Goal: Information Seeking & Learning: Find specific fact

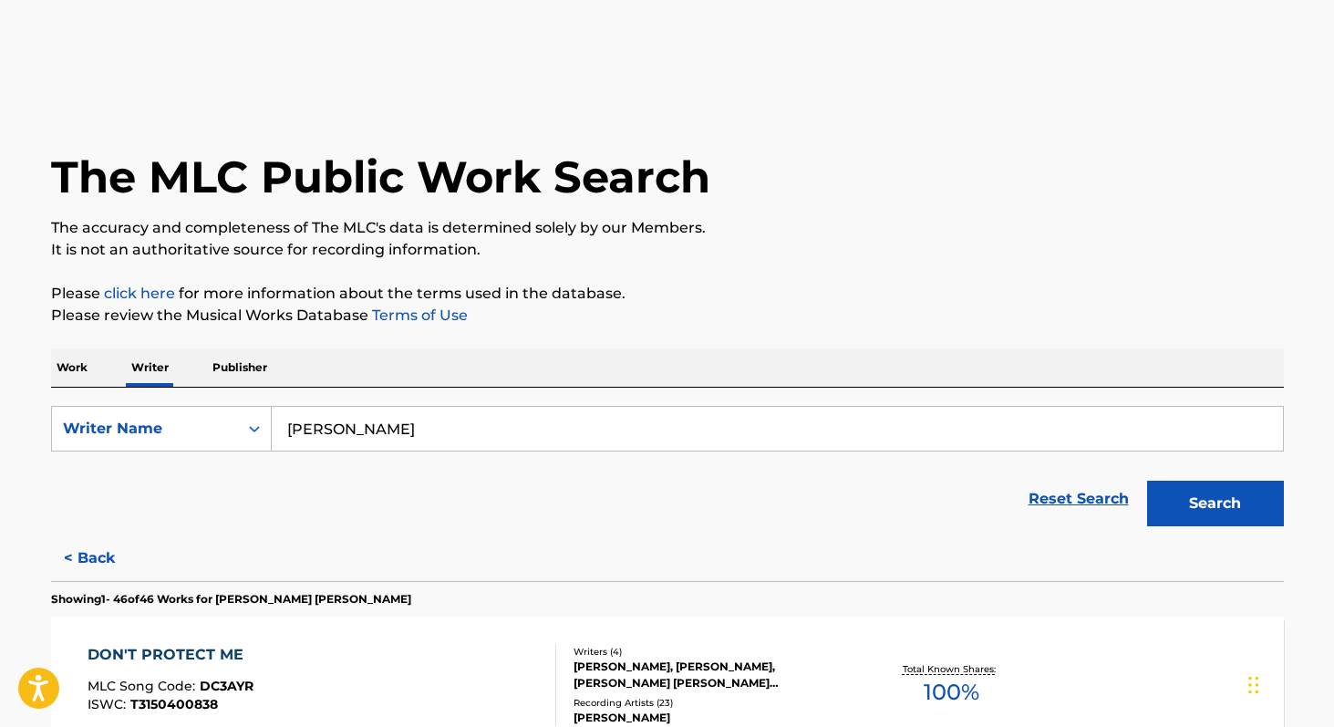
click at [388, 438] on input "natalie closner" at bounding box center [777, 429] width 1011 height 44
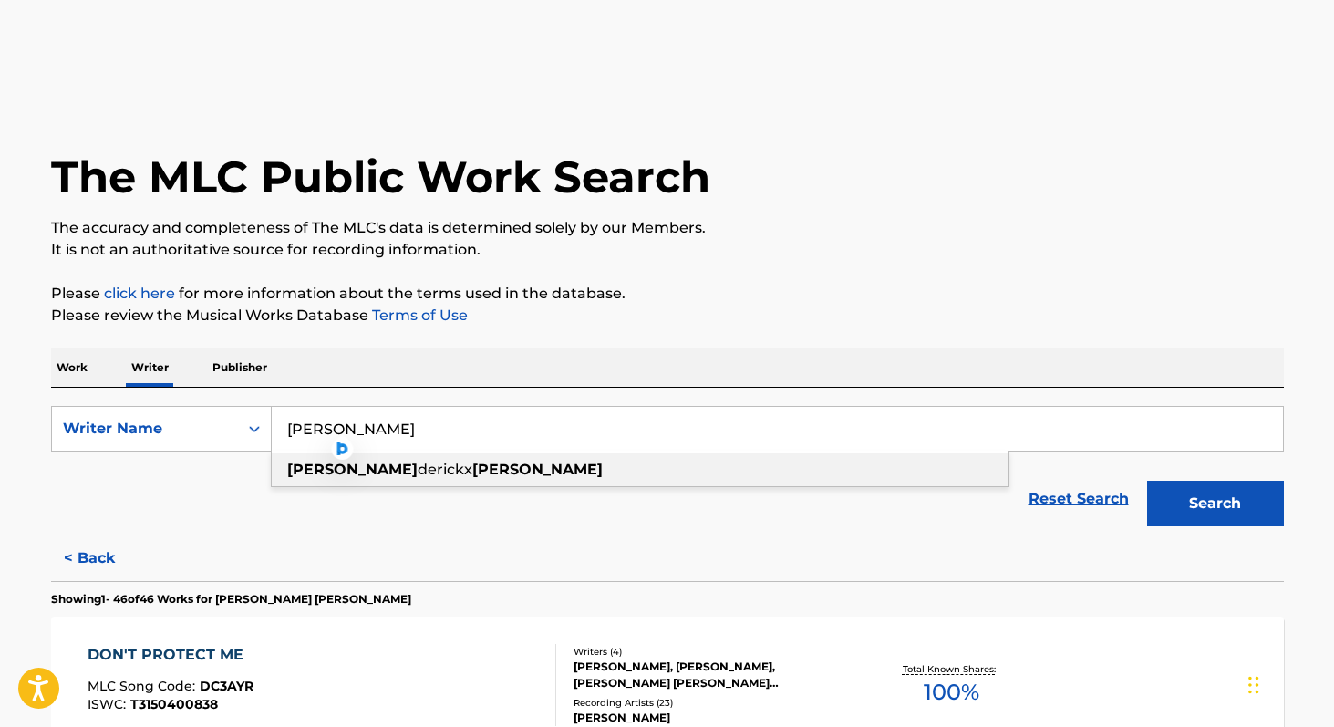
click at [472, 469] on strong "haley" at bounding box center [537, 469] width 130 height 17
type input "heynderickx haley"
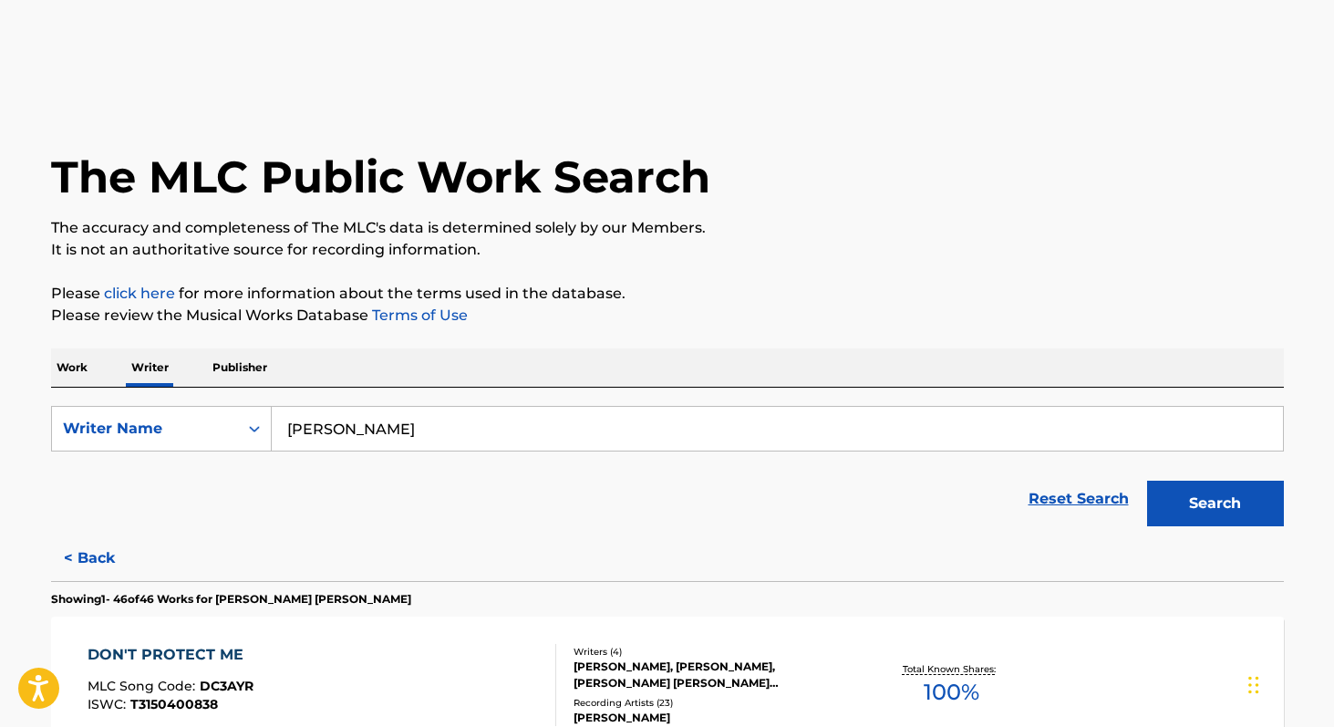
click at [1147, 481] on button "Search" at bounding box center [1215, 504] width 137 height 46
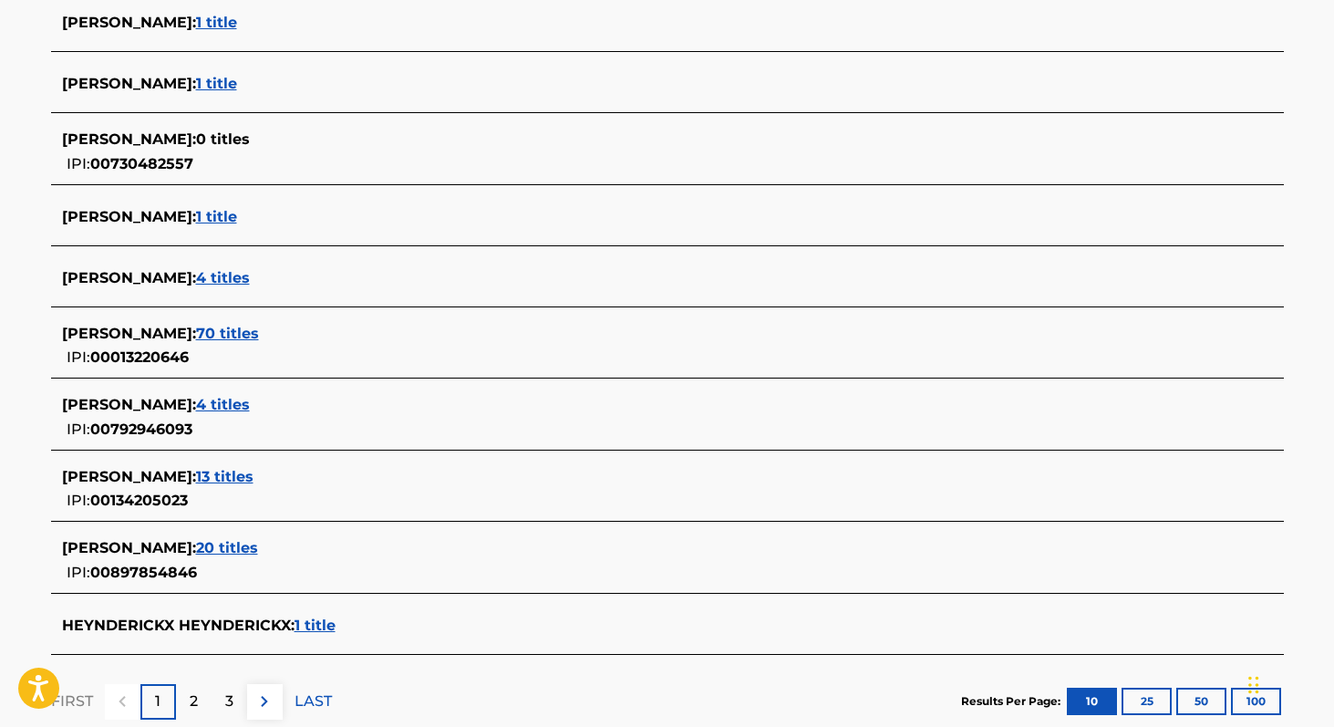
scroll to position [572, 0]
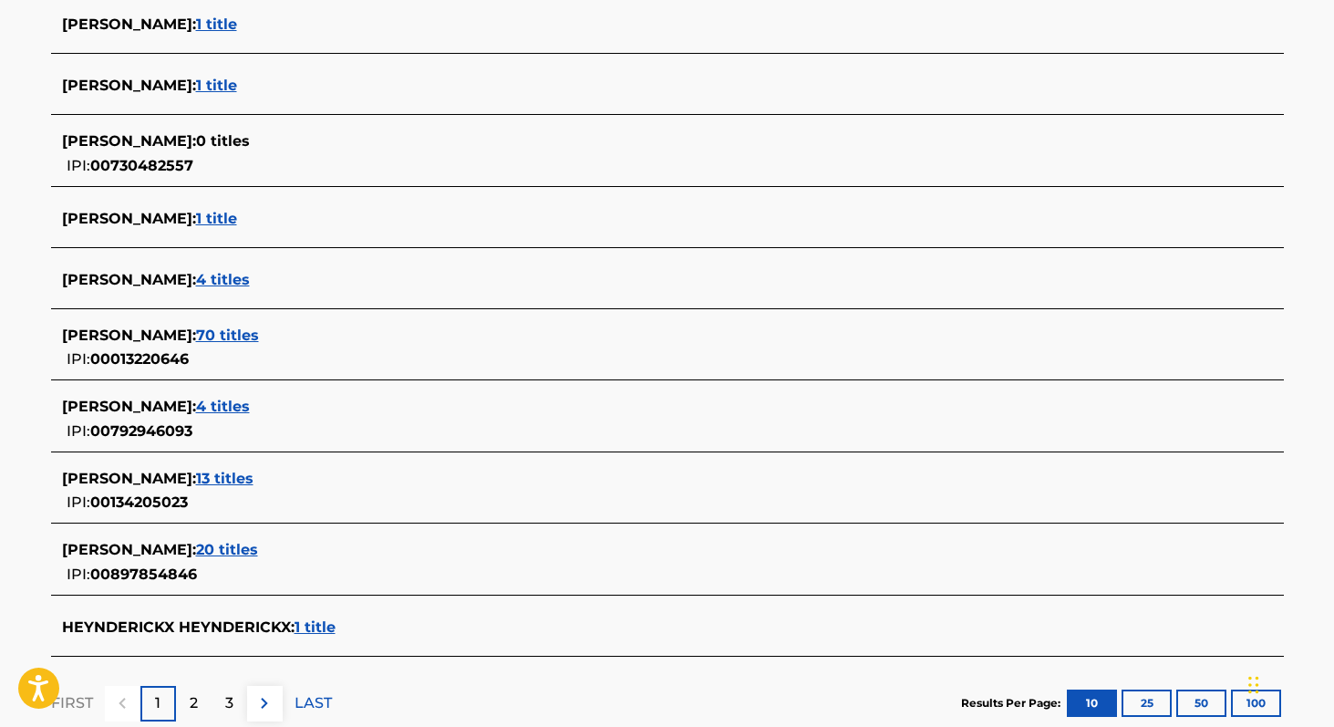
click at [196, 335] on span "70 titles" at bounding box center [227, 335] width 63 height 17
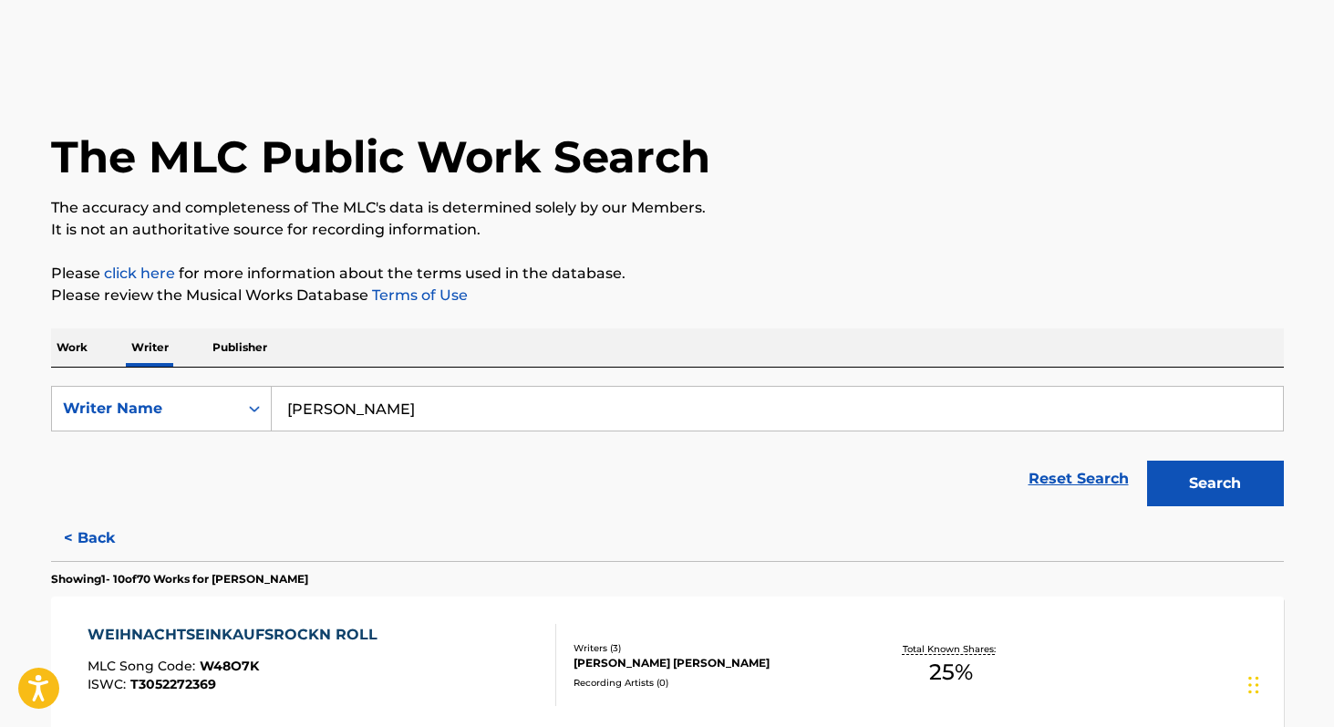
scroll to position [0, 0]
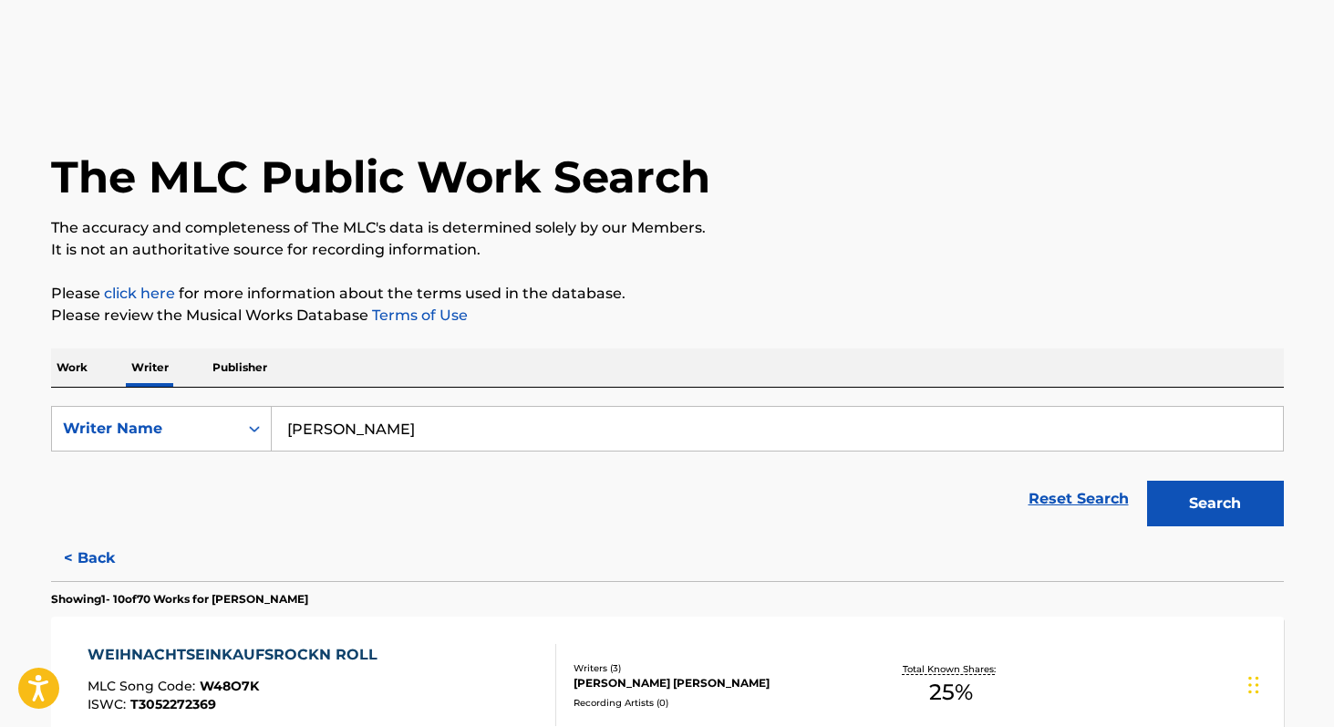
click at [101, 550] on button "< Back" at bounding box center [105, 558] width 109 height 46
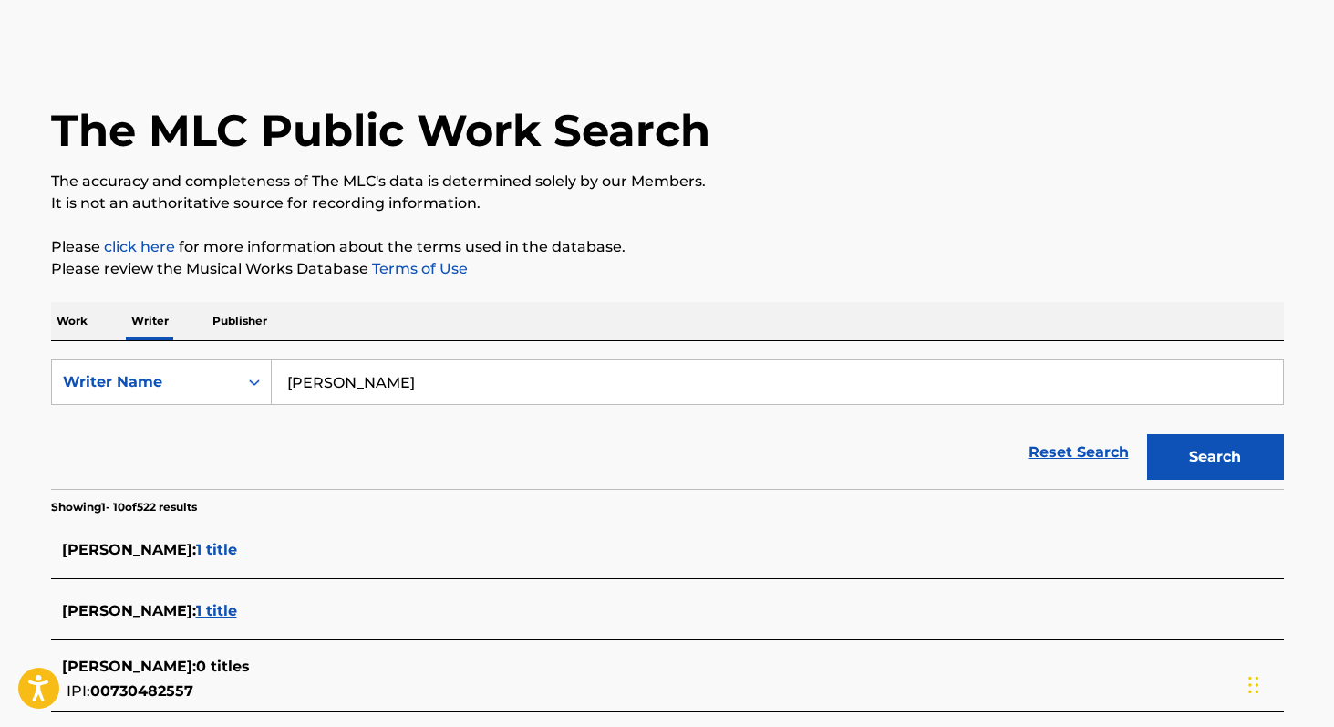
scroll to position [64, 0]
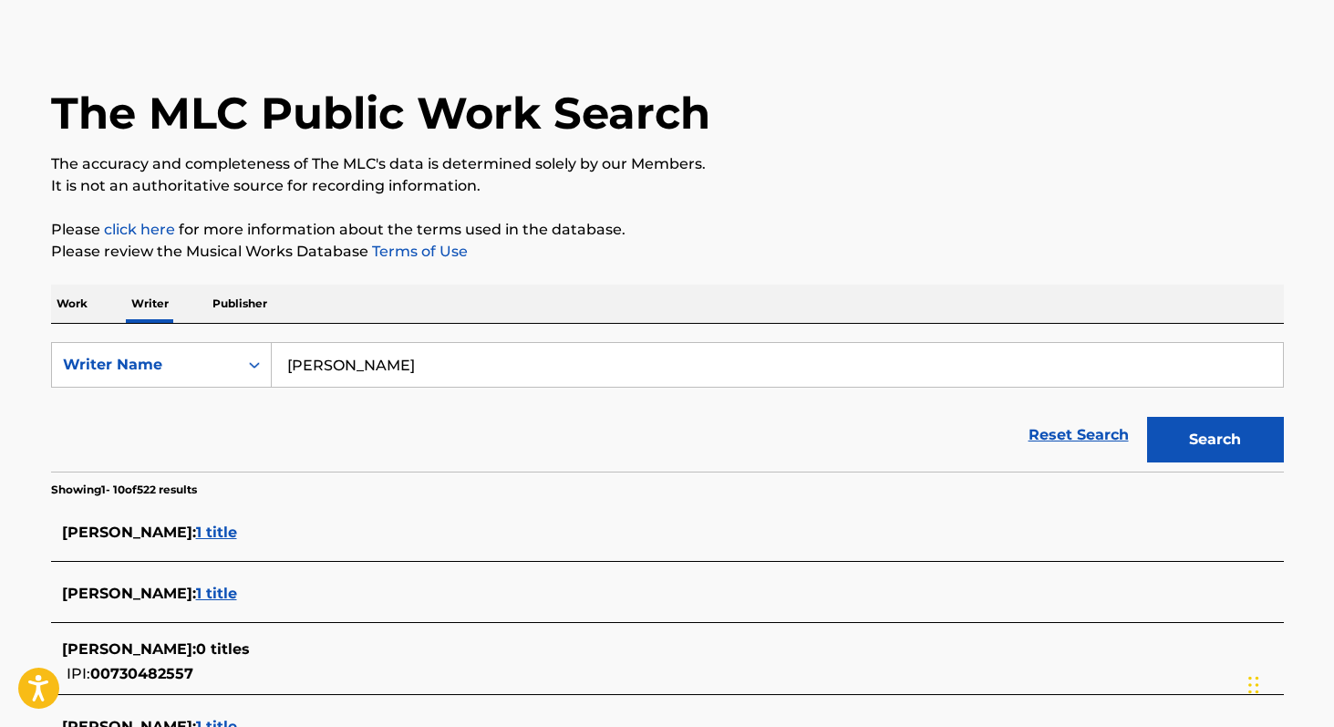
click at [81, 299] on p "Work" at bounding box center [72, 304] width 42 height 38
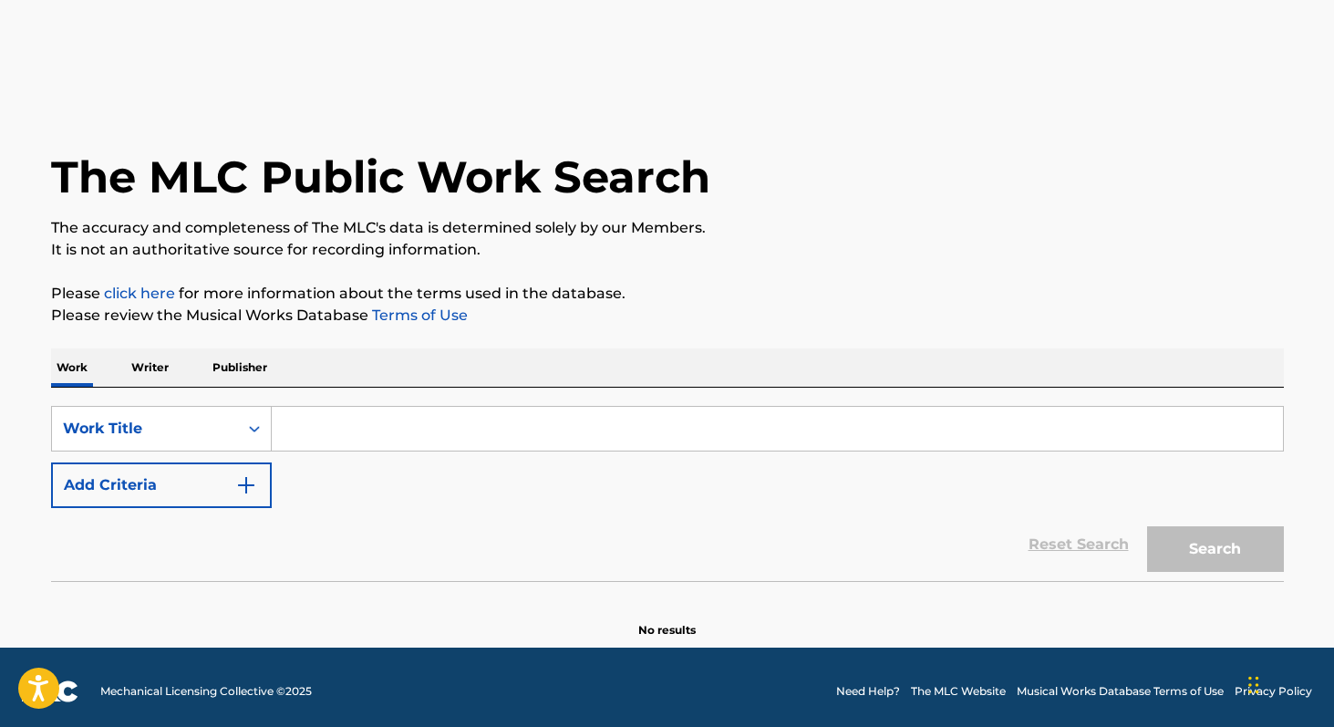
click at [325, 430] on input "Search Form" at bounding box center [777, 429] width 1011 height 44
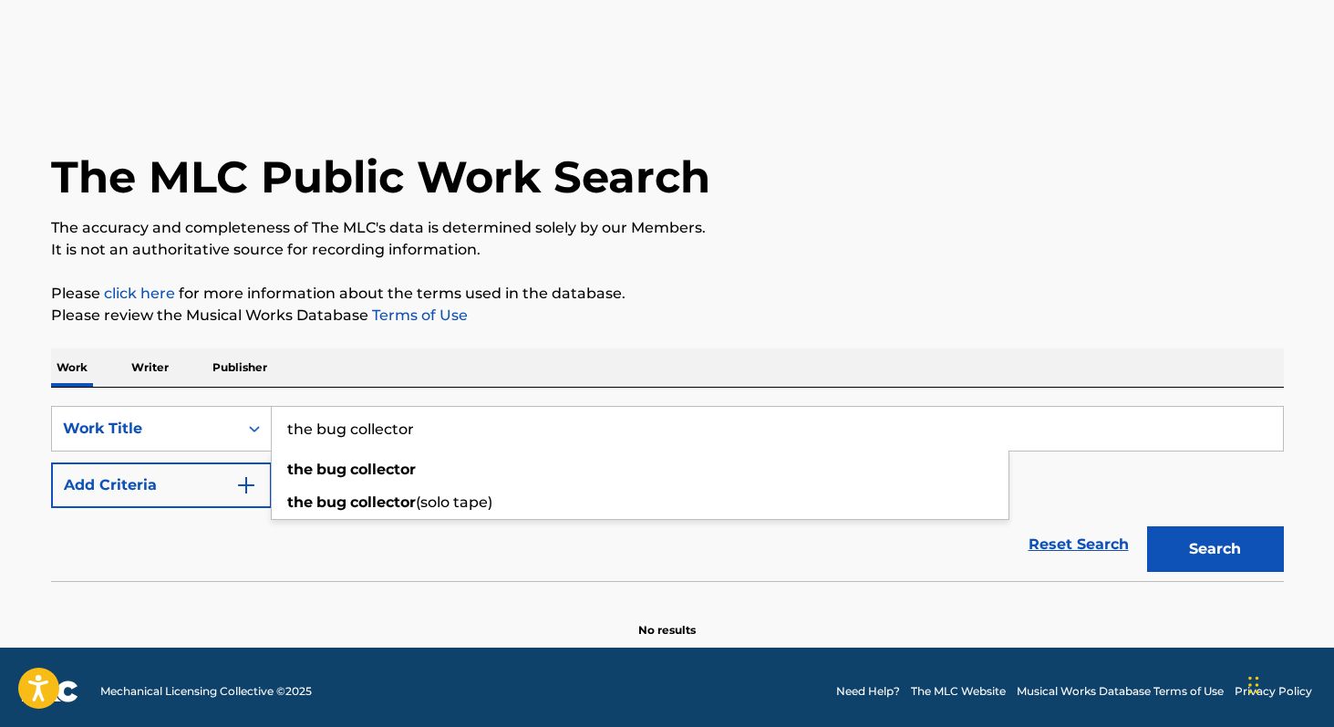
type input "the bug collector"
click at [1147, 526] on button "Search" at bounding box center [1215, 549] width 137 height 46
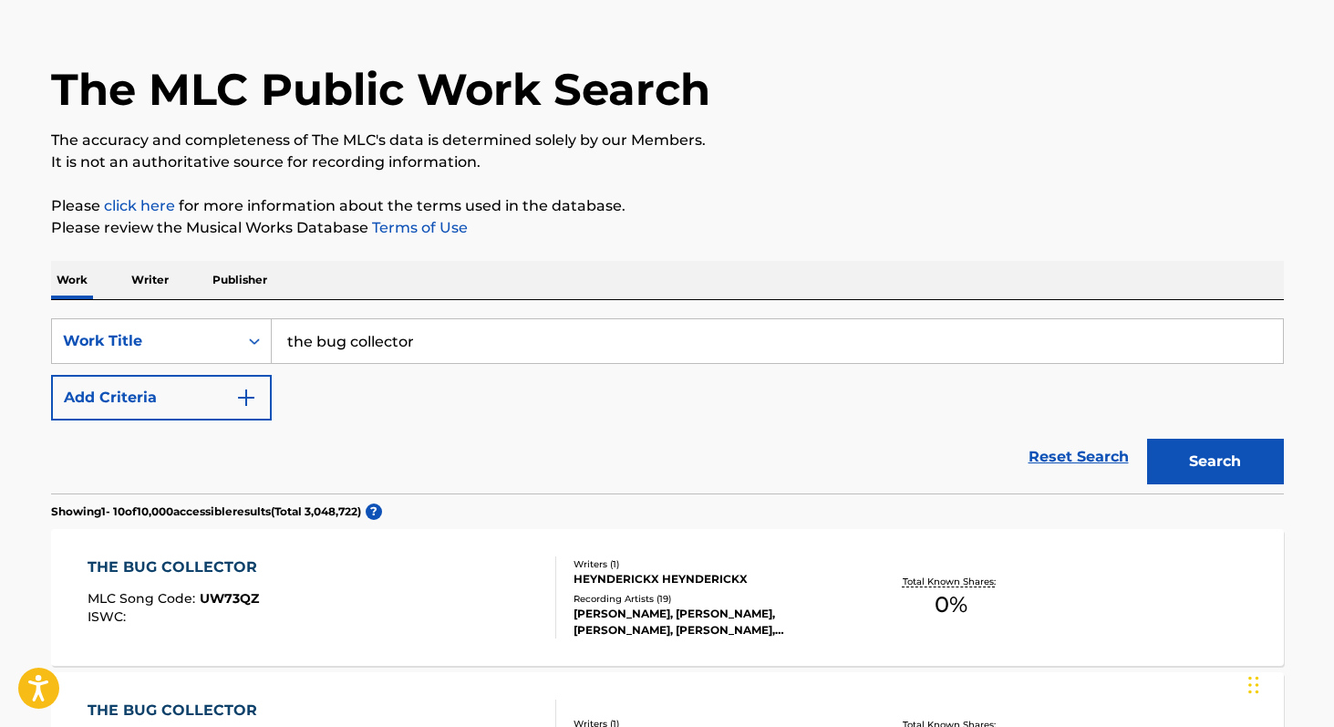
scroll to position [193, 0]
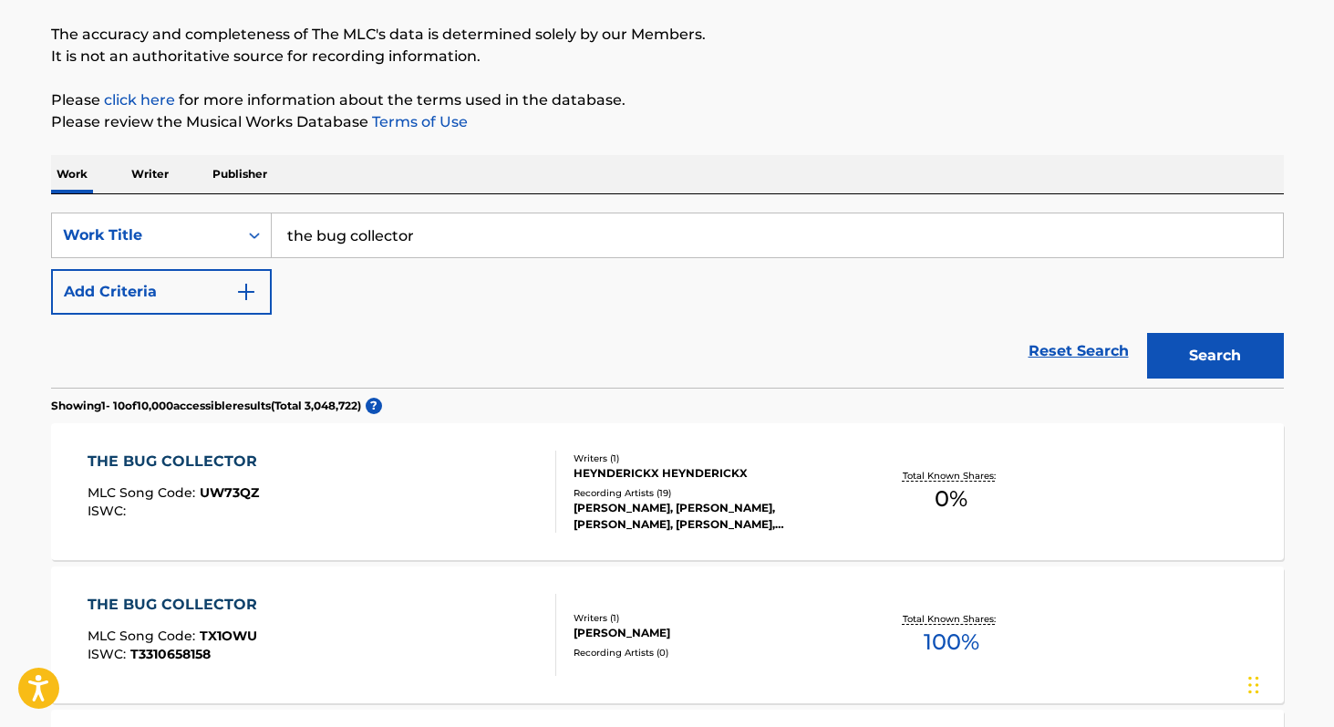
click at [629, 471] on div "HEYNDERICKX HEYNDERICKX" at bounding box center [711, 473] width 275 height 16
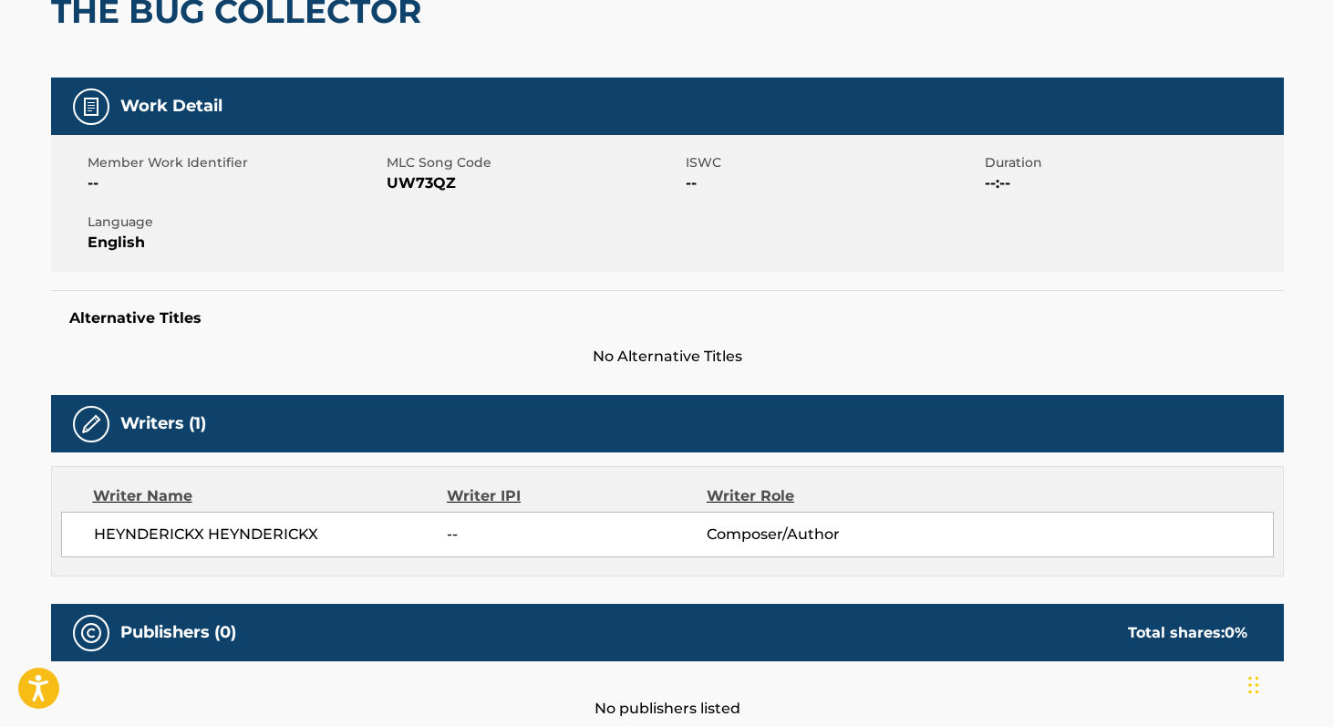
scroll to position [392, 0]
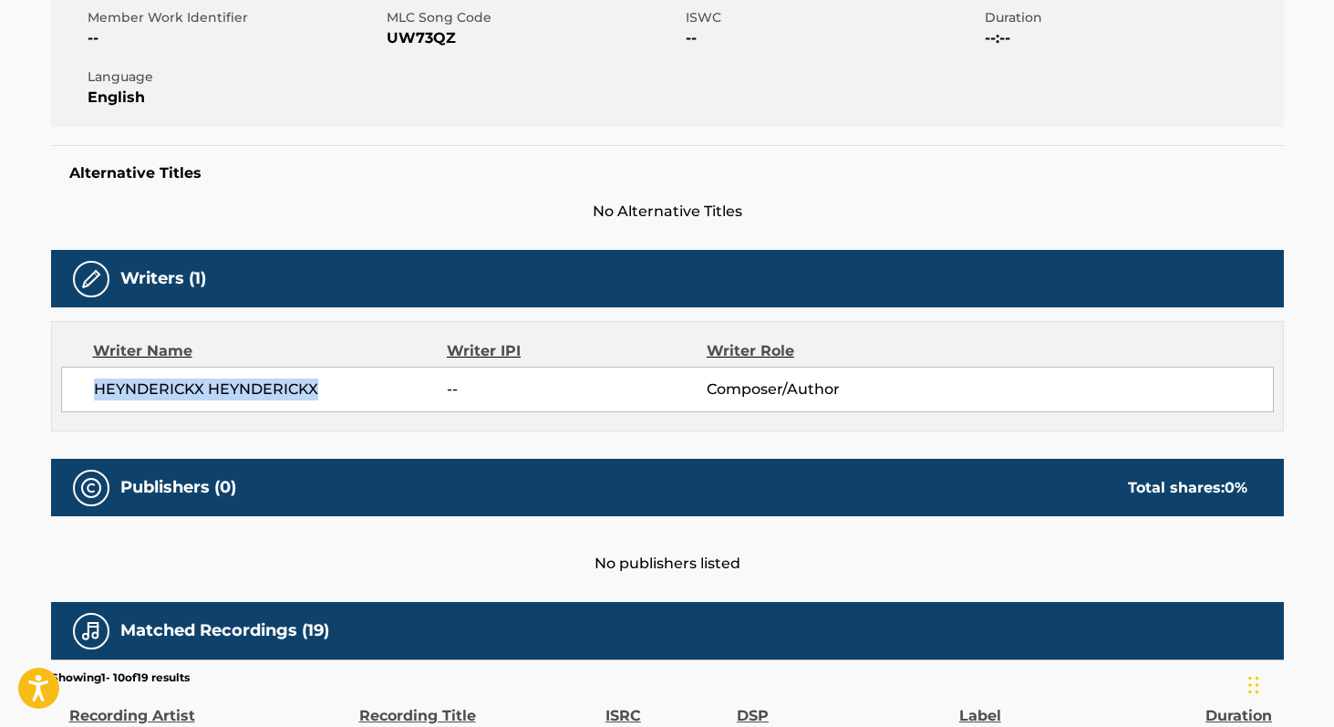
drag, startPoint x: 317, startPoint y: 389, endPoint x: 88, endPoint y: 386, distance: 229.0
click at [88, 386] on div "HEYNDERICKX HEYNDERICKX -- Composer/Author" at bounding box center [667, 390] width 1213 height 46
copy span "HEYNDERICKX HEYNDERICKX"
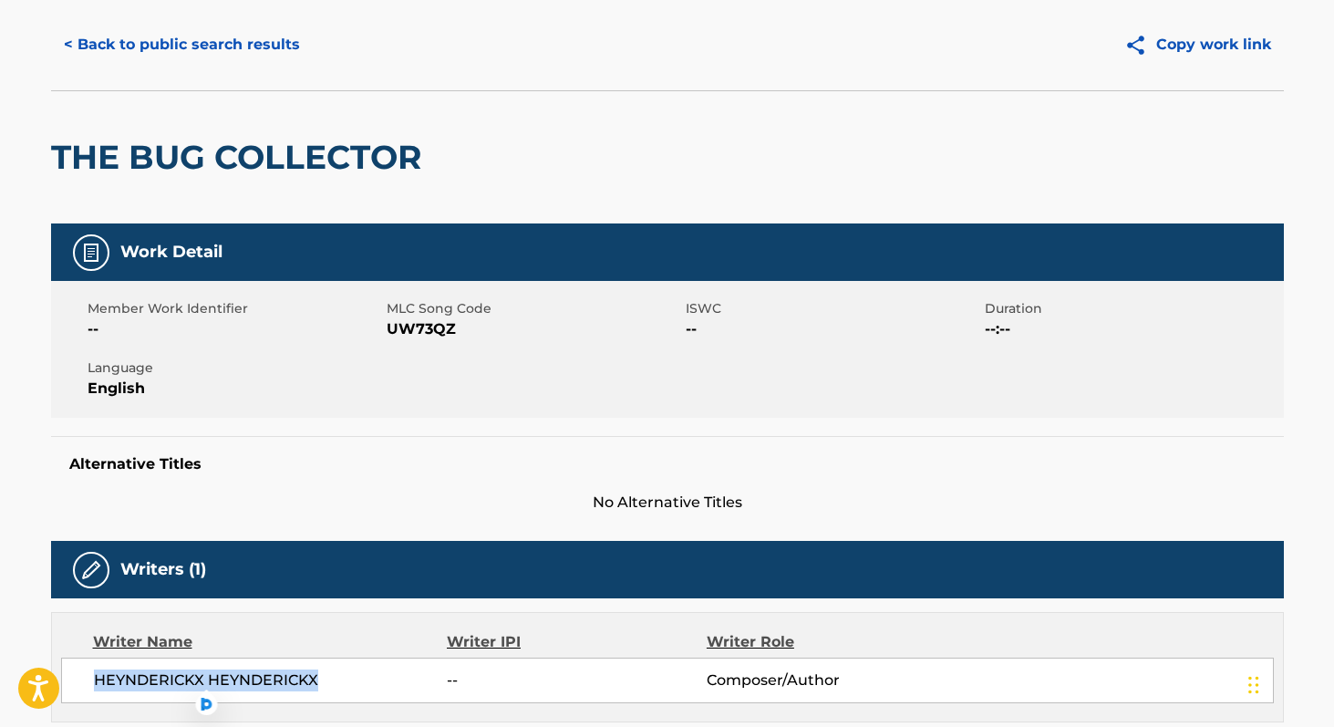
scroll to position [0, 0]
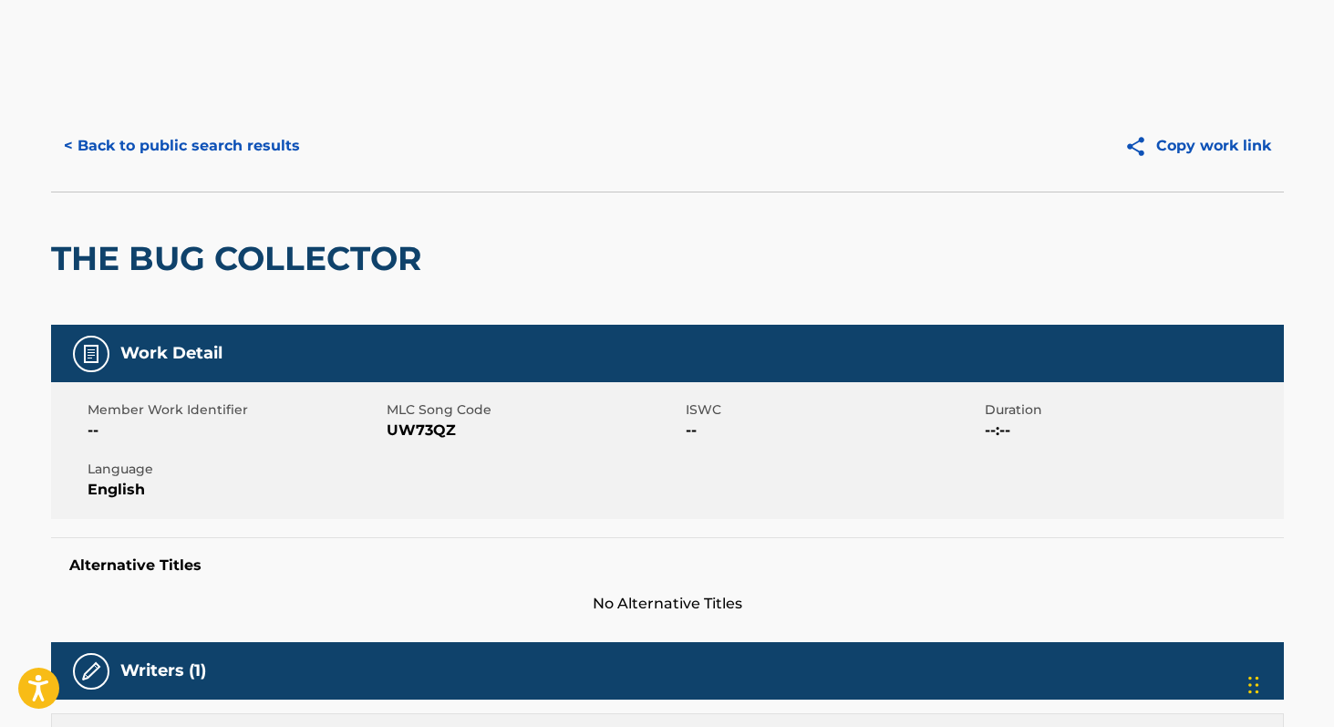
click at [183, 146] on button "< Back to public search results" at bounding box center [182, 146] width 262 height 46
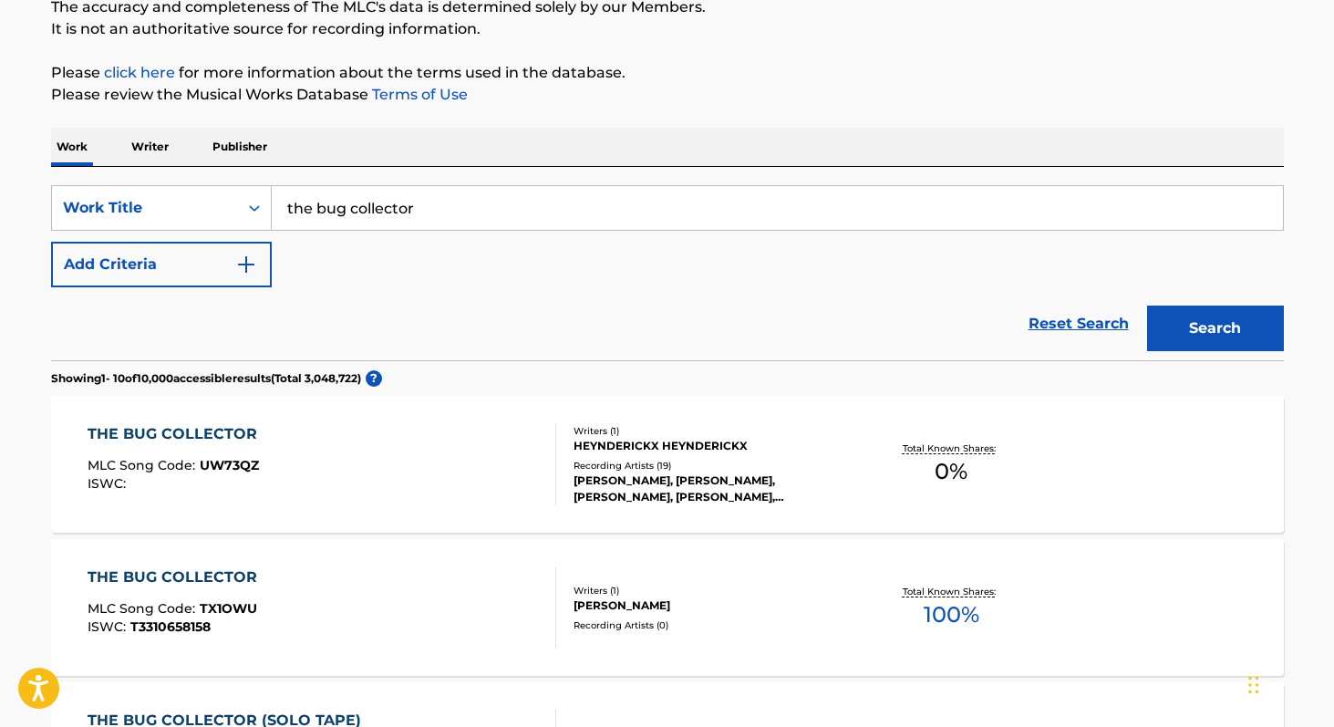
scroll to position [209, 0]
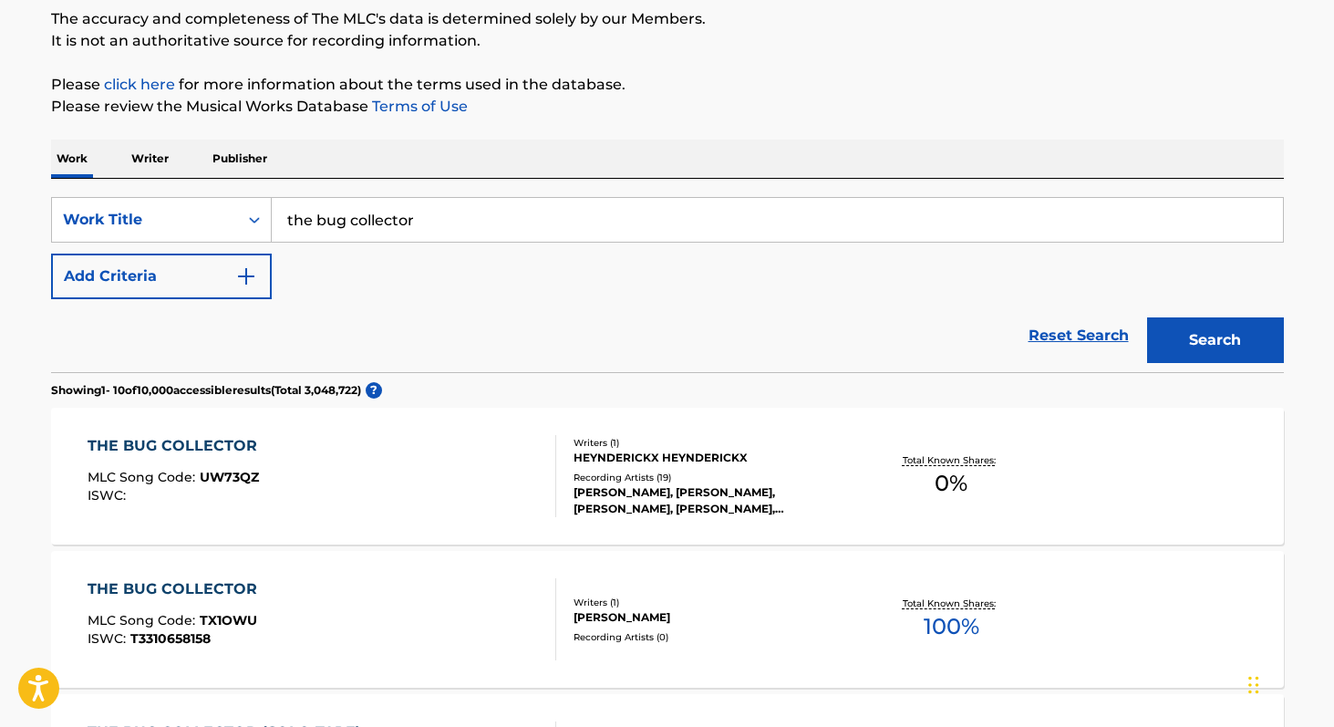
click at [246, 270] on img "Search Form" at bounding box center [246, 276] width 22 height 22
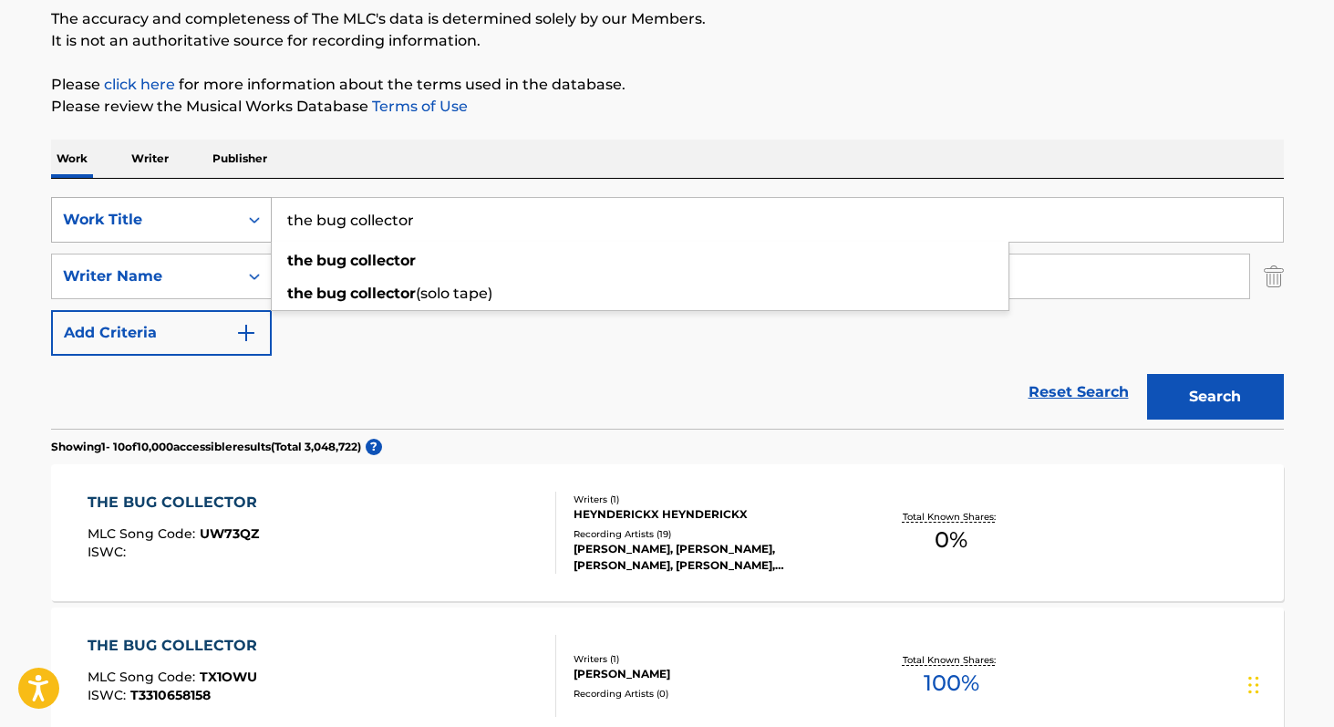
drag, startPoint x: 455, startPoint y: 228, endPoint x: 222, endPoint y: 228, distance: 233.5
click at [222, 228] on div "SearchWithCriteriafc78c6de-351a-4f0d-9b0b-1a50d720a74f Work Title the bug colle…" at bounding box center [667, 220] width 1233 height 46
click at [338, 168] on div "Work Writer Publisher" at bounding box center [667, 159] width 1233 height 38
click at [161, 161] on p "Writer" at bounding box center [150, 159] width 48 height 38
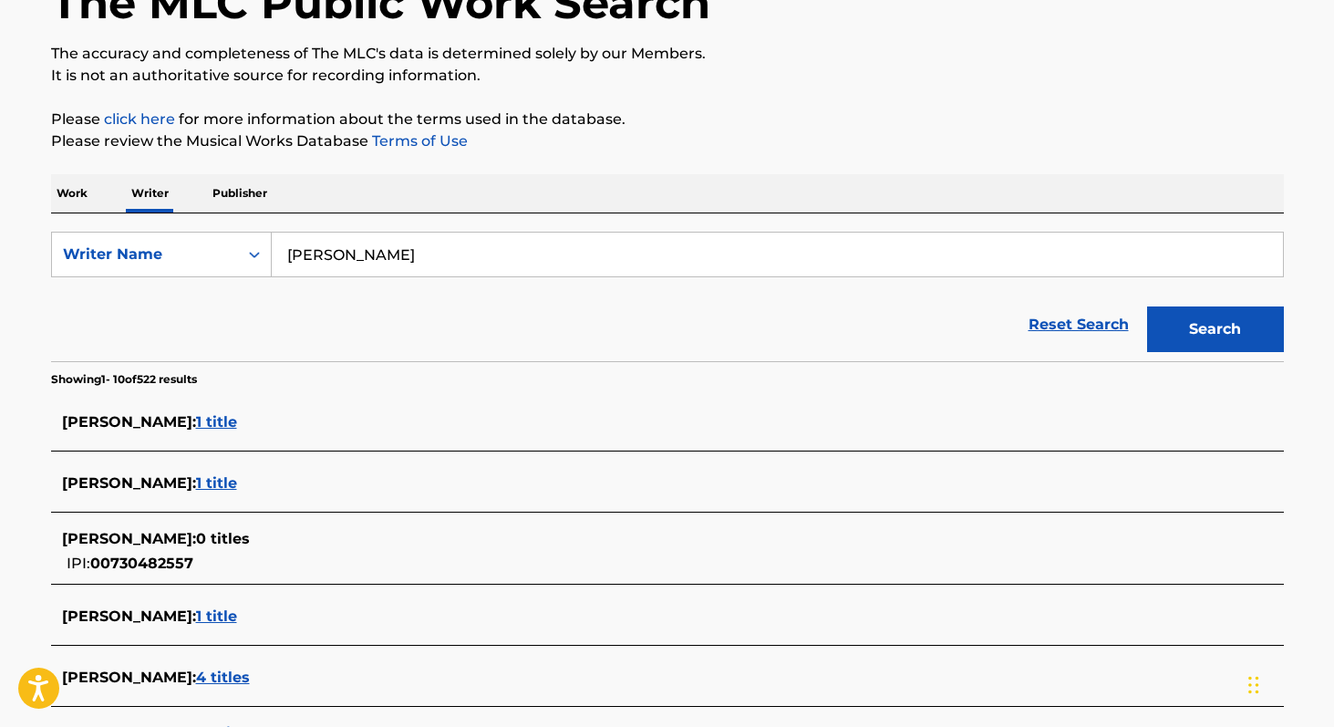
scroll to position [236, 0]
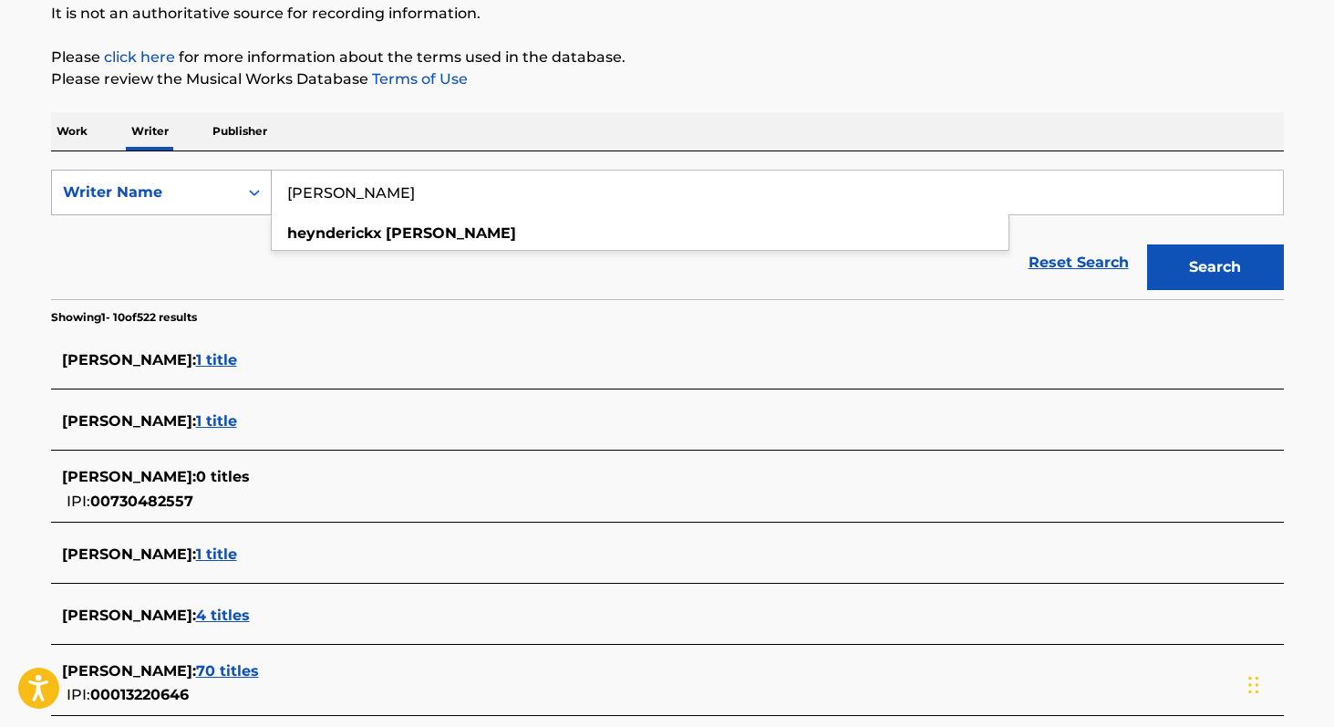
drag, startPoint x: 439, startPoint y: 194, endPoint x: 241, endPoint y: 187, distance: 198.0
click at [243, 187] on div "SearchWithCriteria36f451ba-474b-4c51-8d6b-d9edcbb79a02 Writer Name heynderickx …" at bounding box center [667, 193] width 1233 height 46
paste input "HEYNDERICKX HEYNDERICKX"
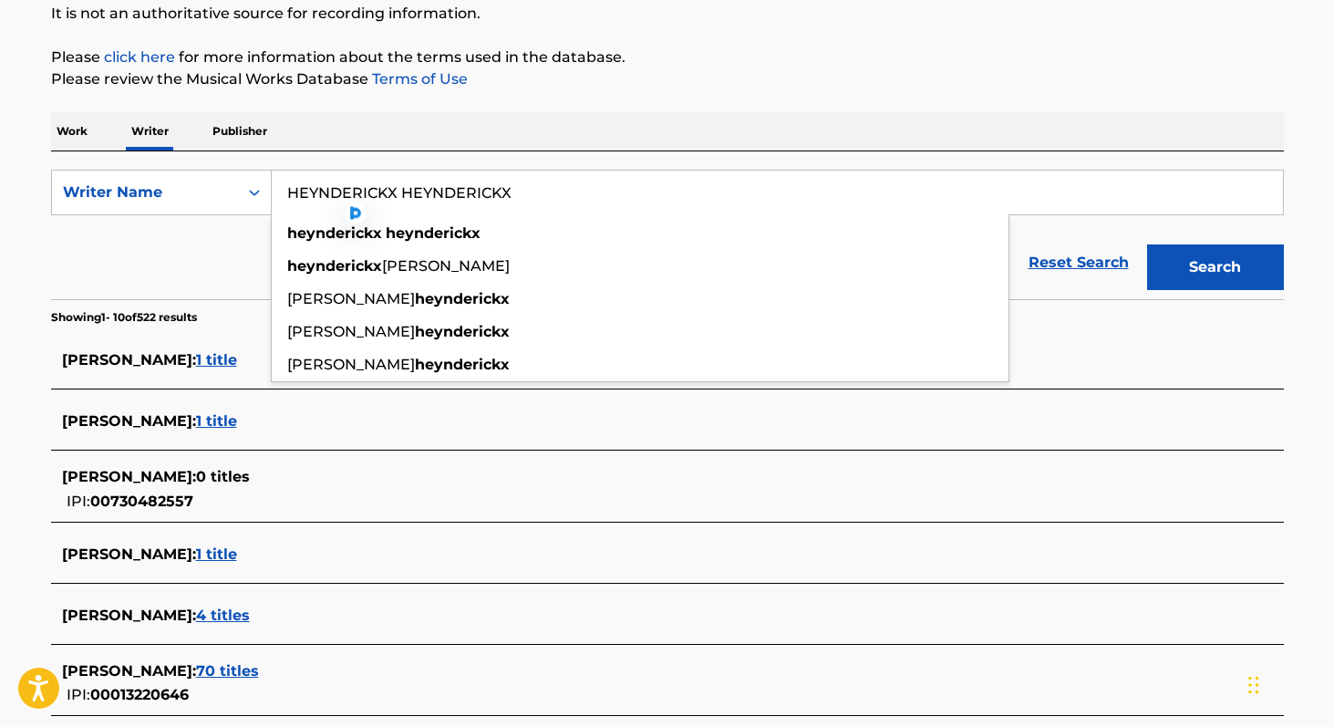
click at [1147, 244] on button "Search" at bounding box center [1215, 267] width 137 height 46
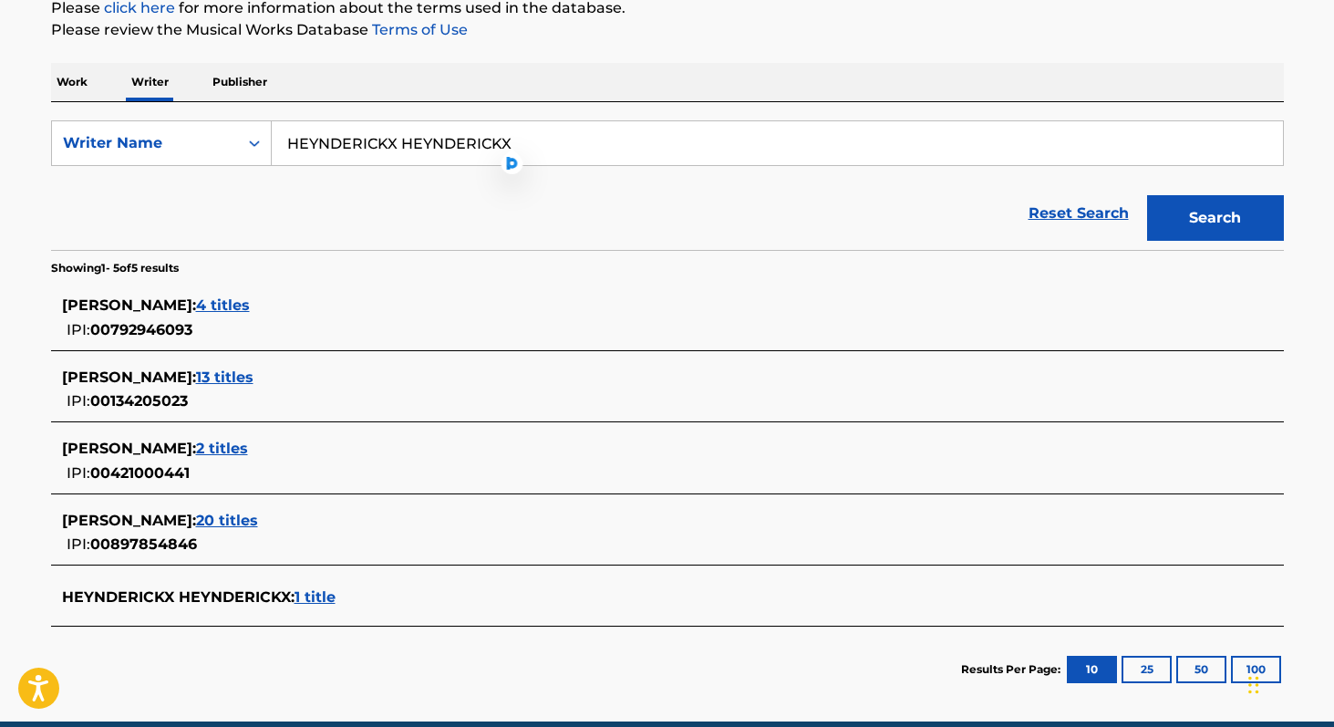
scroll to position [286, 0]
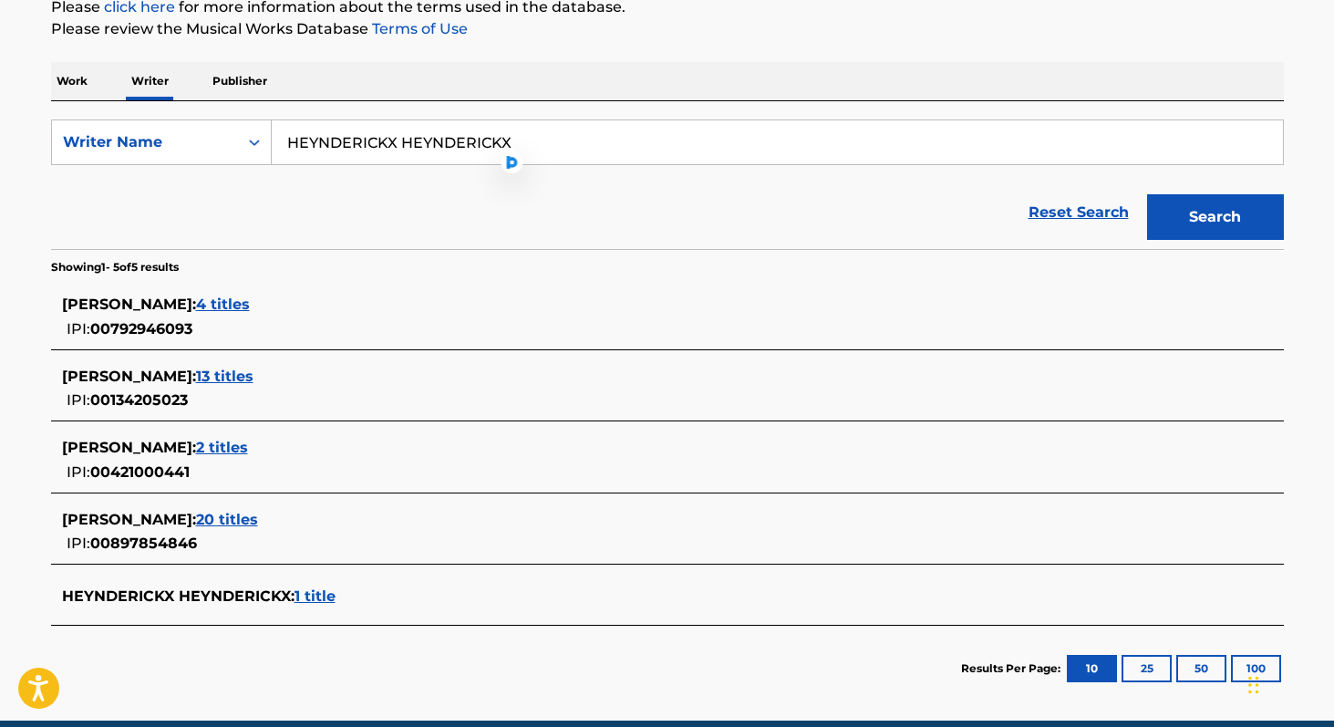
click at [327, 601] on span "1 title" at bounding box center [315, 595] width 41 height 17
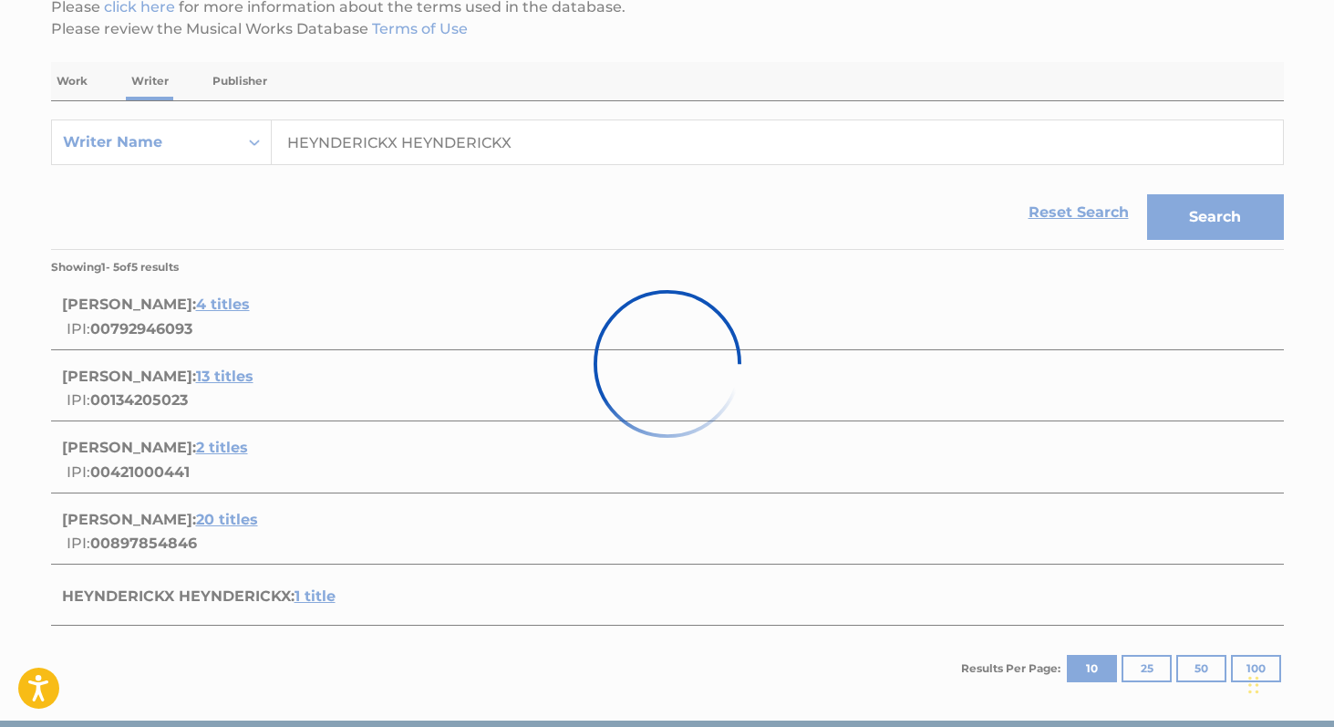
scroll to position [209, 0]
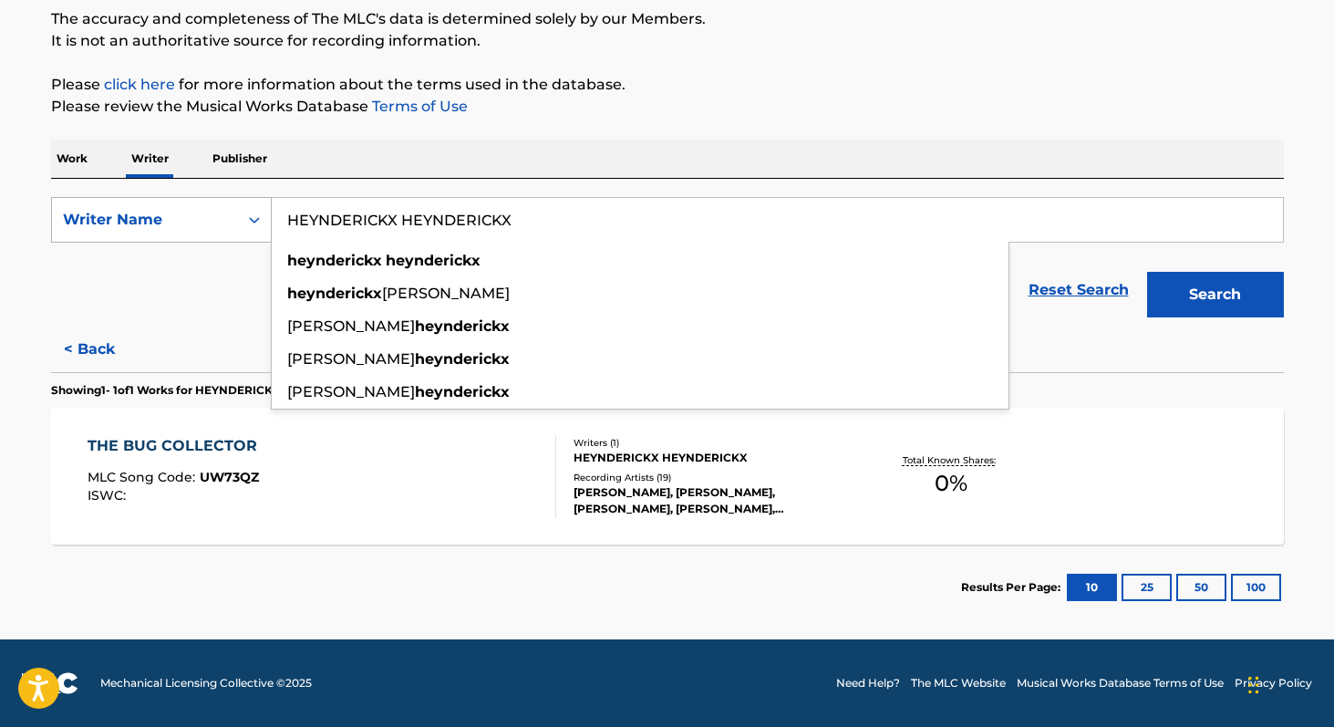
drag, startPoint x: 558, startPoint y: 225, endPoint x: 270, endPoint y: 213, distance: 288.5
click at [270, 213] on div "SearchWithCriteria36f451ba-474b-4c51-8d6b-d9edcbb79a02 Writer Name HEYNDERICKX …" at bounding box center [667, 220] width 1233 height 46
click at [338, 219] on input "HEYNDERICKX HEYNDERICKX" at bounding box center [777, 220] width 1011 height 44
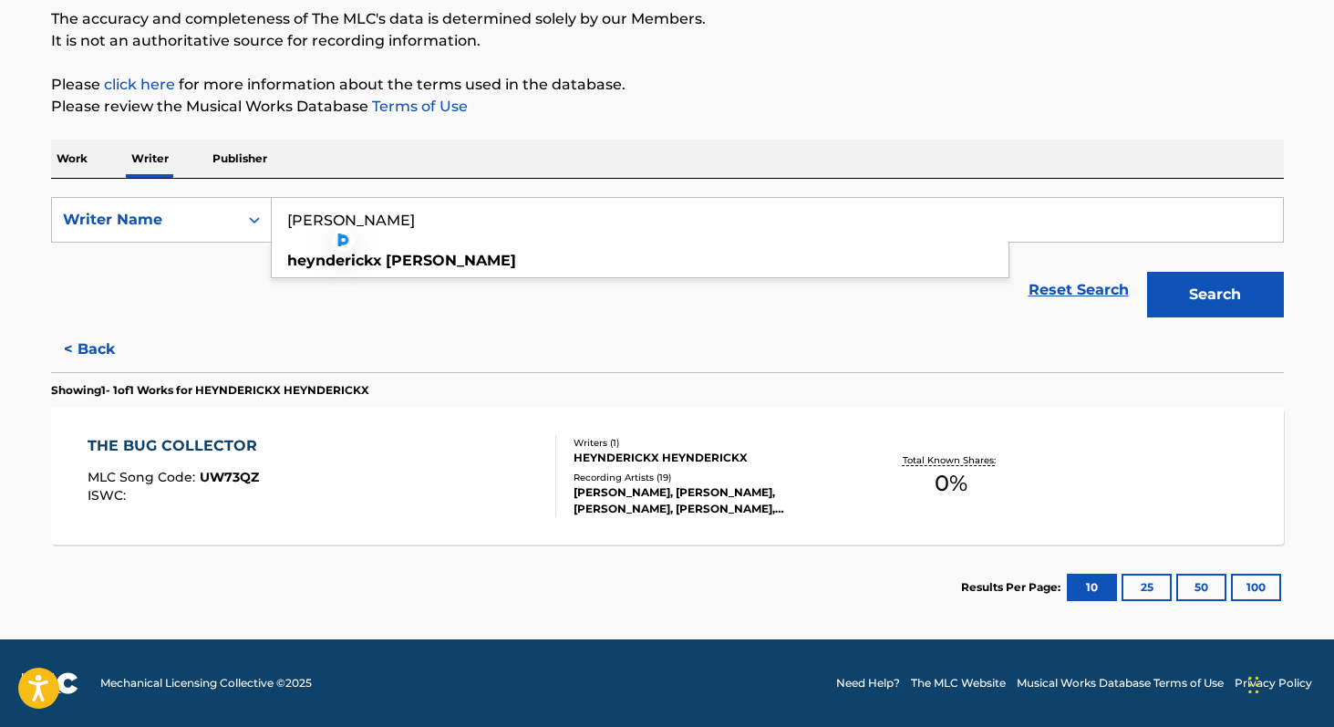
type input "haley HEYNDERICKX"
click at [1147, 272] on button "Search" at bounding box center [1215, 295] width 137 height 46
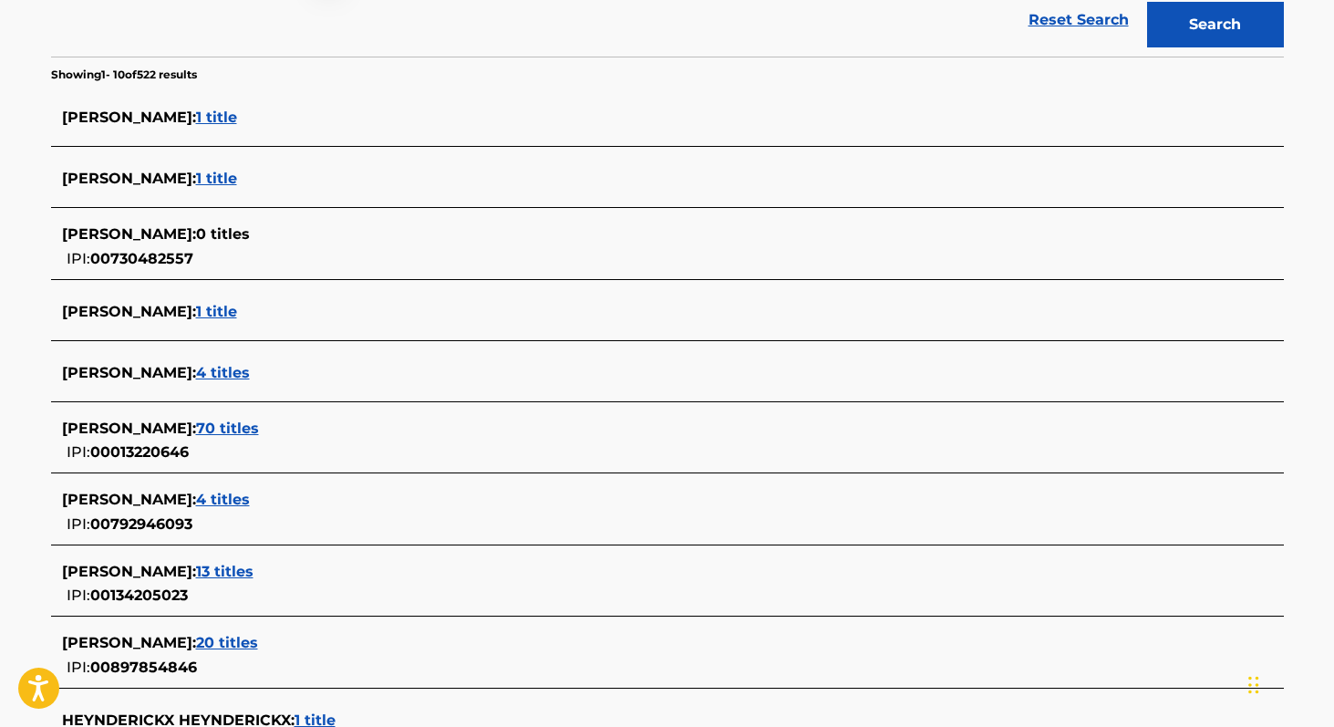
scroll to position [500, 0]
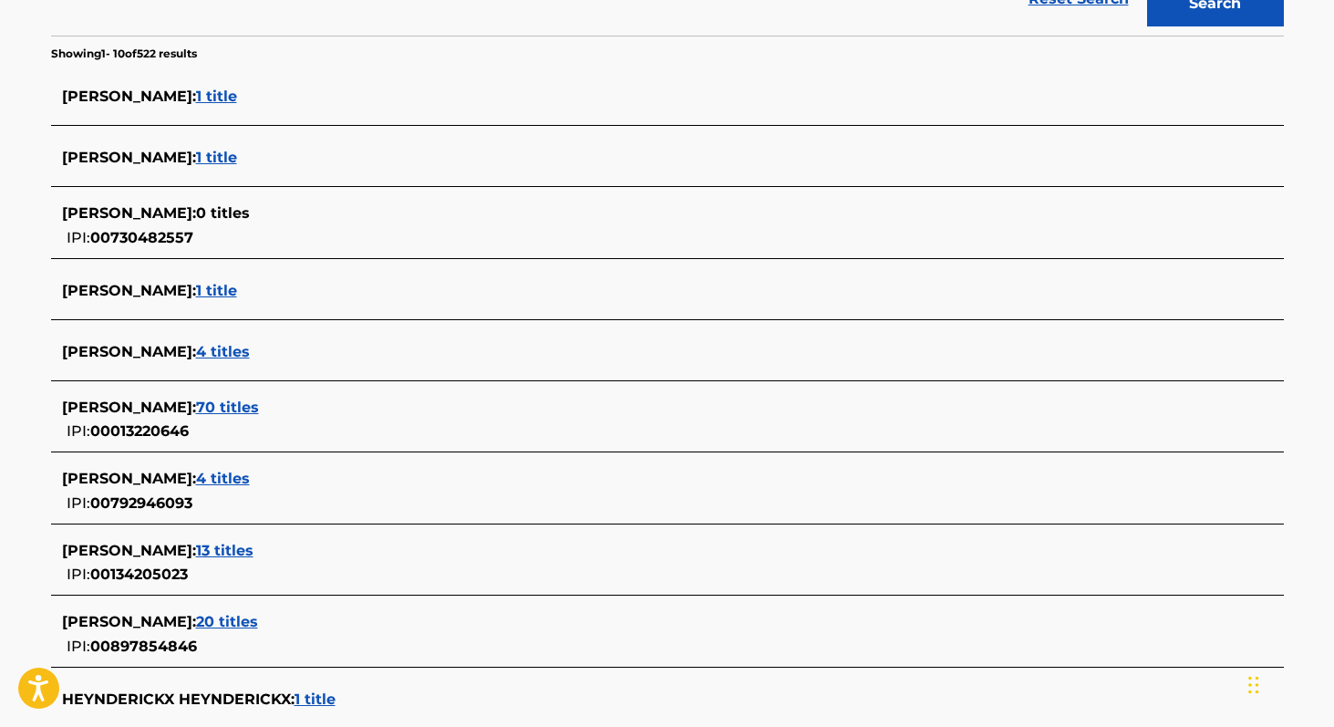
click at [250, 482] on span "4 titles" at bounding box center [223, 478] width 54 height 17
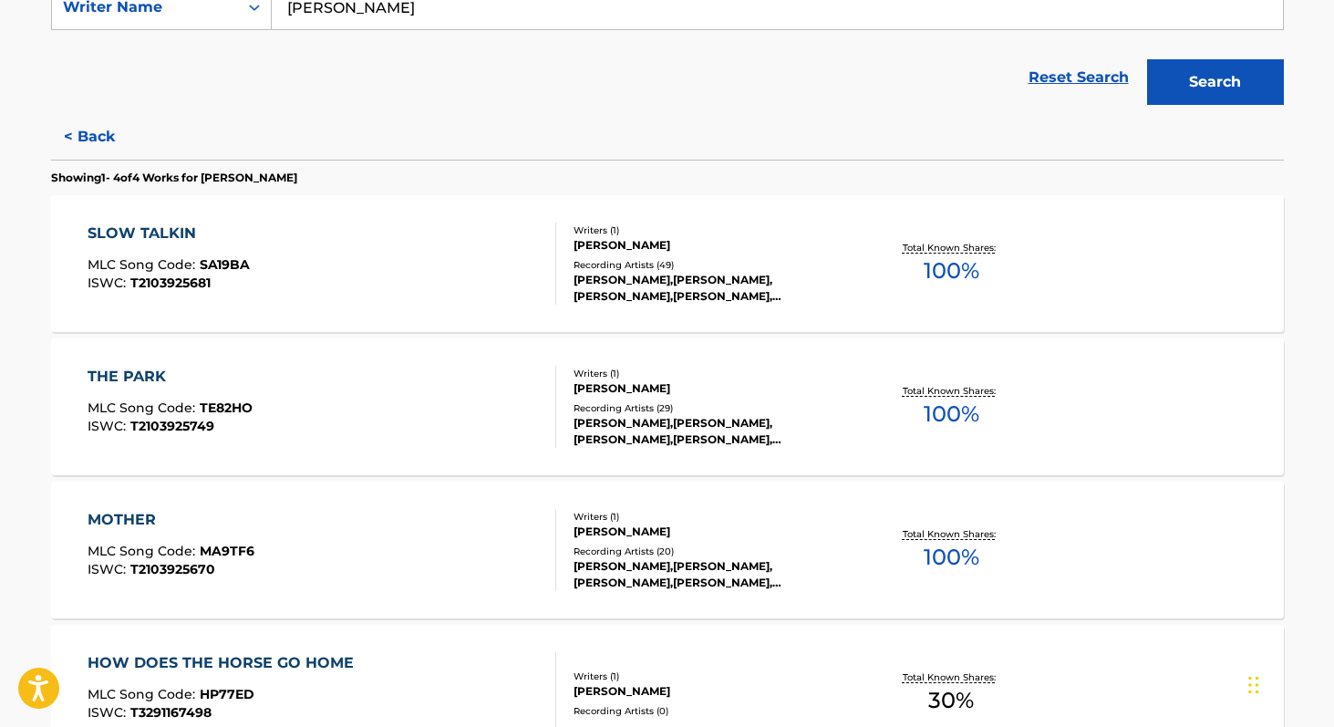
scroll to position [410, 0]
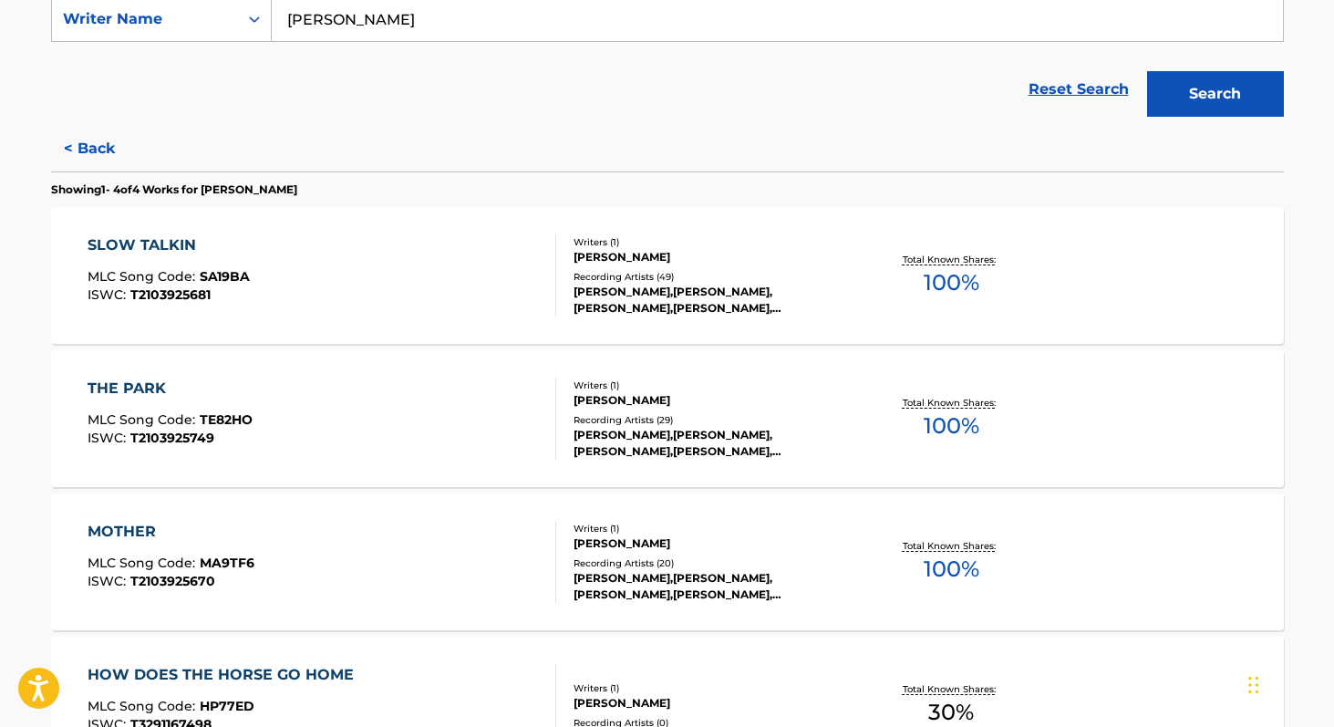
click at [83, 147] on button "< Back" at bounding box center [105, 149] width 109 height 46
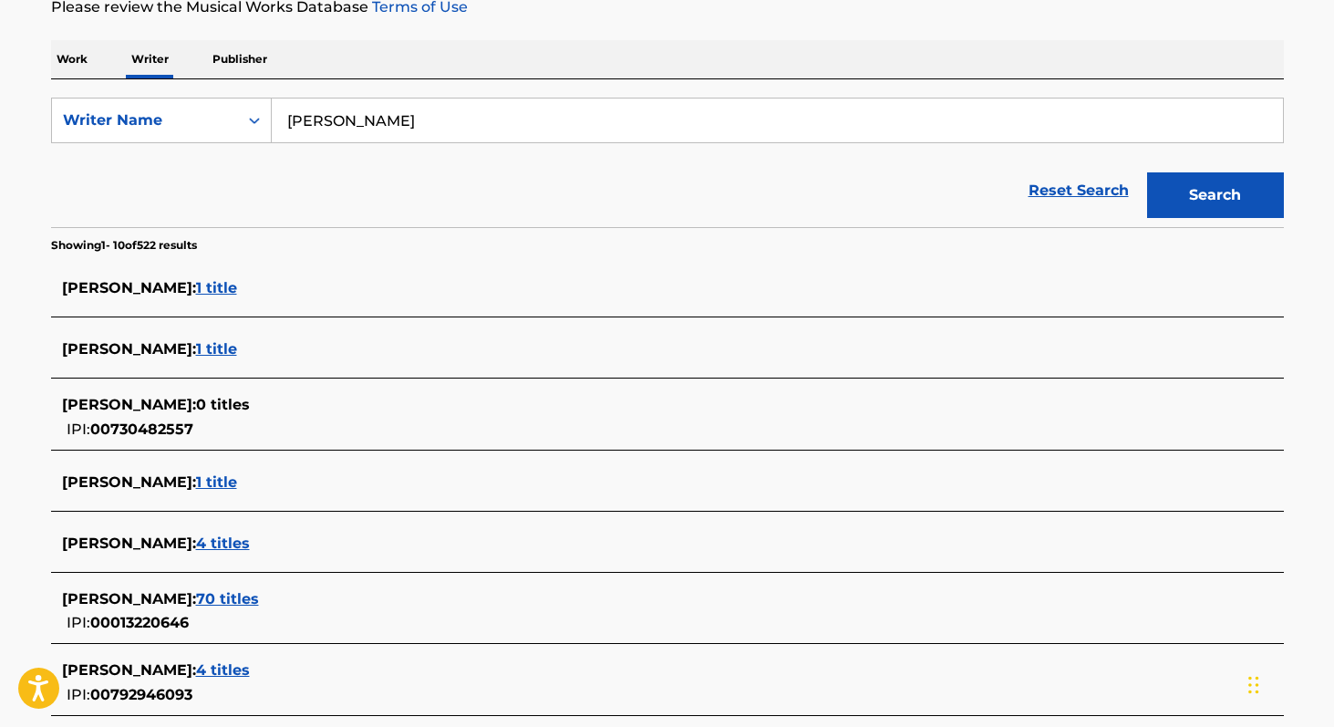
scroll to position [0, 0]
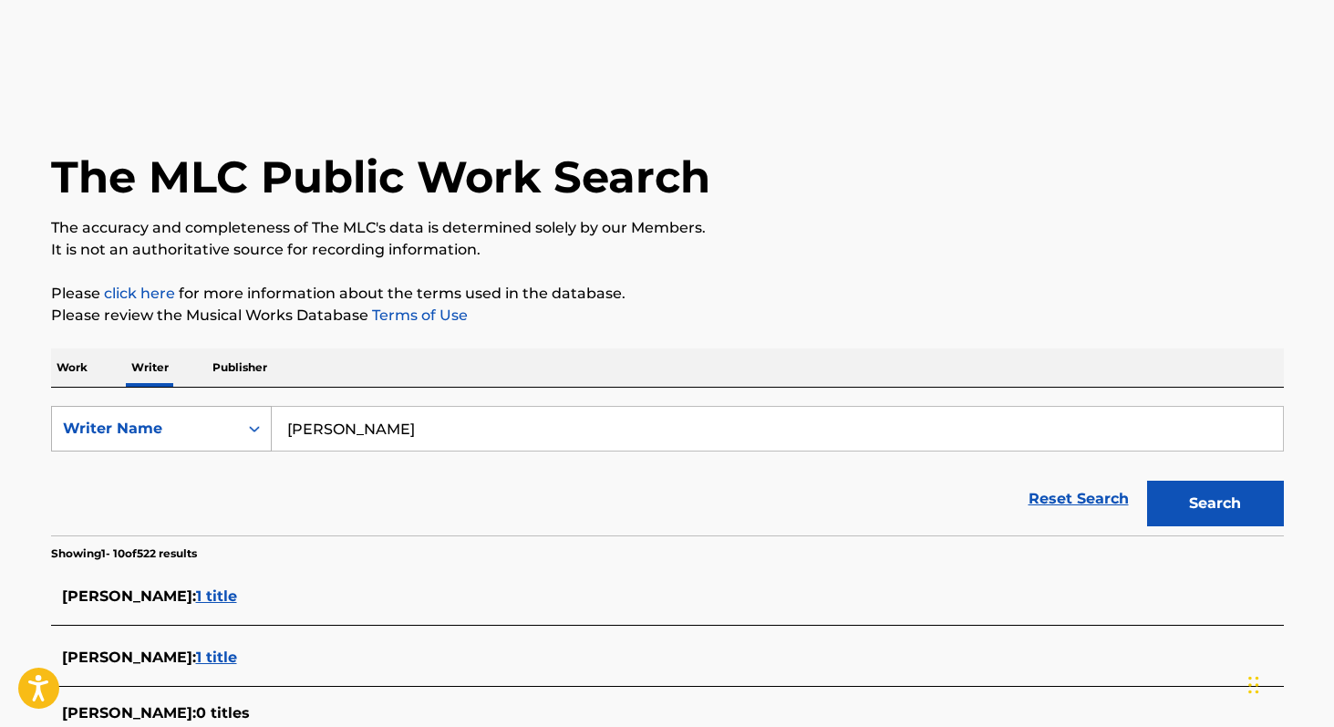
click at [259, 420] on icon "Search Form" at bounding box center [254, 429] width 18 height 18
click at [109, 369] on div "Work Writer Publisher" at bounding box center [667, 367] width 1233 height 38
click at [88, 368] on p "Work" at bounding box center [72, 367] width 42 height 38
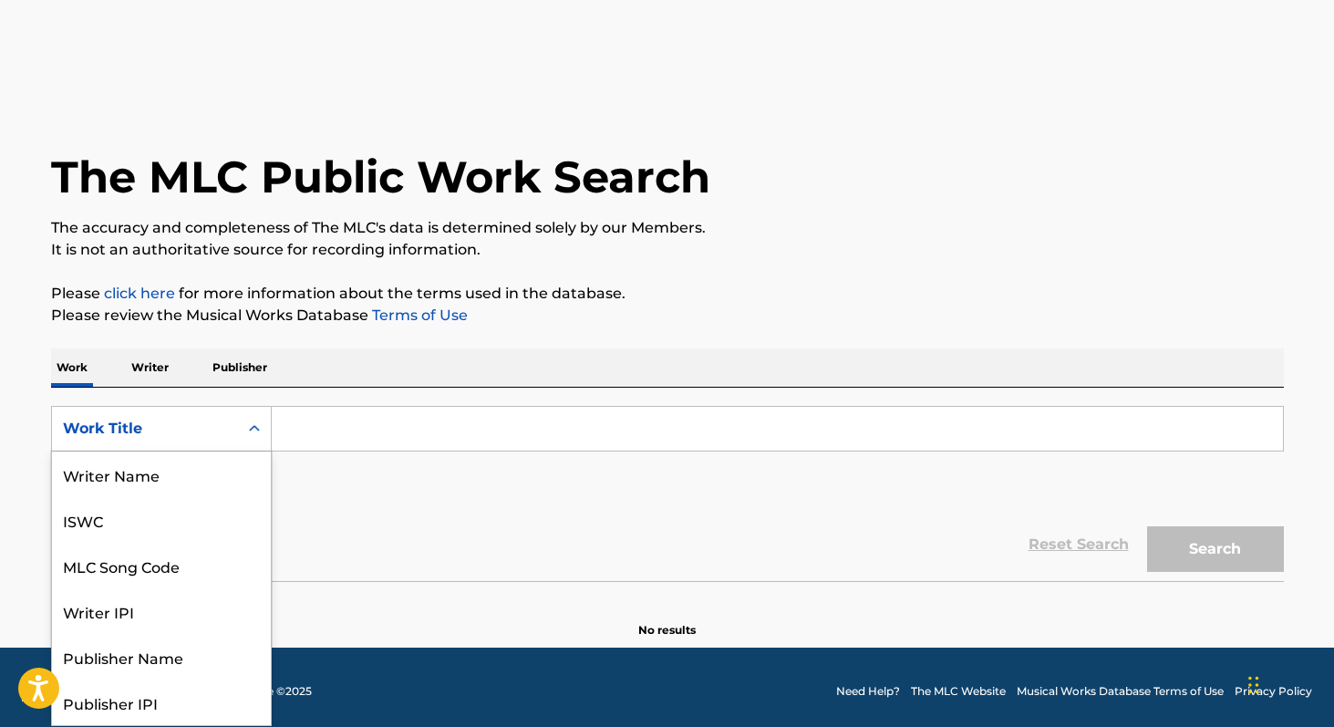
click at [184, 433] on div "Work Title" at bounding box center [145, 429] width 164 height 22
click at [129, 703] on div "Work Title" at bounding box center [161, 702] width 219 height 46
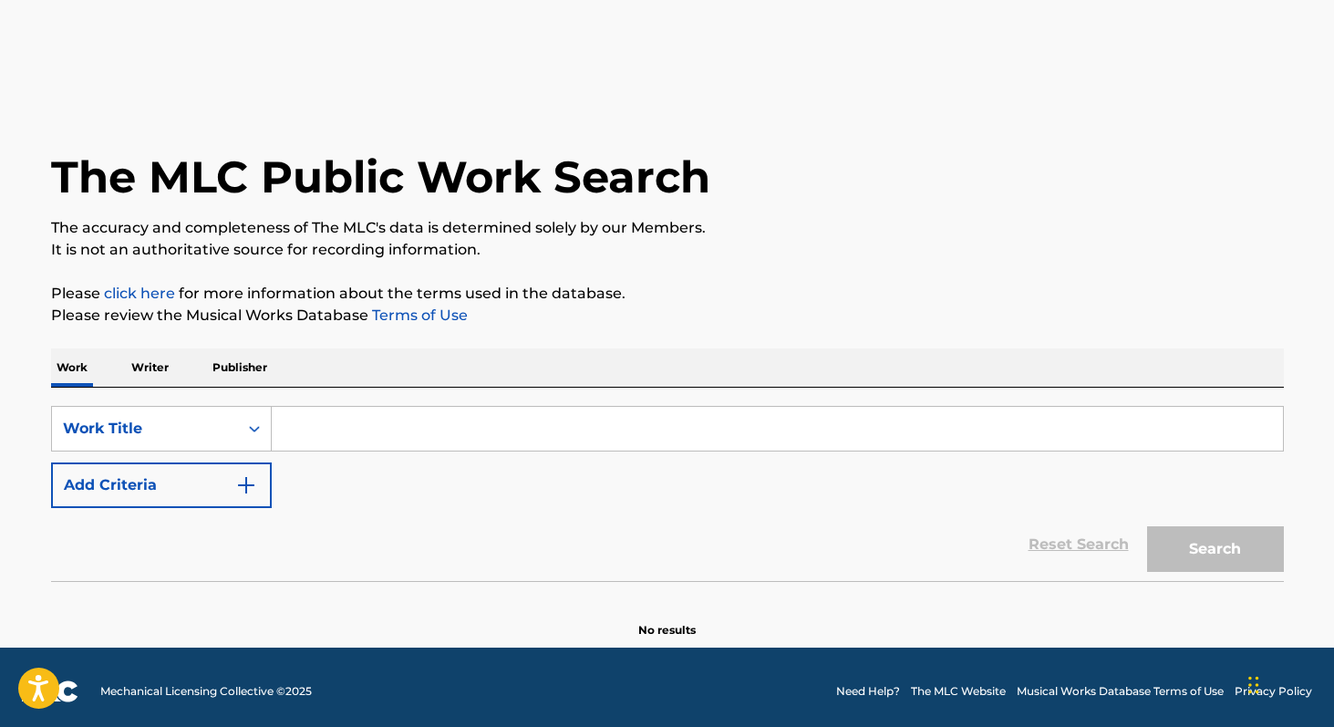
click at [284, 424] on input "Search Form" at bounding box center [777, 429] width 1011 height 44
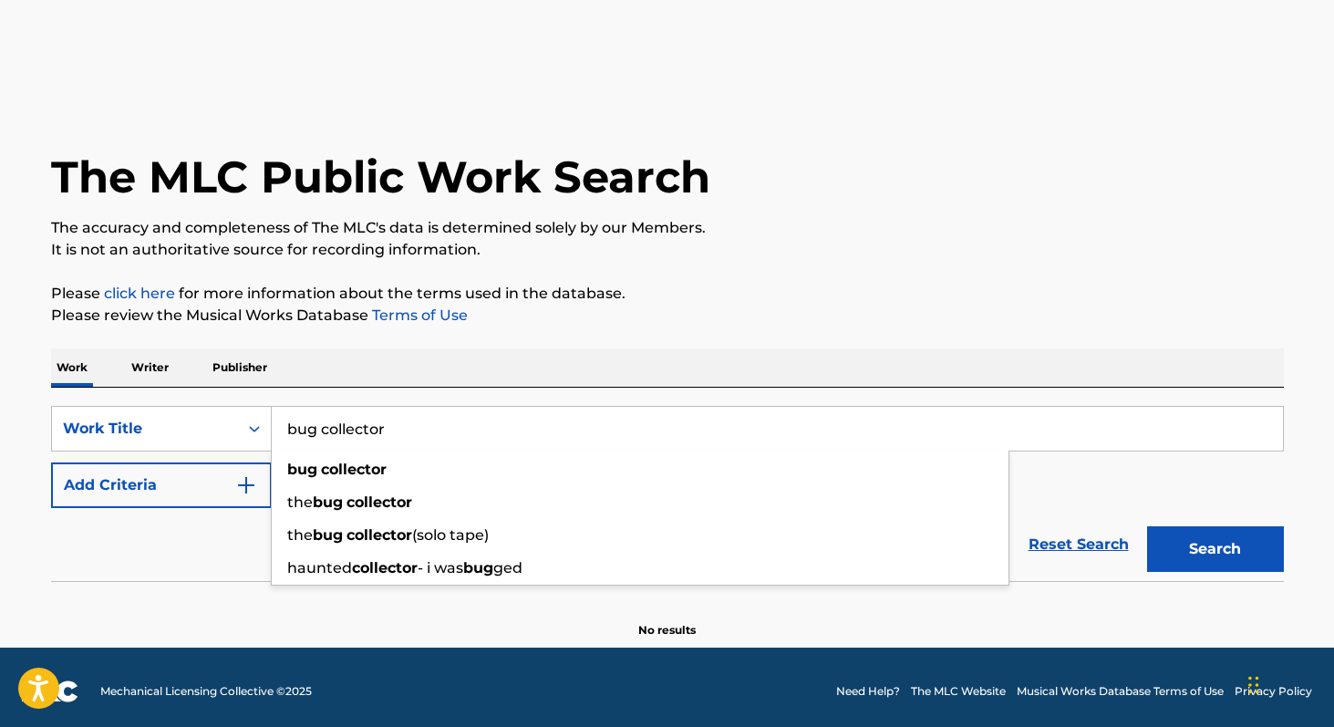
type input "bug collector"
click at [1147, 526] on button "Search" at bounding box center [1215, 549] width 137 height 46
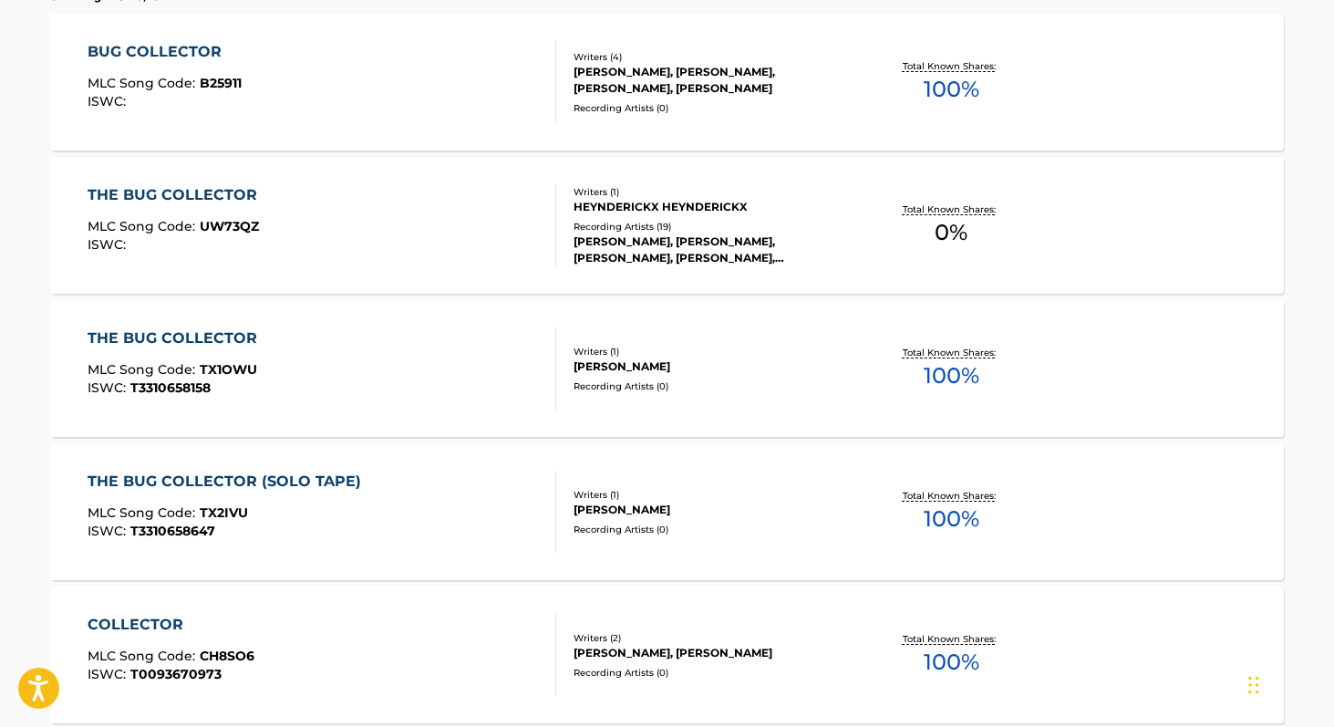
scroll to position [0, 0]
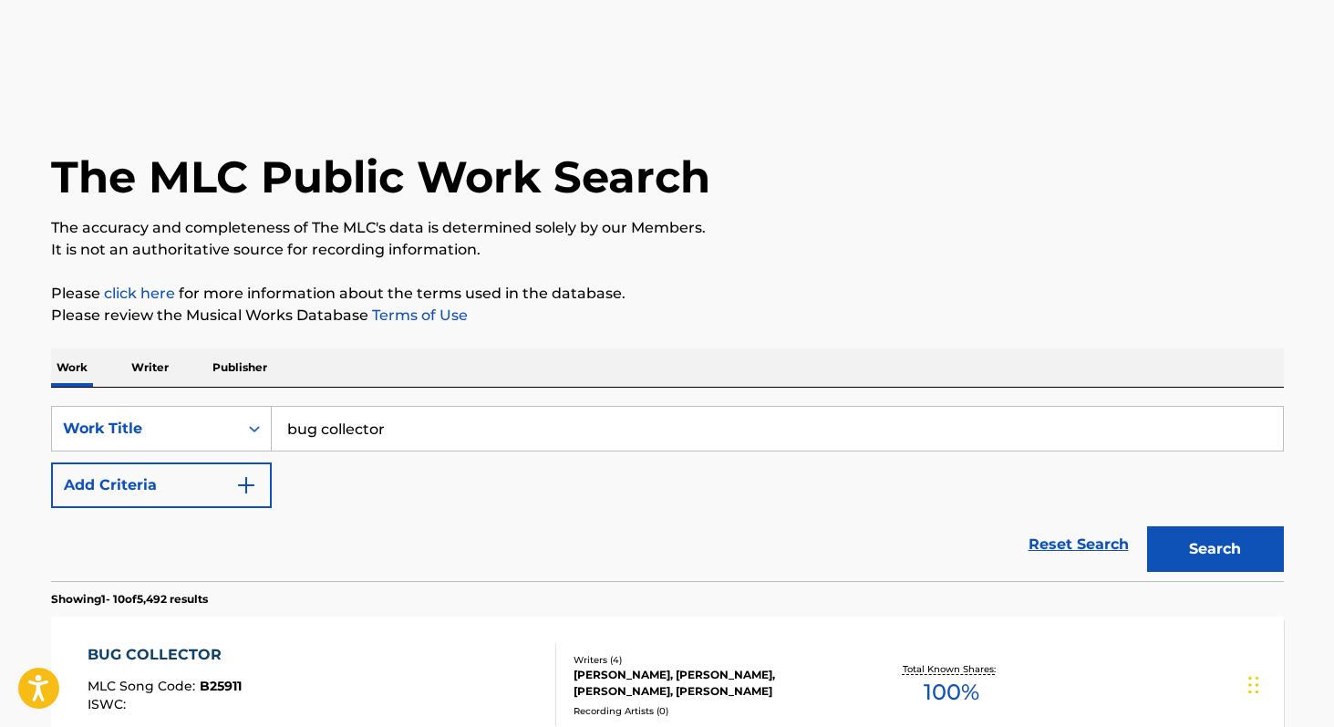
click at [235, 480] on img "Search Form" at bounding box center [246, 485] width 22 height 22
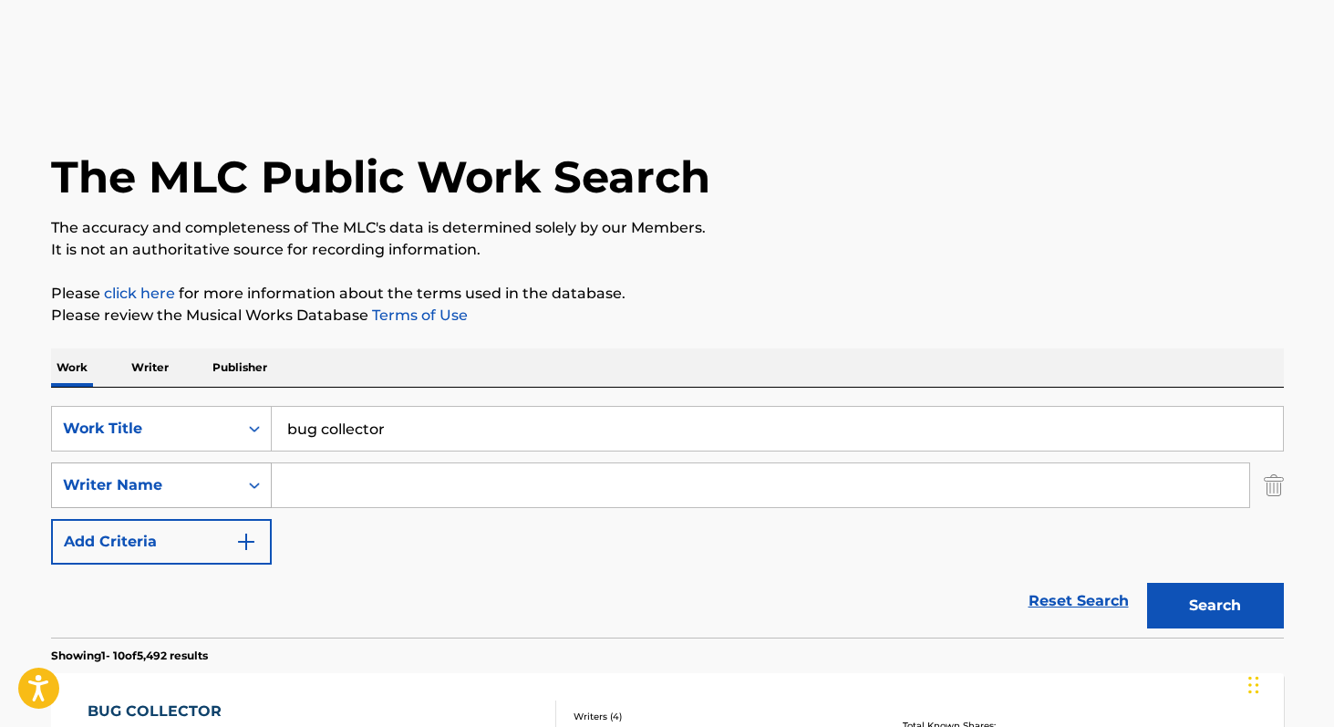
click at [247, 481] on icon "Search Form" at bounding box center [254, 485] width 18 height 18
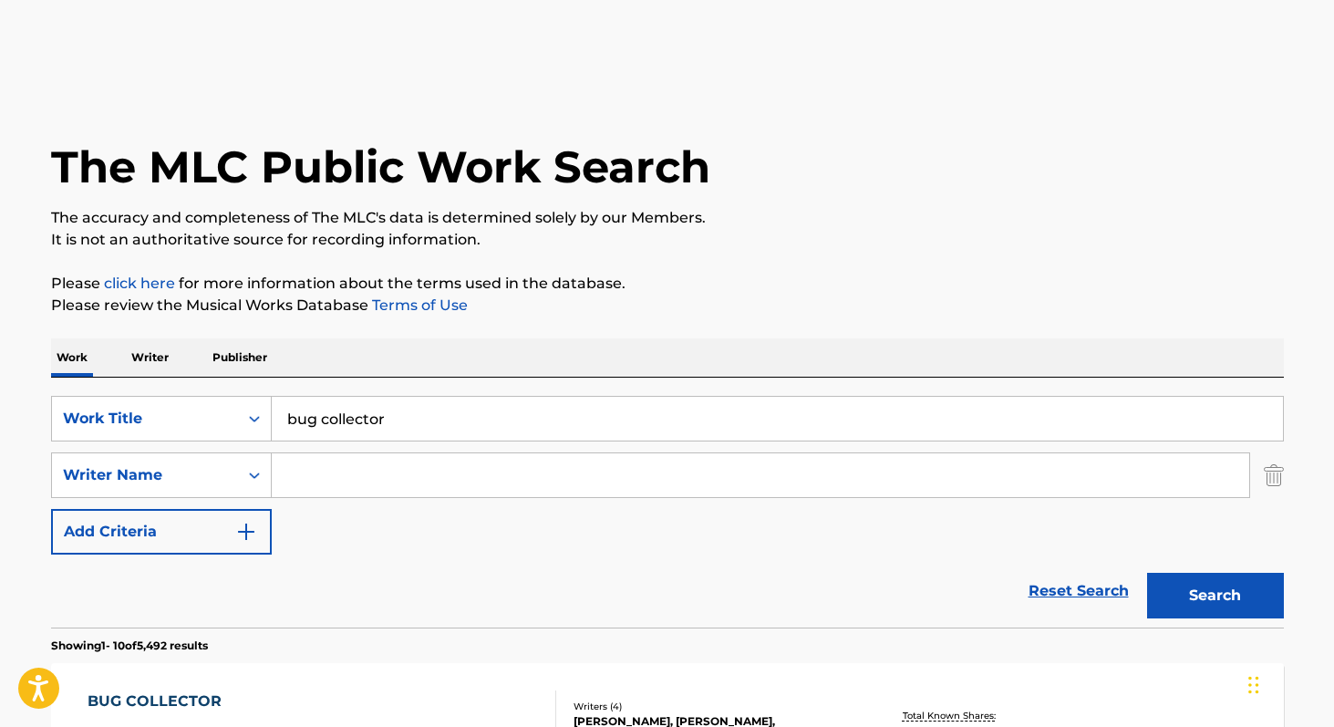
click at [347, 480] on input "Search Form" at bounding box center [761, 475] width 978 height 44
click at [262, 478] on icon "Search Form" at bounding box center [254, 475] width 18 height 18
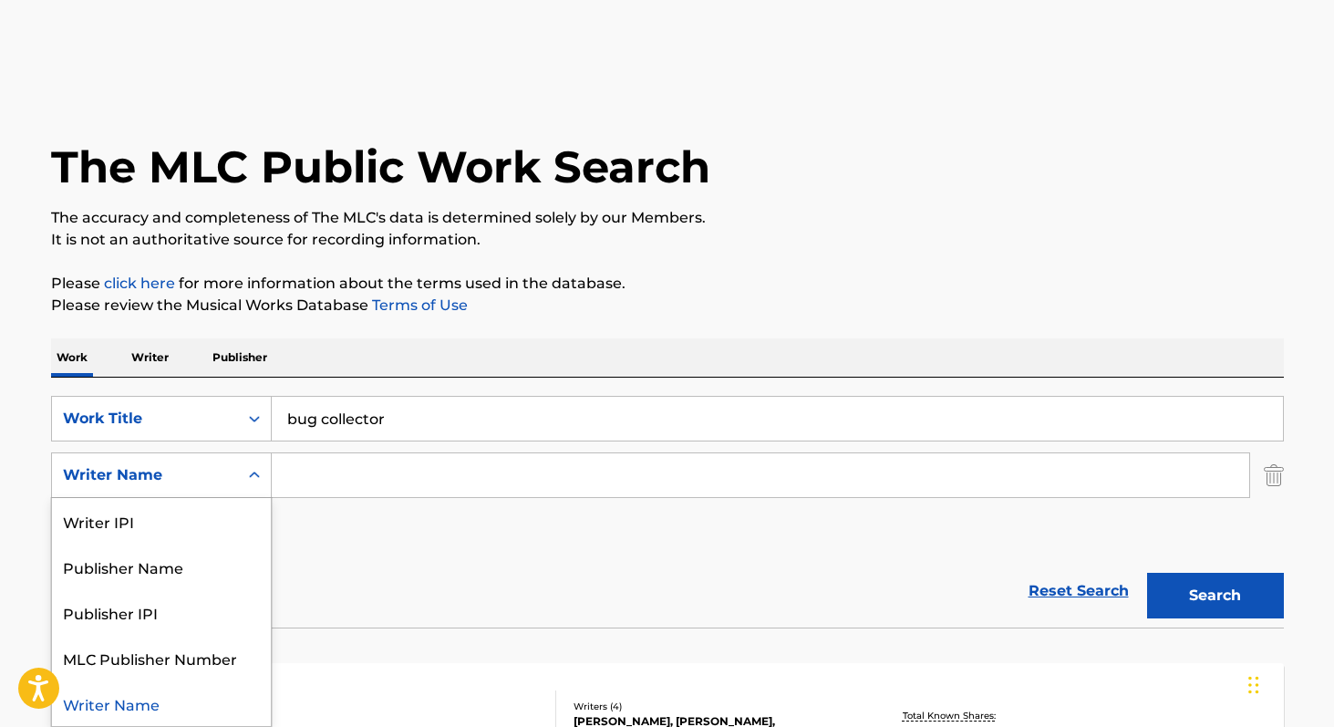
click at [260, 478] on icon "Search Form" at bounding box center [254, 475] width 18 height 18
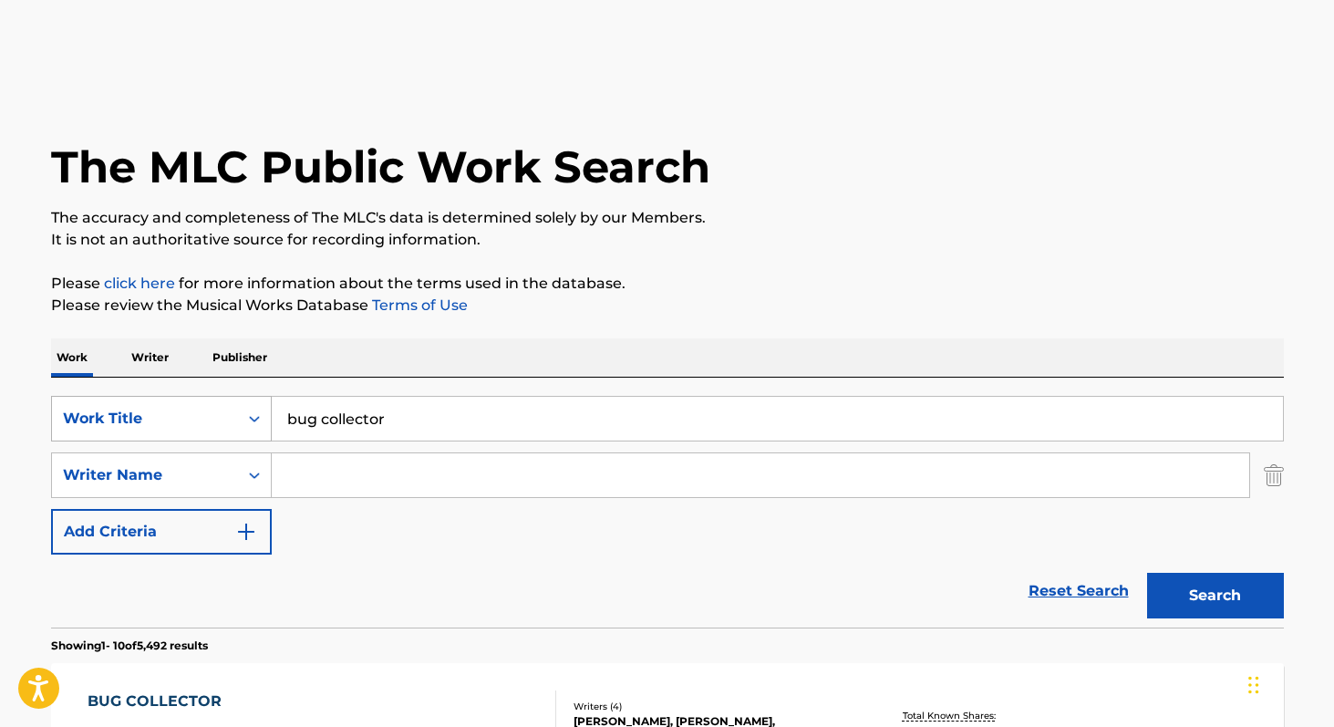
click at [259, 416] on icon "Search Form" at bounding box center [254, 419] width 18 height 18
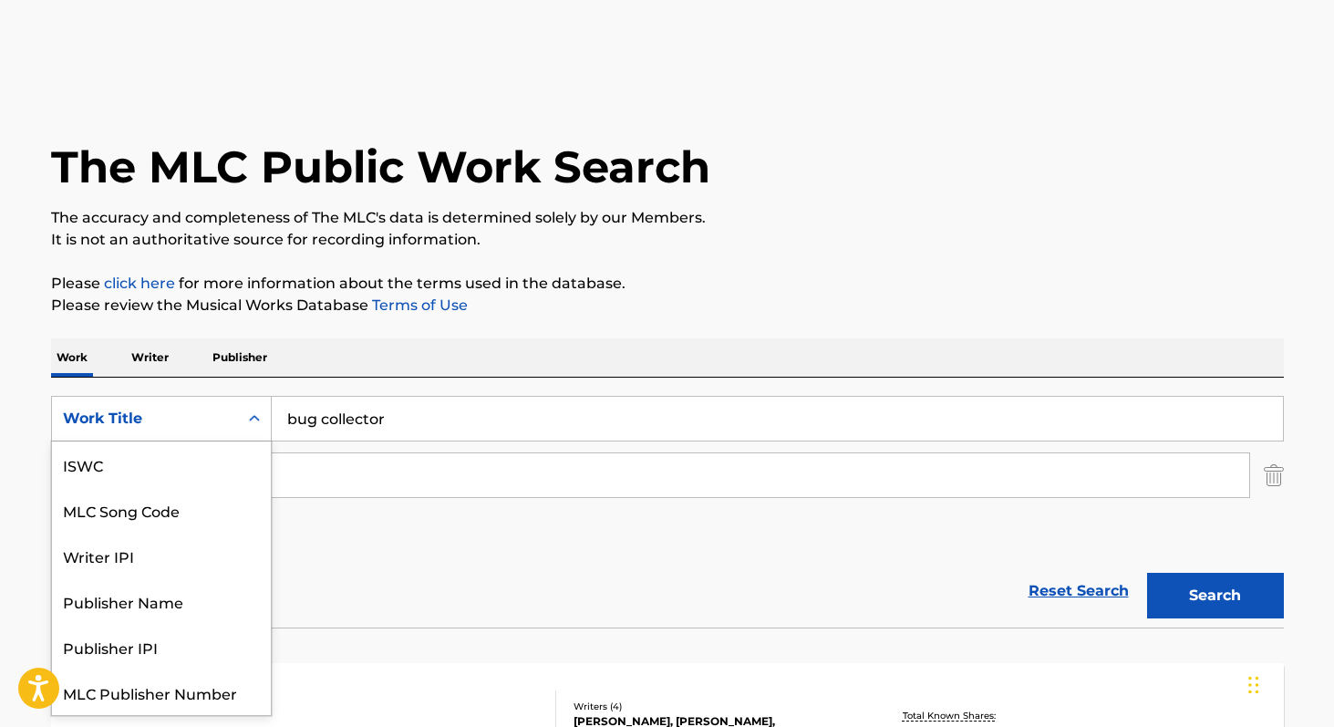
scroll to position [46, 0]
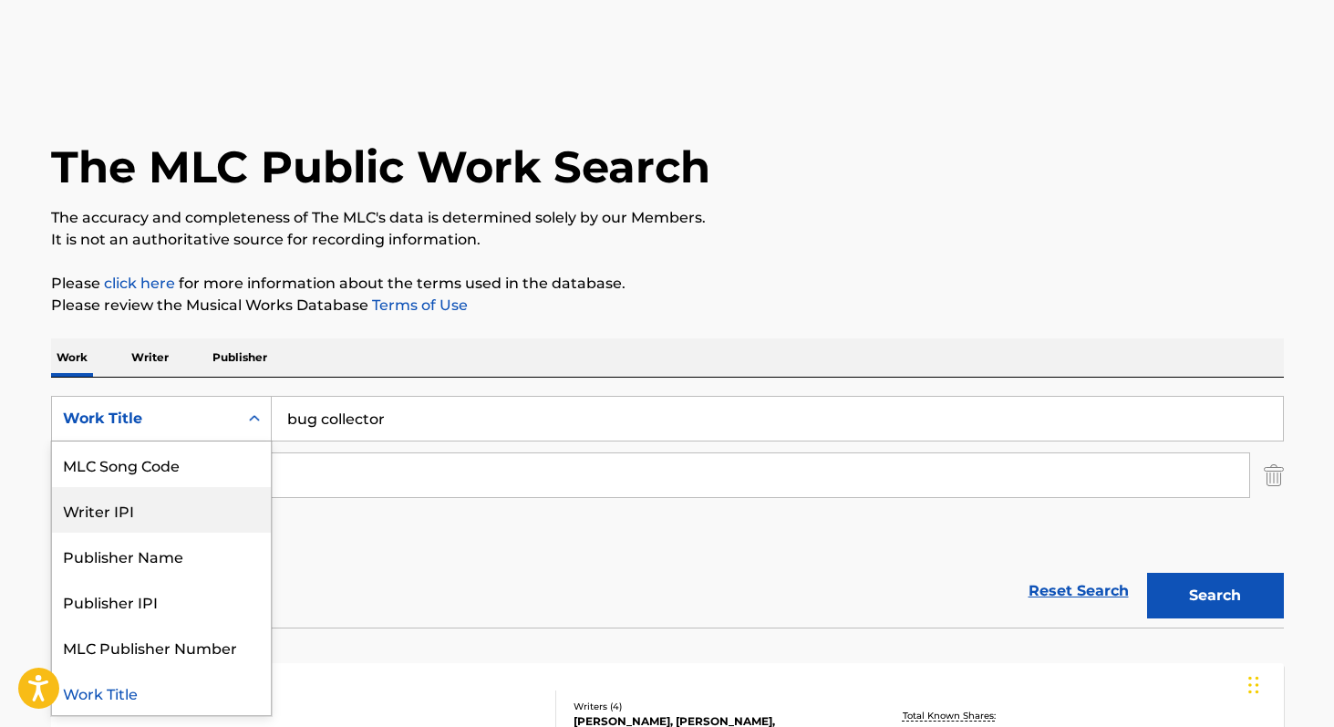
click at [221, 509] on div "Writer IPI" at bounding box center [161, 510] width 219 height 46
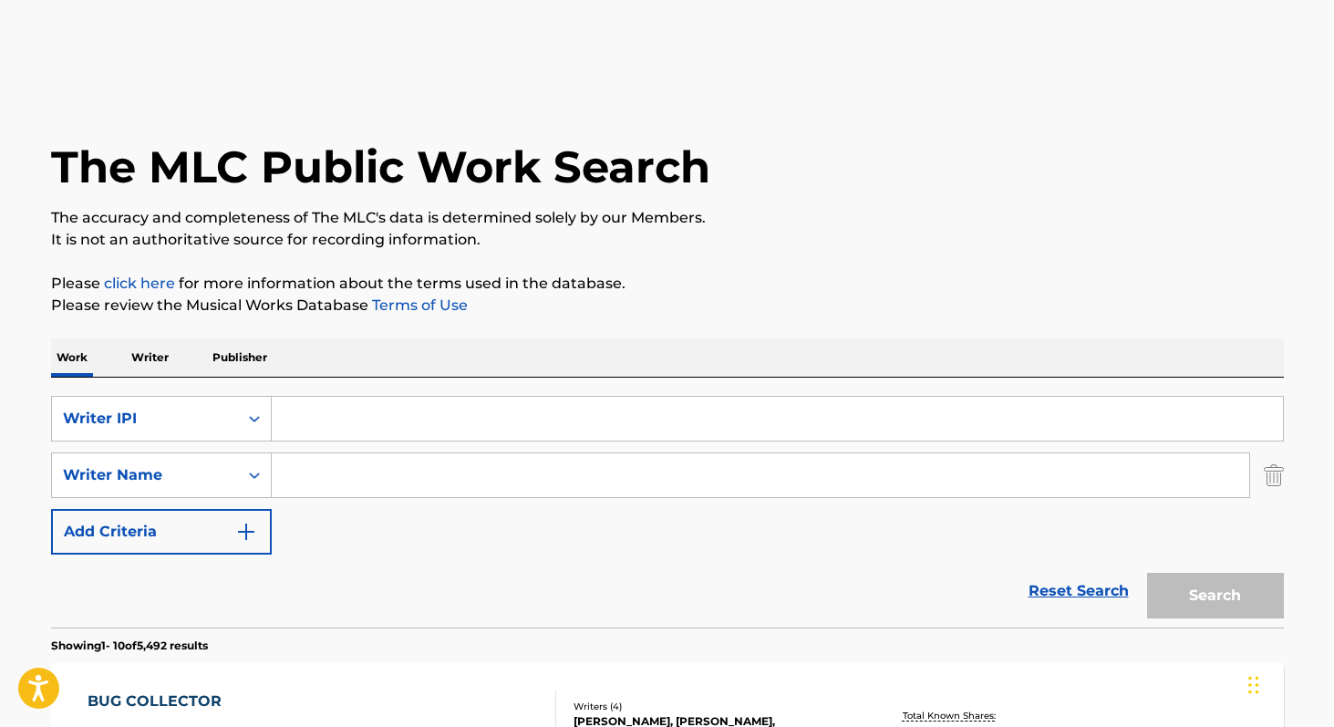
click at [318, 428] on input "Search Form" at bounding box center [777, 419] width 1011 height 44
paste input "00792946093"
type input "00792946093"
click at [1147, 573] on button "Search" at bounding box center [1215, 596] width 137 height 46
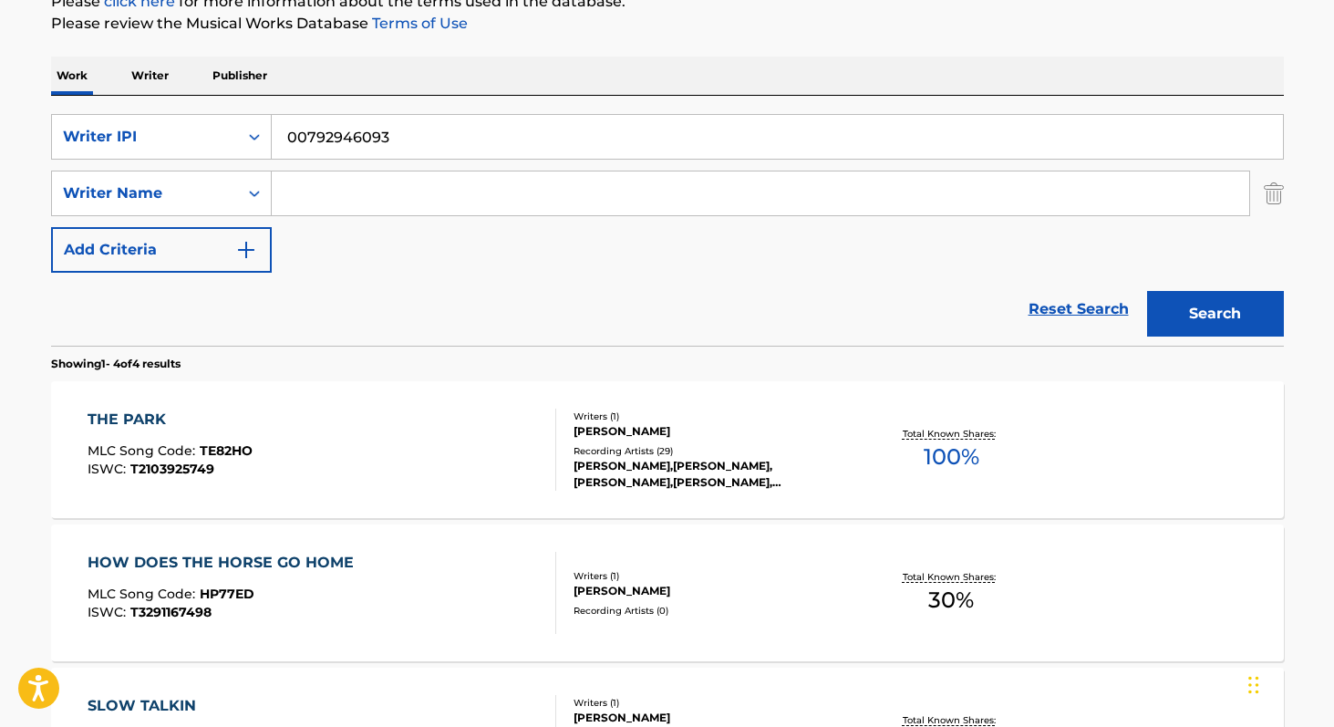
scroll to position [295, 0]
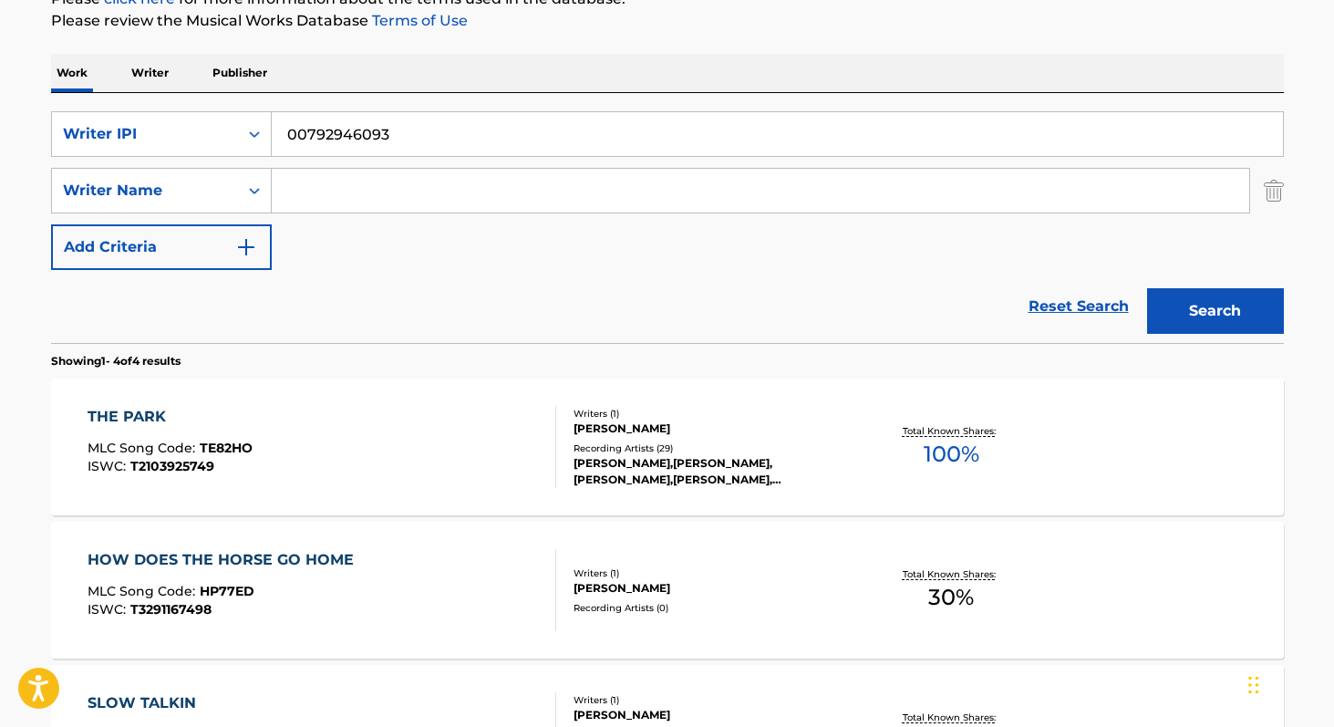
click at [370, 130] on input "00792946093" at bounding box center [777, 134] width 1011 height 44
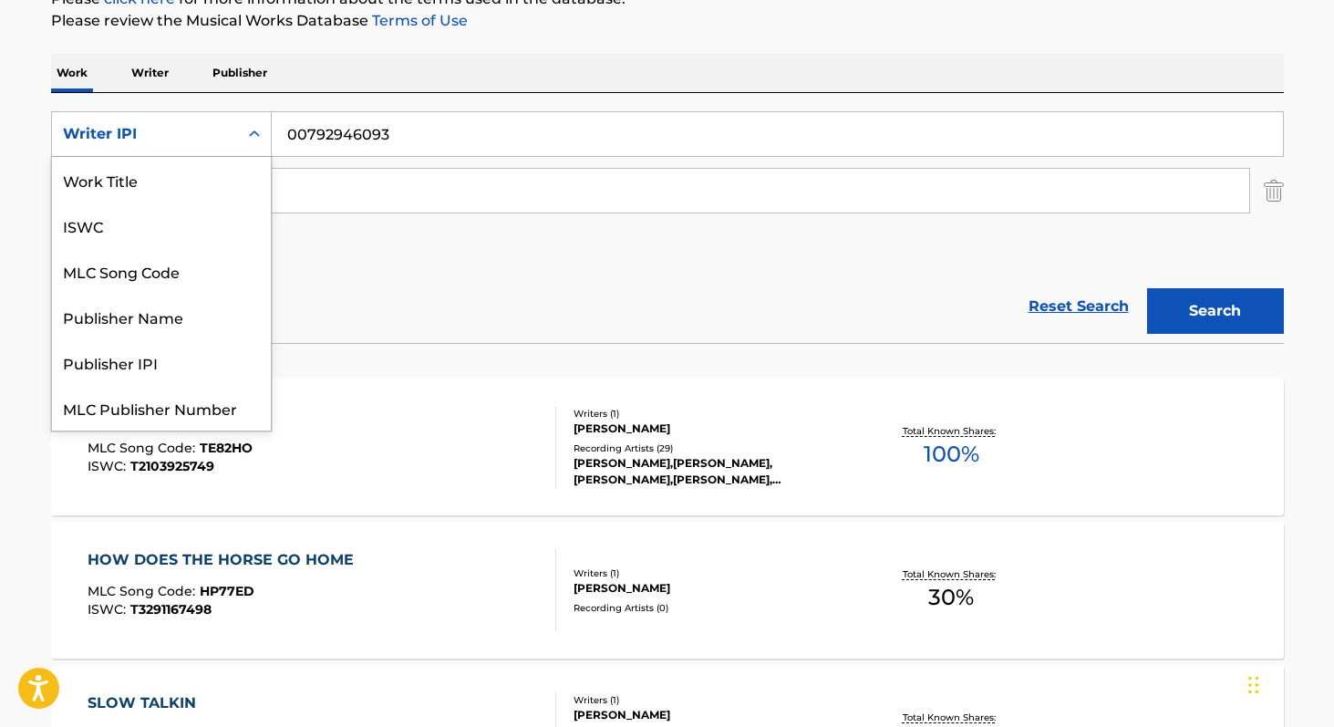
click at [257, 130] on icon "Search Form" at bounding box center [254, 134] width 18 height 18
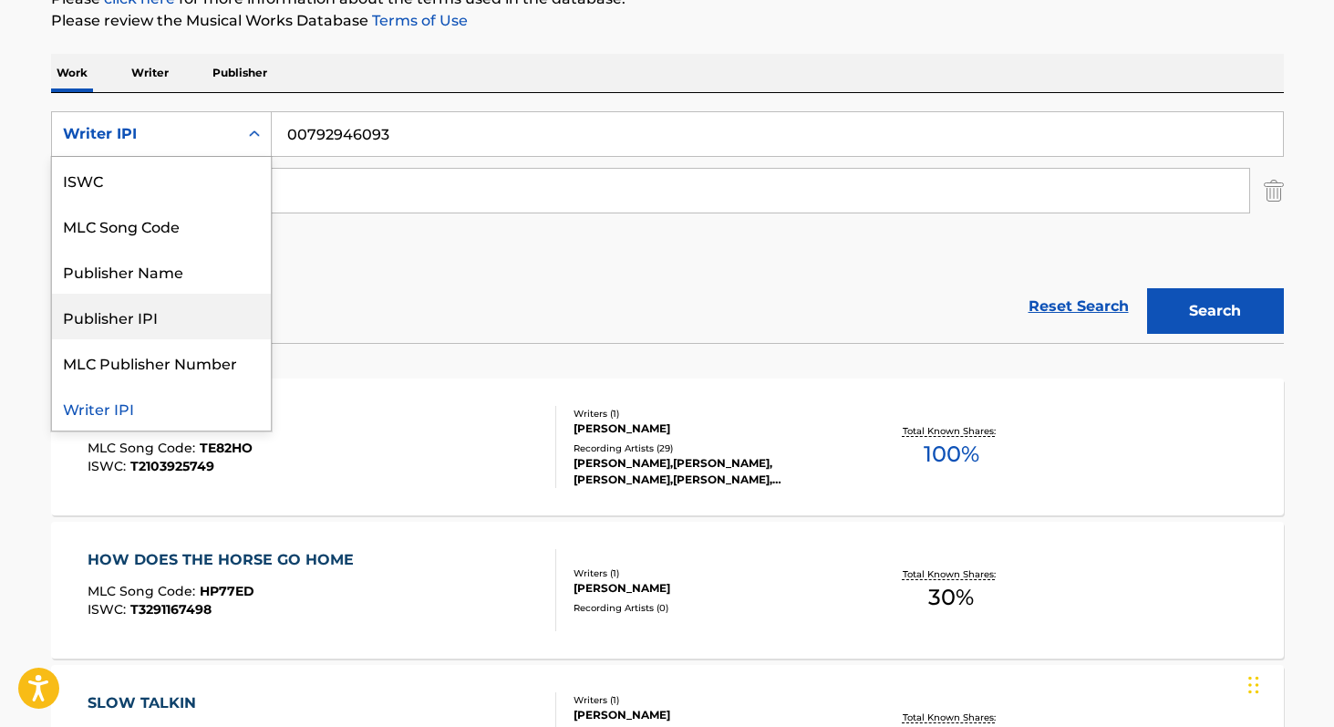
click at [321, 281] on div "Reset Search Search" at bounding box center [667, 306] width 1233 height 73
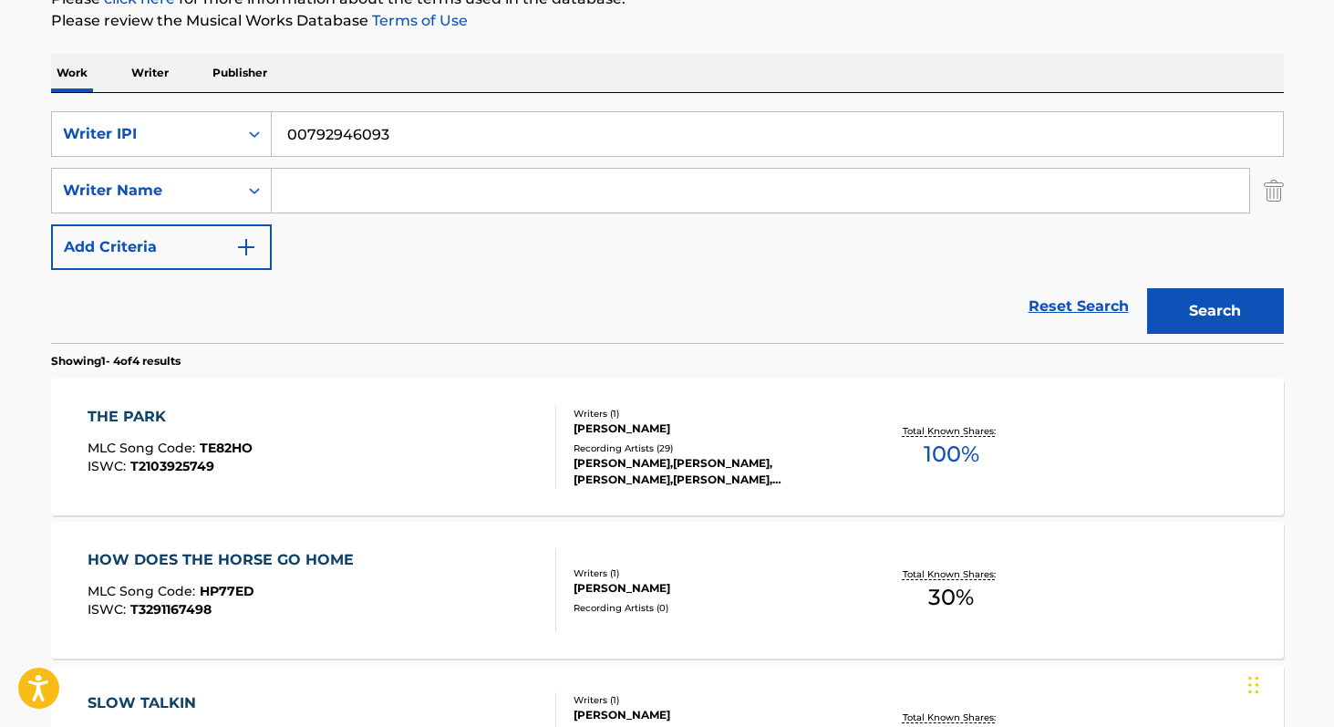
click at [160, 70] on p "Writer" at bounding box center [150, 73] width 48 height 38
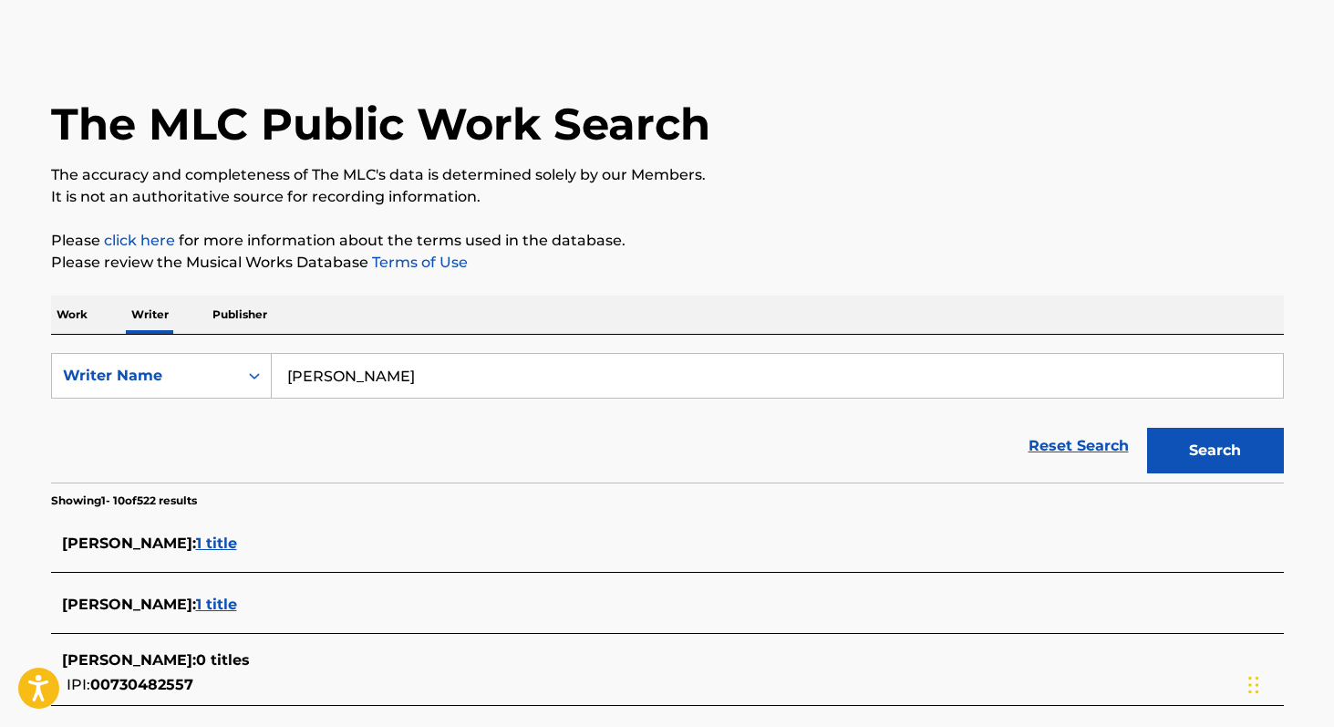
click at [463, 378] on input "haley HEYNDERICKX" at bounding box center [777, 376] width 1011 height 44
click at [1147, 428] on button "Search" at bounding box center [1215, 451] width 137 height 46
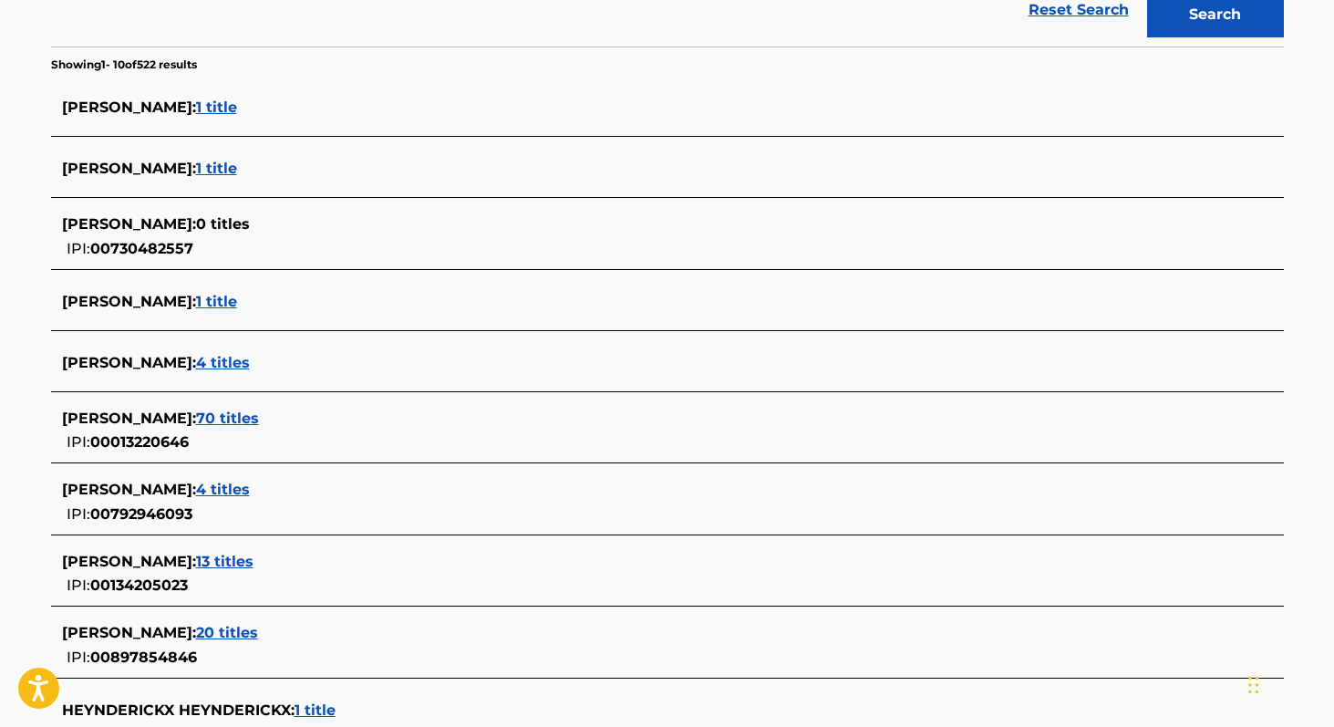
scroll to position [572, 0]
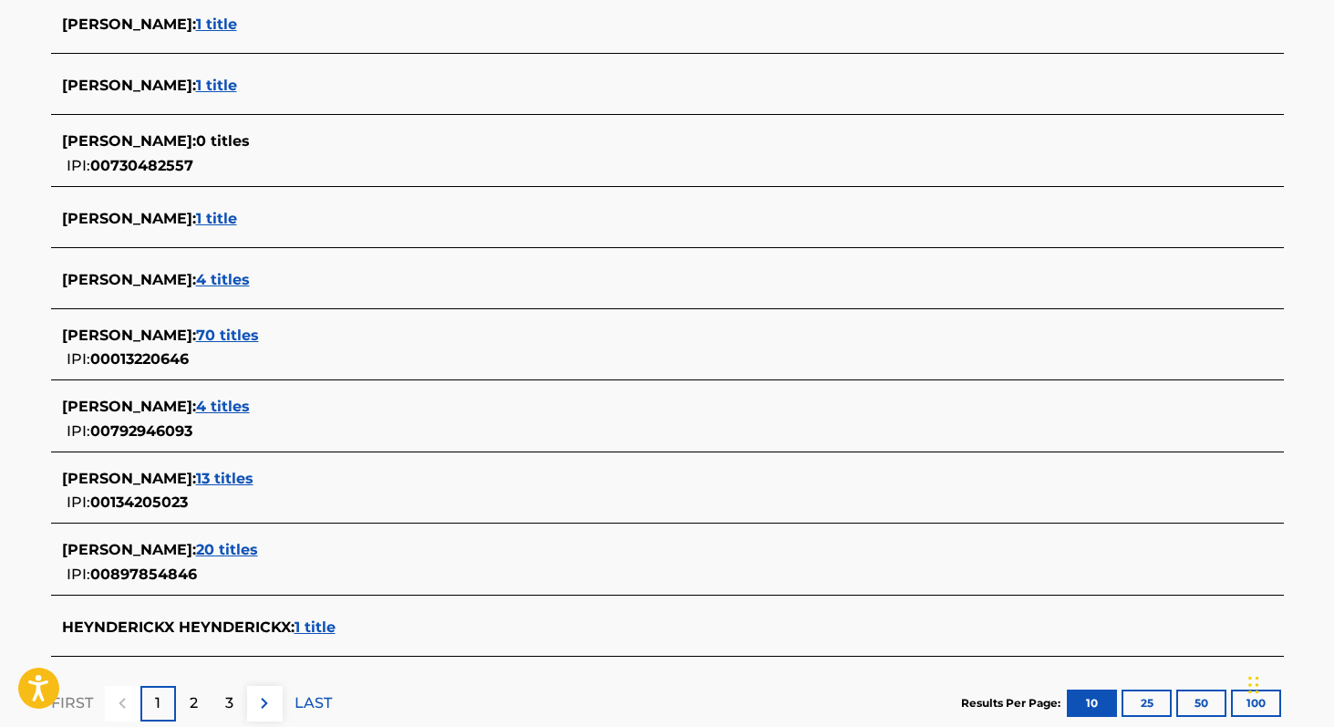
click at [250, 407] on span "4 titles" at bounding box center [223, 406] width 54 height 17
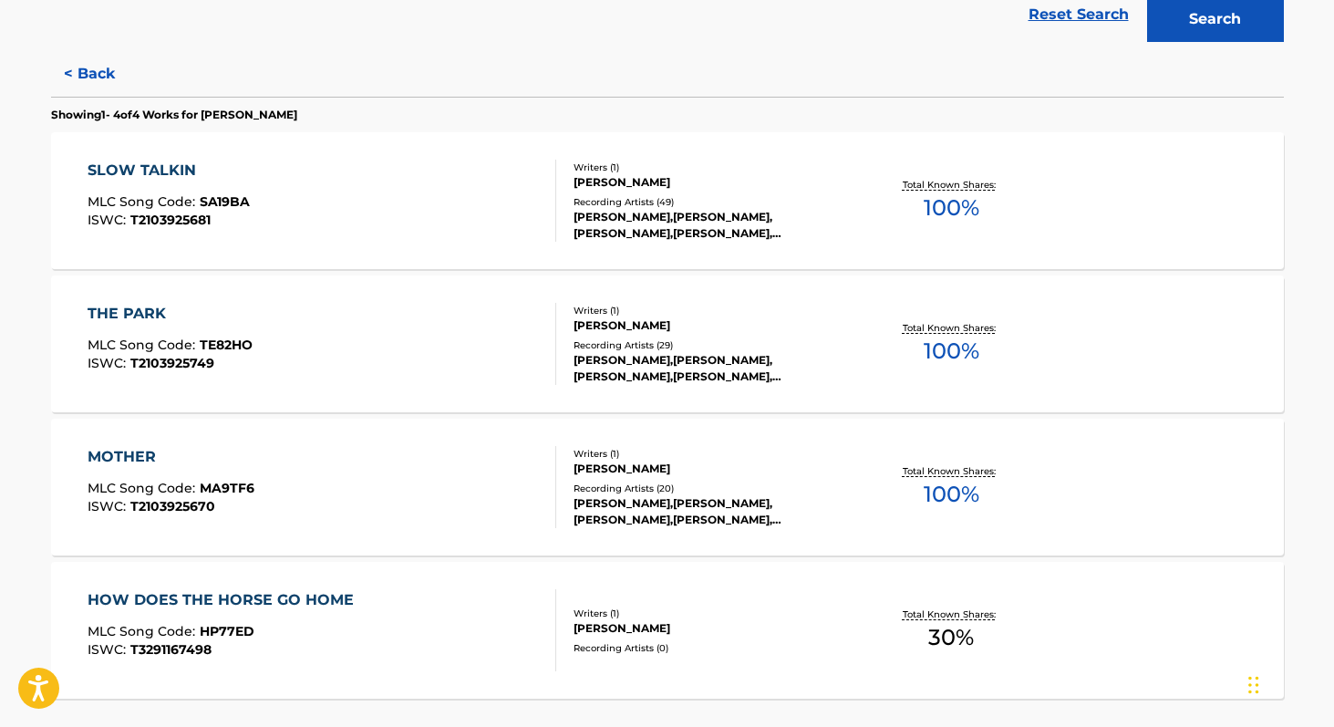
scroll to position [401, 0]
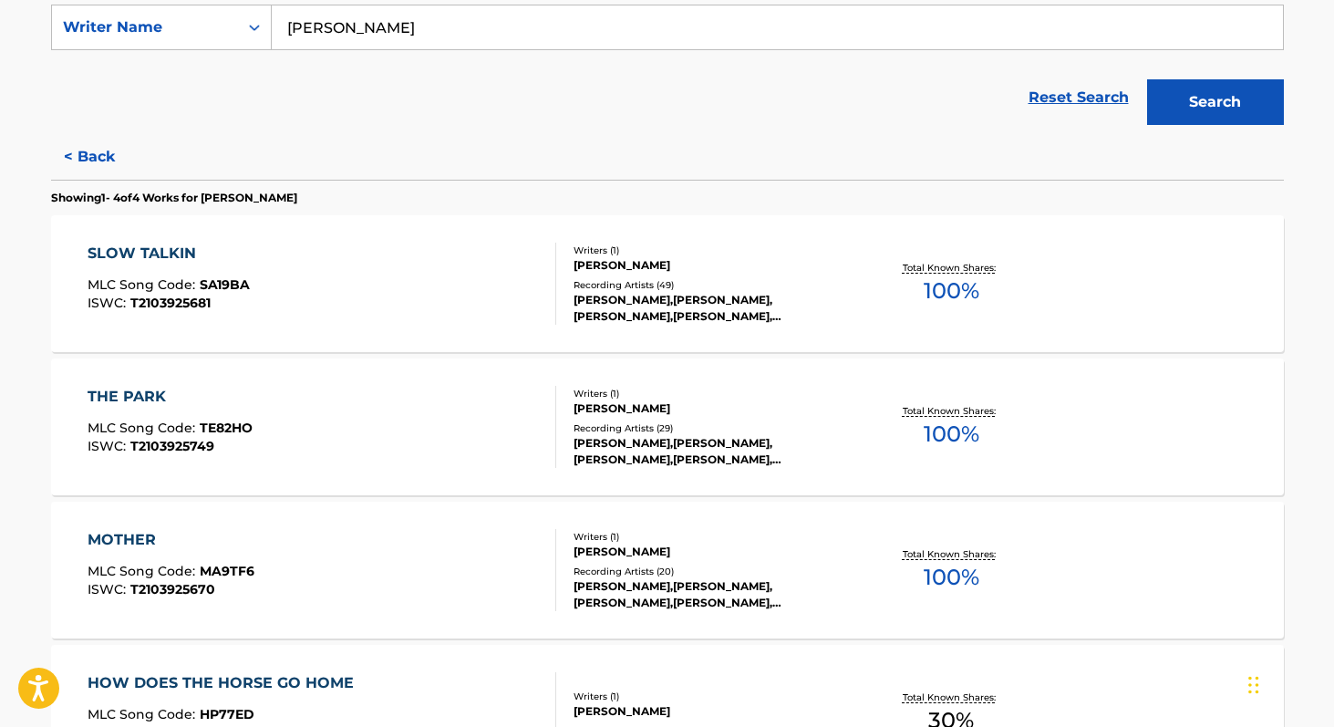
click at [85, 144] on button "< Back" at bounding box center [105, 157] width 109 height 46
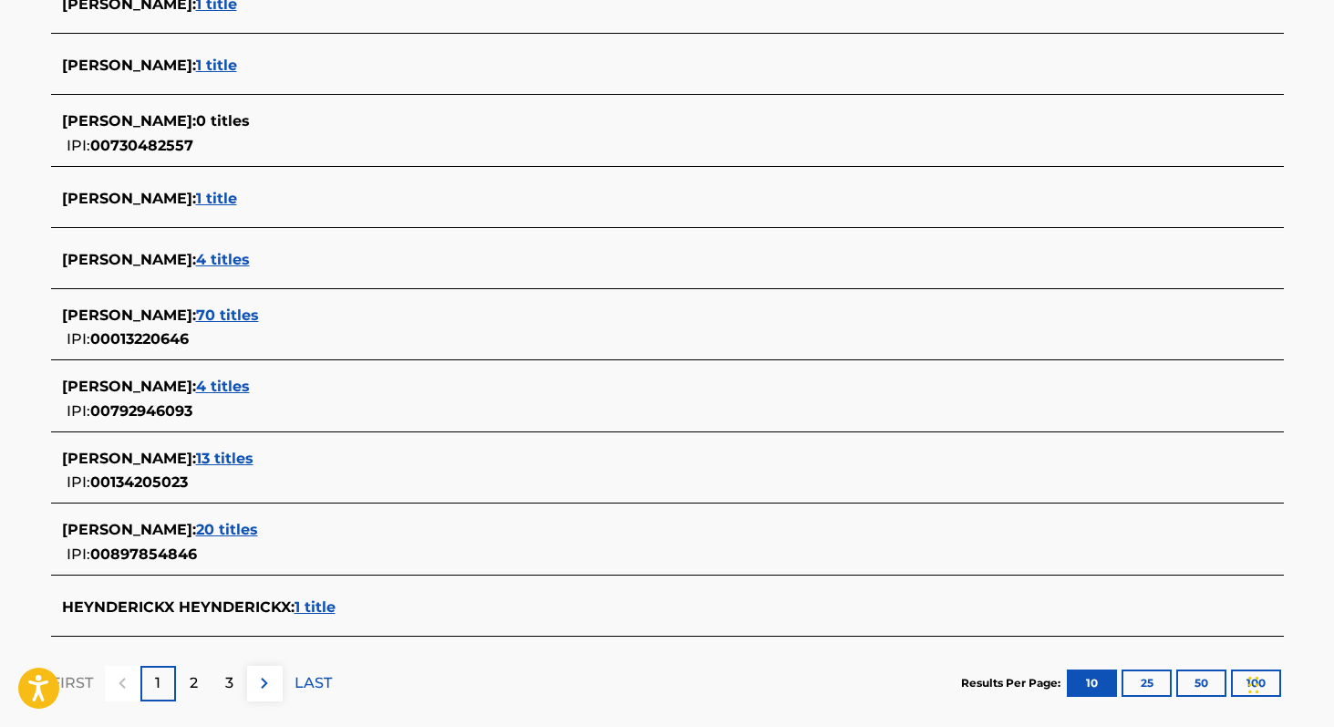
scroll to position [663, 0]
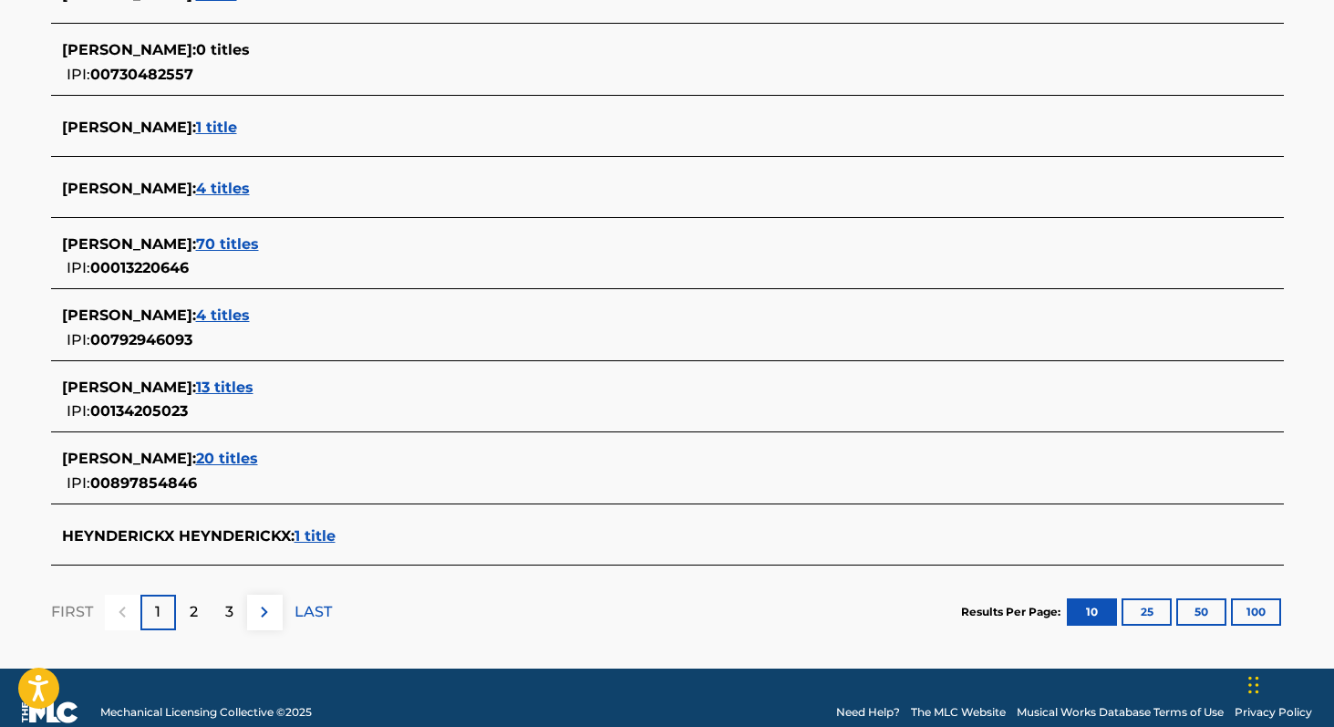
click at [310, 533] on span "1 title" at bounding box center [315, 535] width 41 height 17
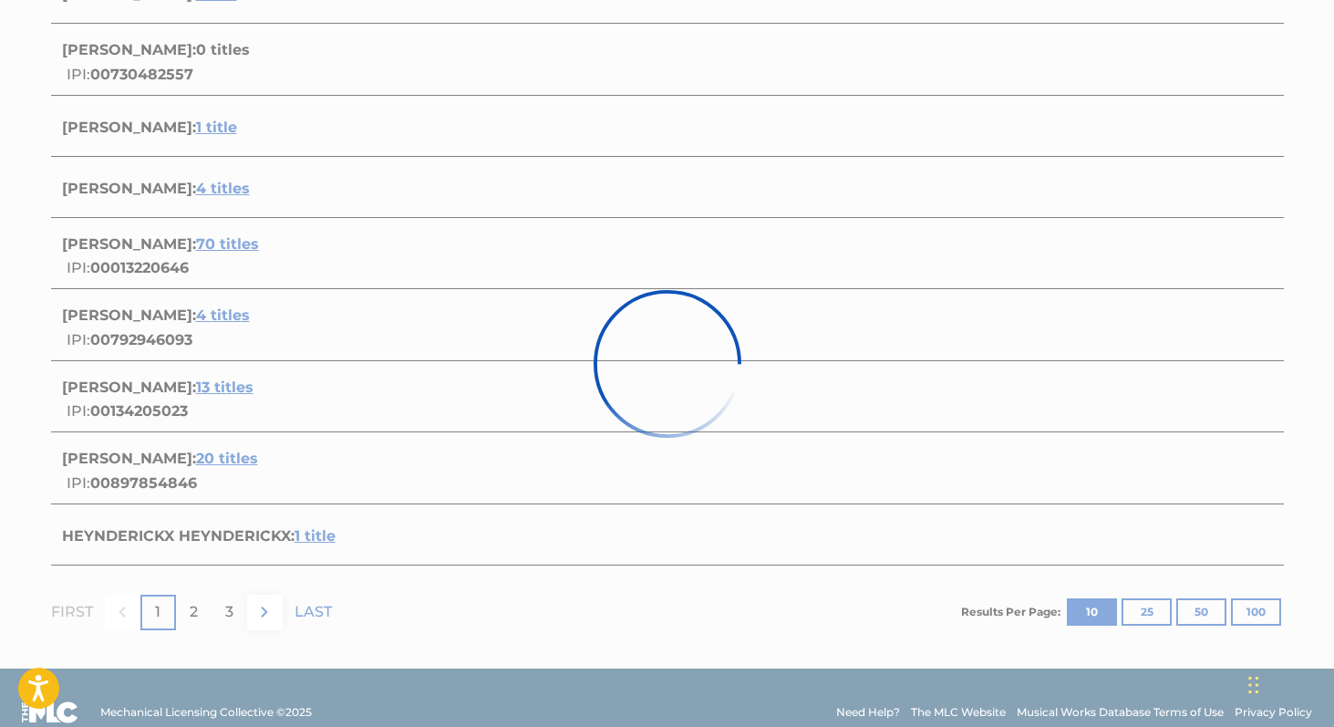
scroll to position [209, 0]
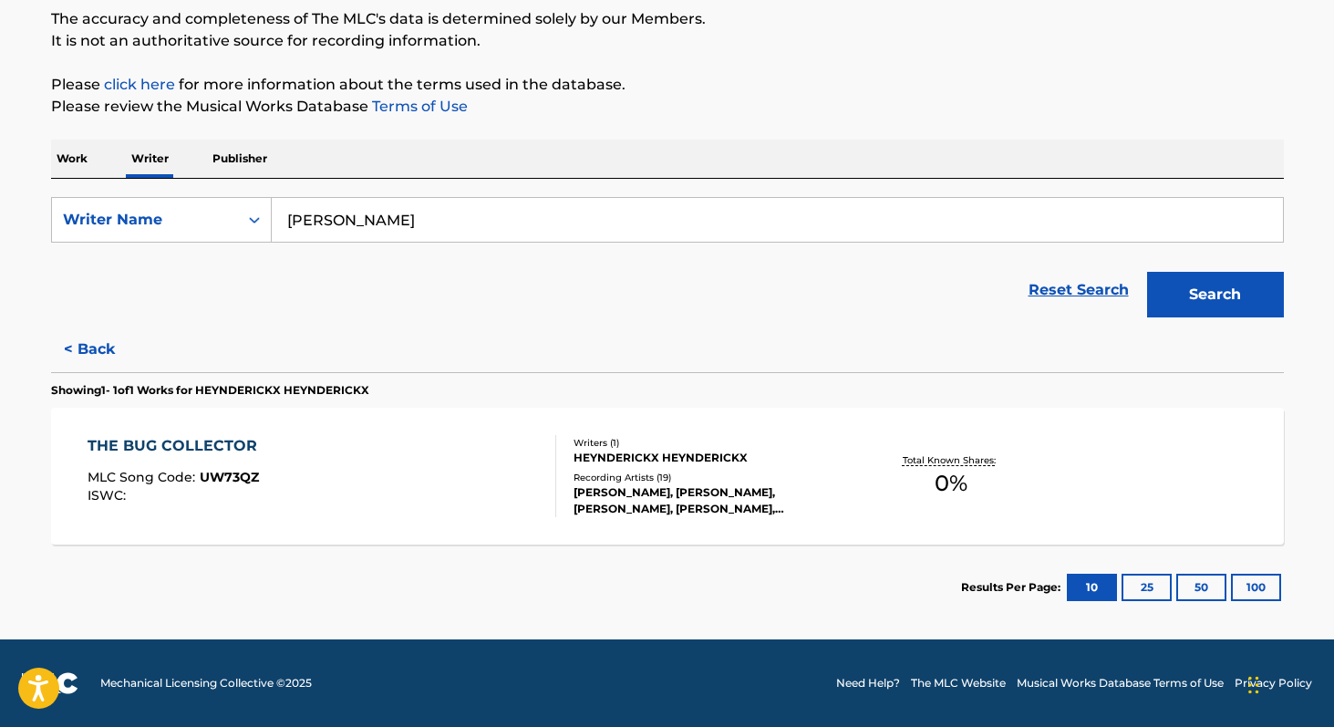
click at [92, 353] on button "< Back" at bounding box center [105, 350] width 109 height 46
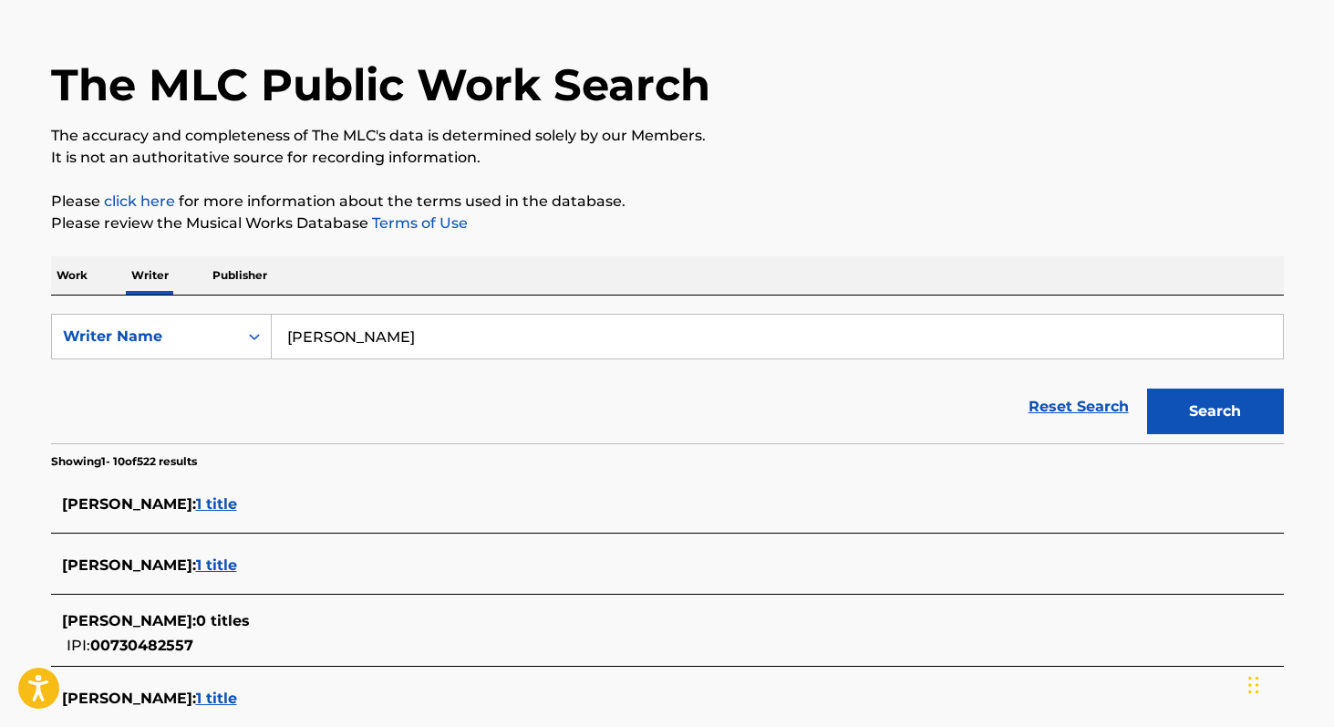
scroll to position [93, 0]
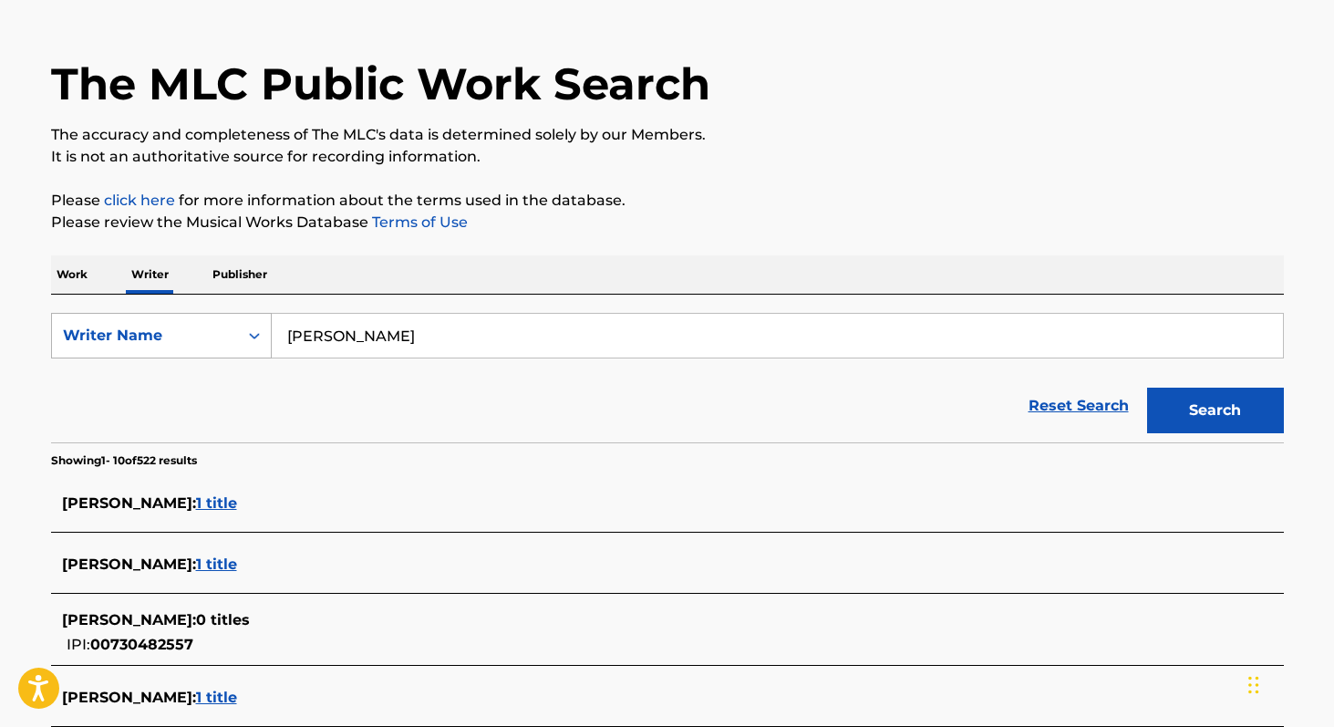
click at [270, 336] on div "Search Form" at bounding box center [254, 335] width 33 height 33
click at [213, 388] on div "Writer IPI" at bounding box center [161, 381] width 219 height 46
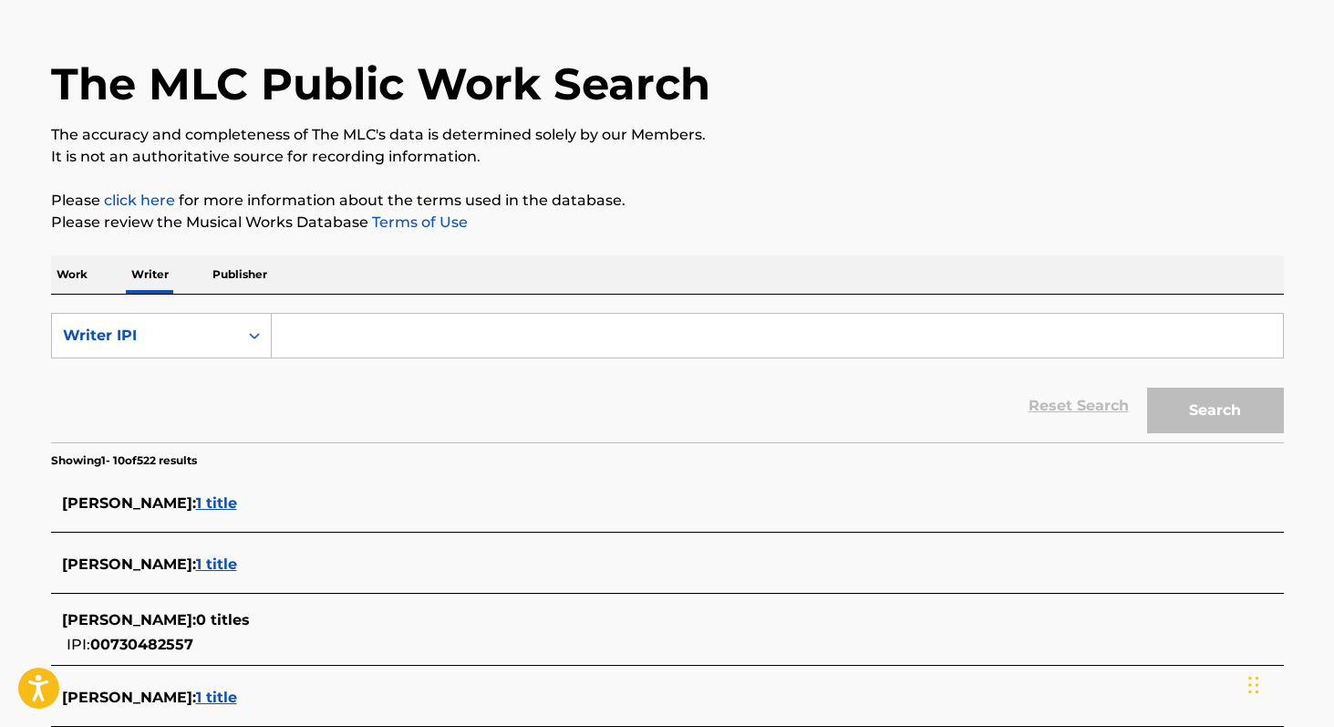
click at [353, 347] on input "Search Form" at bounding box center [777, 336] width 1011 height 44
paste input "792946093"
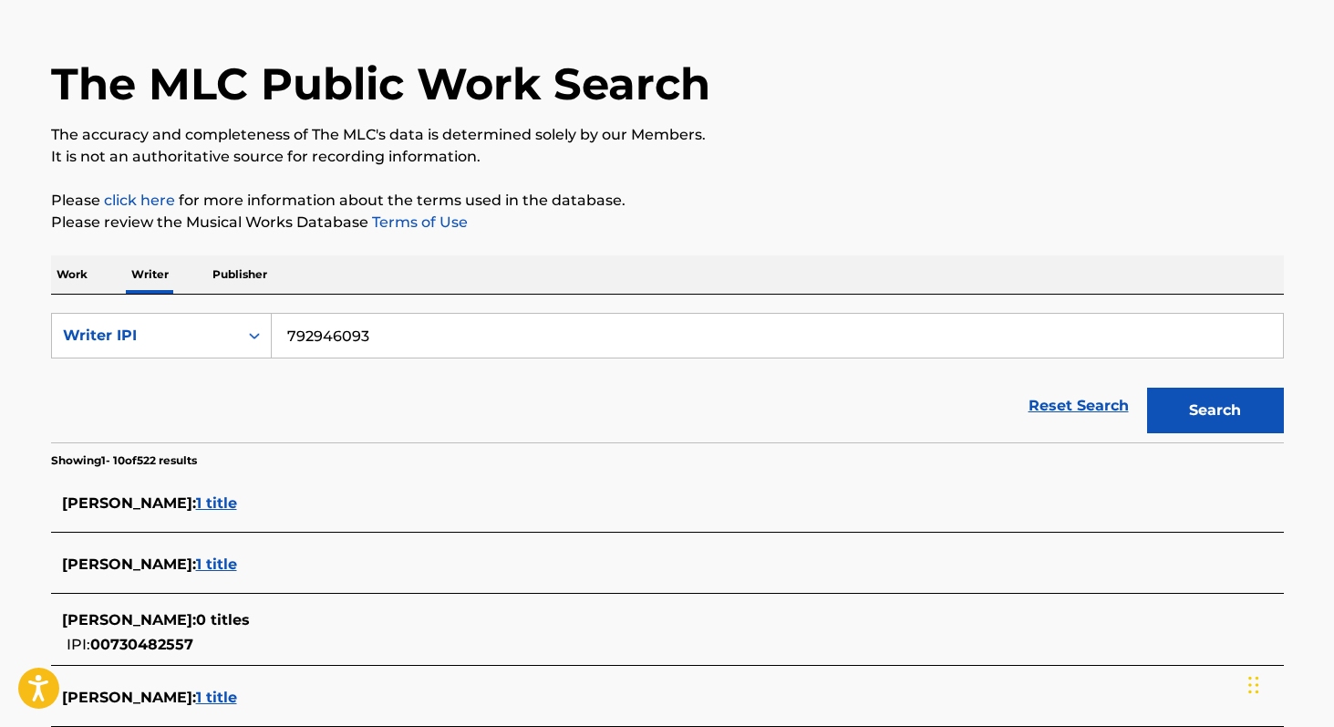
type input "792946093"
click at [1147, 388] on button "Search" at bounding box center [1215, 411] width 137 height 46
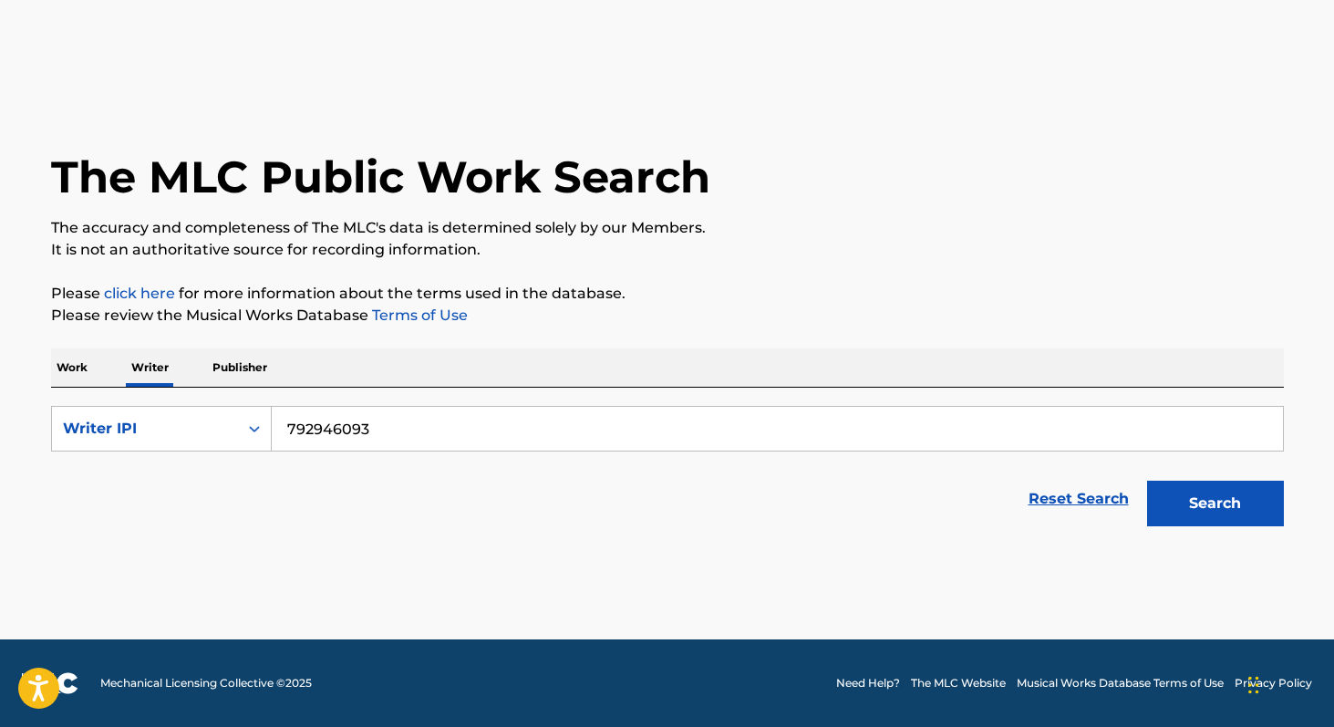
scroll to position [0, 0]
click at [1147, 481] on button "Search" at bounding box center [1215, 504] width 137 height 46
click at [67, 364] on p "Work" at bounding box center [72, 367] width 42 height 38
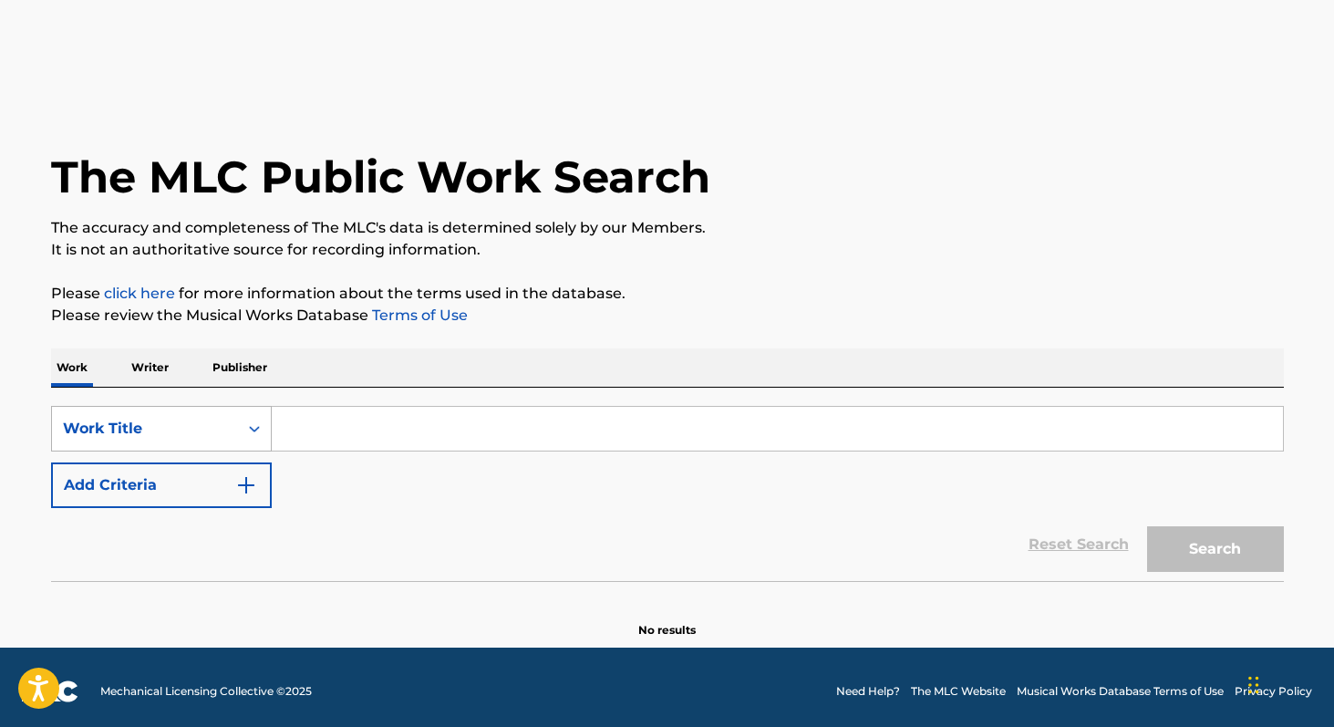
click at [264, 425] on div "Search Form" at bounding box center [254, 428] width 33 height 33
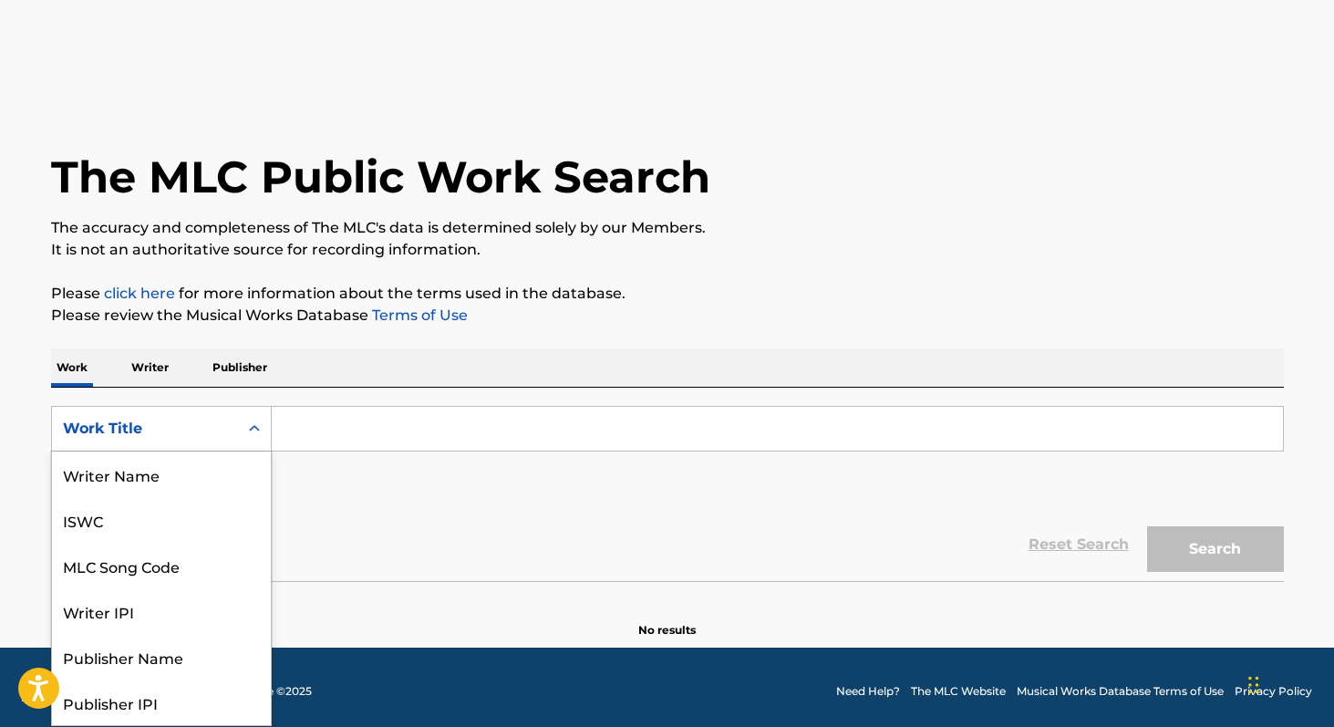
scroll to position [91, 0]
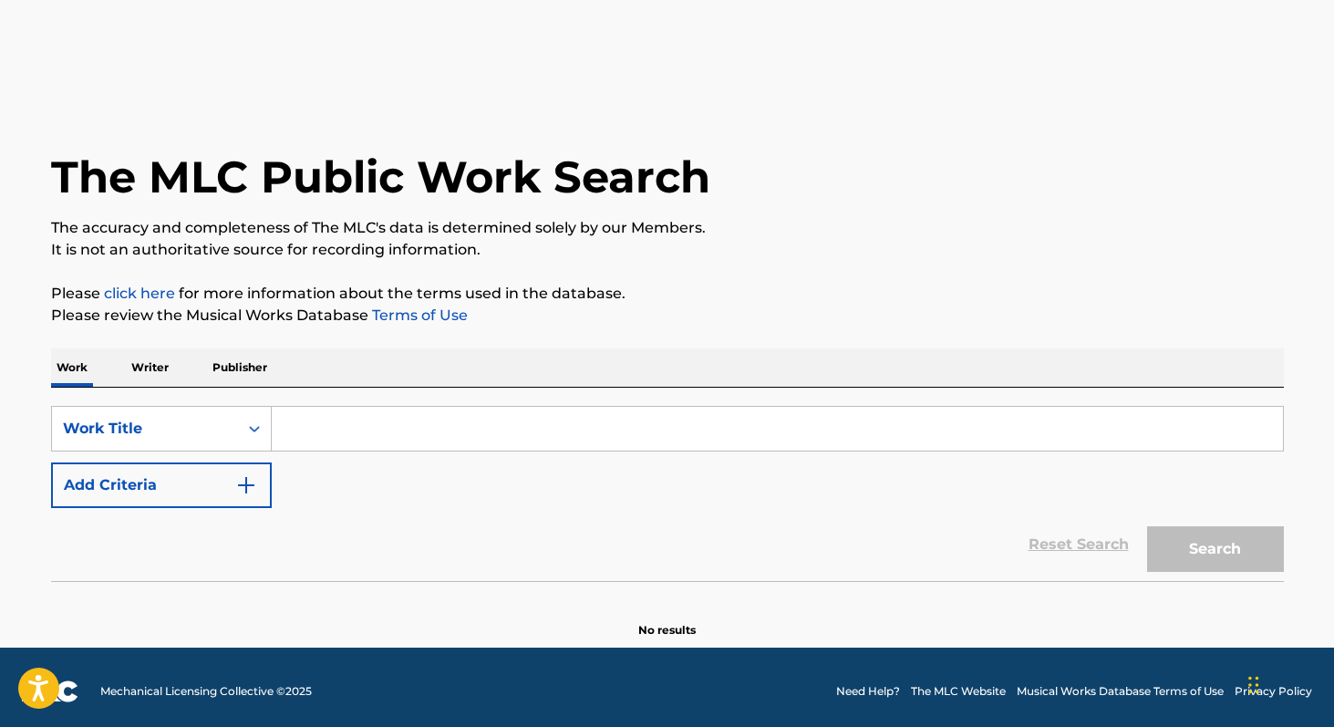
click at [350, 555] on div "Reset Search Search" at bounding box center [667, 544] width 1233 height 73
click at [368, 443] on input "Search Form" at bounding box center [777, 429] width 1011 height 44
type input "bu"
click at [147, 369] on p "Writer" at bounding box center [150, 367] width 48 height 38
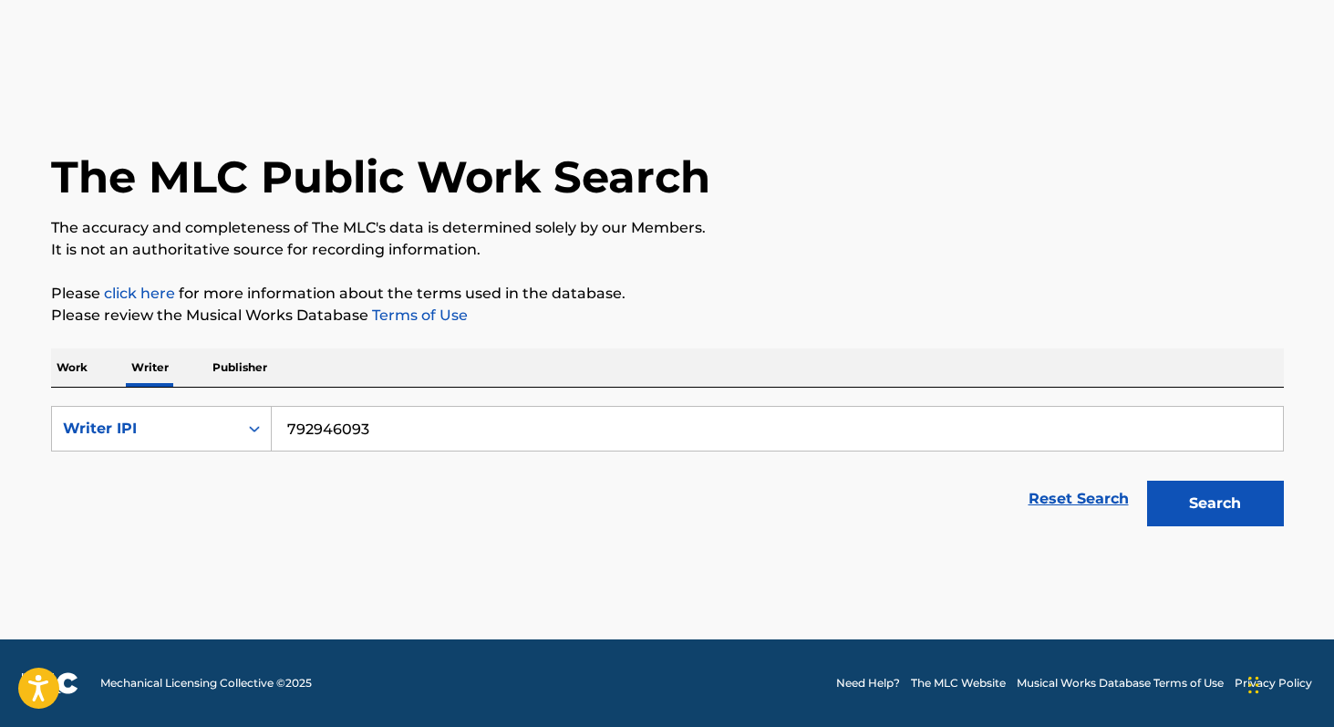
click at [426, 431] on input "792946093" at bounding box center [777, 429] width 1011 height 44
click at [1147, 481] on button "Search" at bounding box center [1215, 504] width 137 height 46
click at [79, 367] on p "Work" at bounding box center [72, 367] width 42 height 38
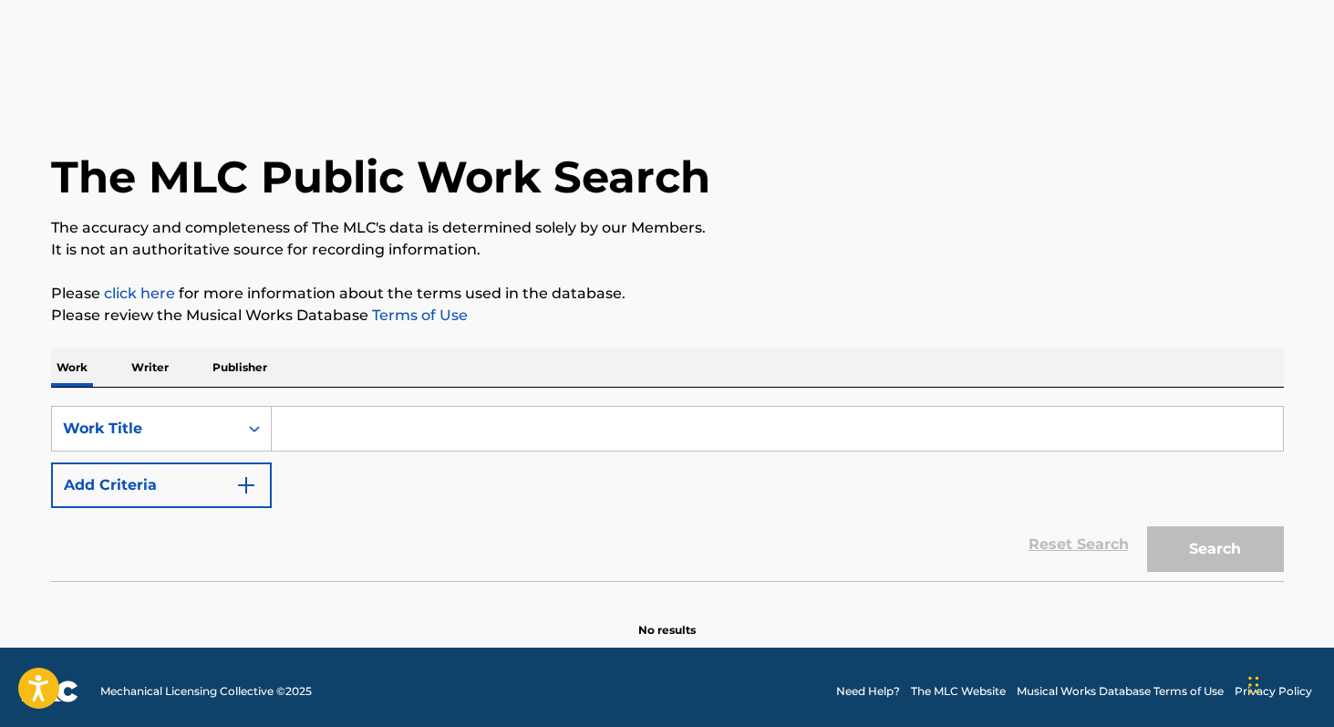
click at [304, 425] on input "Search Form" at bounding box center [777, 429] width 1011 height 44
type input "t"
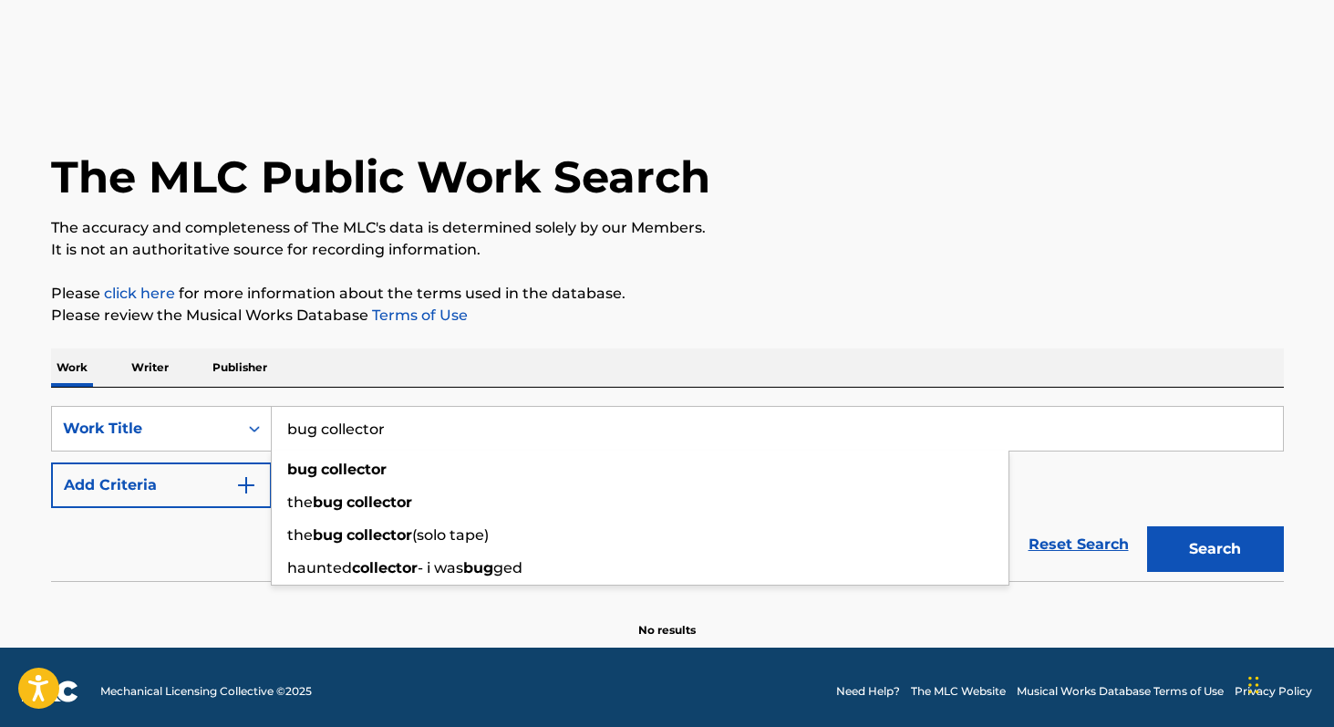
type input "bug collector"
click at [1147, 526] on button "Search" at bounding box center [1215, 549] width 137 height 46
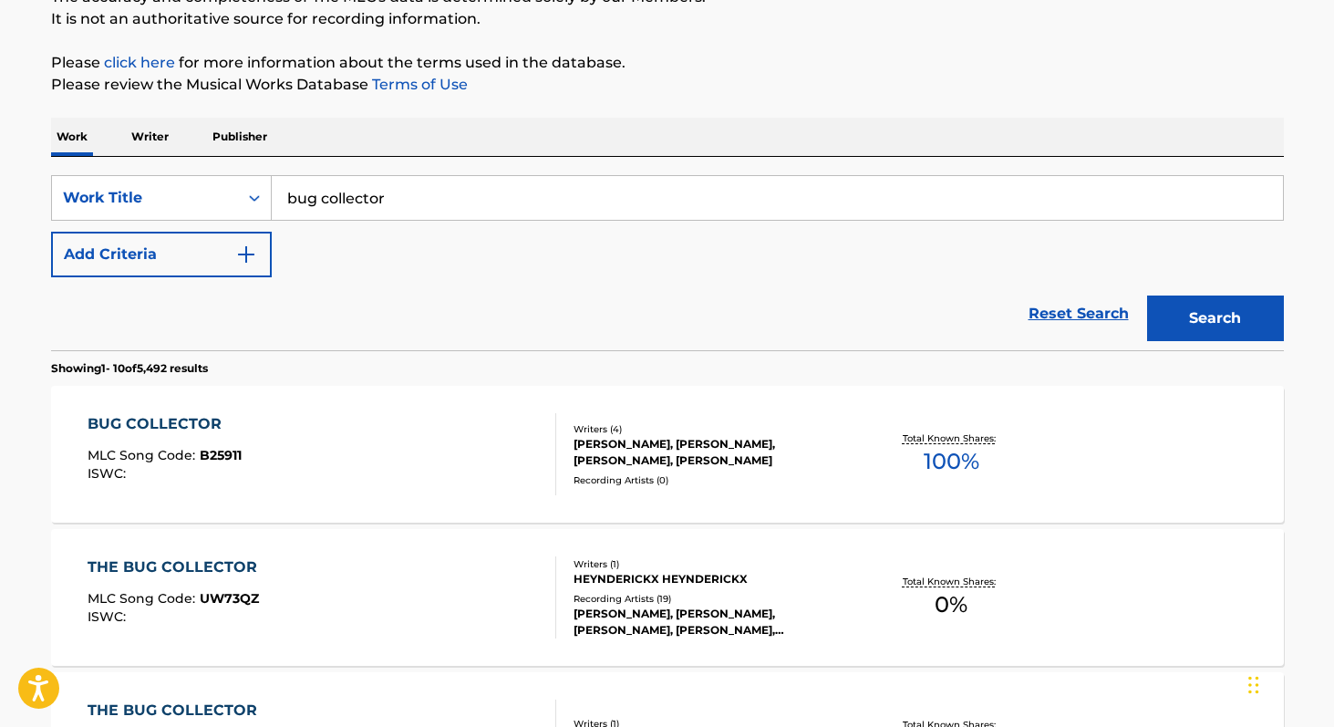
scroll to position [240, 0]
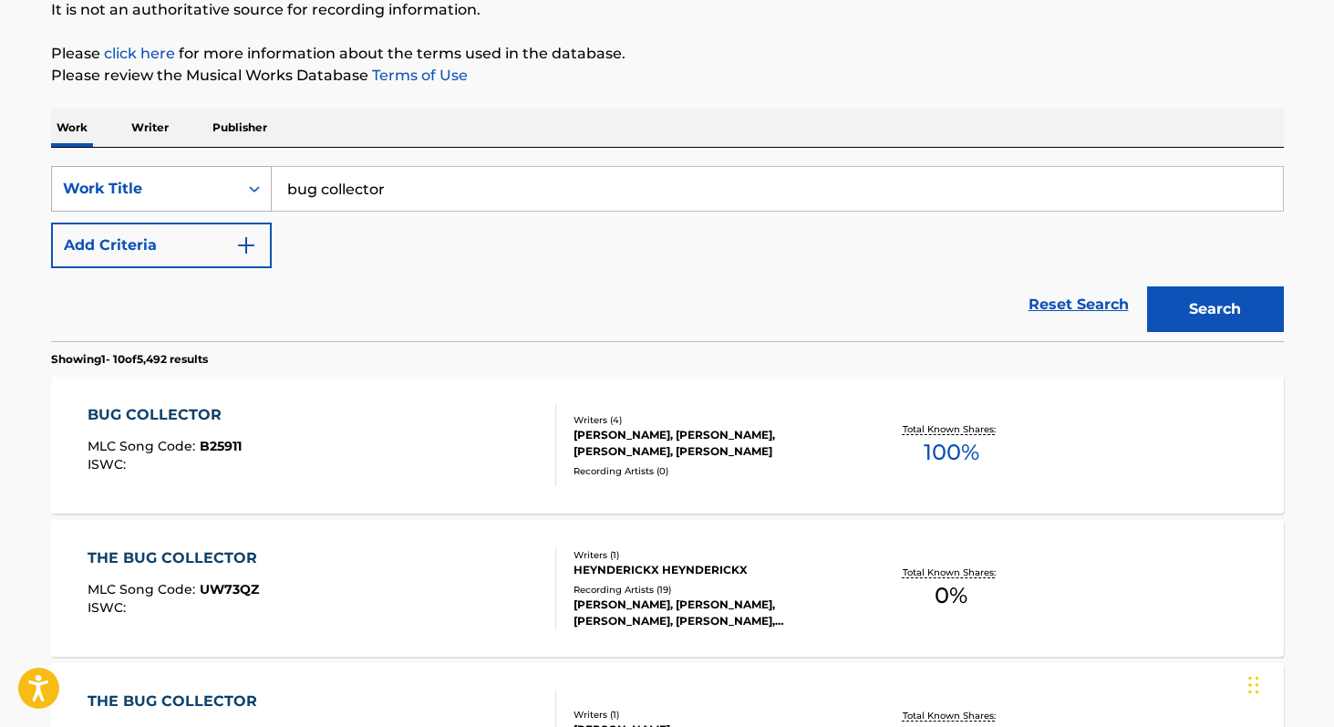
click at [253, 181] on icon "Search Form" at bounding box center [254, 189] width 18 height 18
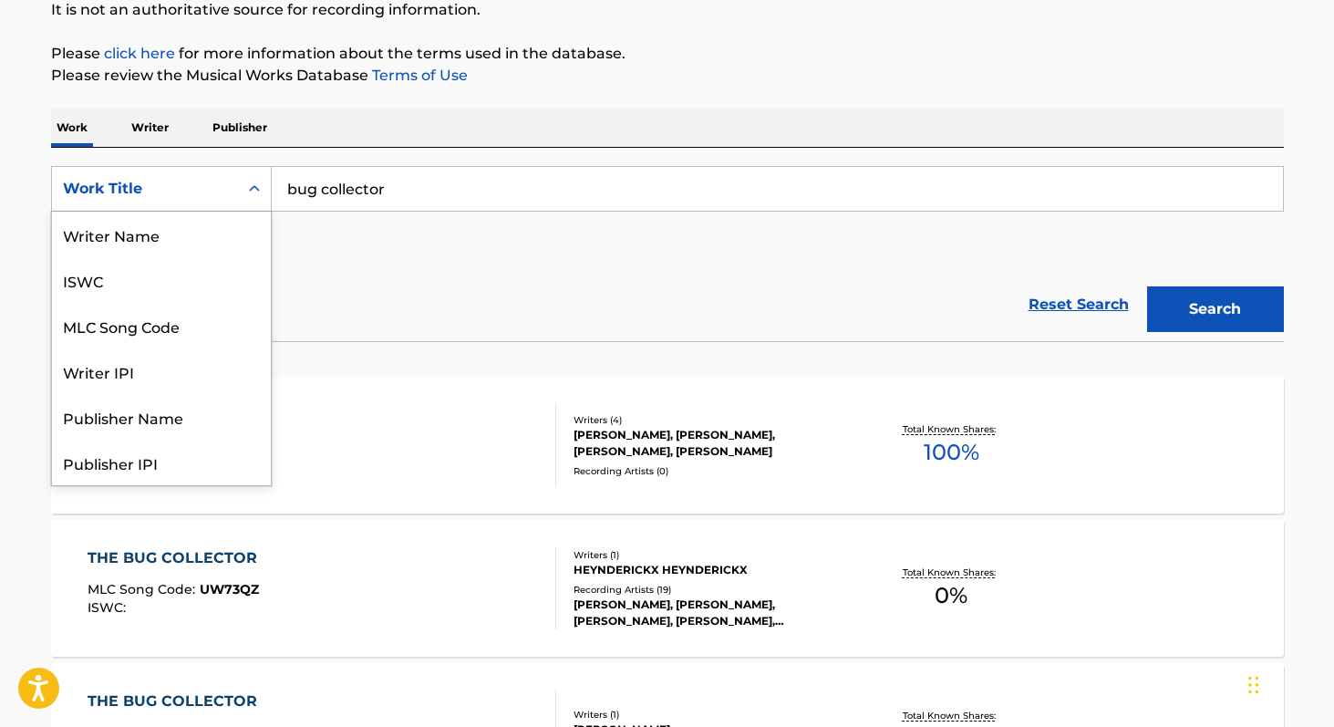
scroll to position [91, 0]
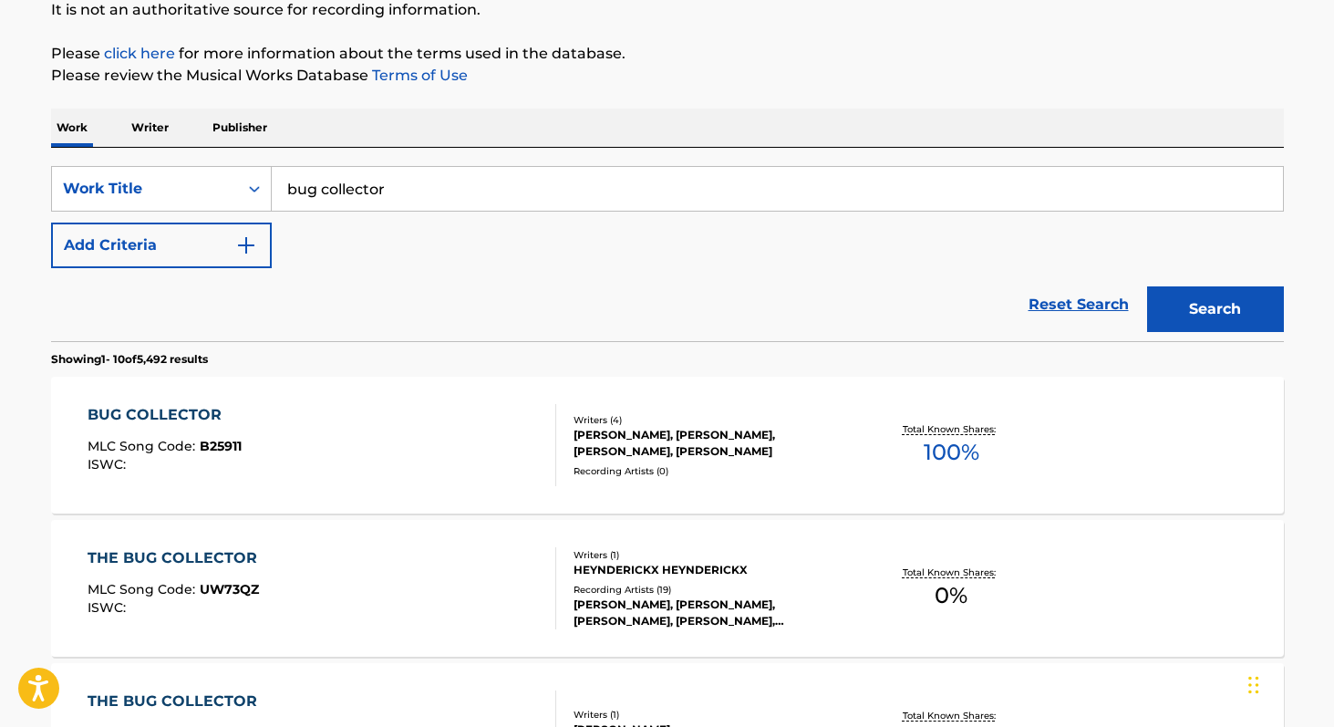
click at [430, 315] on div "Reset Search Search" at bounding box center [667, 304] width 1233 height 73
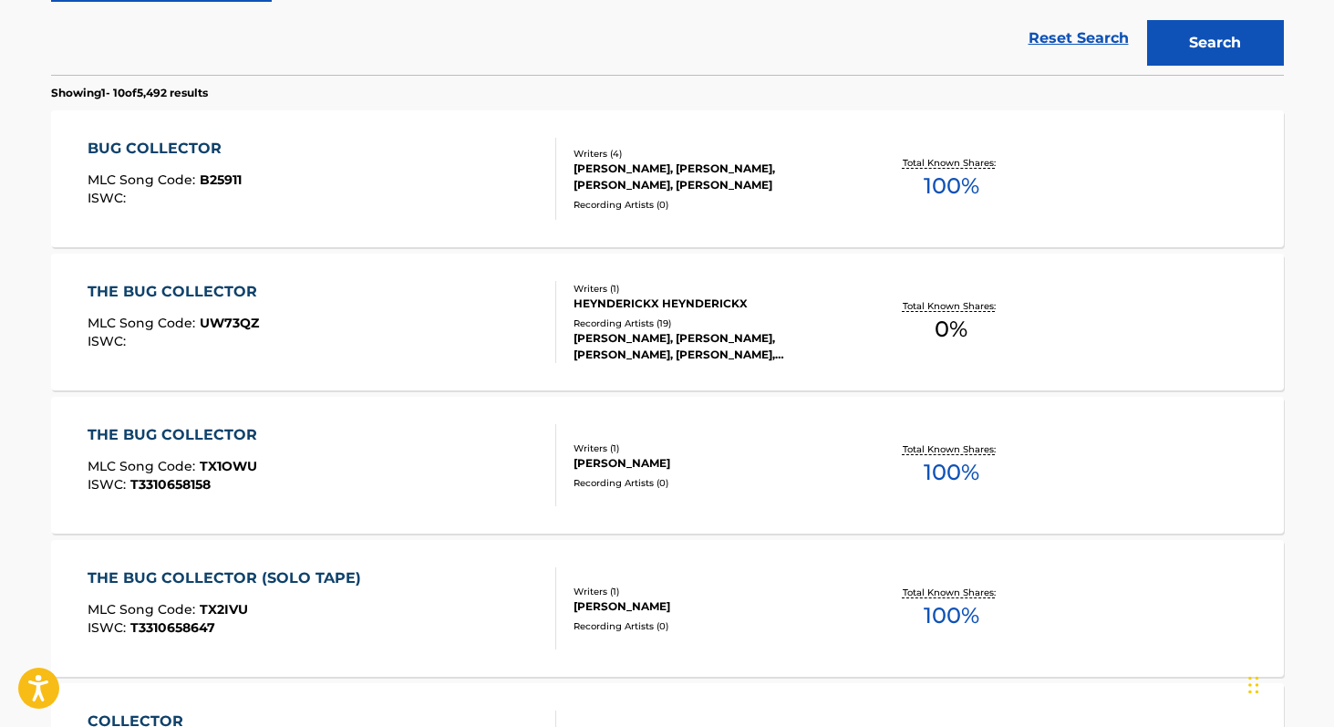
scroll to position [560, 0]
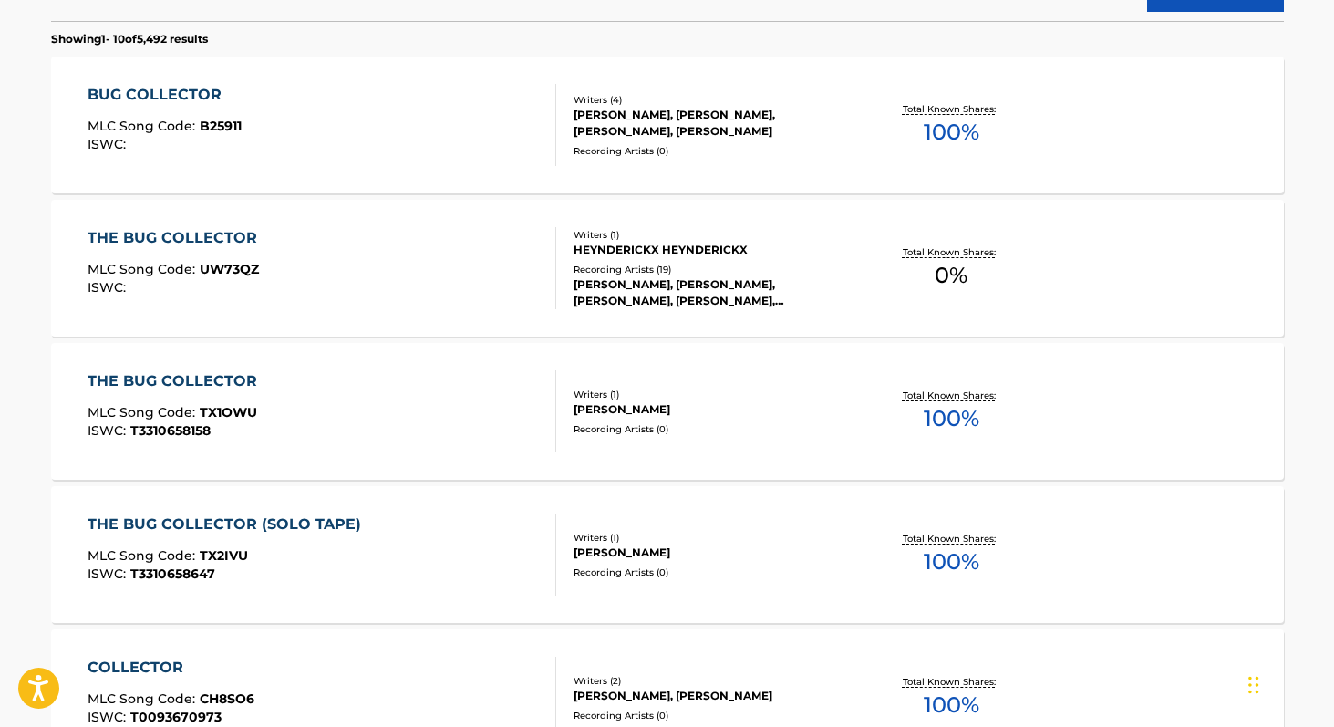
click at [443, 264] on div "THE BUG COLLECTOR MLC Song Code : UW73QZ ISWC :" at bounding box center [322, 268] width 469 height 82
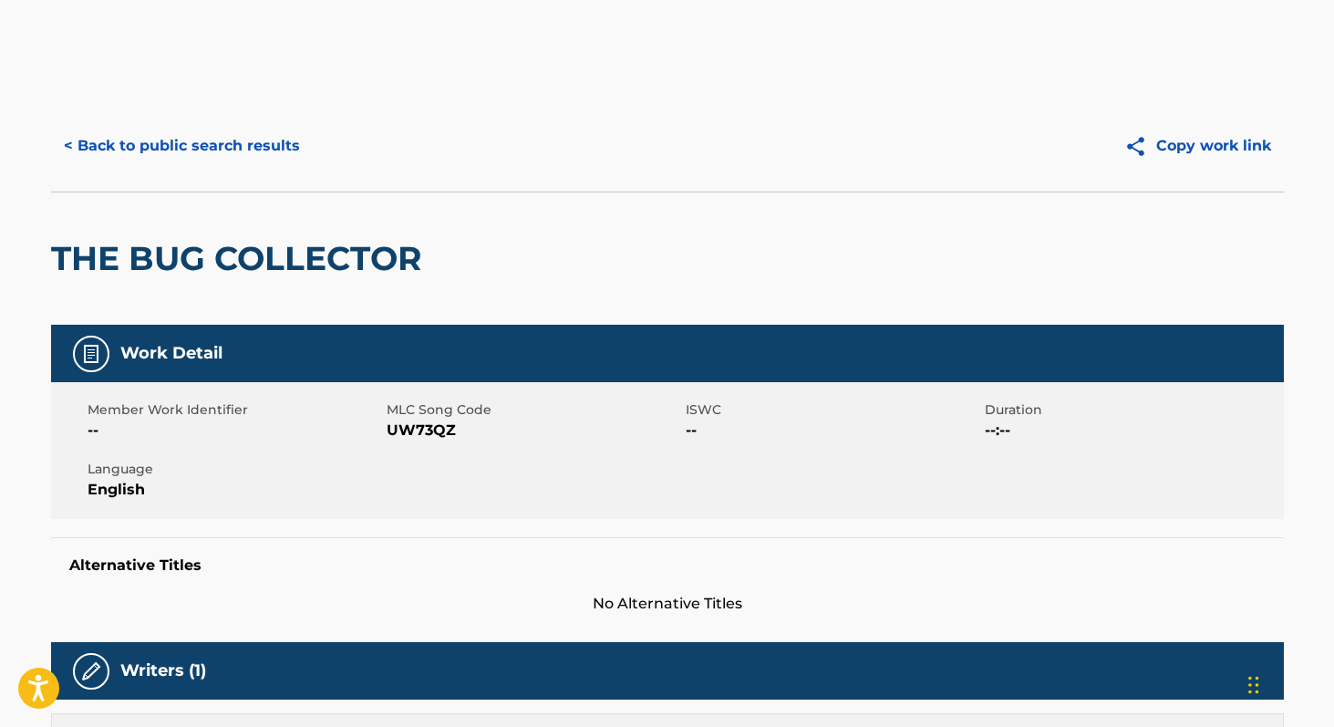
click at [162, 134] on button "< Back to public search results" at bounding box center [182, 146] width 262 height 46
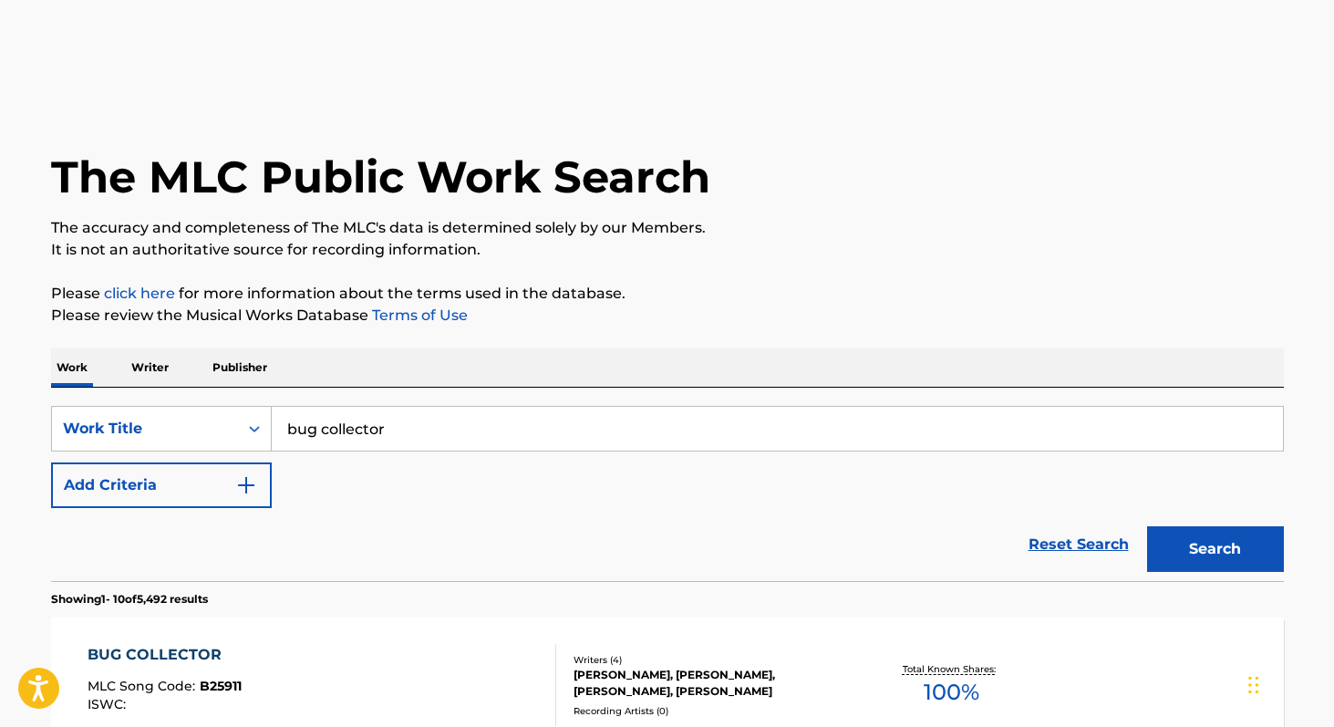
click at [167, 372] on p "Writer" at bounding box center [150, 367] width 48 height 38
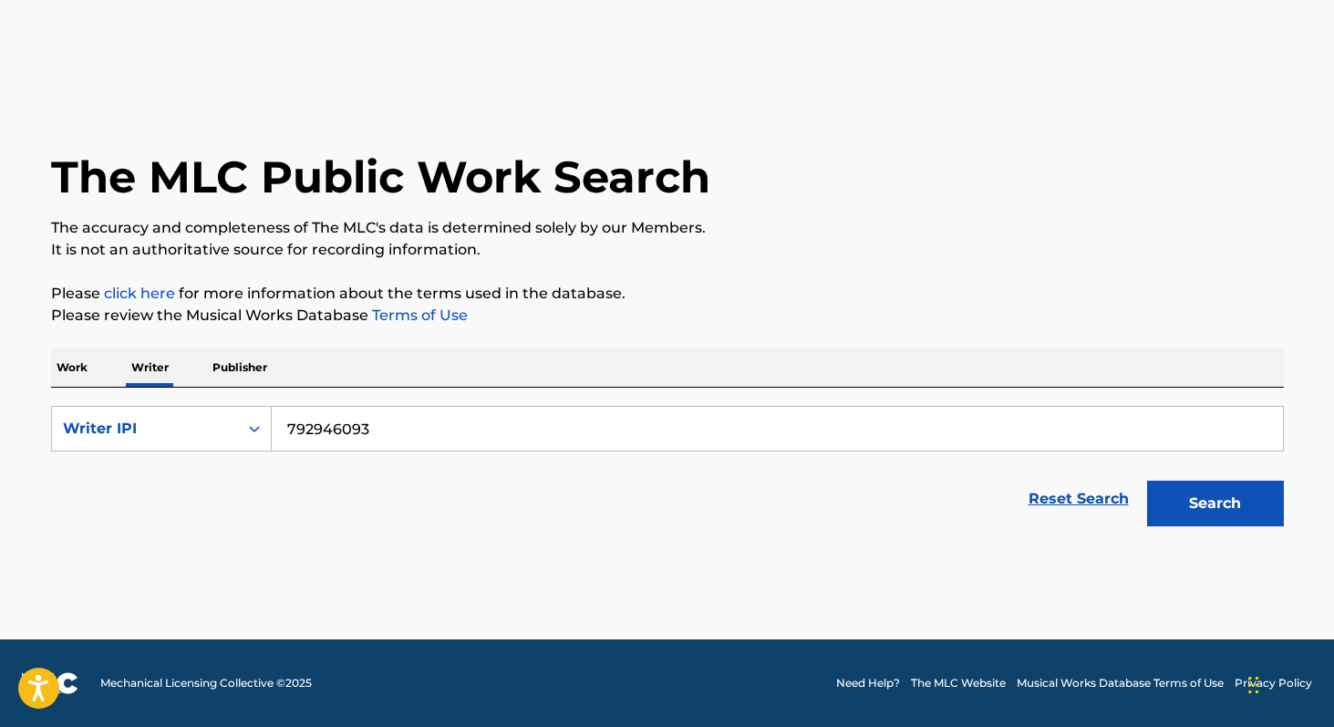
click at [356, 419] on input "792946093" at bounding box center [777, 429] width 1011 height 44
paste input "T9241591139"
type input "haley"
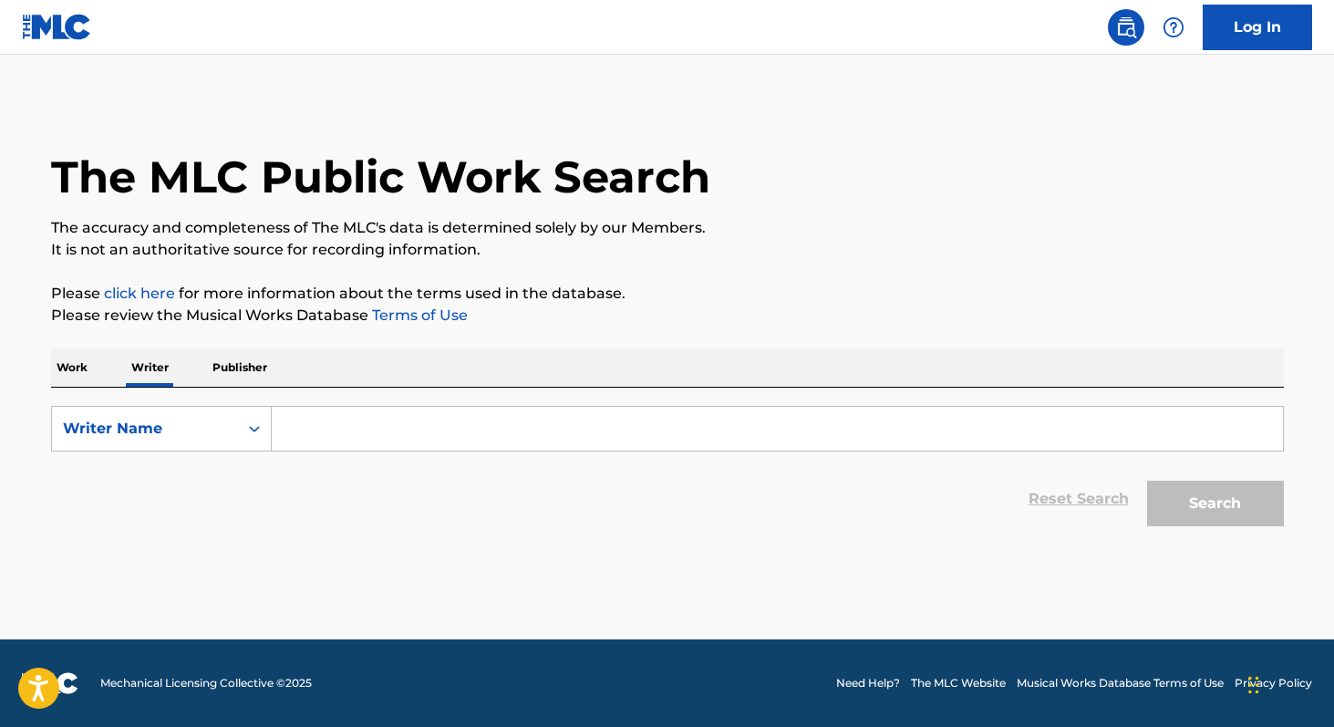
click at [417, 412] on input "Search Form" at bounding box center [777, 429] width 1011 height 44
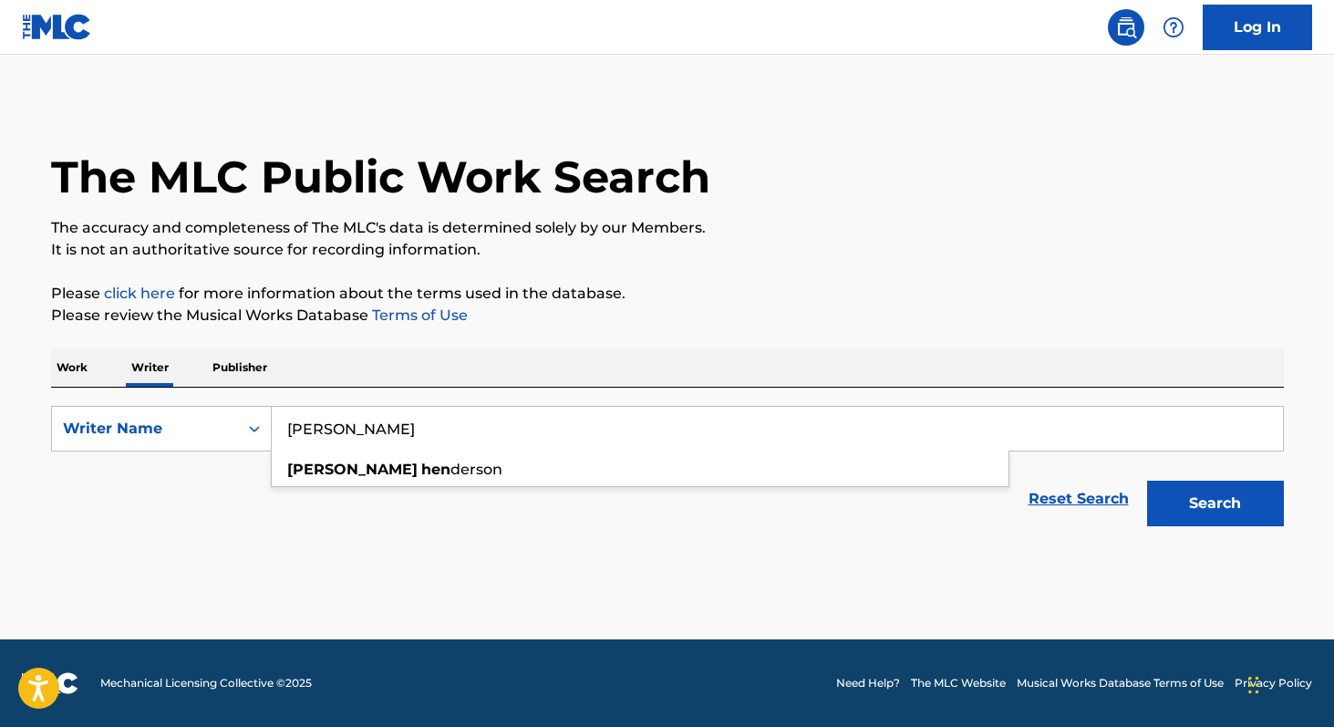
click at [1147, 481] on button "Search" at bounding box center [1215, 504] width 137 height 46
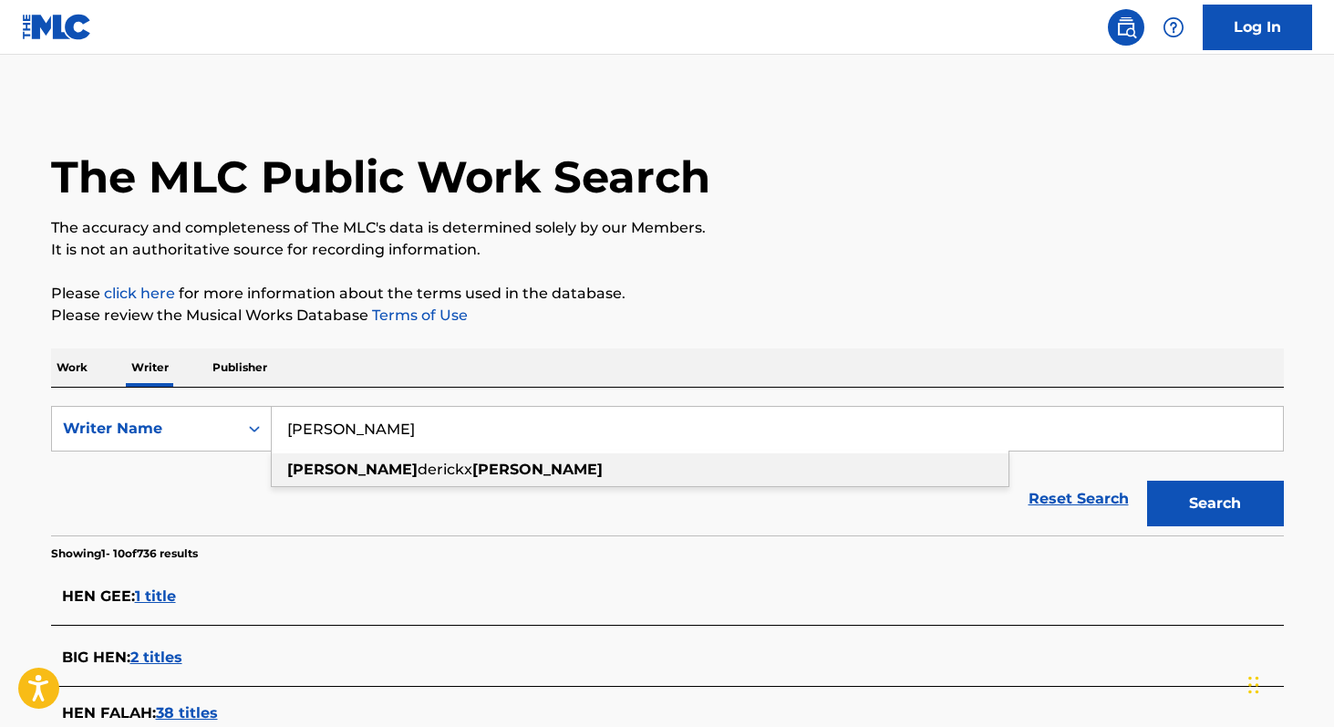
click at [331, 481] on div "heyn derickx haley" at bounding box center [640, 469] width 737 height 33
type input "heynderickx haley"
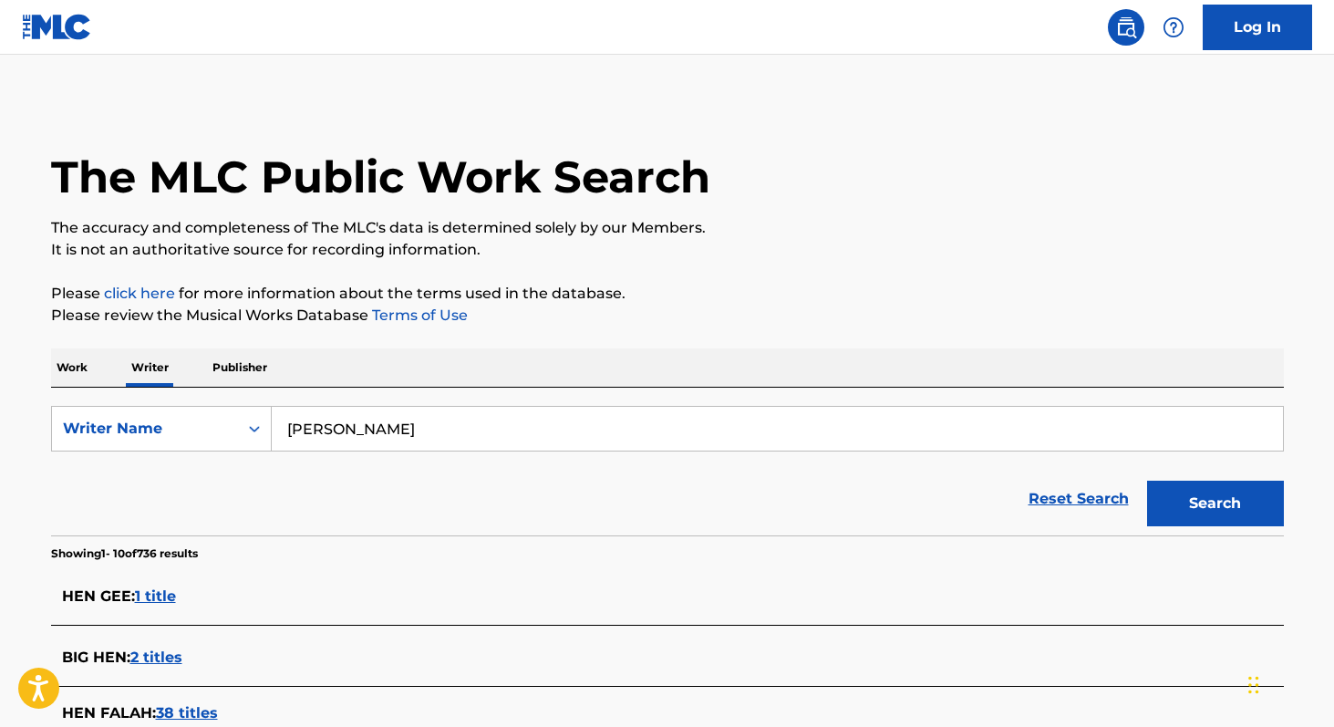
click at [1147, 481] on button "Search" at bounding box center [1215, 504] width 137 height 46
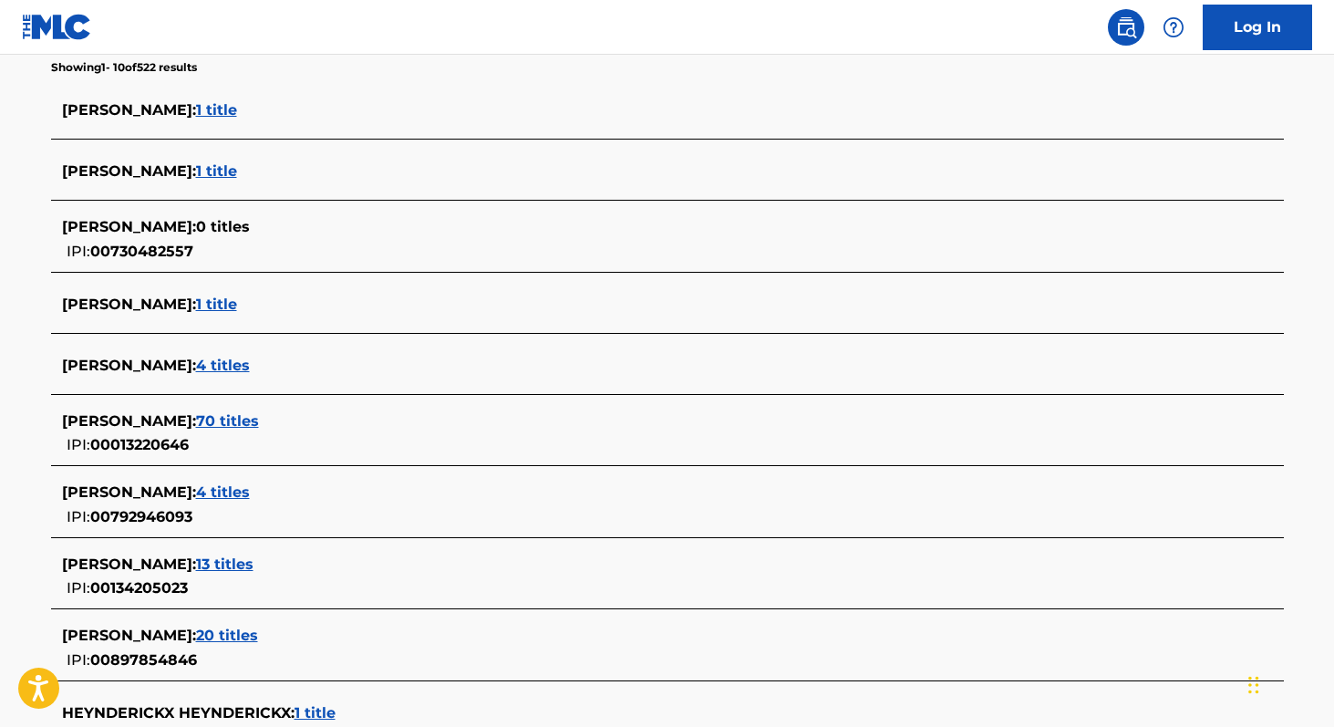
scroll to position [553, 0]
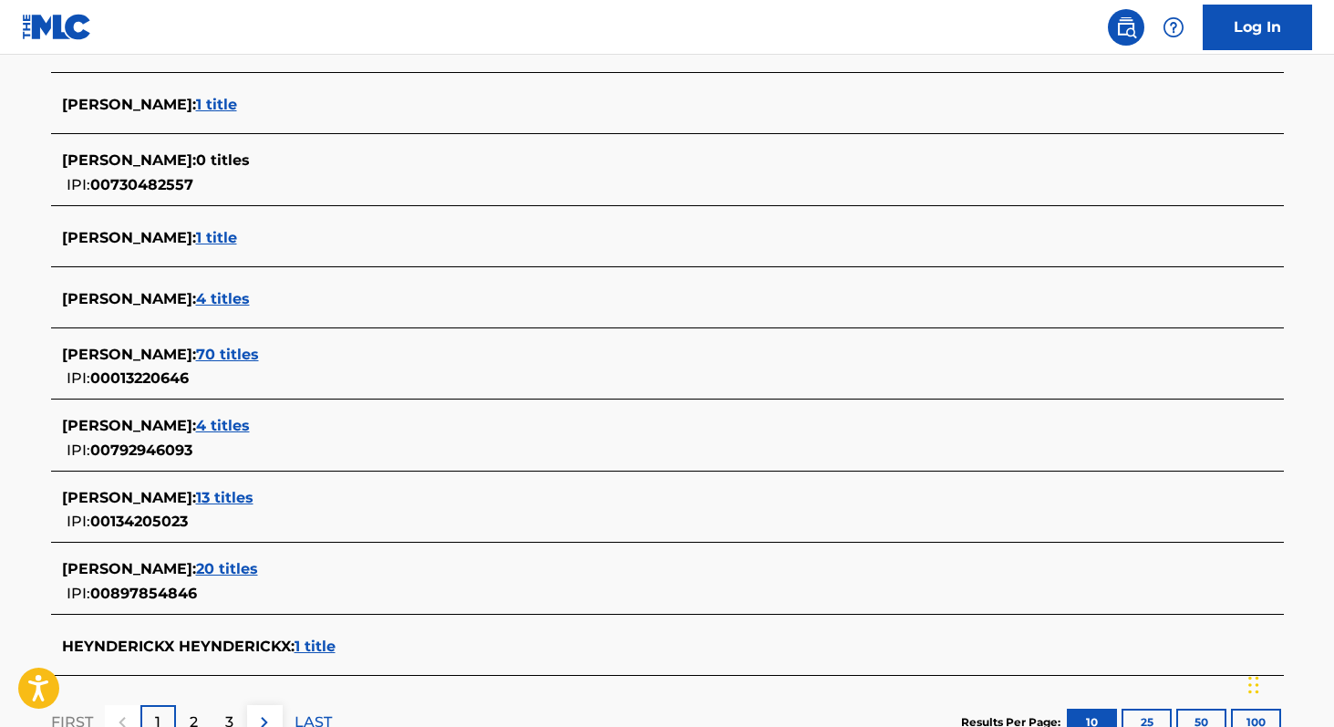
click at [196, 346] on span "70 titles" at bounding box center [227, 354] width 63 height 17
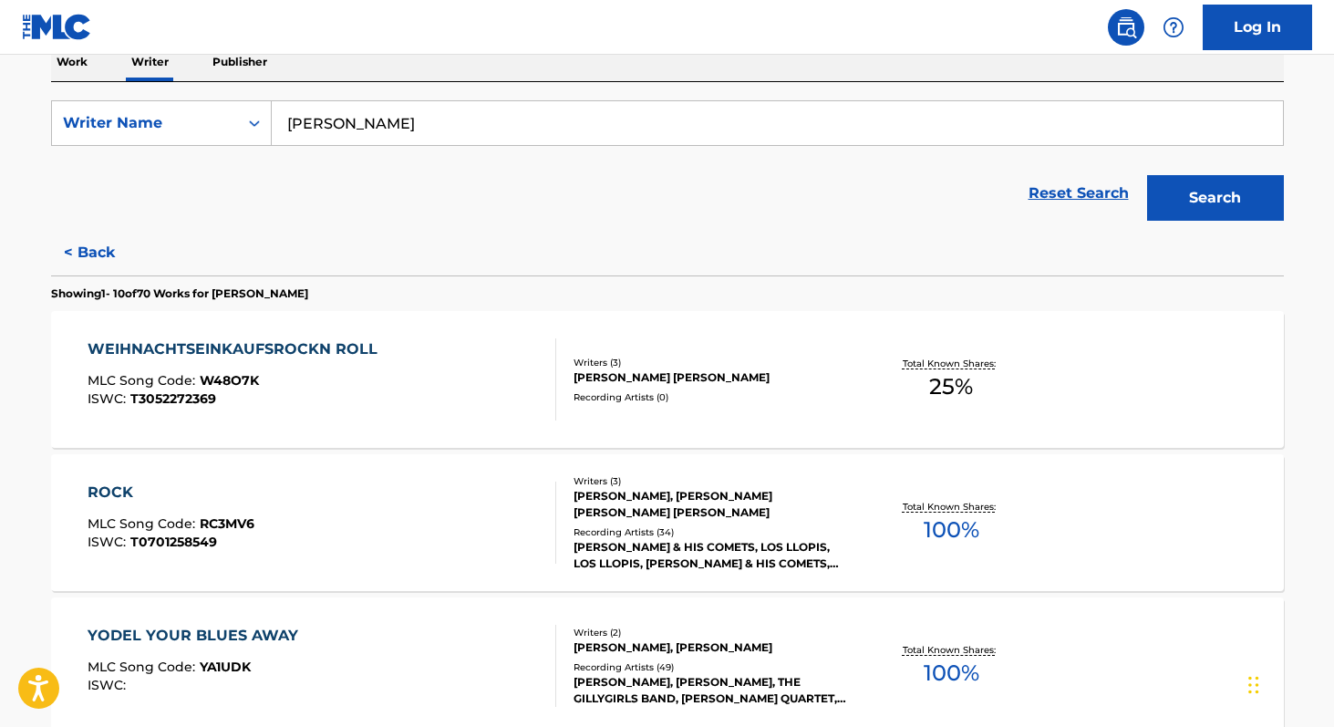
scroll to position [0, 0]
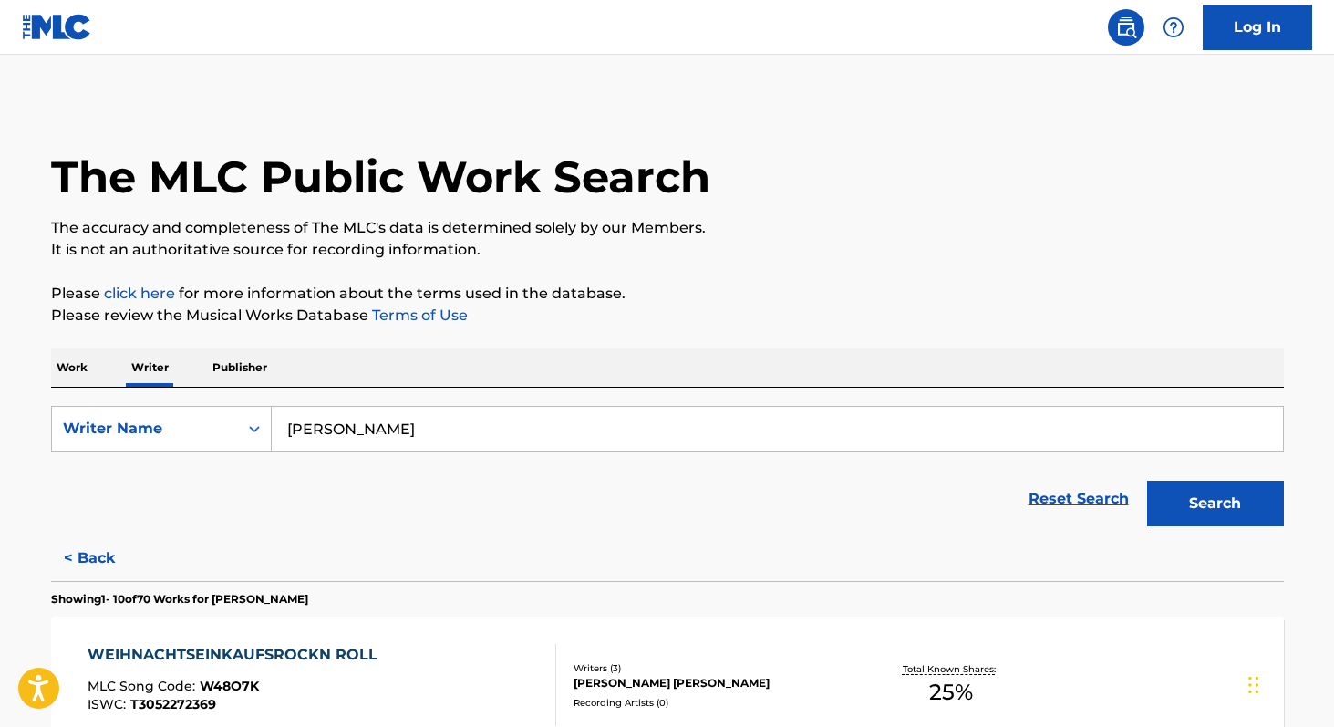
click at [489, 411] on input "heynderickx haley" at bounding box center [777, 429] width 1011 height 44
click at [1147, 481] on button "Search" at bounding box center [1215, 504] width 137 height 46
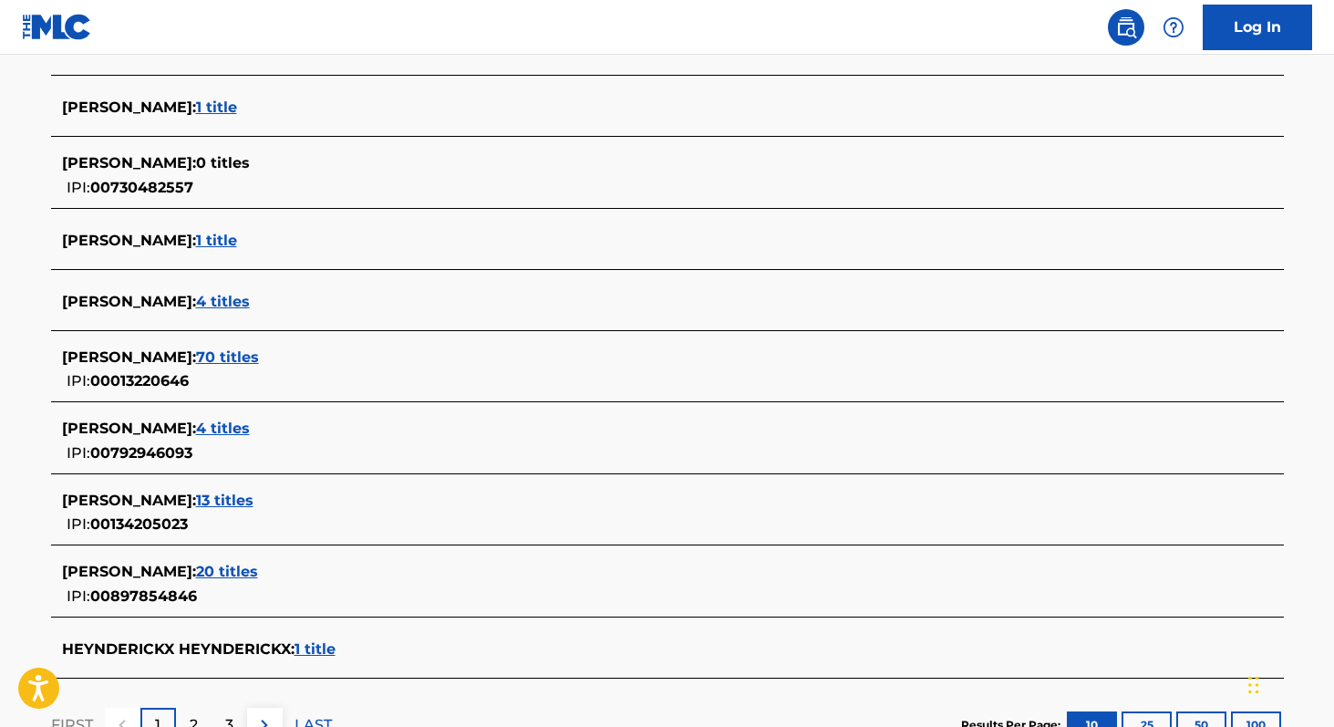
scroll to position [657, 0]
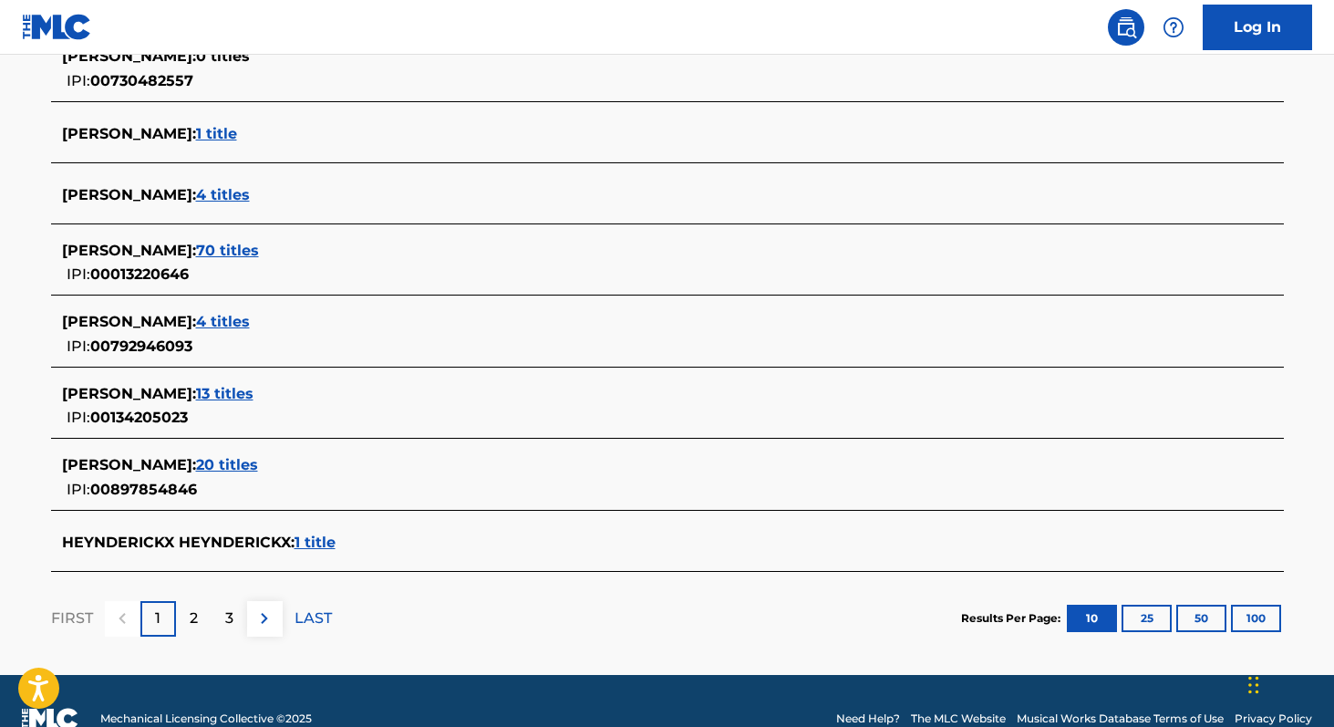
click at [198, 621] on div "2" at bounding box center [194, 619] width 36 height 36
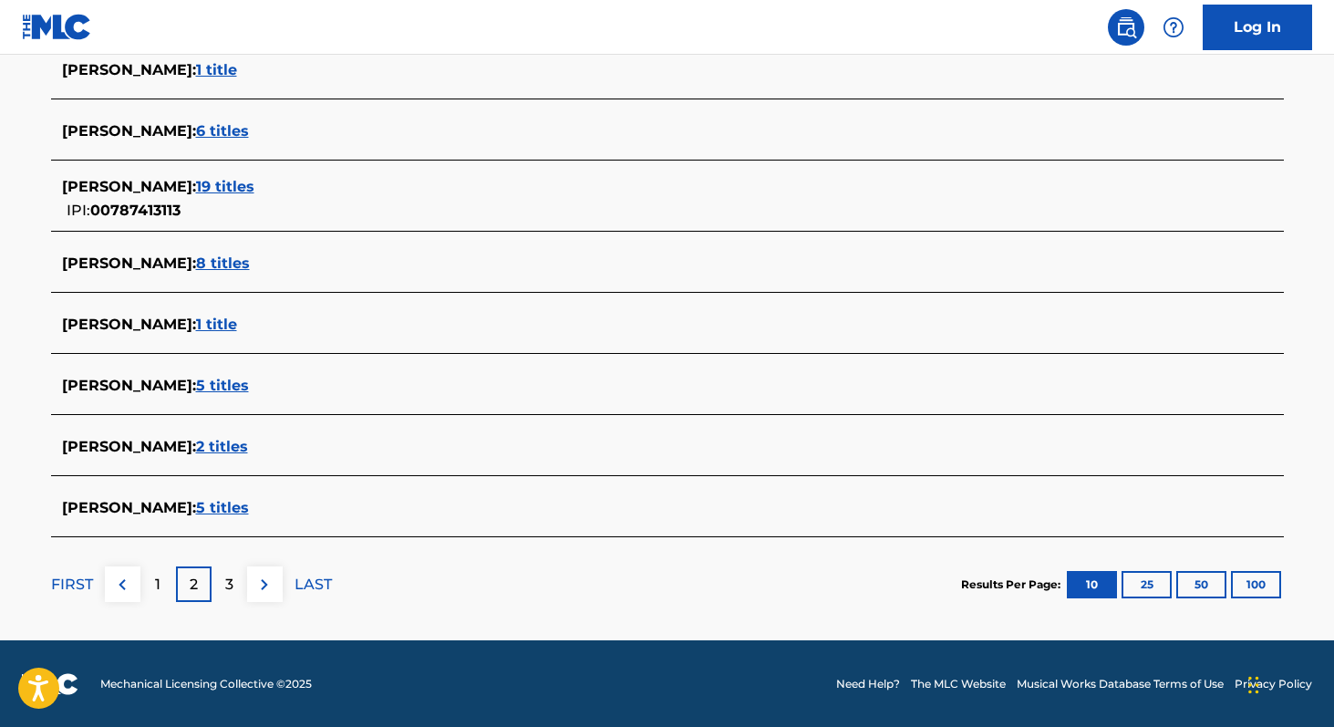
scroll to position [660, 0]
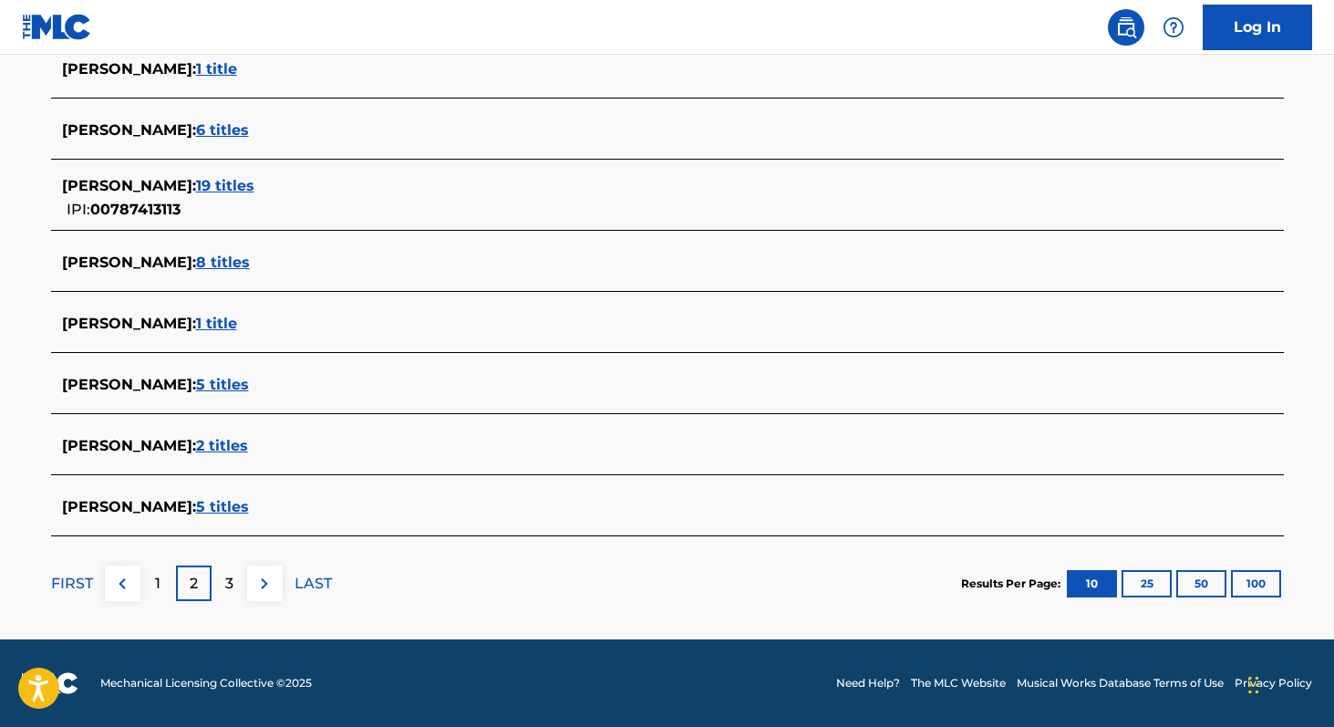
click at [164, 579] on div "1" at bounding box center [158, 583] width 36 height 36
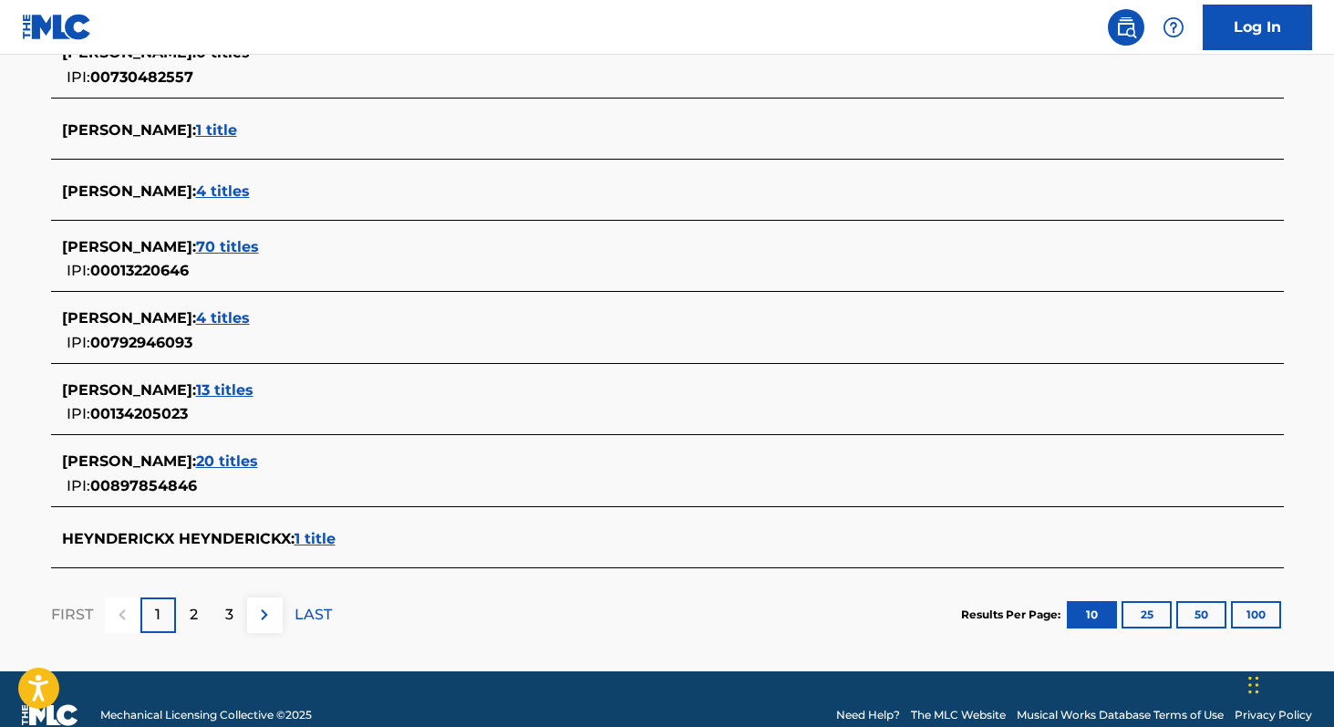
click at [250, 323] on span "4 titles" at bounding box center [223, 317] width 54 height 17
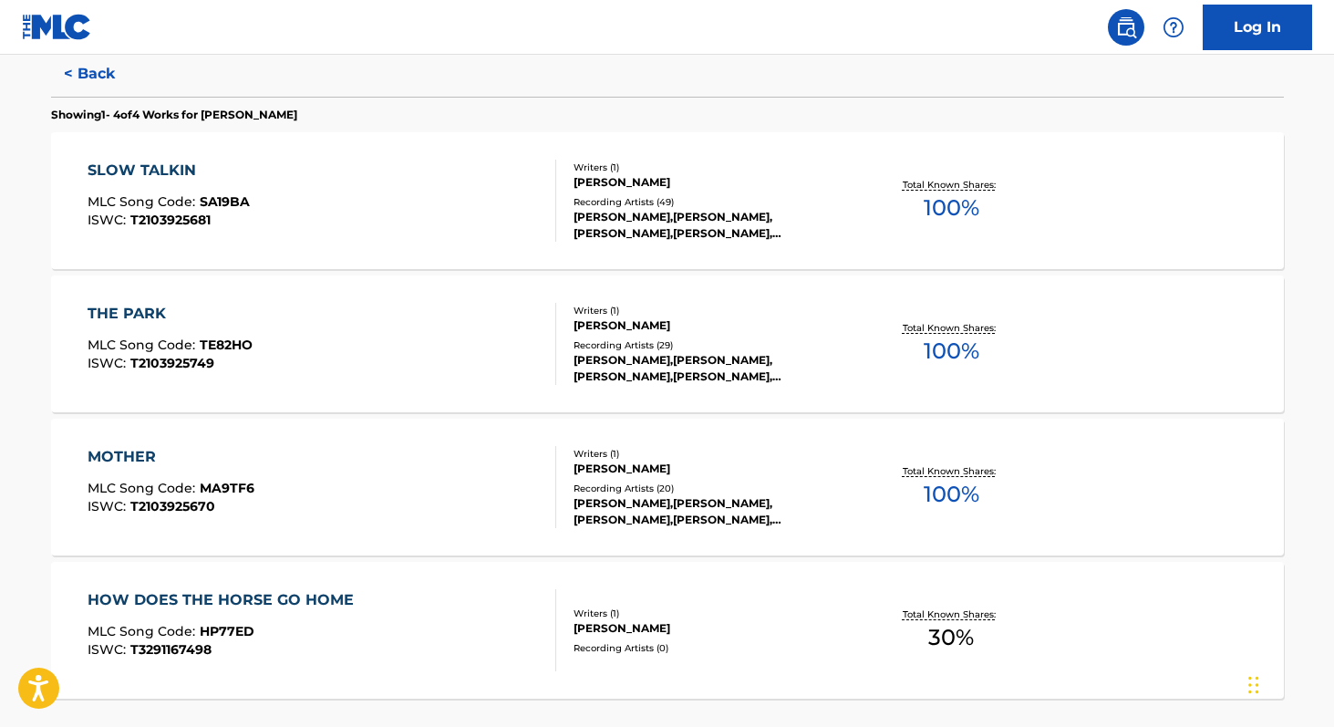
scroll to position [504, 0]
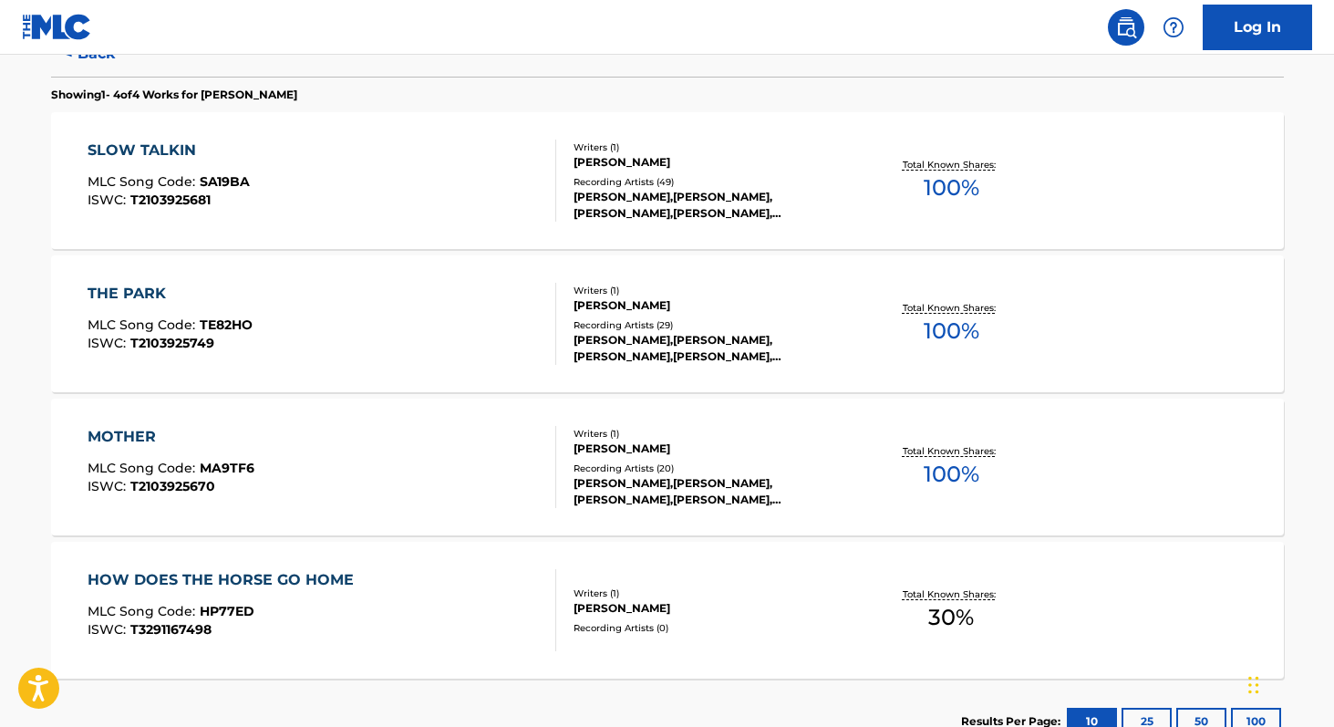
click at [685, 460] on div "Writers ( 1 ) HEYNDERICKX HALEY Recording Artists ( 20 ) HALEY HEYNDERICKX,MAX …" at bounding box center [702, 467] width 293 height 81
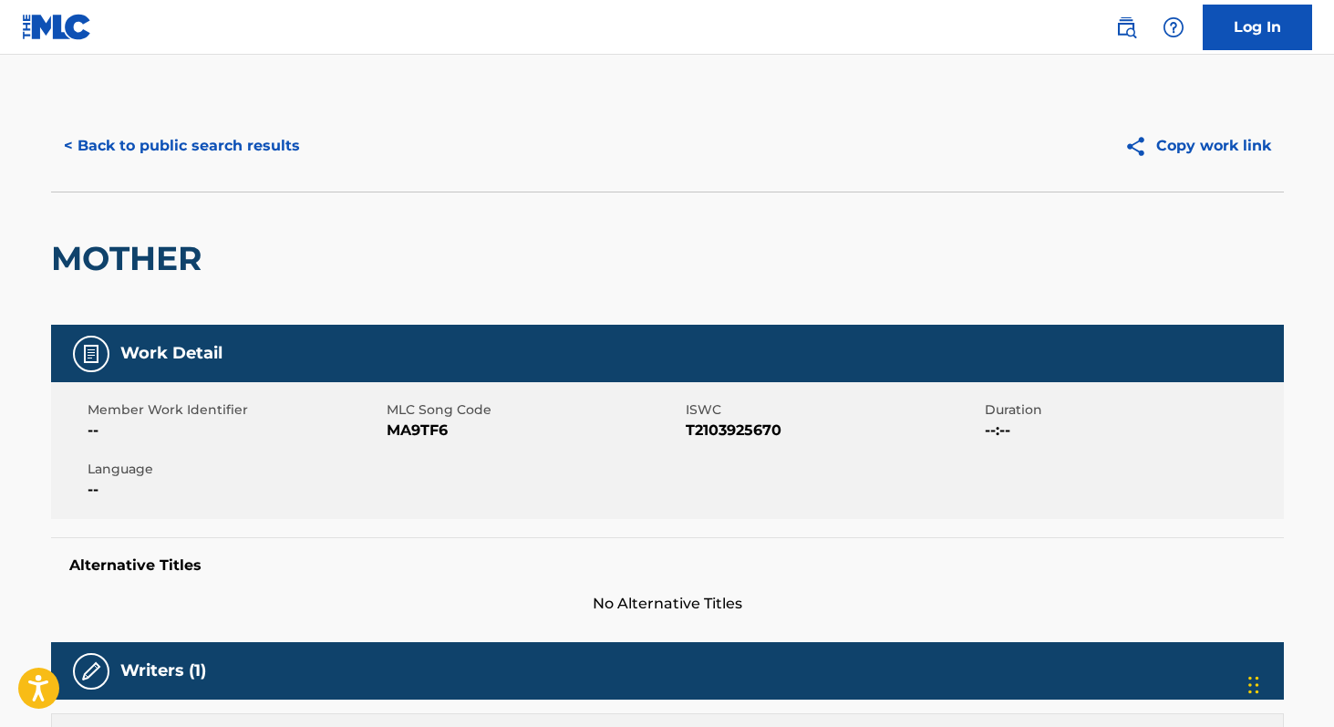
click at [131, 153] on button "< Back to public search results" at bounding box center [182, 146] width 262 height 46
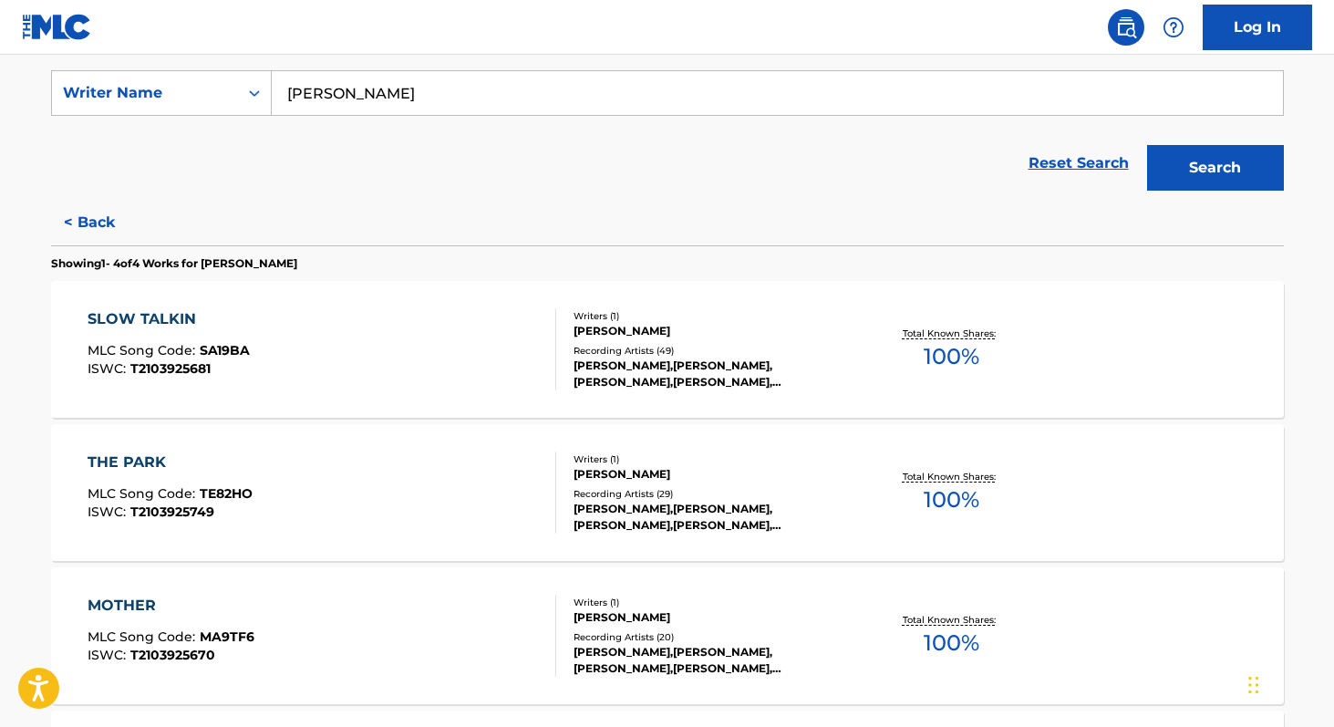
scroll to position [338, 0]
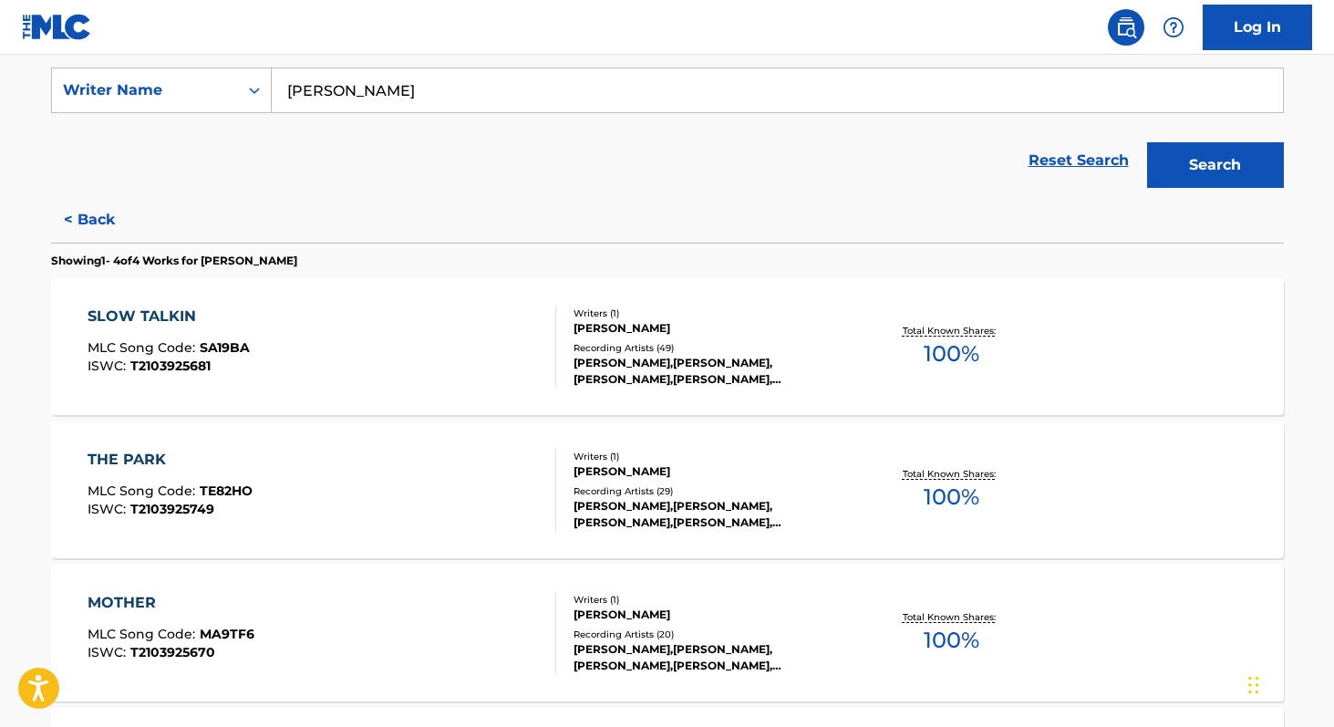
click at [630, 361] on div "HALEY HEYNDERICKX,MAX GARCÍA CONOVER, HALEY HEYNDERICKX,MAX GARCÍA CONOVER, HAL…" at bounding box center [711, 371] width 275 height 33
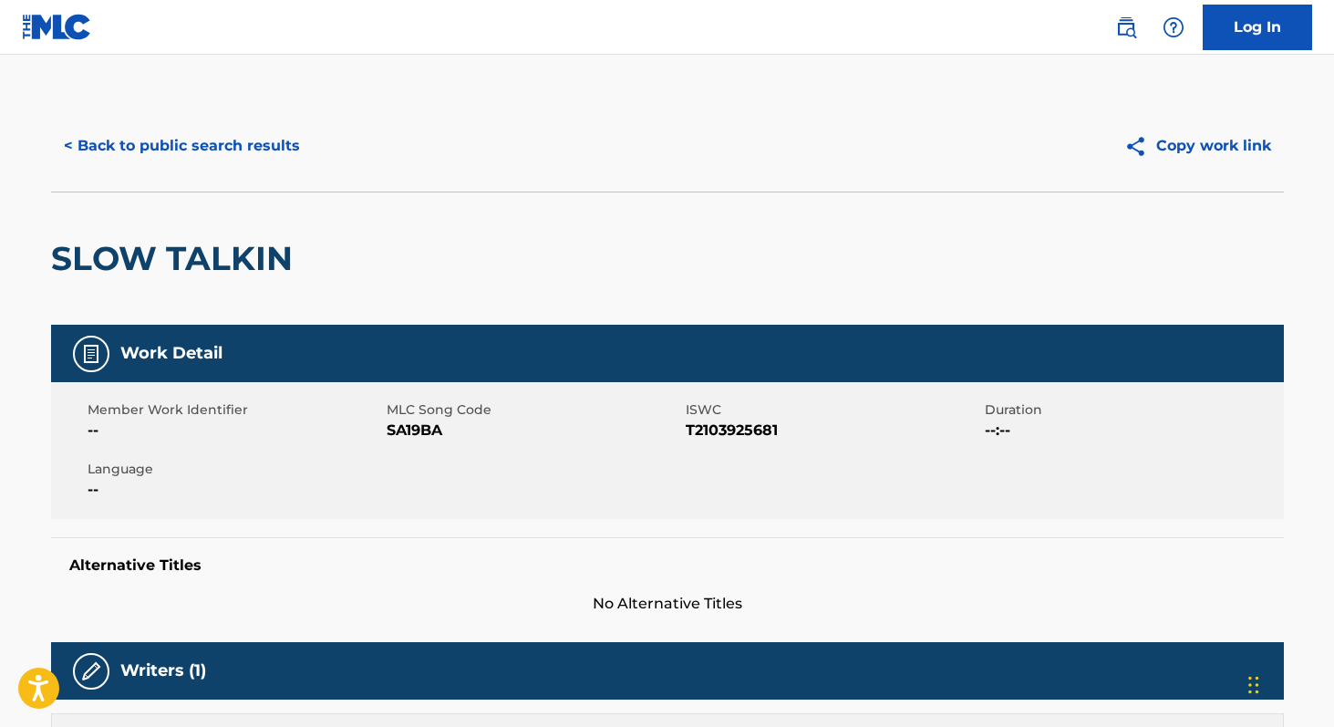
click at [91, 142] on button "< Back to public search results" at bounding box center [182, 146] width 262 height 46
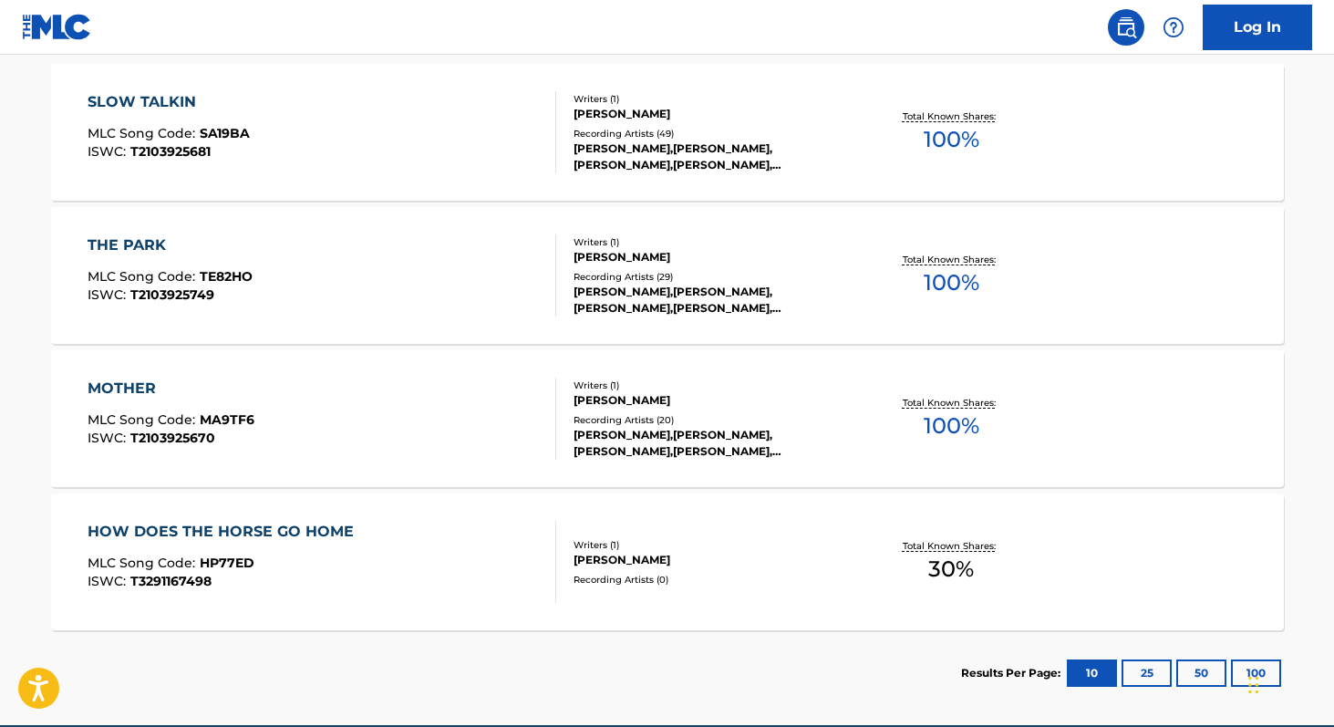
scroll to position [605, 0]
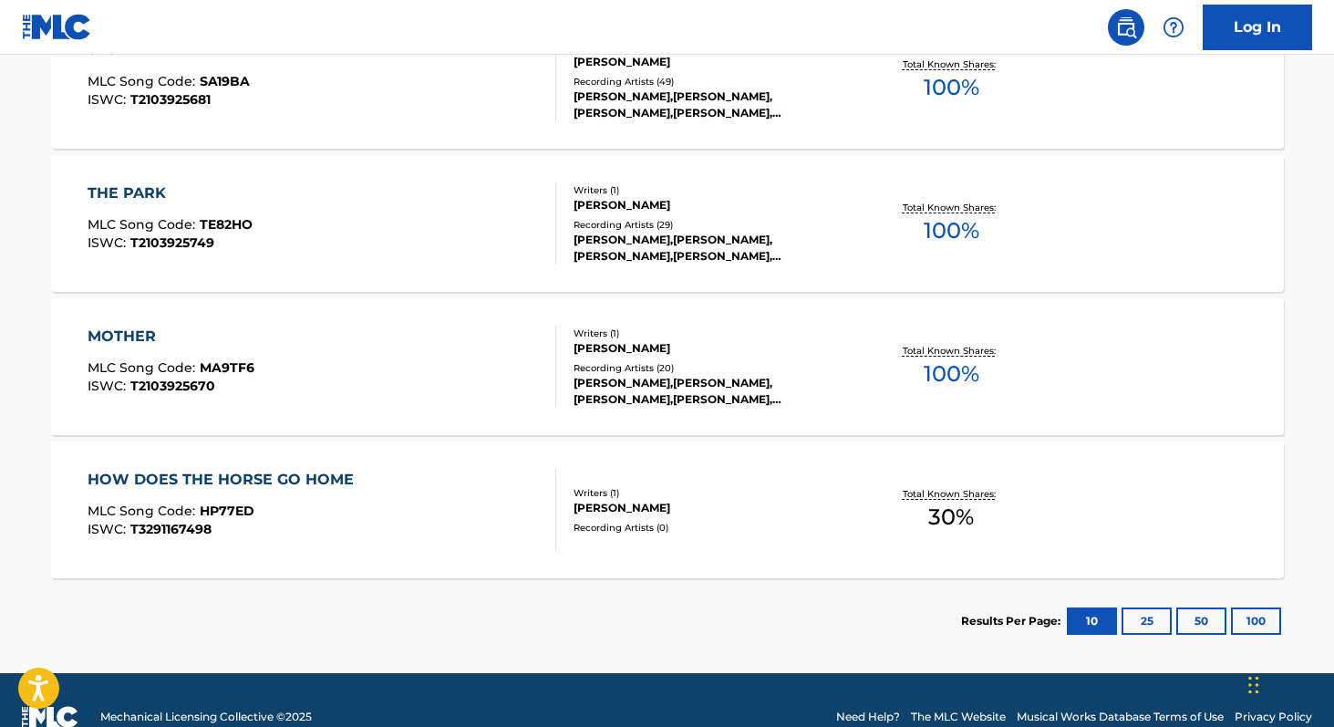
click at [631, 490] on div "Writers ( 1 )" at bounding box center [711, 493] width 275 height 14
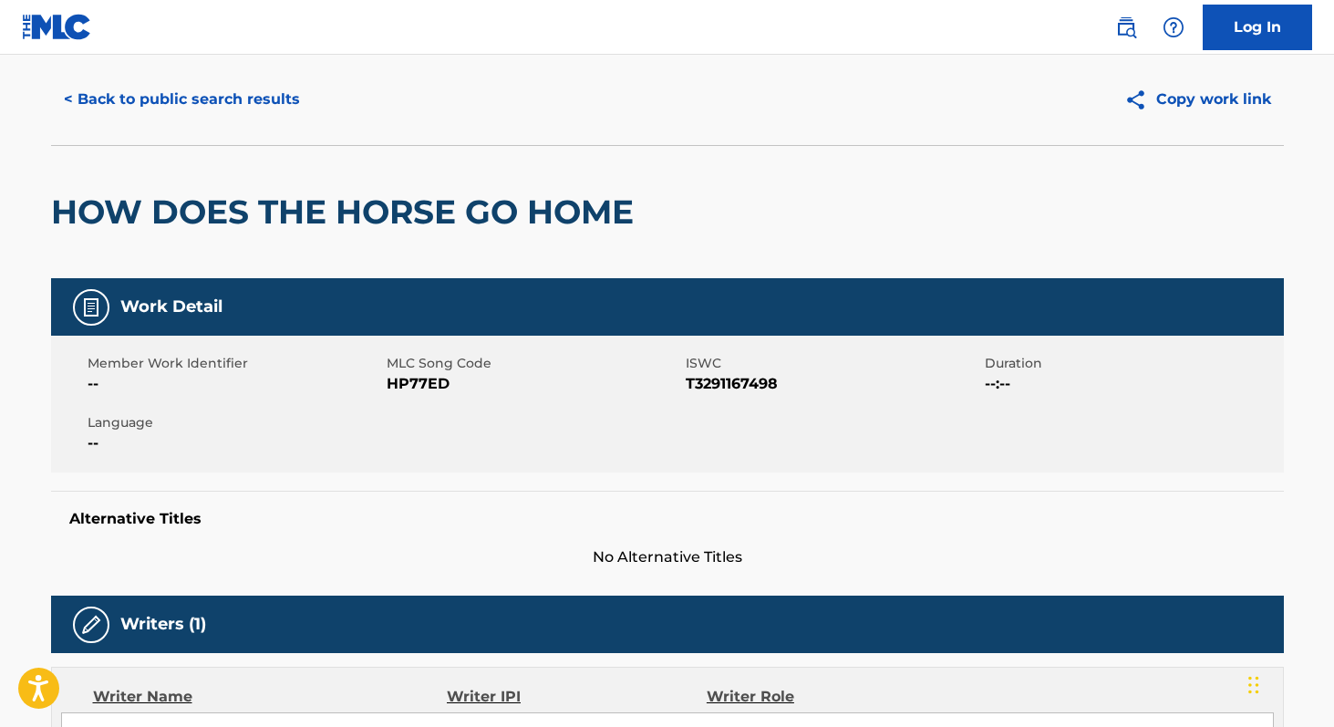
scroll to position [10, 0]
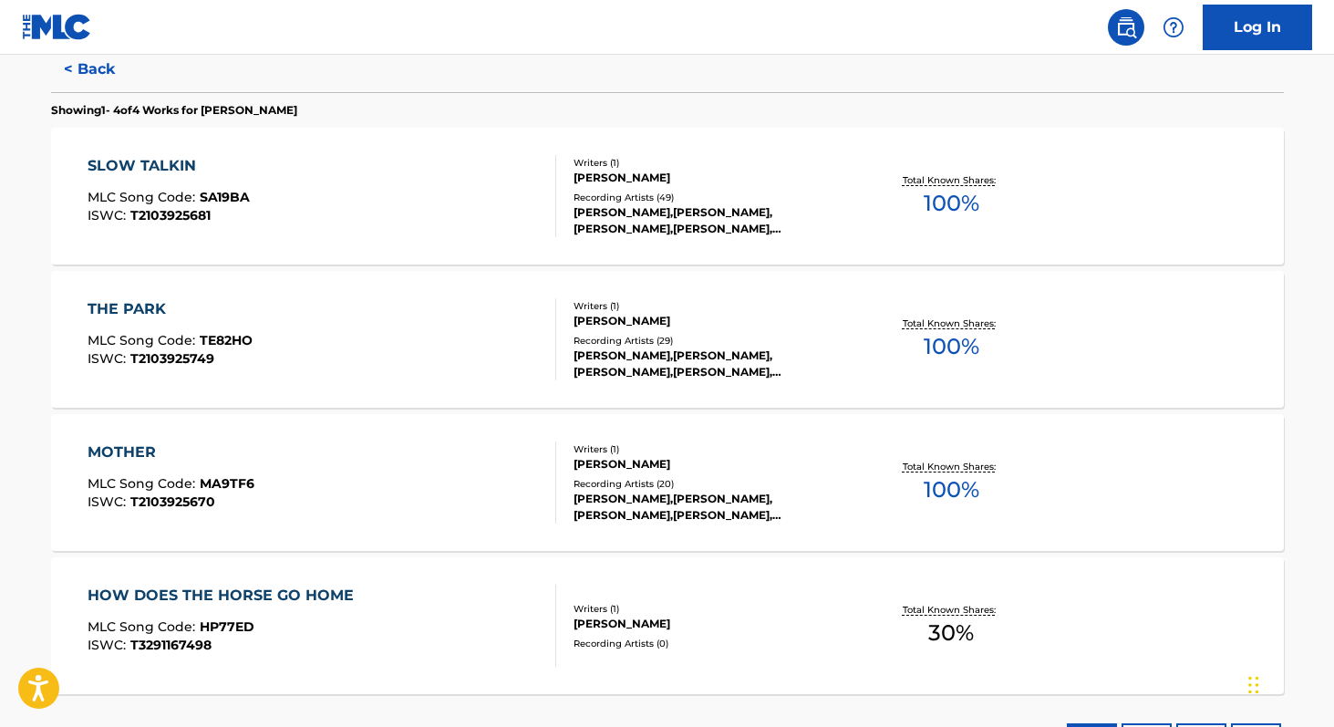
scroll to position [337, 0]
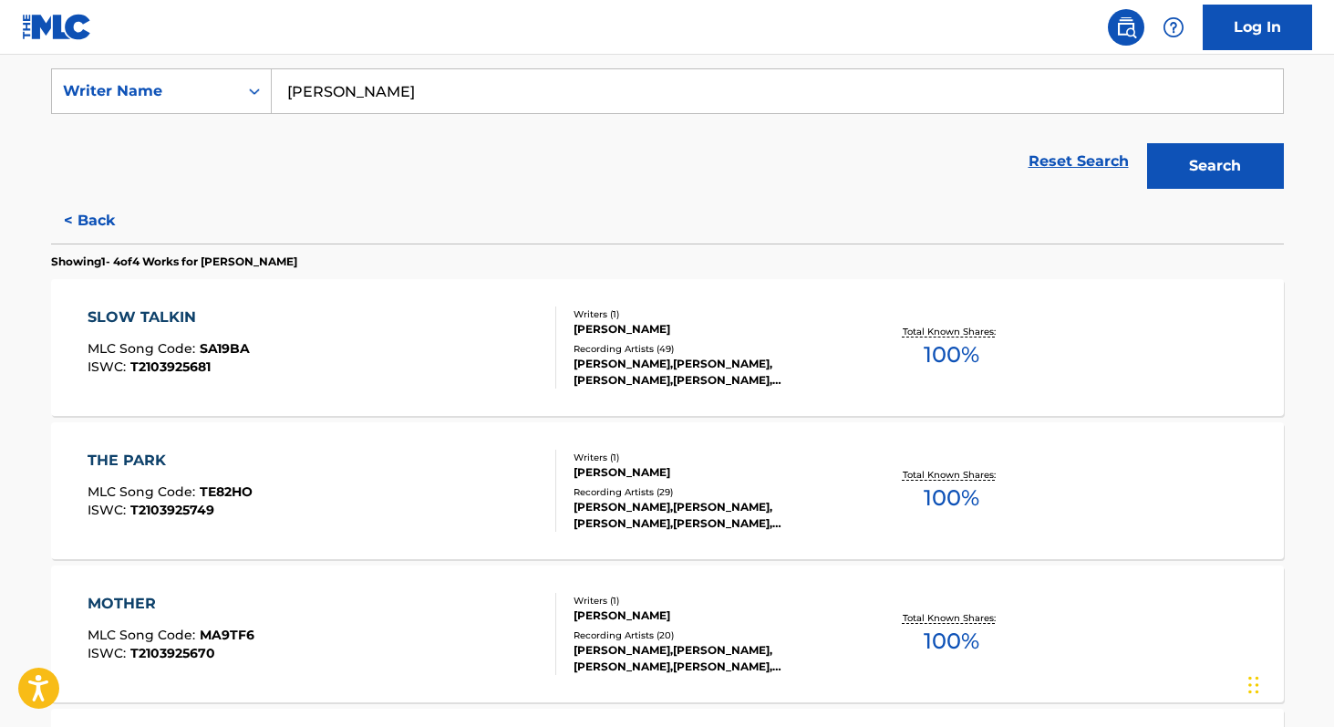
click at [88, 220] on button "< Back" at bounding box center [105, 221] width 109 height 46
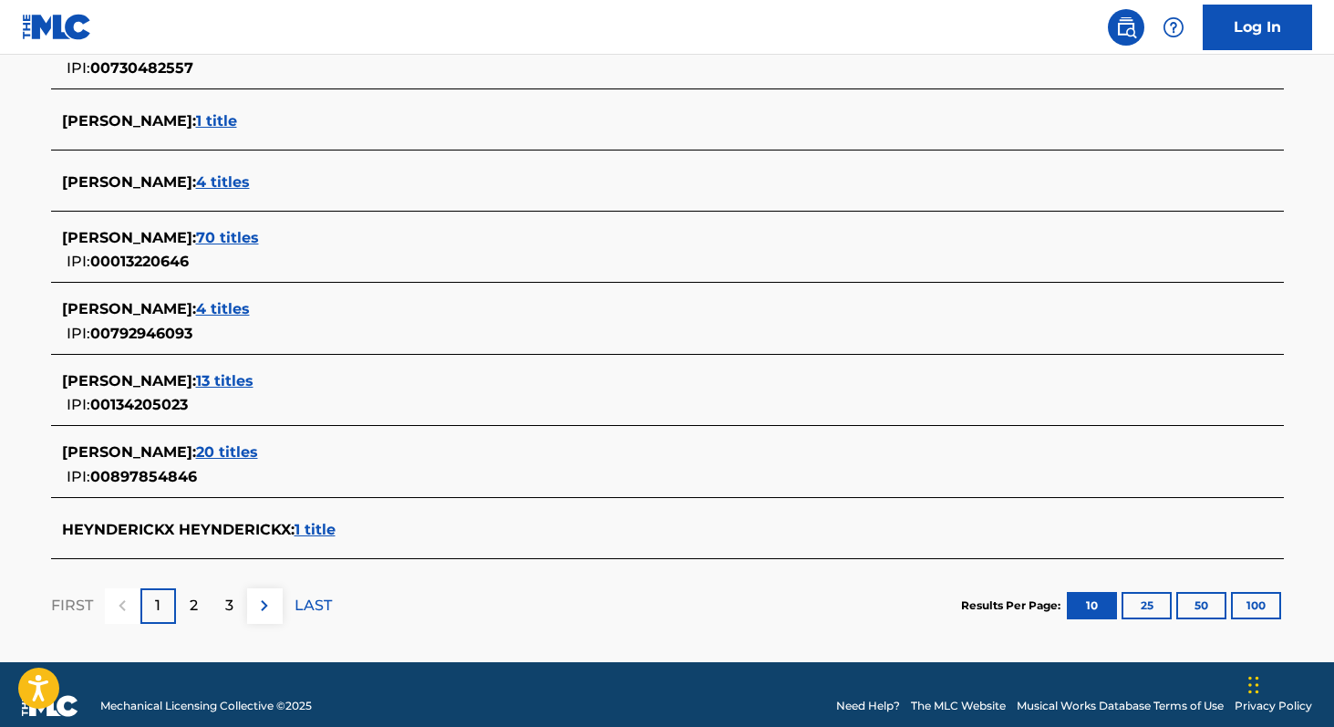
scroll to position [664, 0]
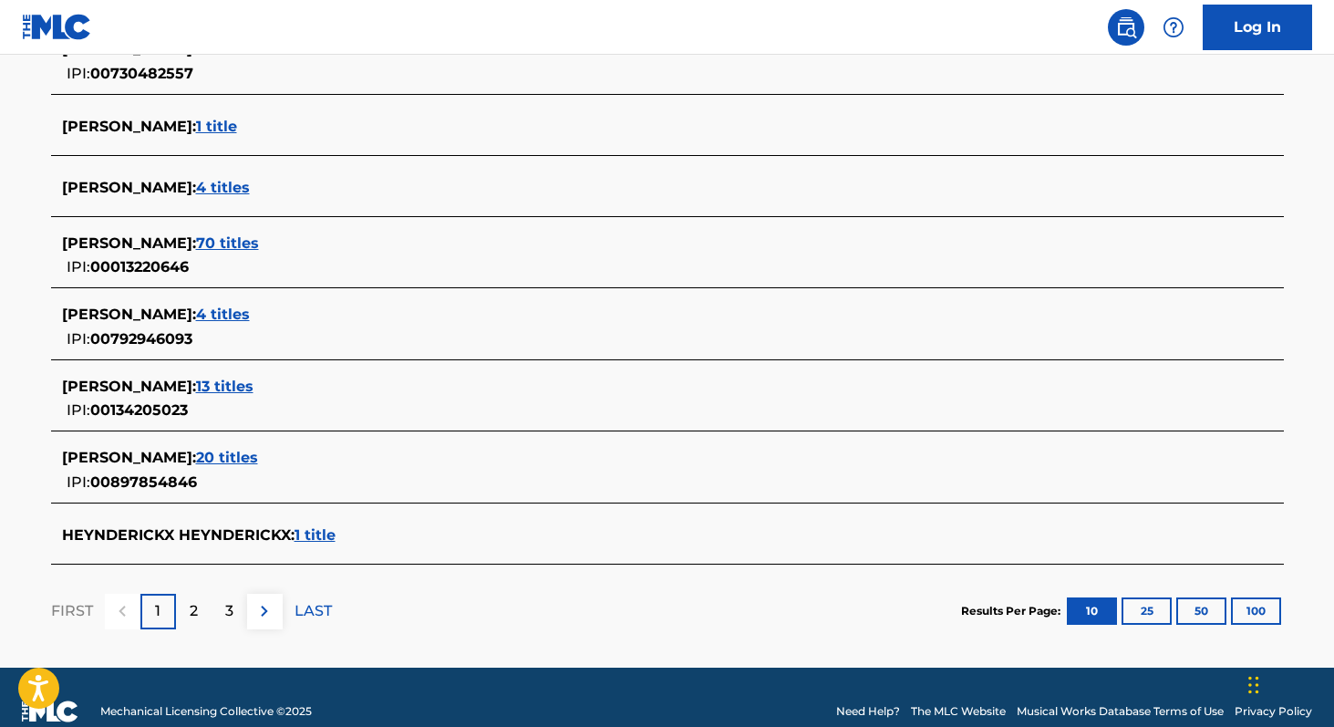
click at [314, 540] on span "1 title" at bounding box center [315, 534] width 41 height 17
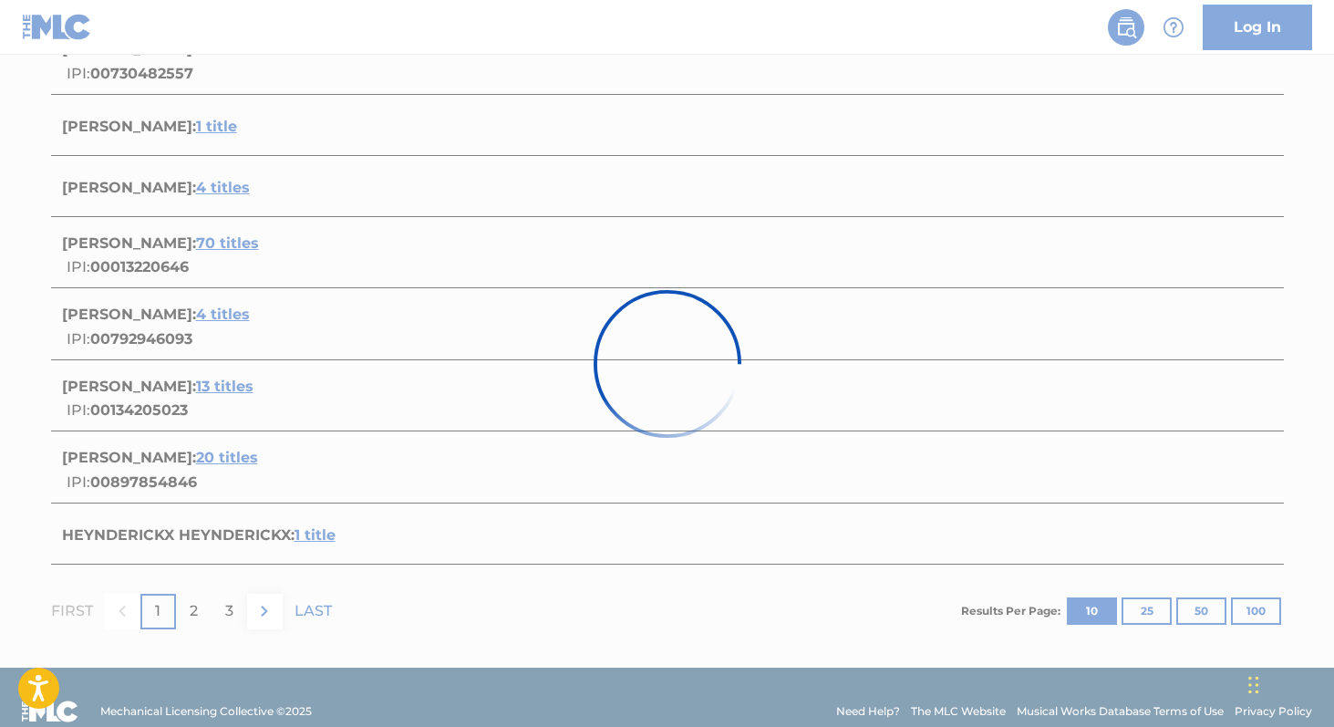
scroll to position [209, 0]
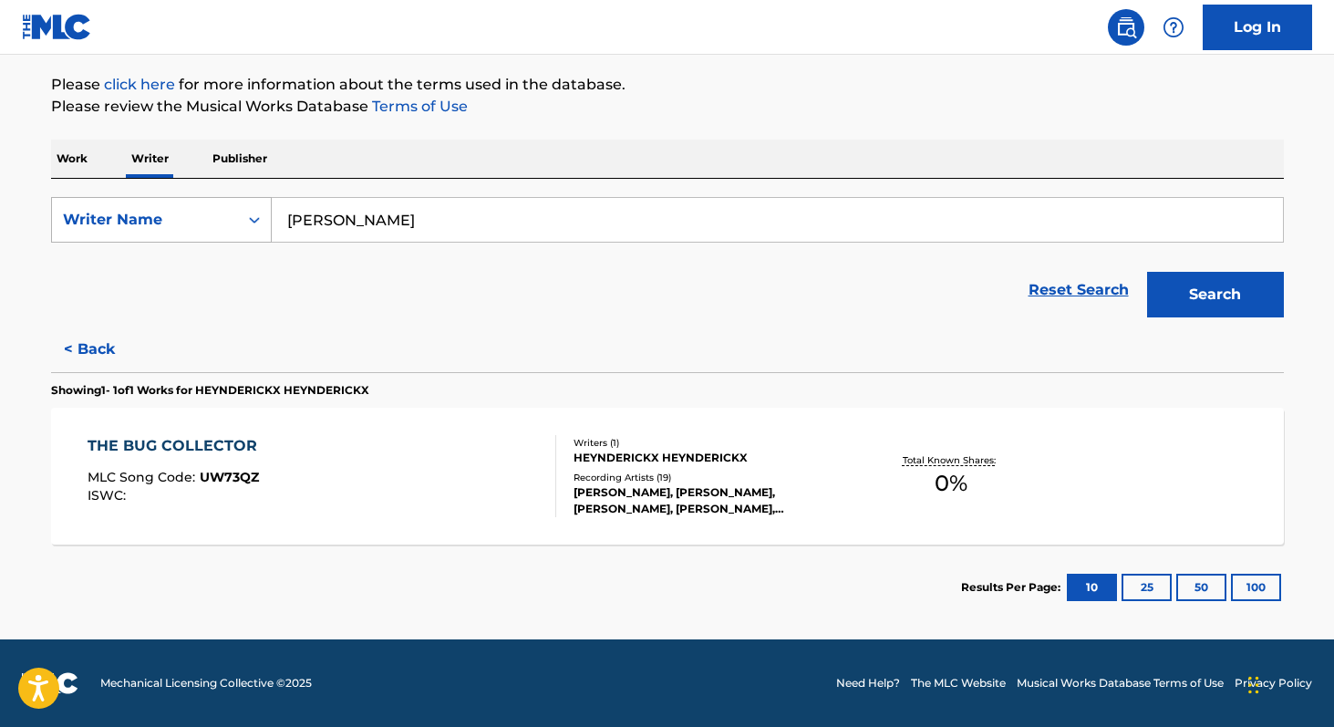
drag, startPoint x: 445, startPoint y: 213, endPoint x: 254, endPoint y: 219, distance: 190.7
click at [254, 219] on div "SearchWithCriteria53382d86-f684-40a0-a602-2f9c71a307db Writer Name heynderickx …" at bounding box center [667, 220] width 1233 height 46
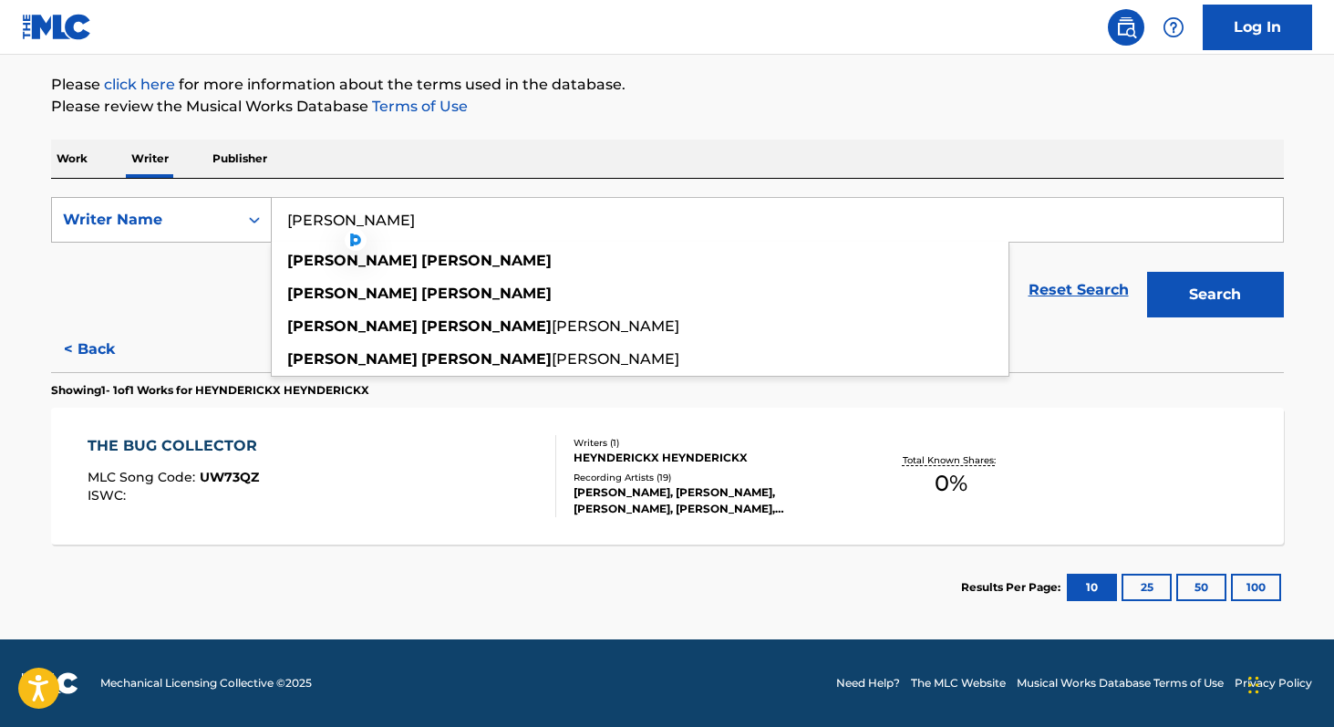
type input "ryan lindsay"
click at [1147, 272] on button "Search" at bounding box center [1215, 295] width 137 height 46
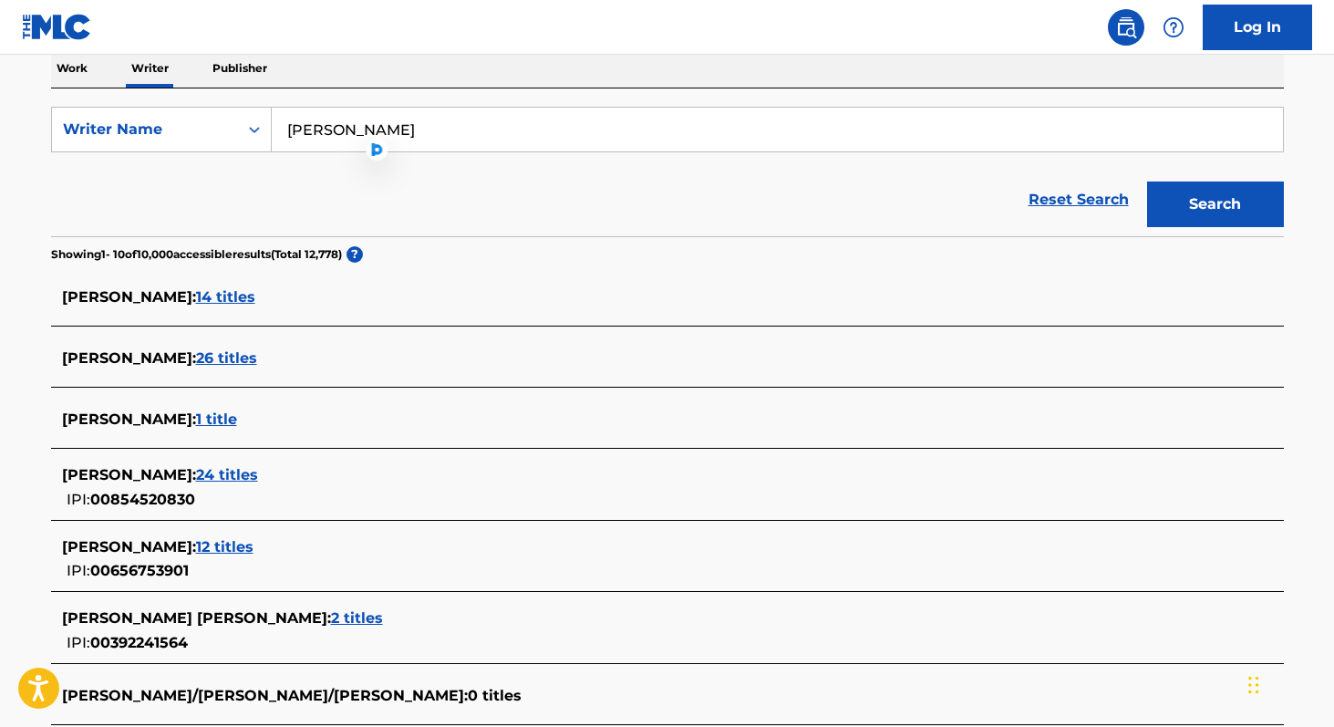
scroll to position [307, 0]
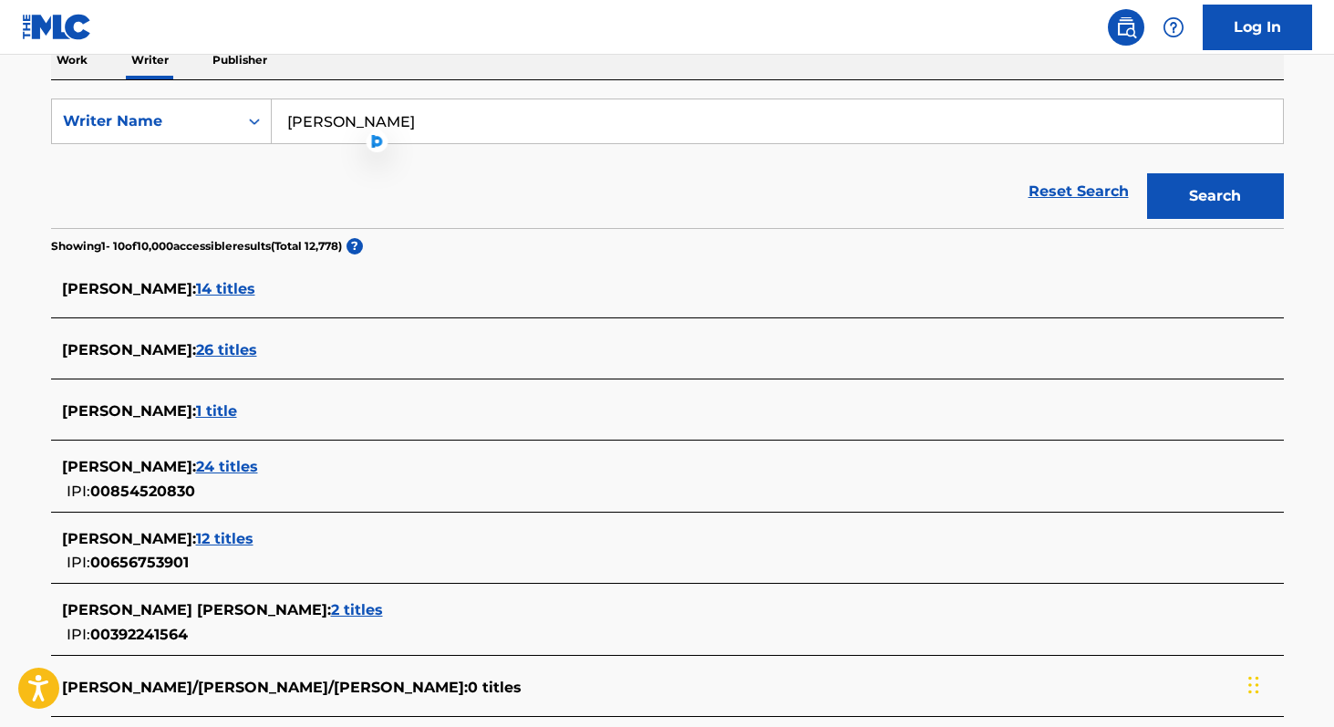
click at [208, 461] on span "24 titles" at bounding box center [227, 466] width 62 height 17
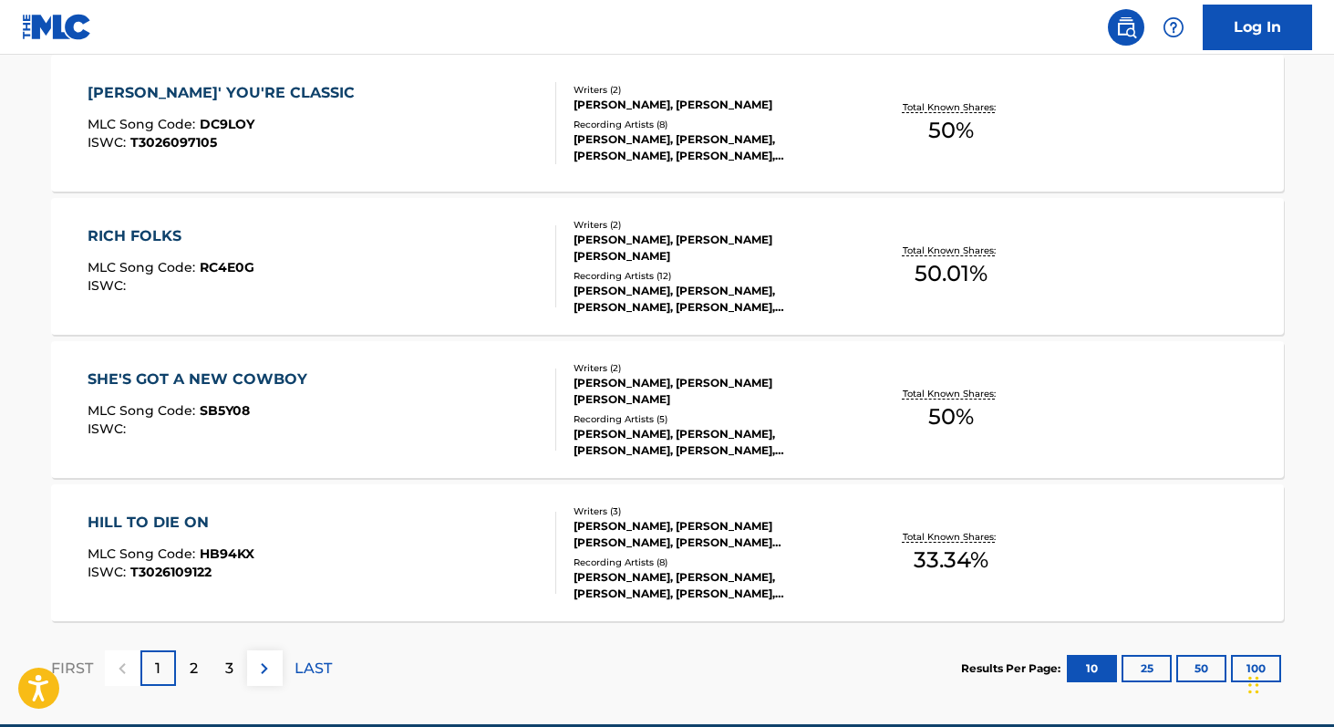
scroll to position [1506, 0]
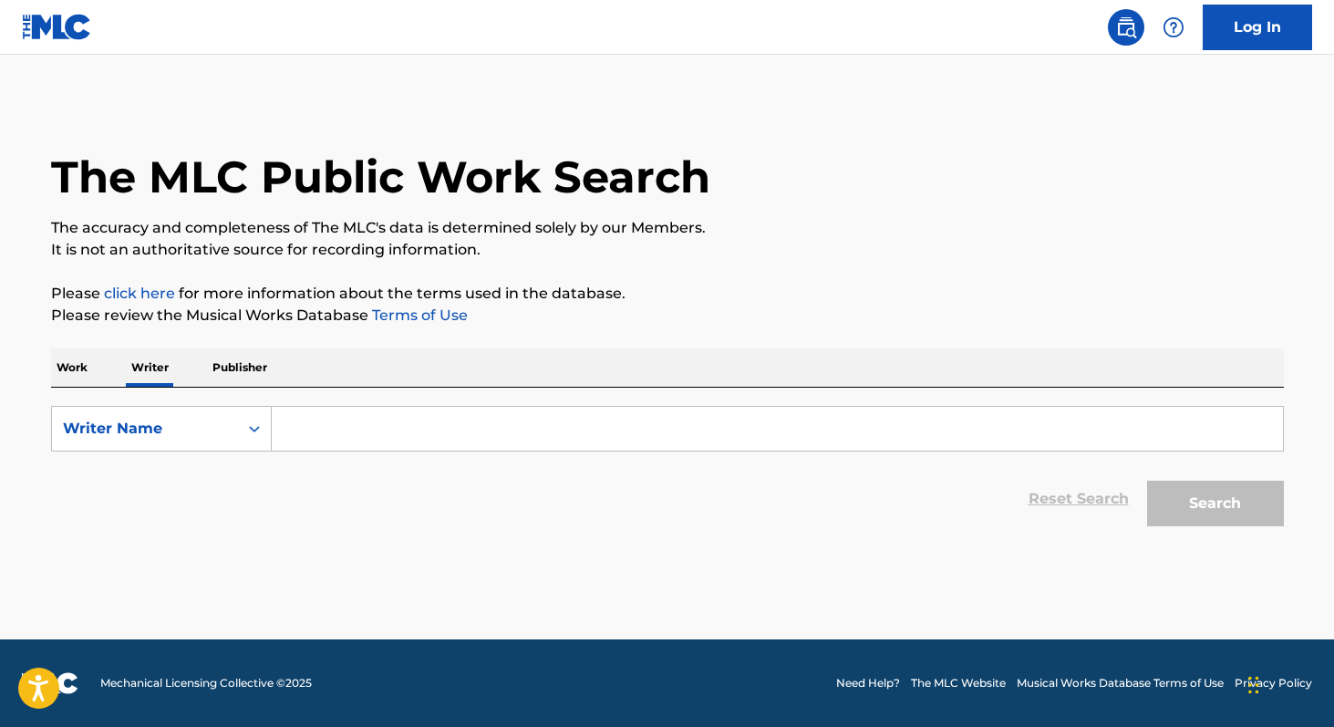
click at [355, 430] on input "Search Form" at bounding box center [777, 429] width 1011 height 44
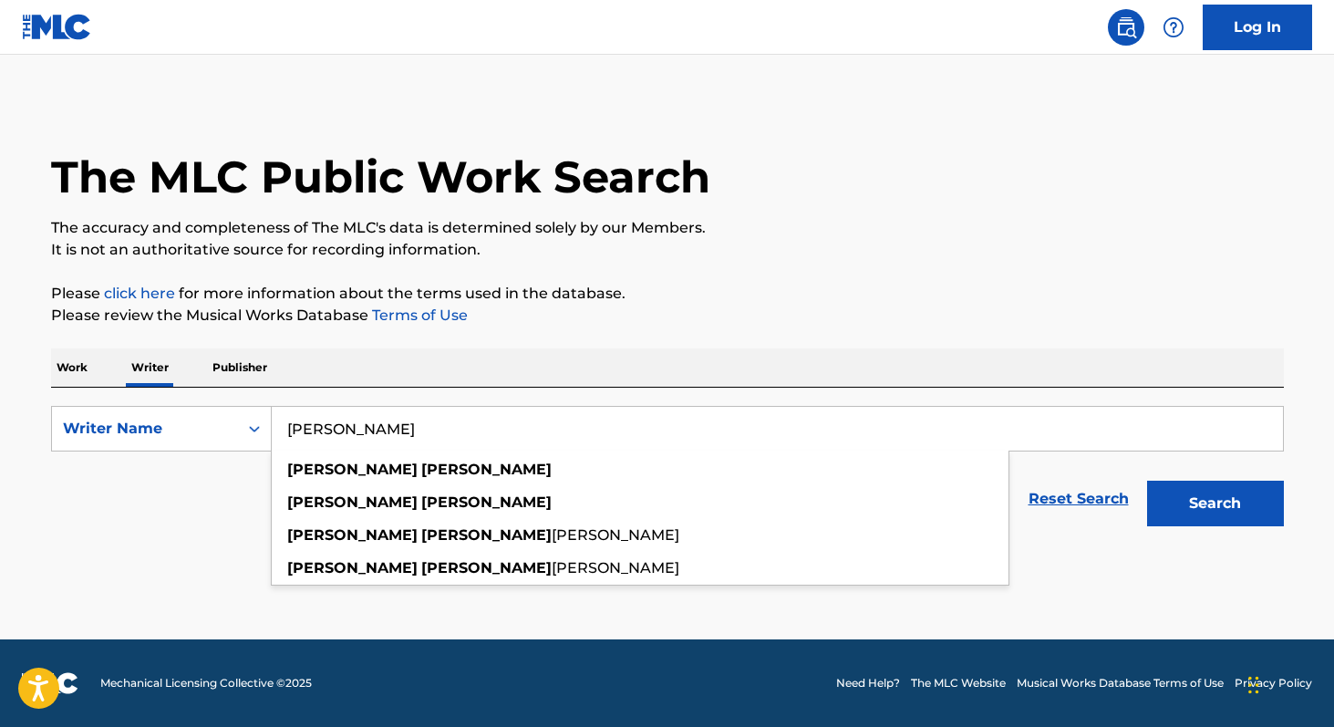
type input "[PERSON_NAME]"
click at [1147, 481] on button "Search" at bounding box center [1215, 504] width 137 height 46
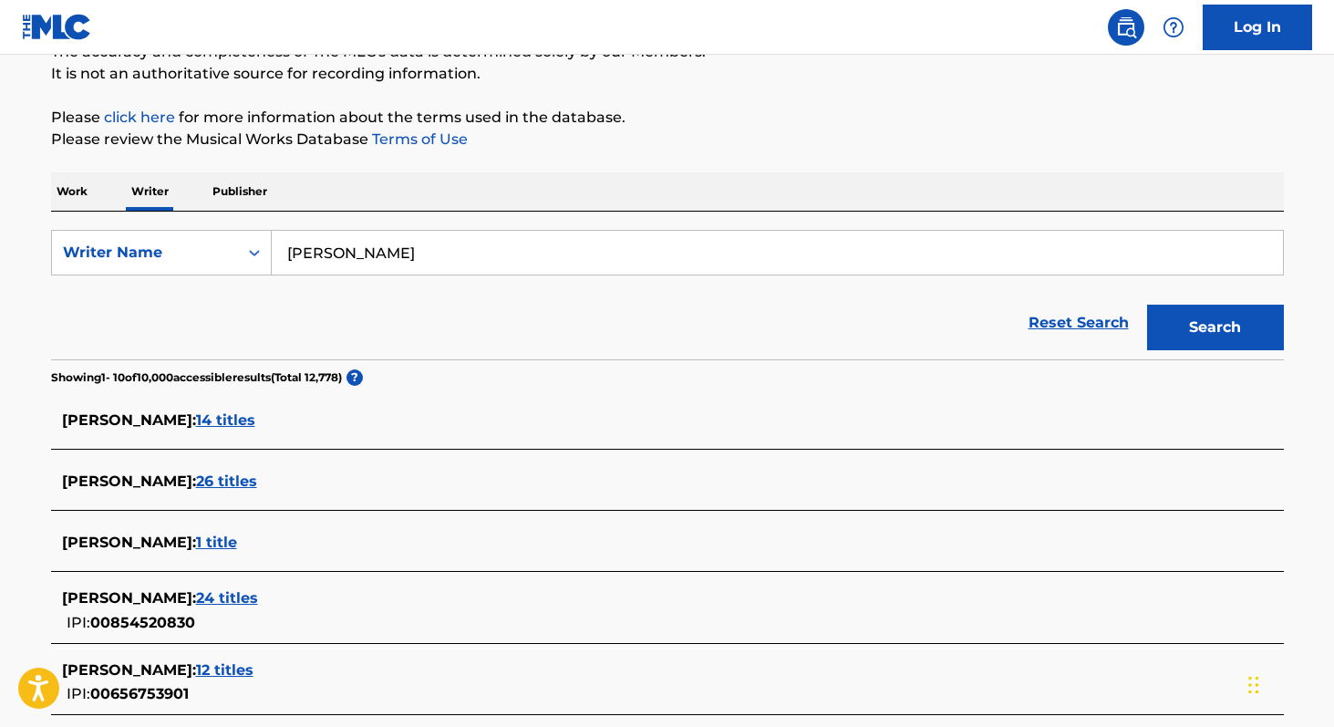
scroll to position [197, 0]
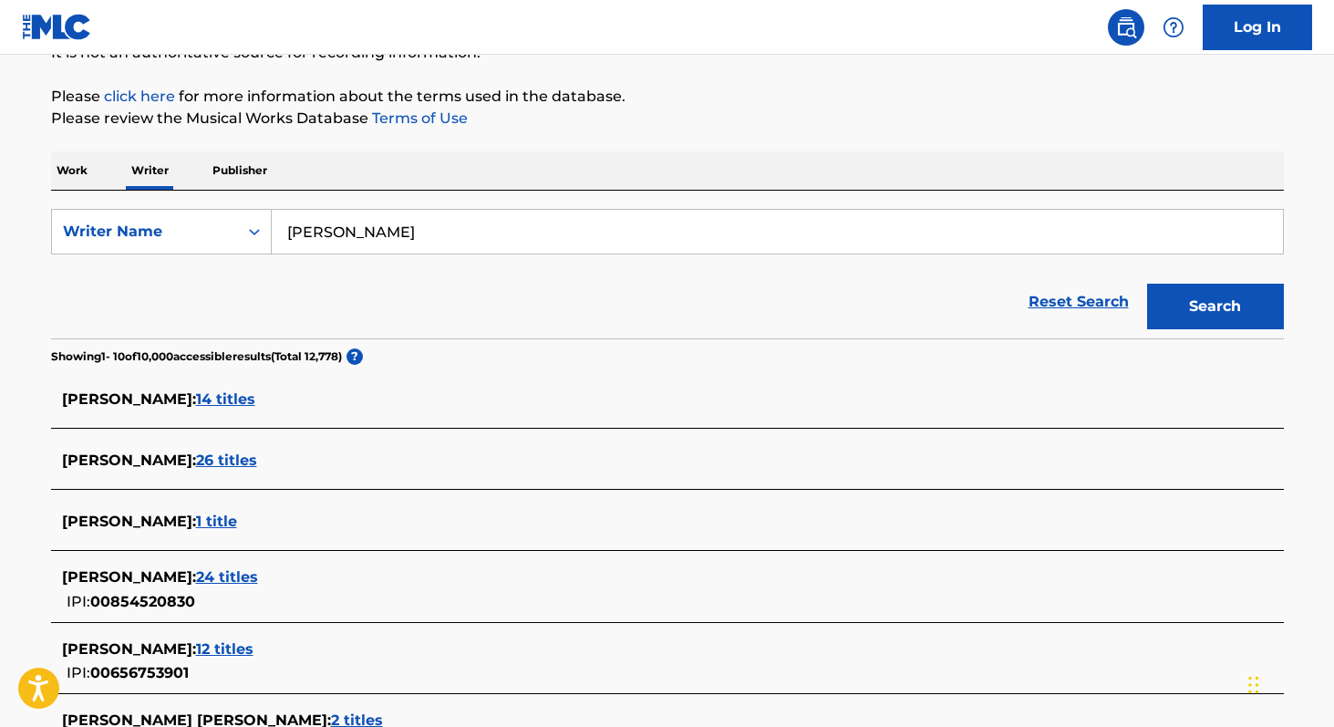
click at [237, 456] on span "26 titles" at bounding box center [226, 459] width 61 height 17
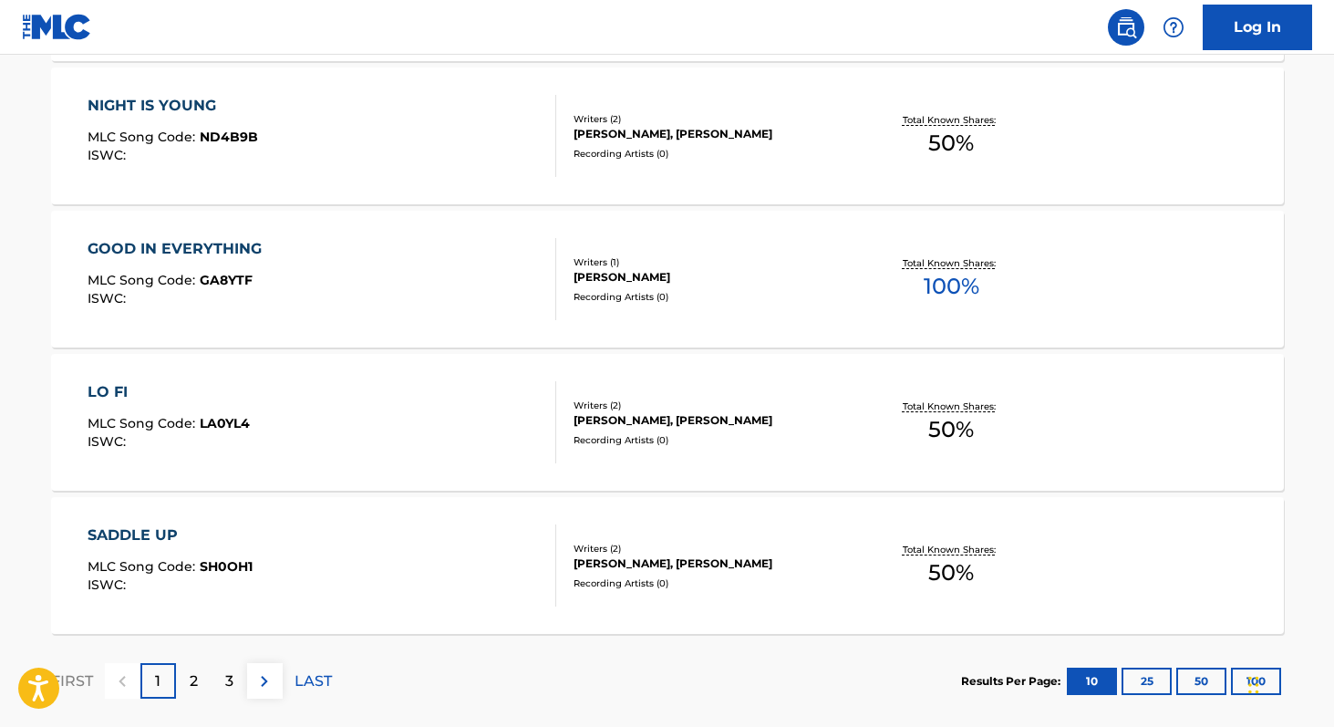
scroll to position [1506, 0]
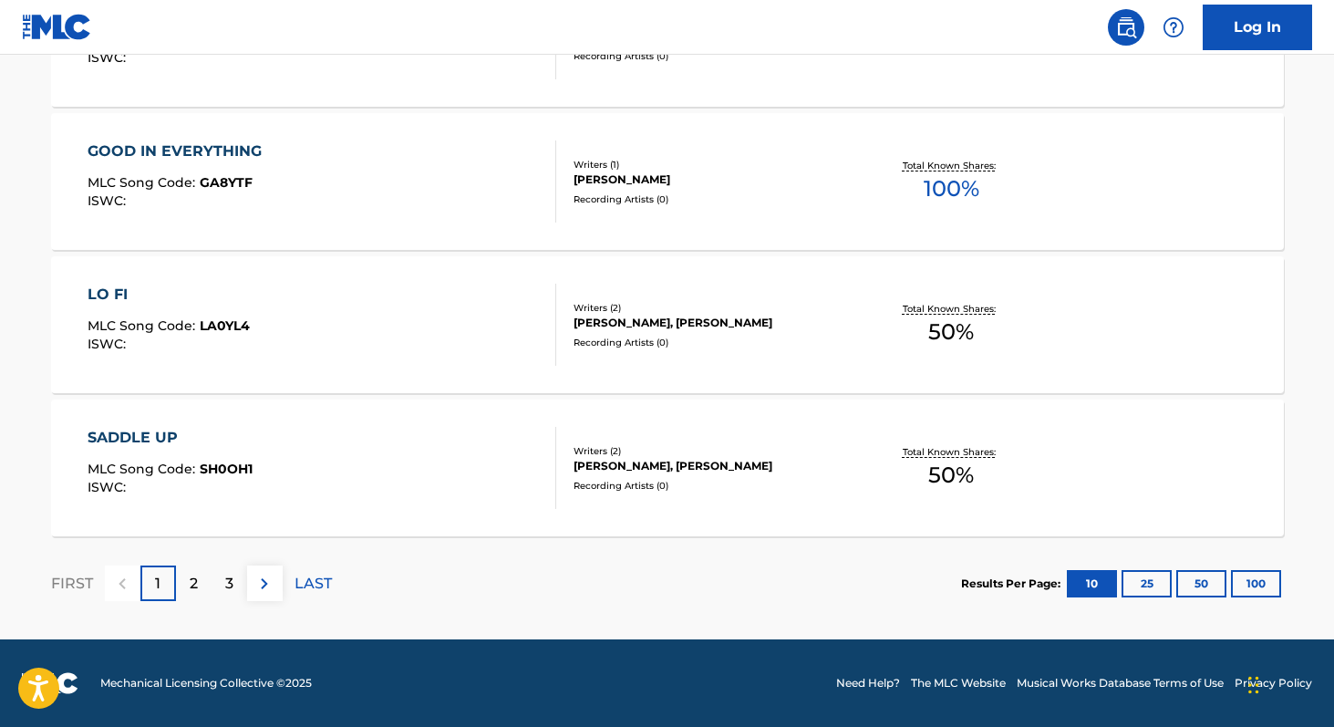
click at [191, 582] on p "2" at bounding box center [194, 584] width 8 height 22
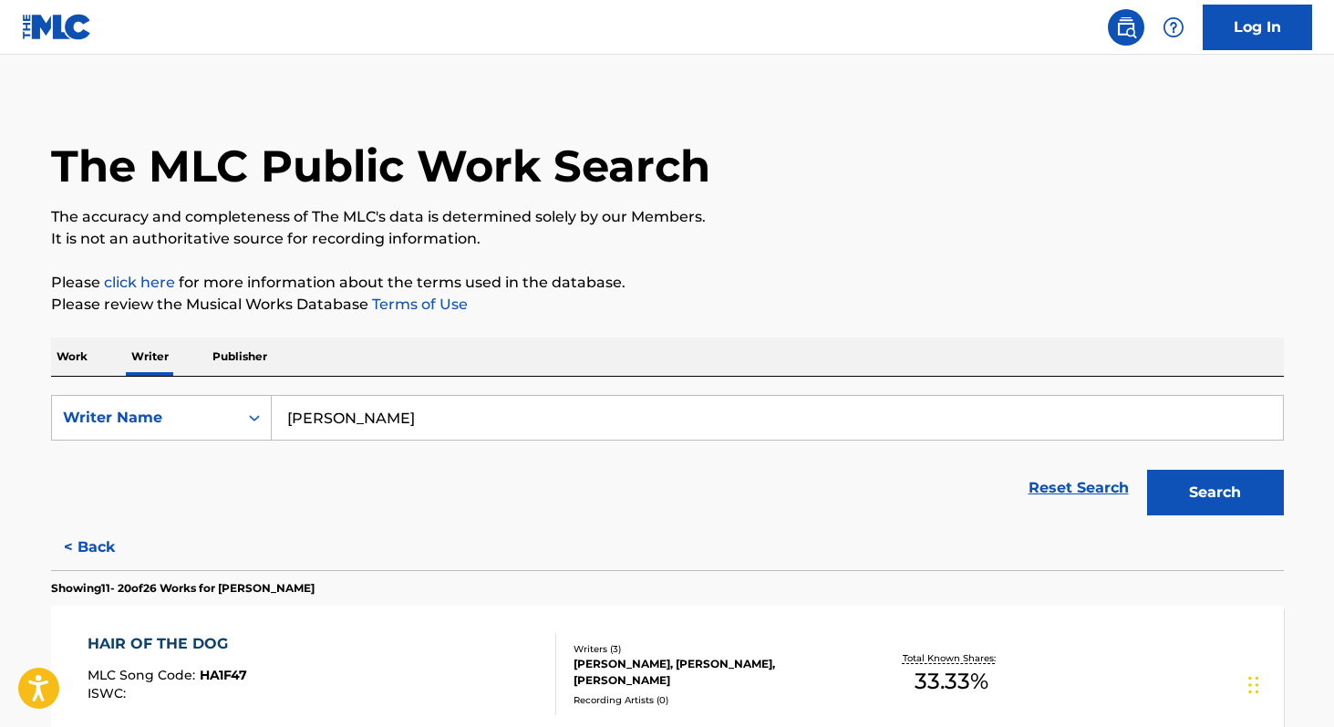
scroll to position [0, 0]
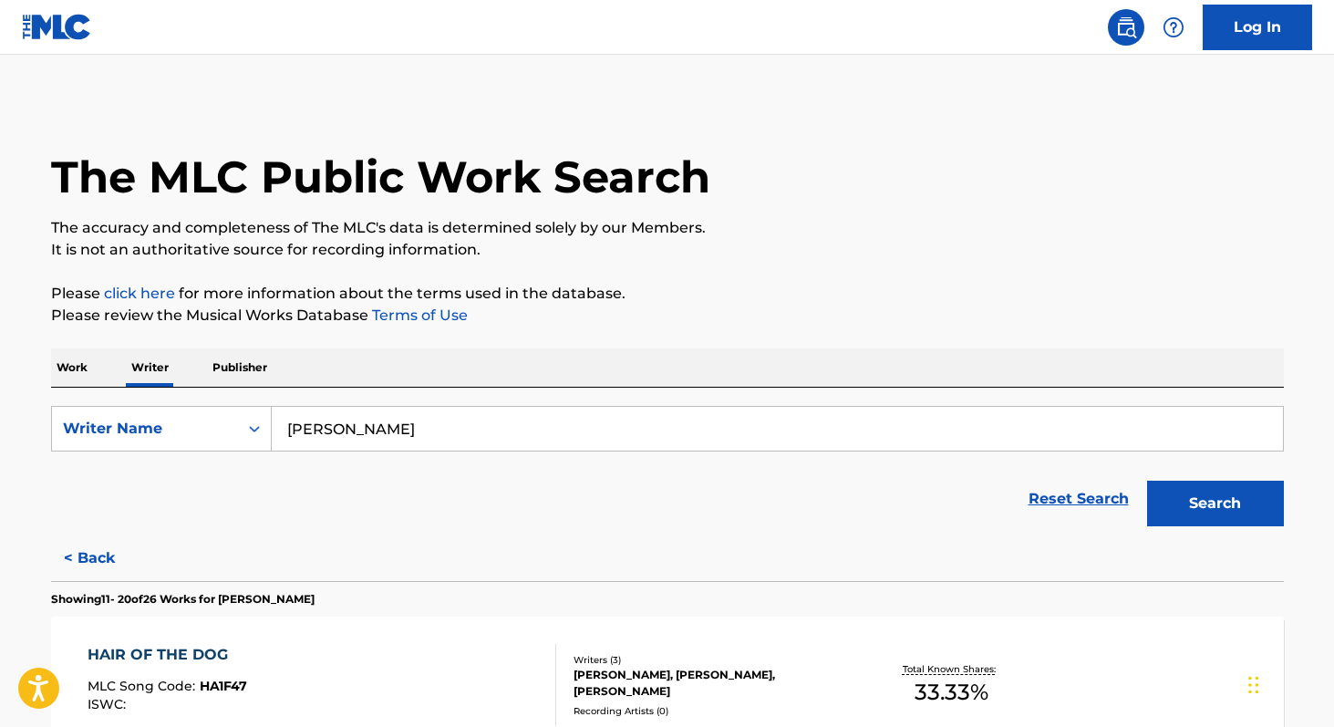
click at [107, 557] on button "< Back" at bounding box center [105, 558] width 109 height 46
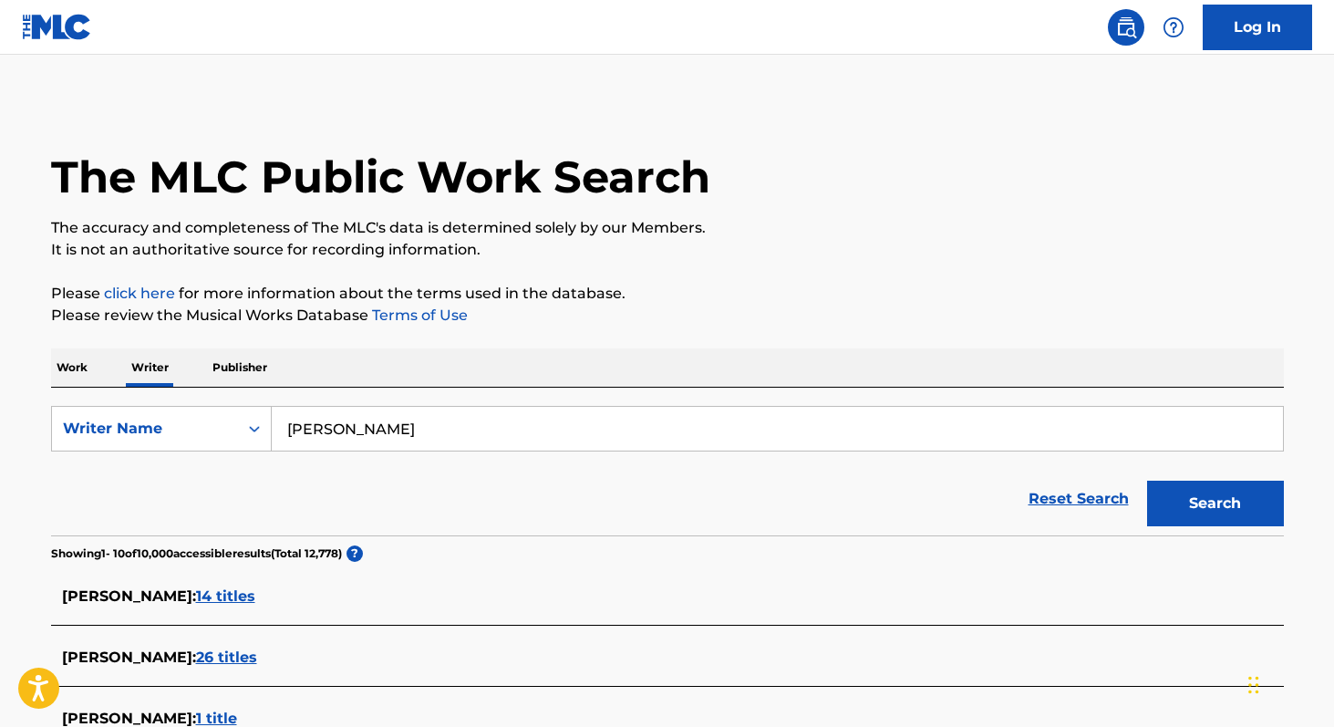
click at [74, 363] on p "Work" at bounding box center [72, 367] width 42 height 38
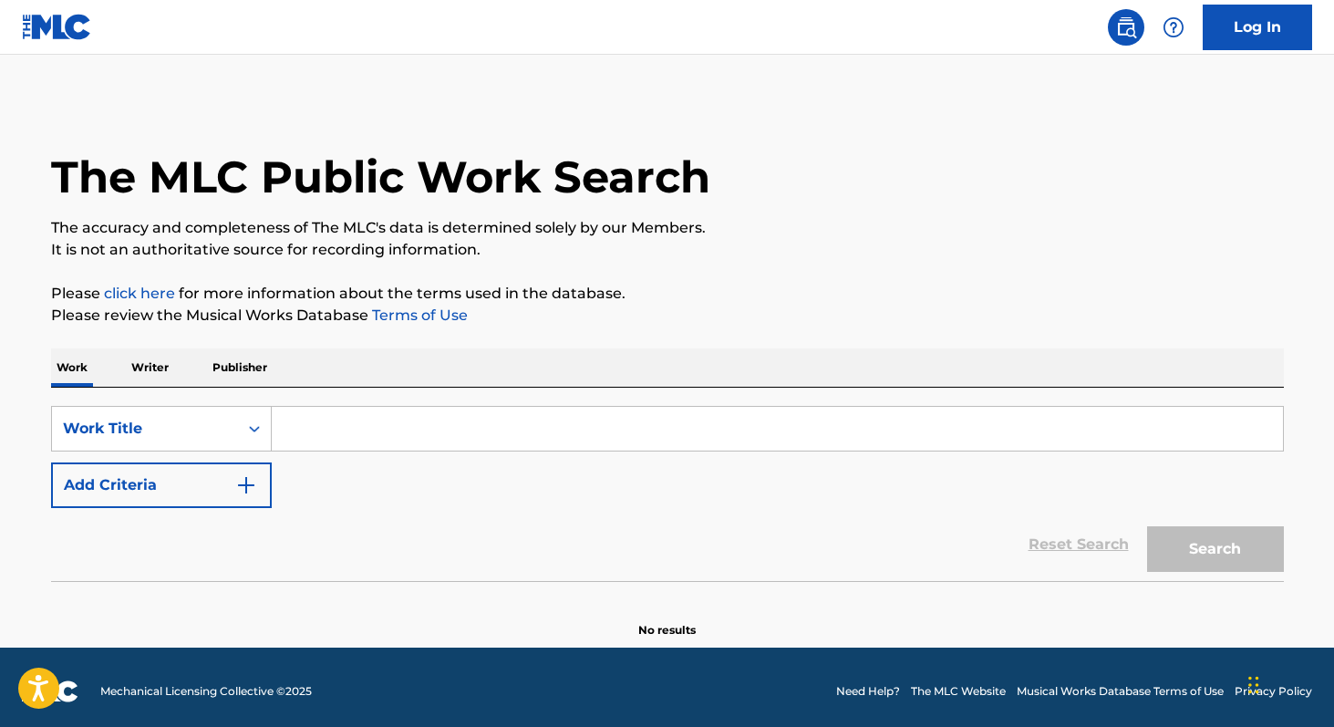
click at [353, 425] on input "Search Form" at bounding box center [777, 429] width 1011 height 44
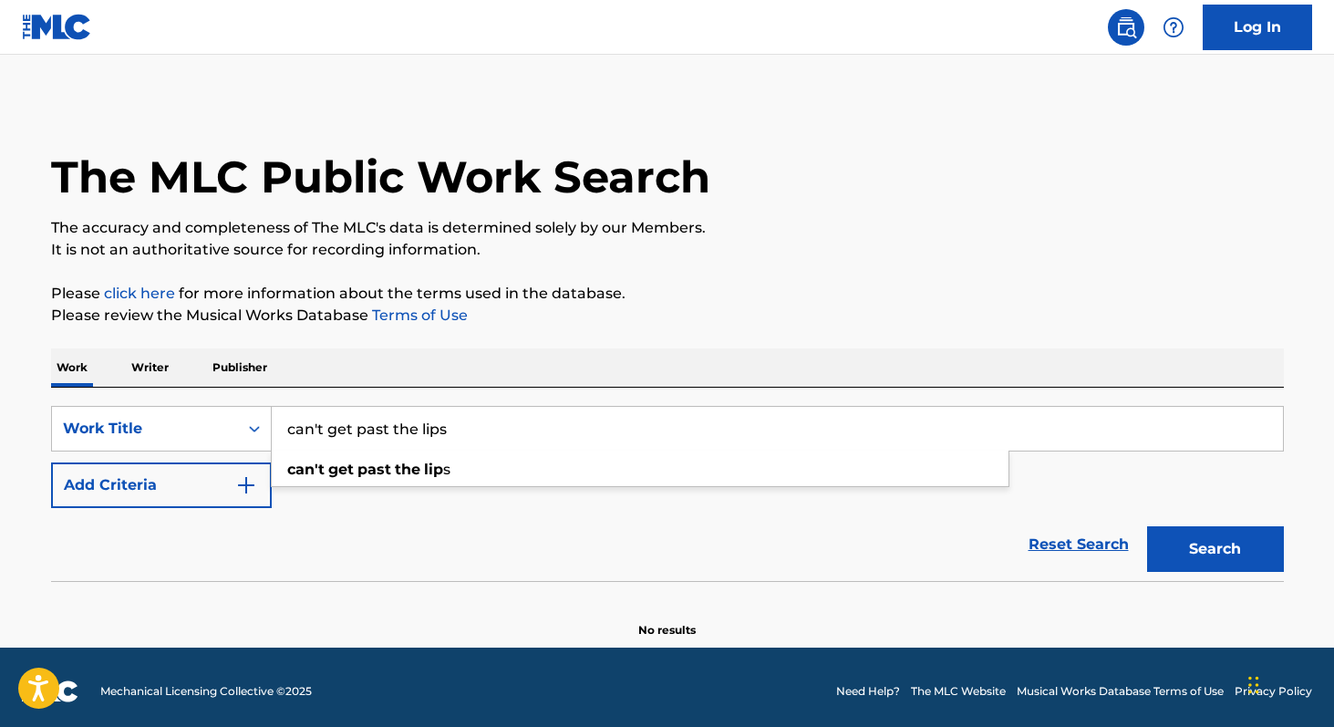
type input "can't get past the lips"
click at [1147, 526] on button "Search" at bounding box center [1215, 549] width 137 height 46
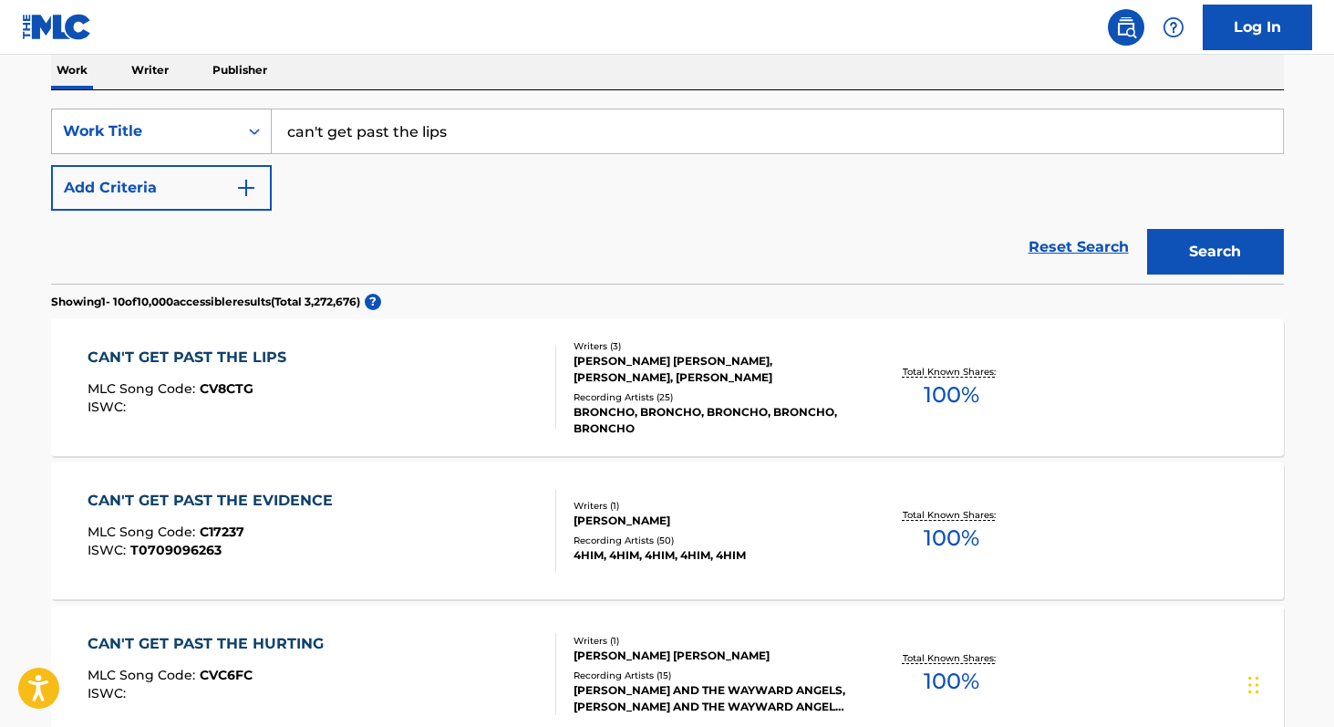
scroll to position [294, 0]
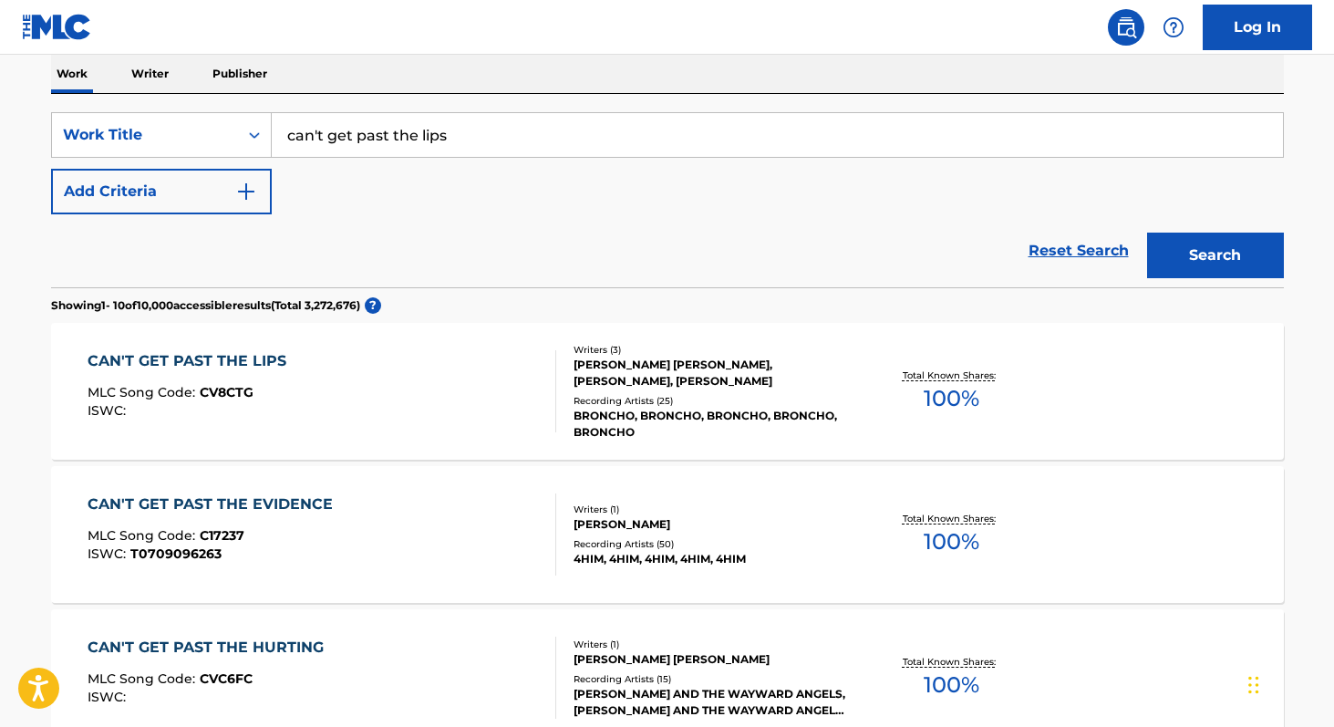
click at [165, 88] on p "Writer" at bounding box center [150, 74] width 48 height 38
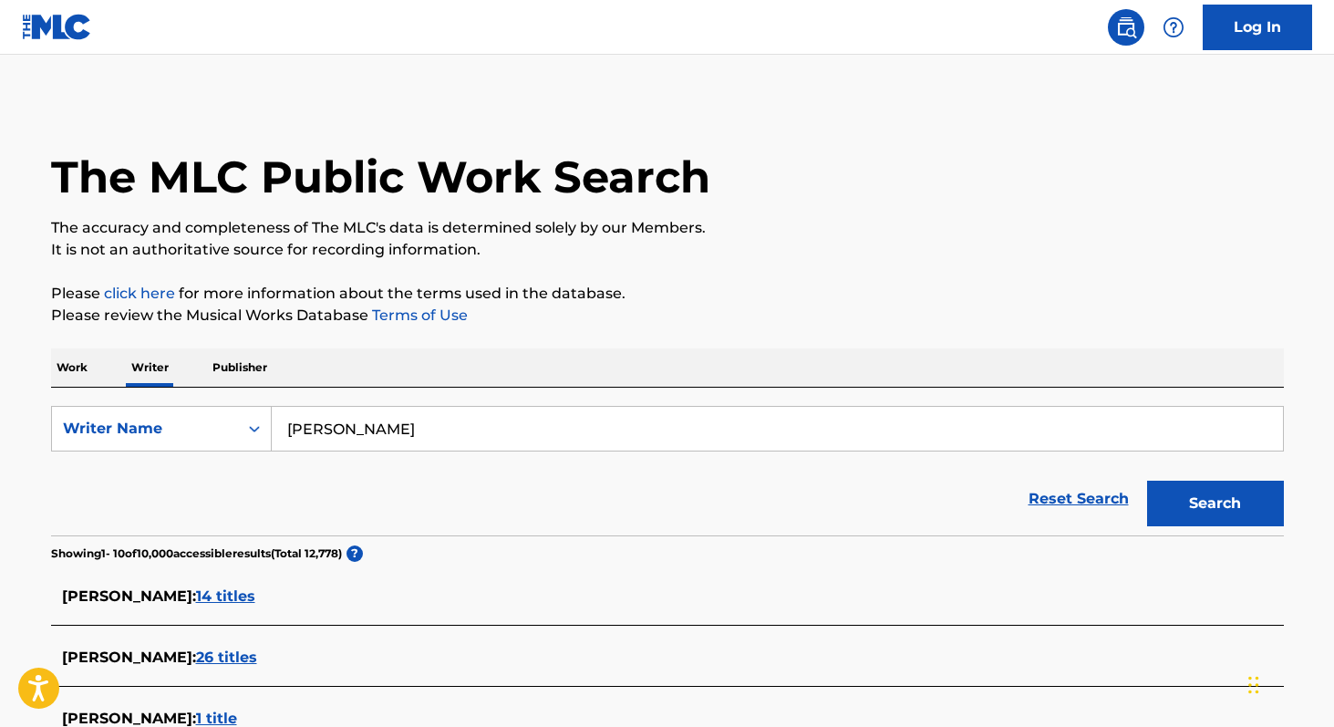
click at [324, 430] on input "ryan lindsay" at bounding box center [777, 429] width 1011 height 44
click at [1147, 481] on button "Search" at bounding box center [1215, 504] width 137 height 46
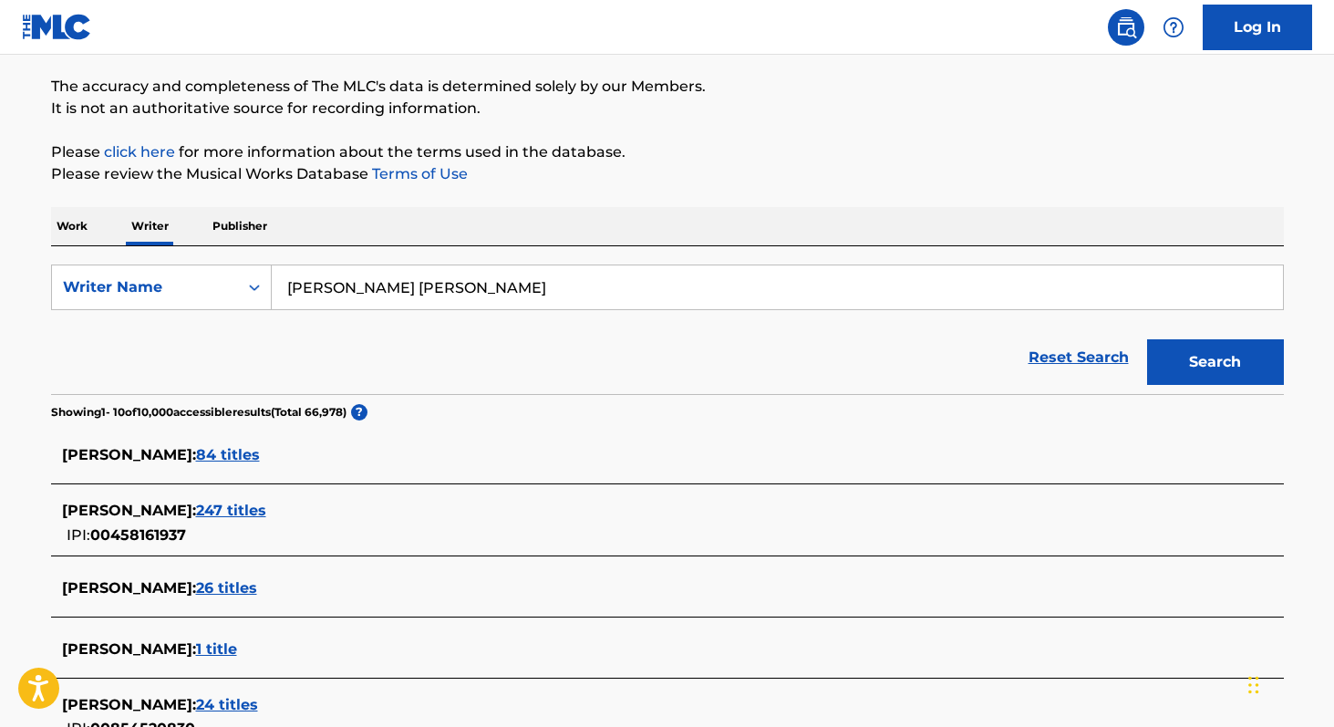
scroll to position [135, 0]
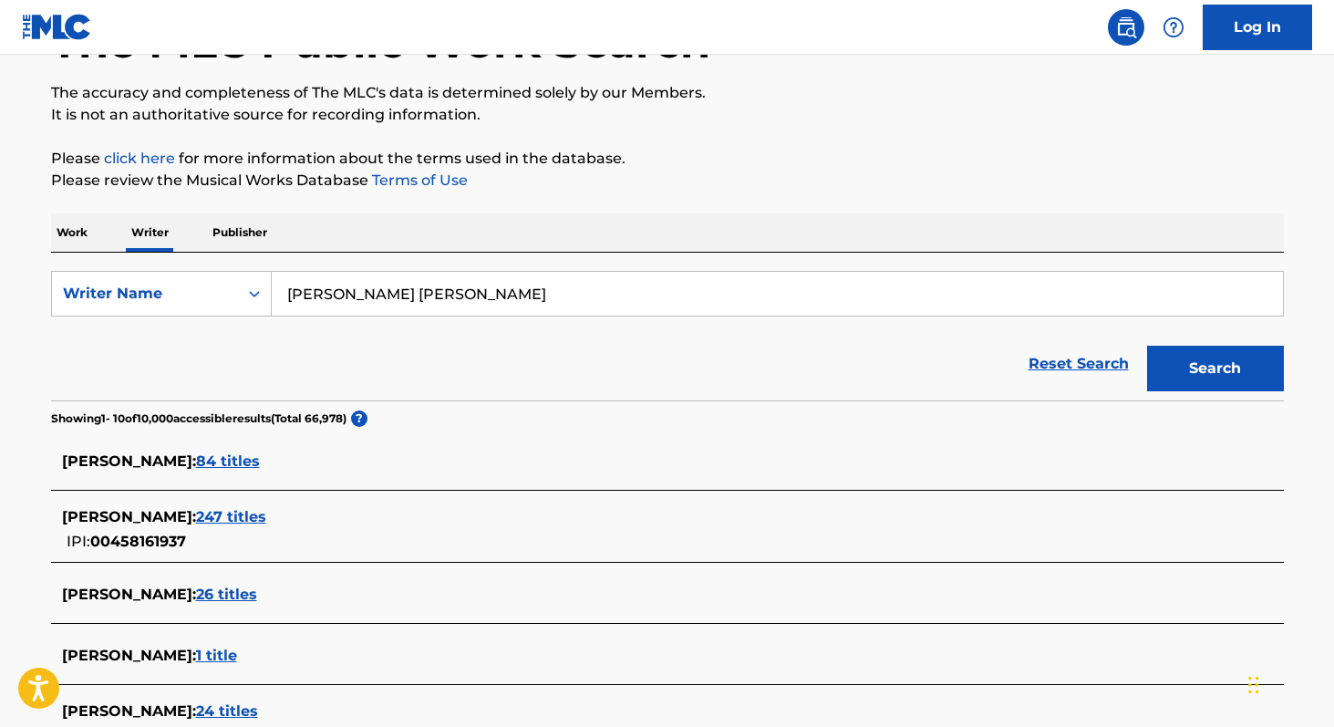
click at [430, 296] on input "ryan michael lindsay" at bounding box center [777, 294] width 1011 height 44
type input "[PERSON_NAME] [PERSON_NAME]"
click at [1147, 346] on button "Search" at bounding box center [1215, 369] width 137 height 46
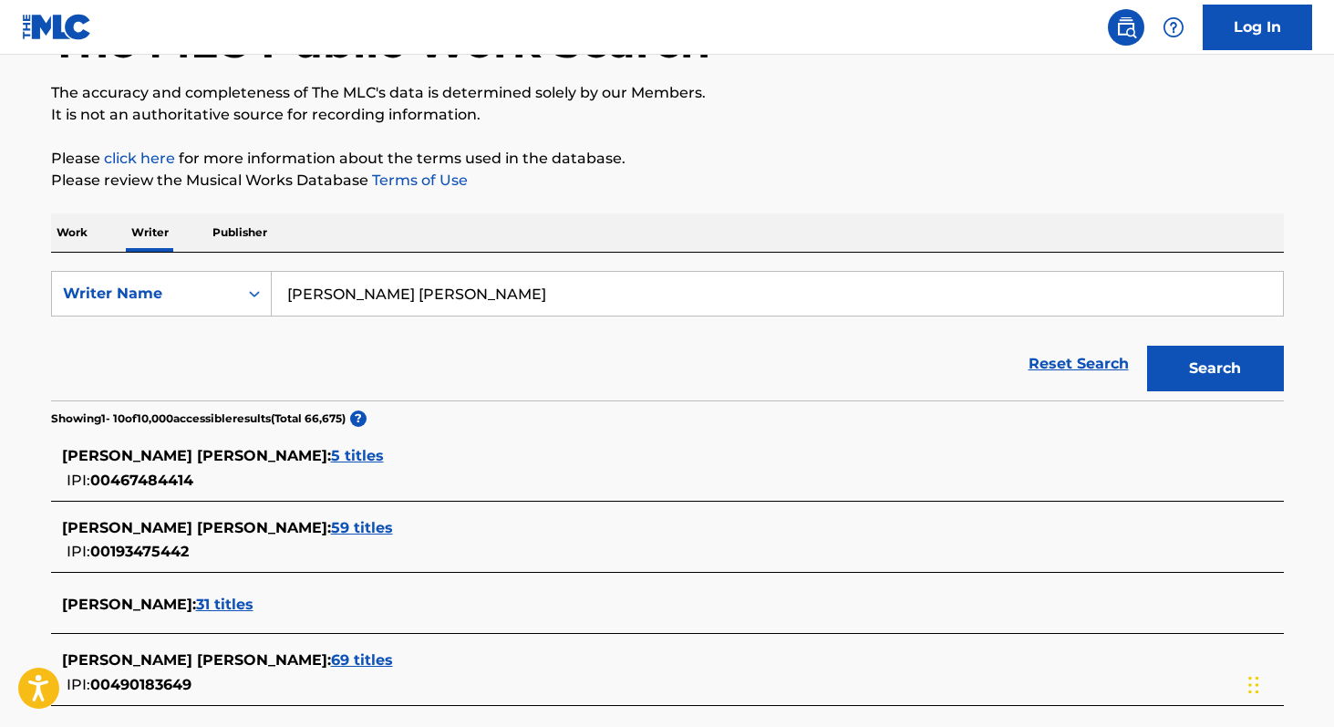
click at [80, 230] on p "Work" at bounding box center [72, 232] width 42 height 38
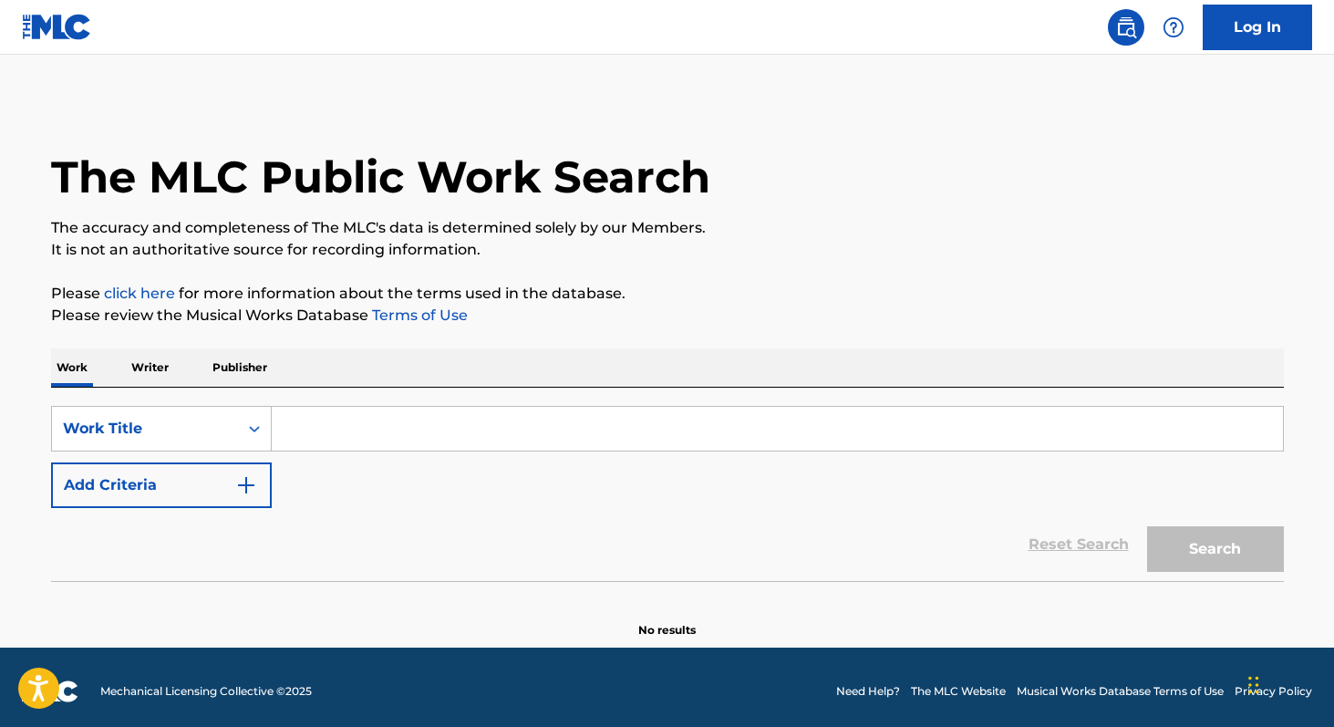
click at [351, 420] on input "Search Form" at bounding box center [777, 429] width 1011 height 44
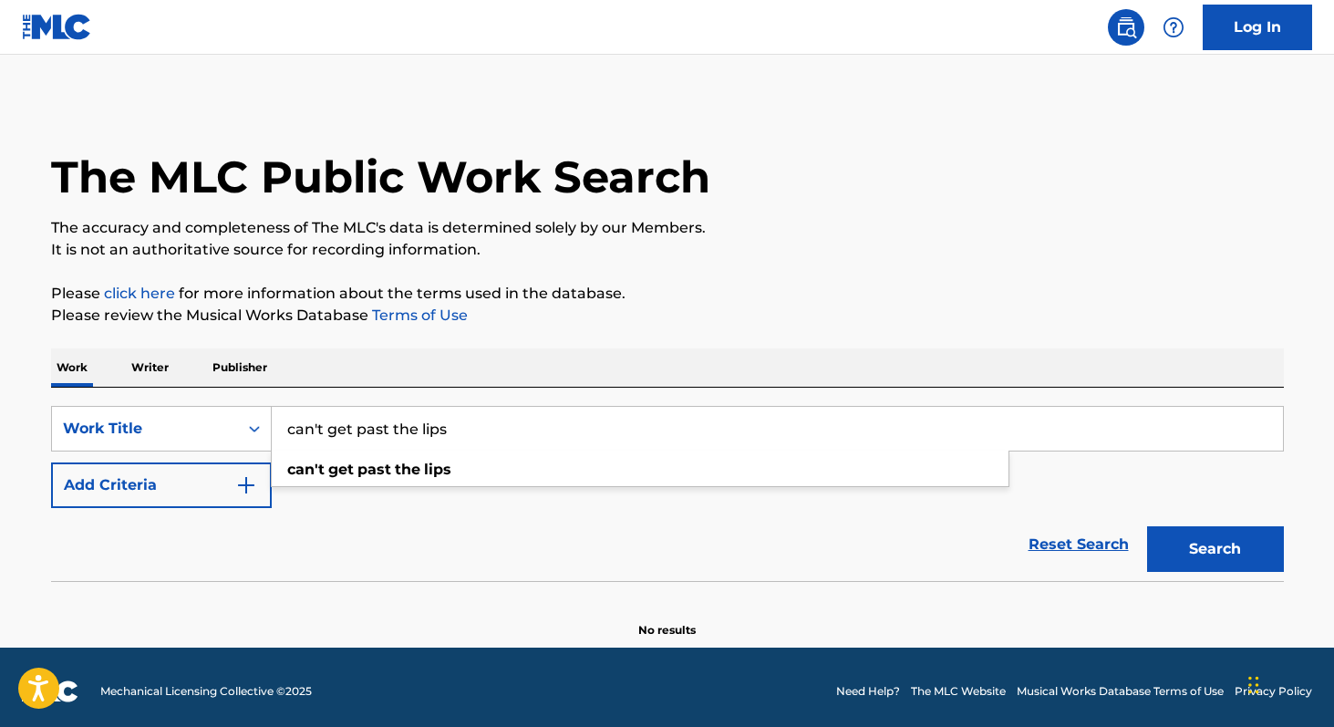
type input "can't get past the lips"
click at [1147, 526] on button "Search" at bounding box center [1215, 549] width 137 height 46
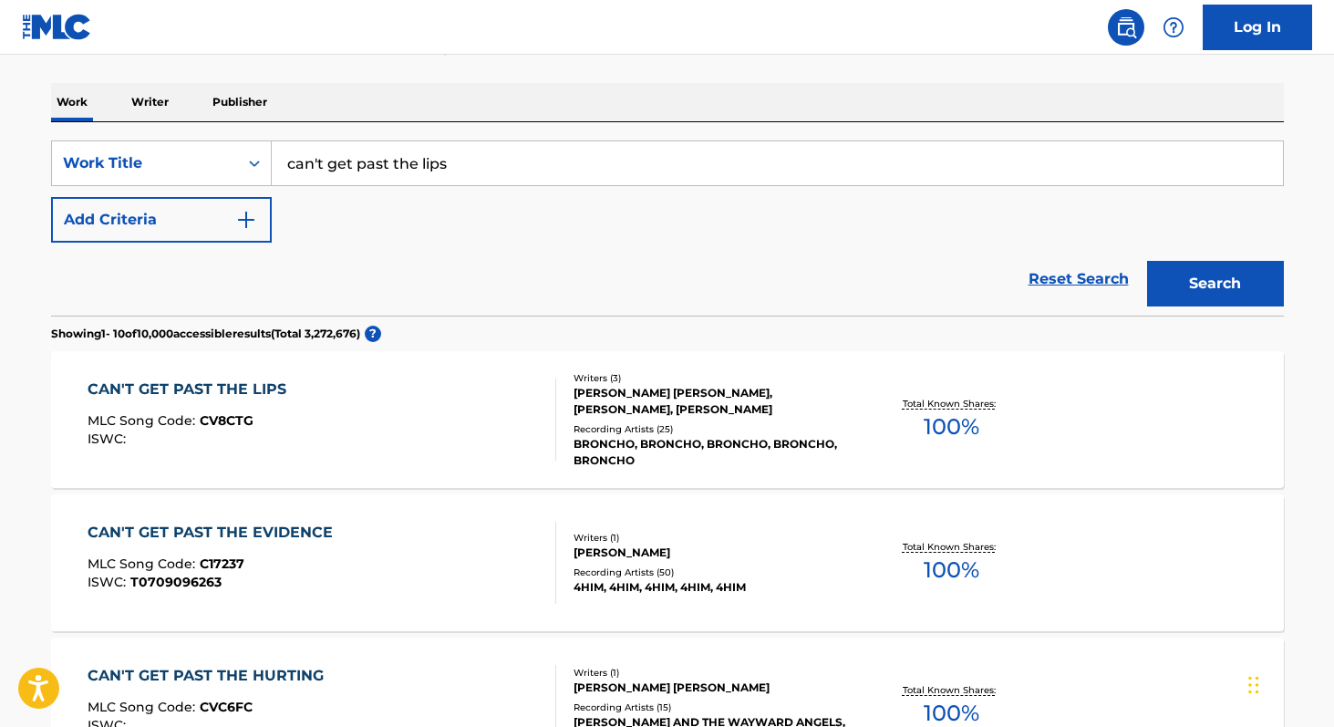
scroll to position [279, 0]
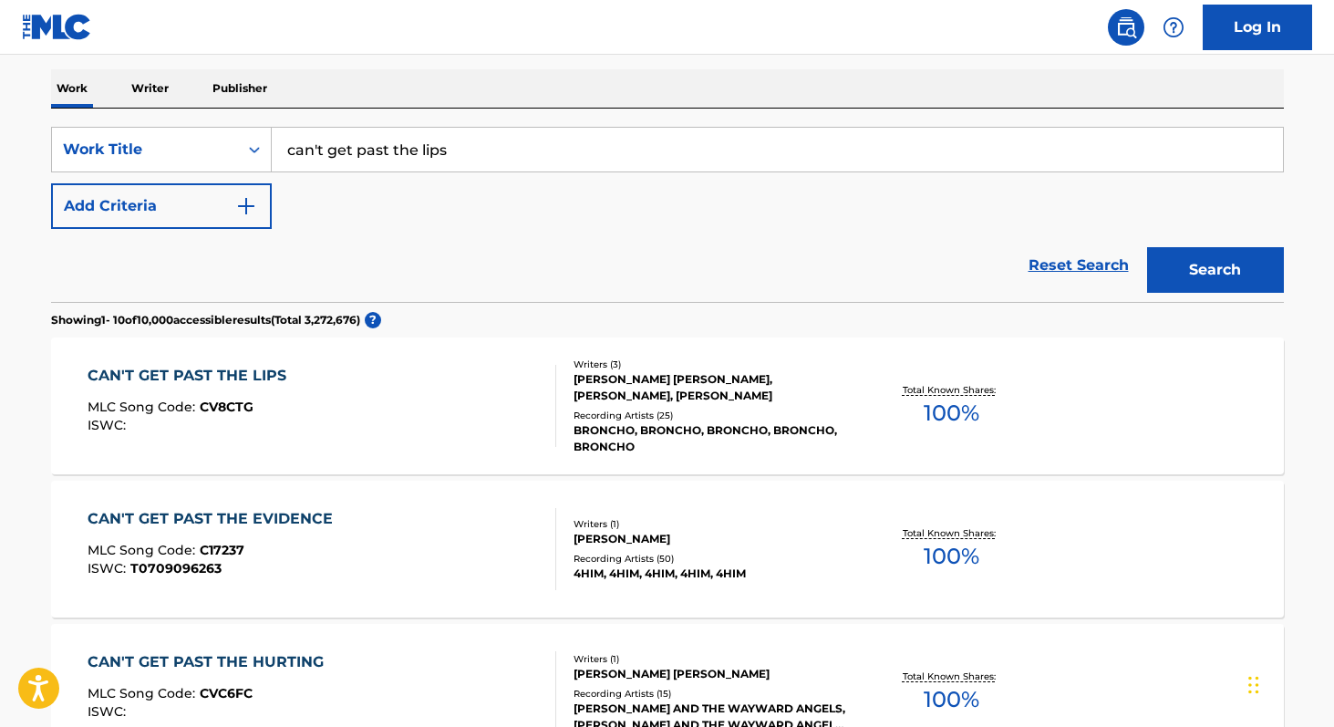
click at [579, 430] on div "BRONCHO, BRONCHO, BRONCHO, BRONCHO, BRONCHO" at bounding box center [711, 438] width 275 height 33
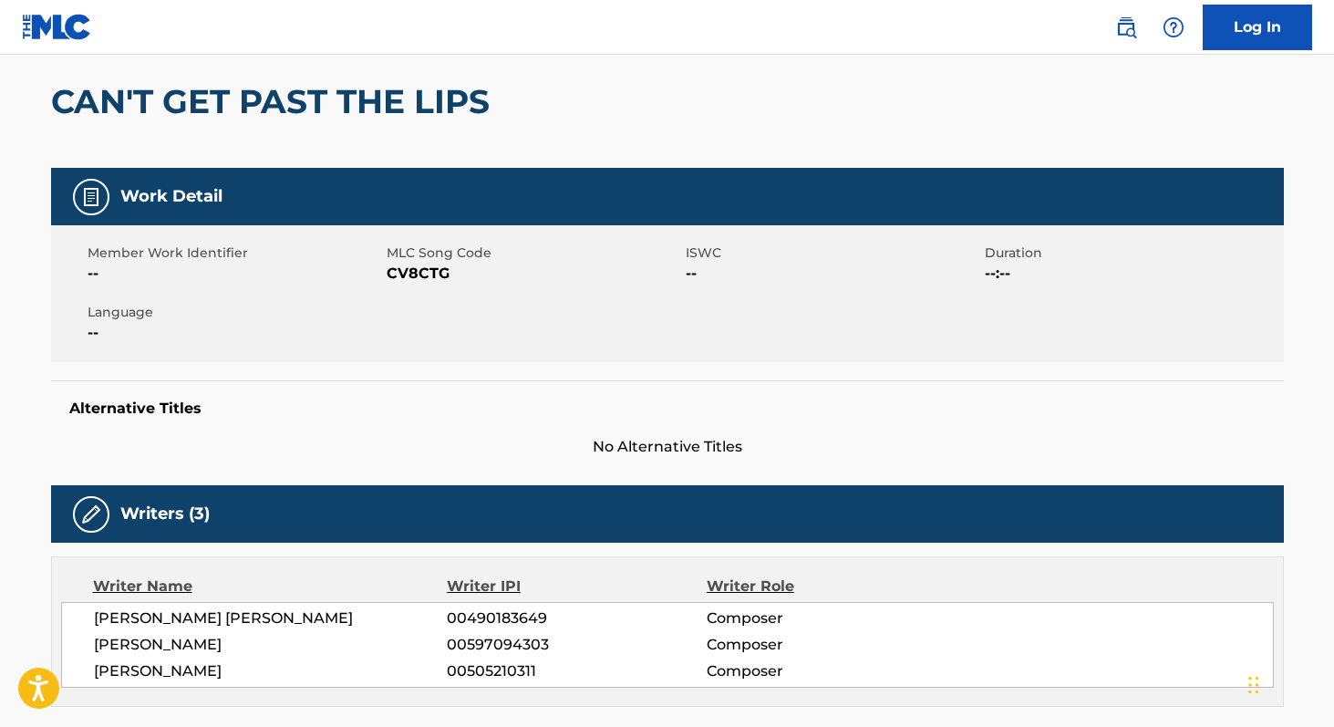
scroll to position [404, 0]
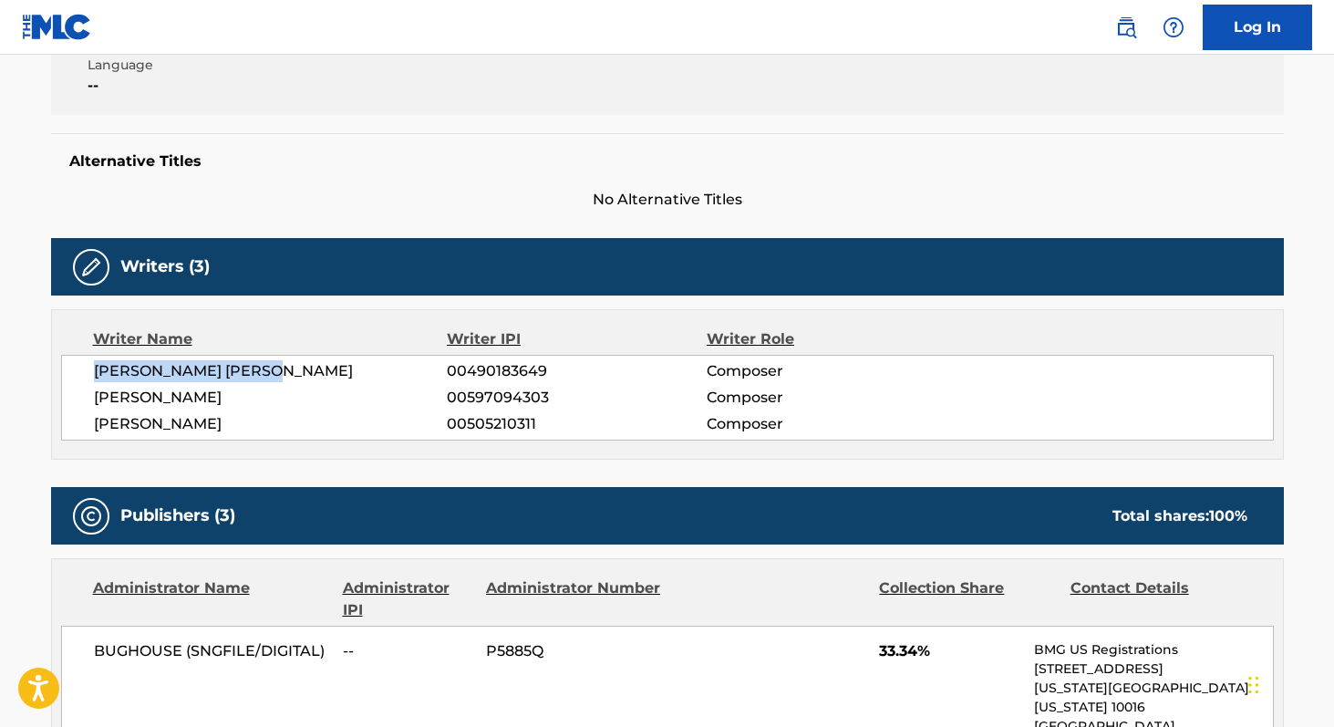
drag, startPoint x: 283, startPoint y: 368, endPoint x: 80, endPoint y: 365, distance: 202.5
click at [80, 365] on div "RYAN MICHAEL LINDSEY 00490183649 Composer BENJAMIN EUGENE KING 00597094303 Comp…" at bounding box center [667, 398] width 1213 height 86
copy span "[PERSON_NAME] [PERSON_NAME]"
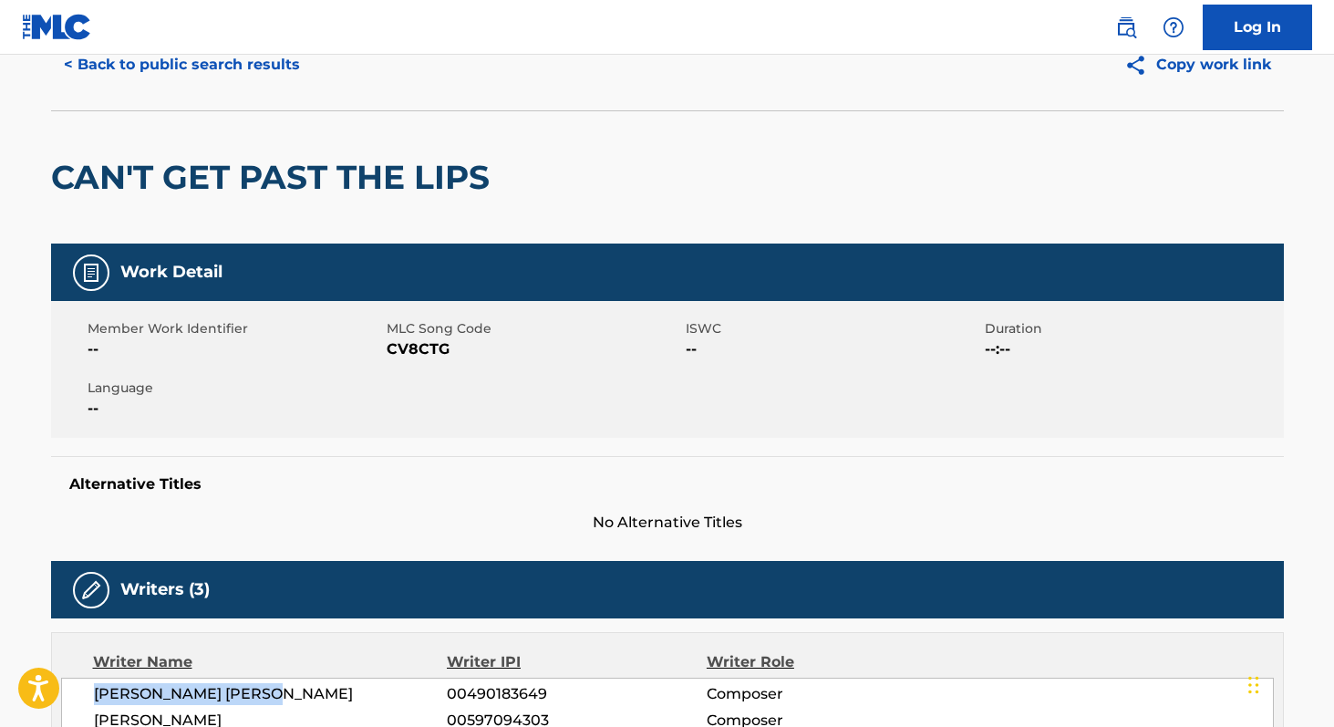
scroll to position [0, 0]
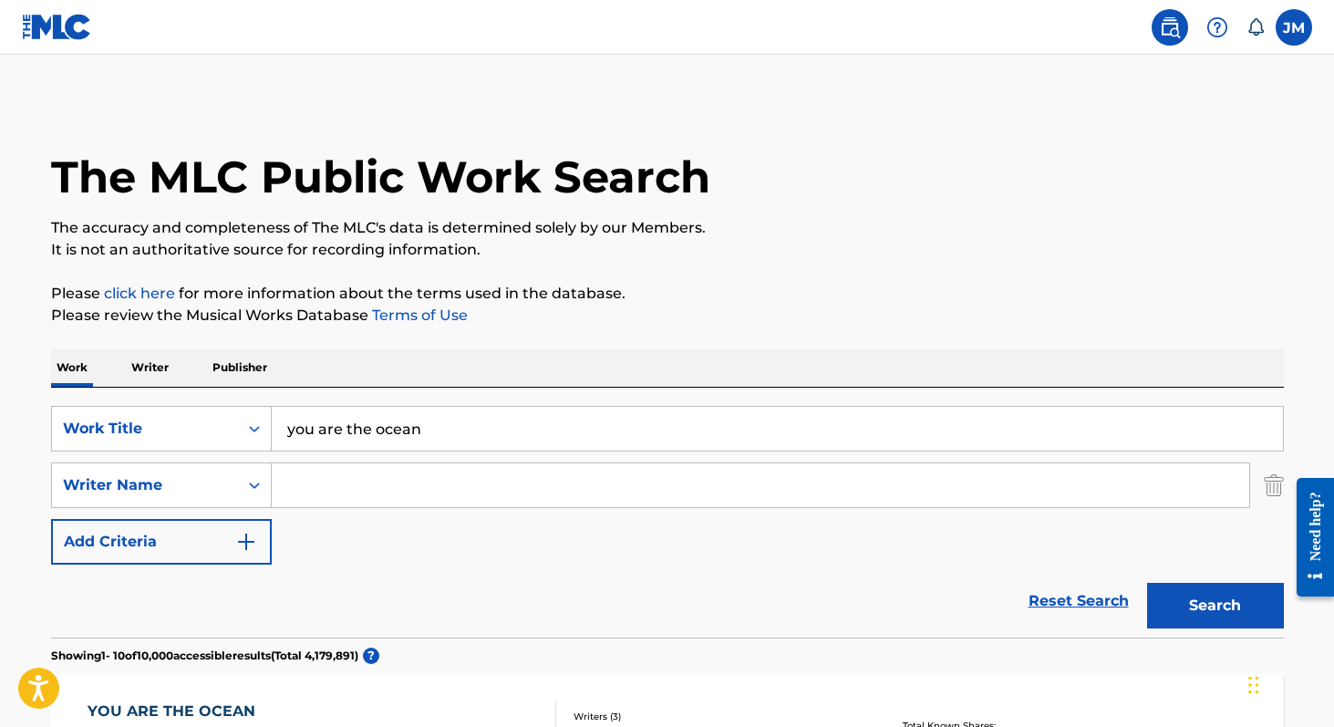
click at [154, 366] on p "Writer" at bounding box center [150, 367] width 48 height 38
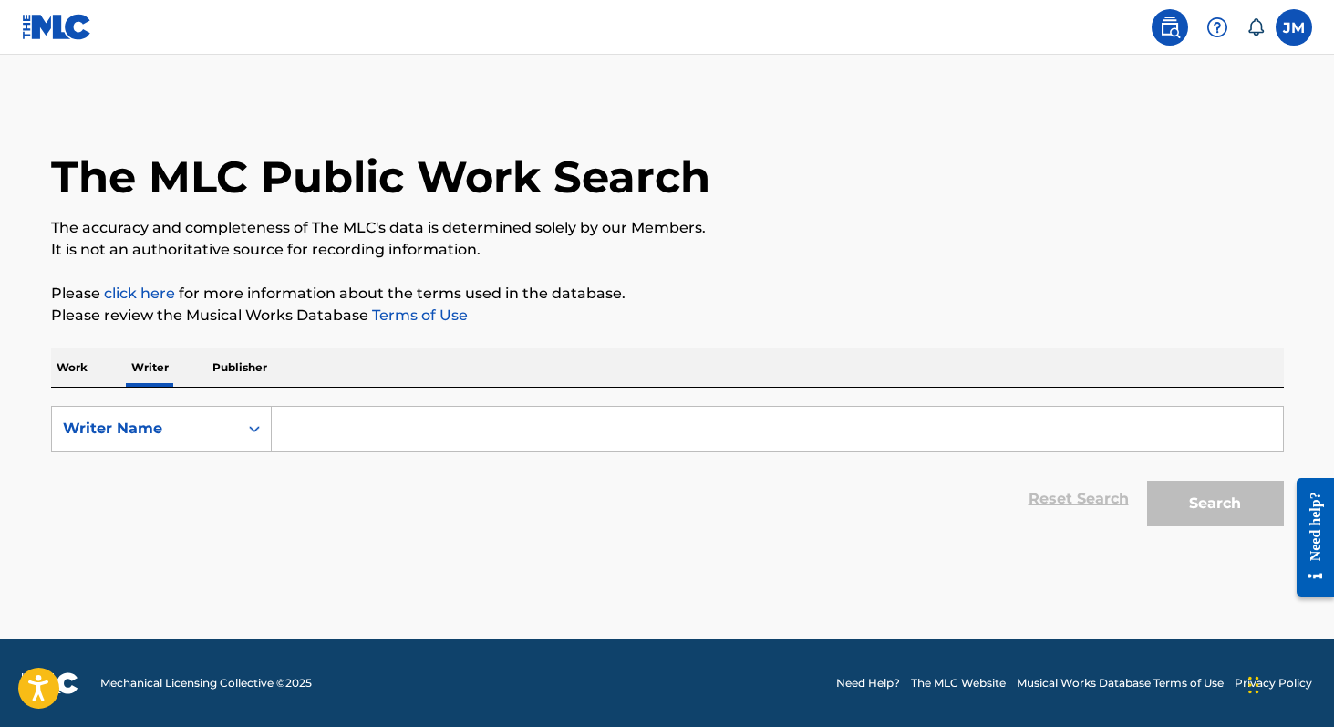
click at [322, 430] on input "Search Form" at bounding box center [777, 429] width 1011 height 44
paste input "[PERSON_NAME] [PERSON_NAME]"
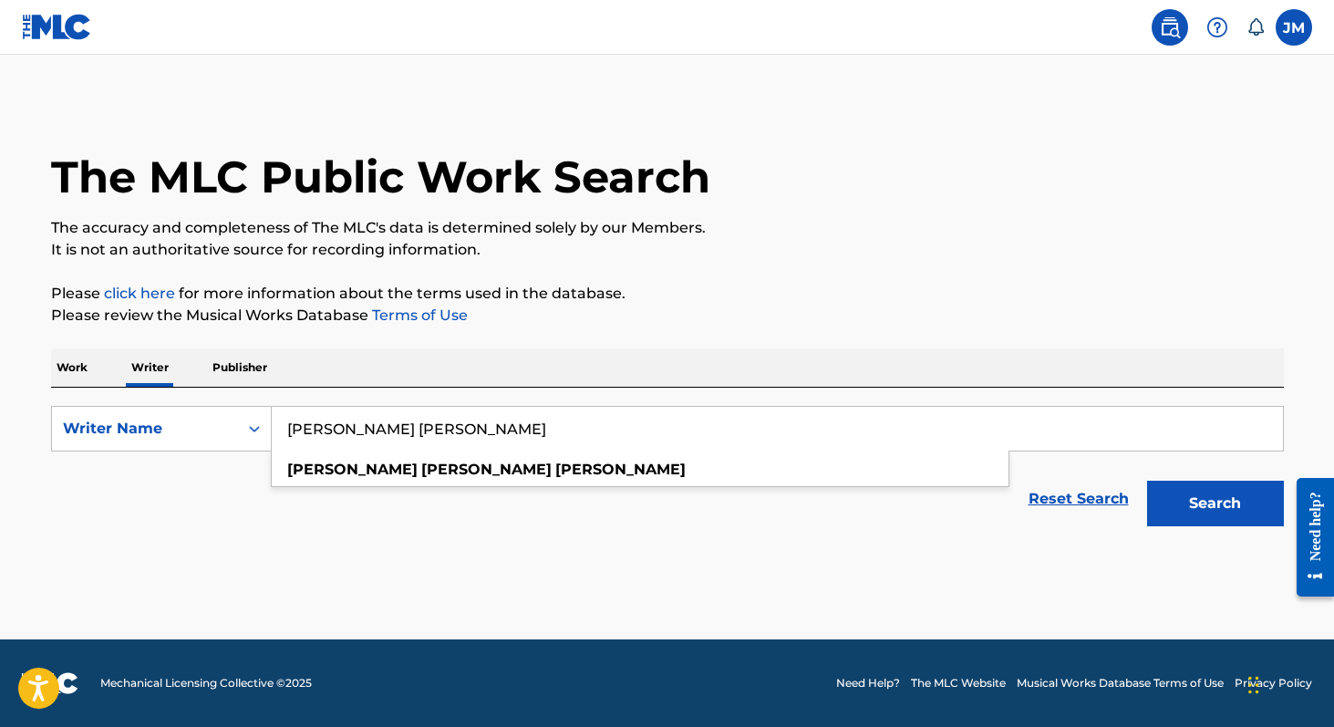
type input "[PERSON_NAME] [PERSON_NAME]"
click at [1147, 481] on button "Search" at bounding box center [1215, 504] width 137 height 46
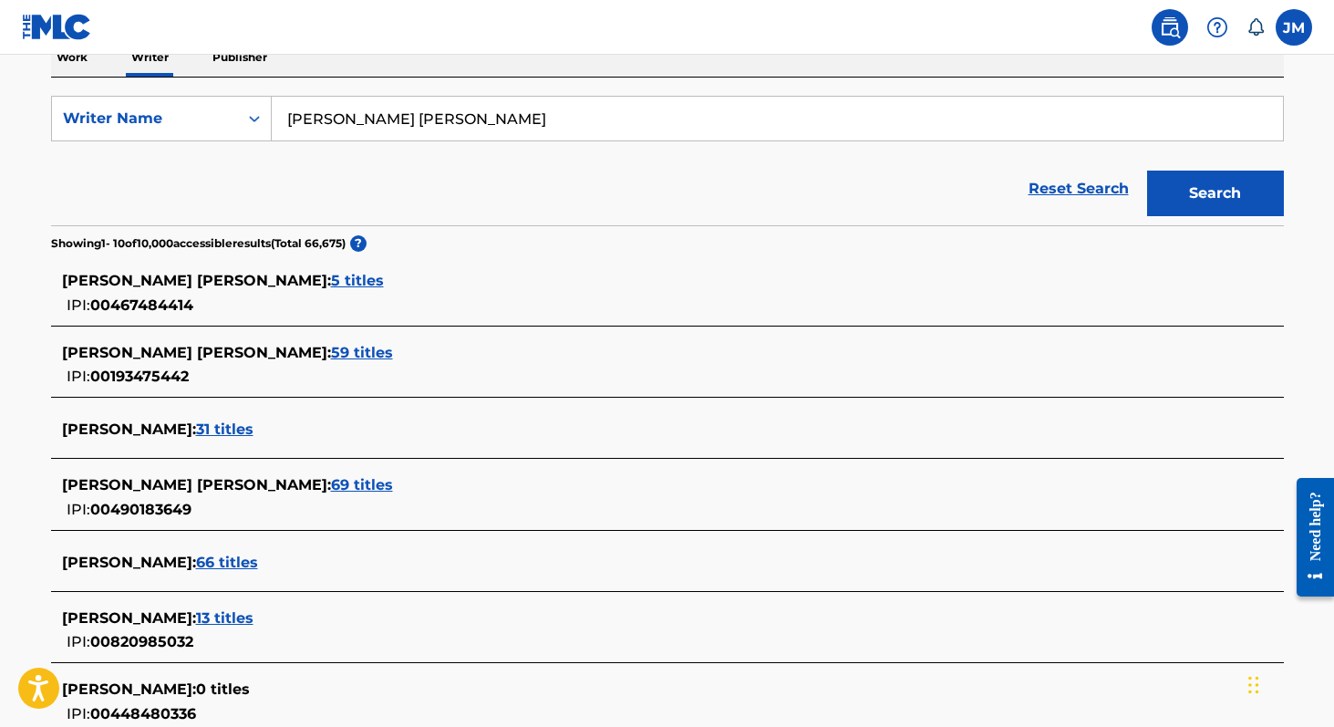
scroll to position [359, 0]
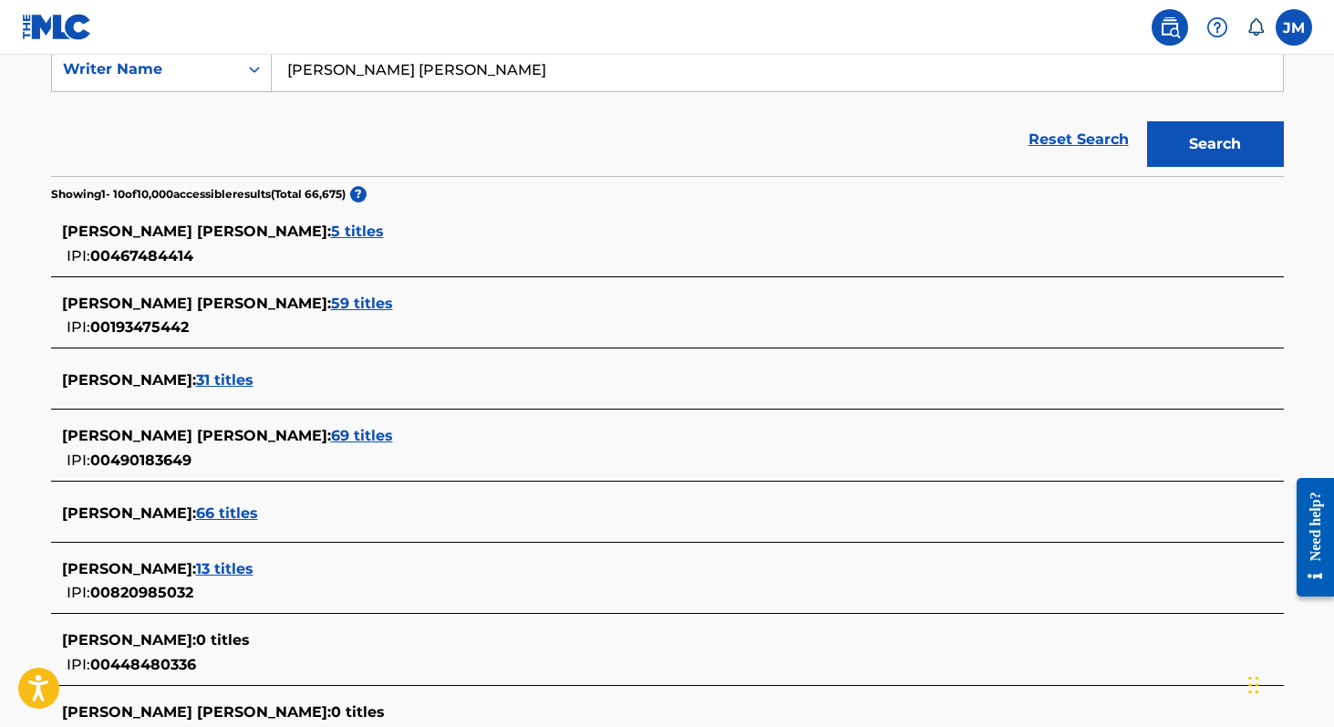
click at [331, 440] on span "69 titles" at bounding box center [362, 435] width 62 height 17
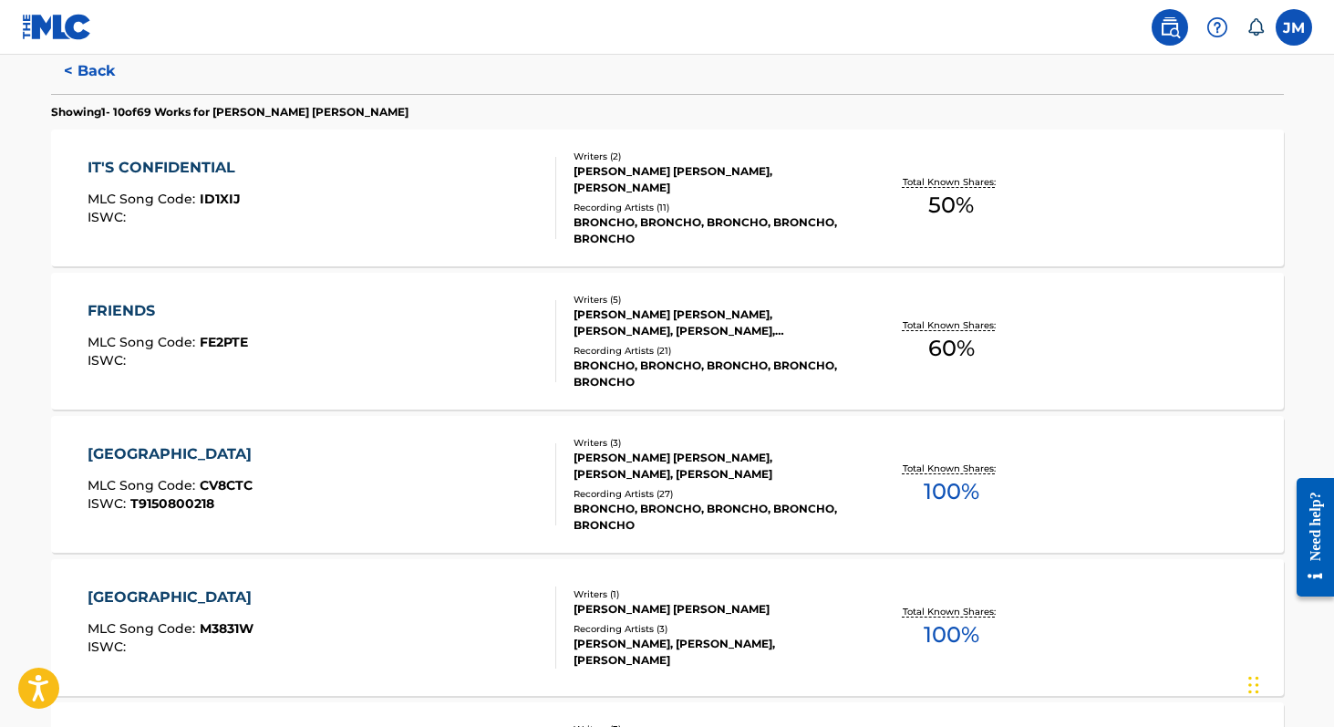
scroll to position [496, 0]
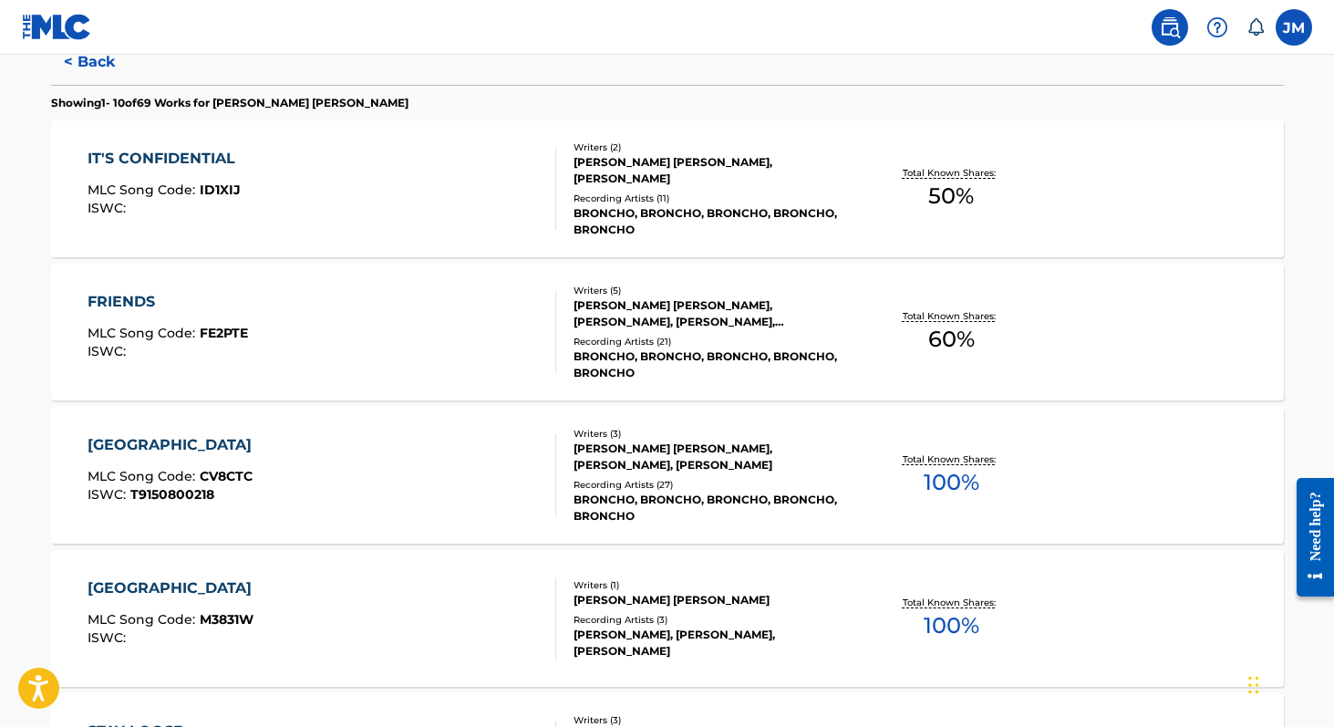
click at [765, 229] on div "IT'S CONFIDENTIAL MLC Song Code : ID1XIJ ISWC : Writers ( 2 ) RYAN MICHAEL LIND…" at bounding box center [667, 188] width 1233 height 137
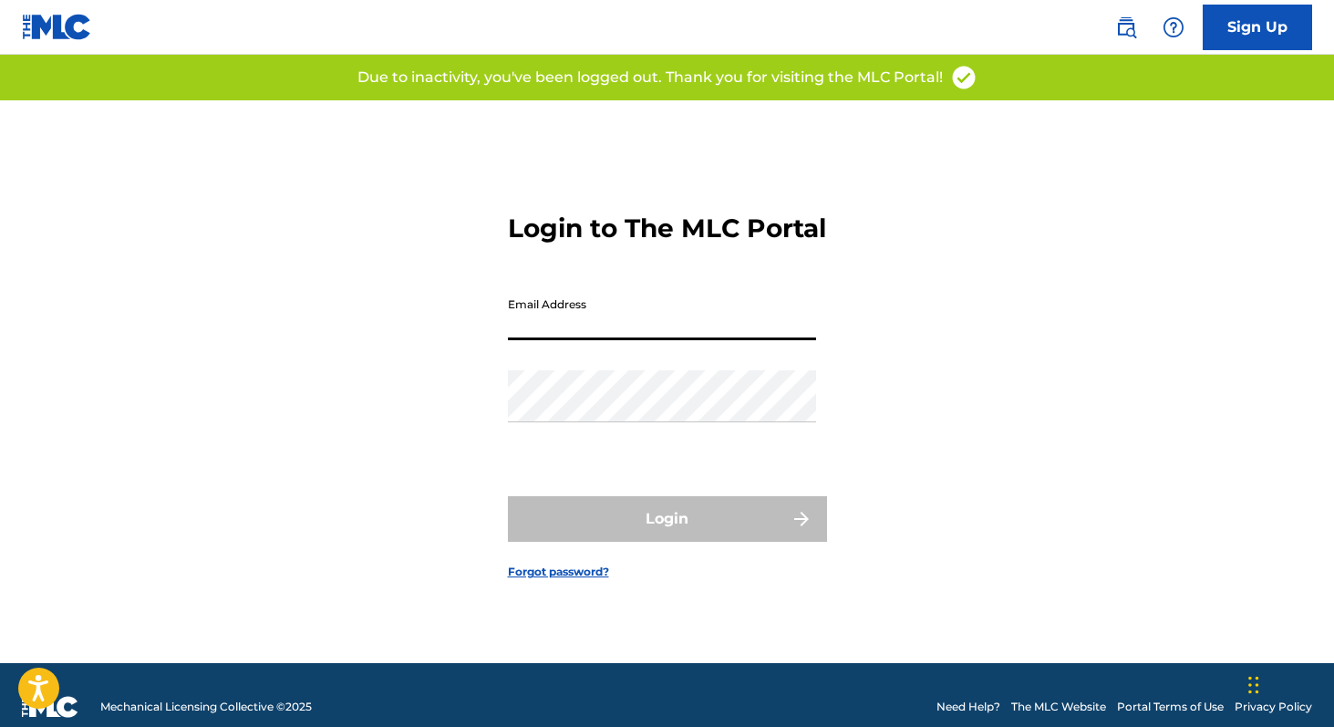
click at [565, 333] on input "Email Address" at bounding box center [662, 314] width 308 height 52
type input "[PERSON_NAME][EMAIL_ADDRESS][DOMAIN_NAME]"
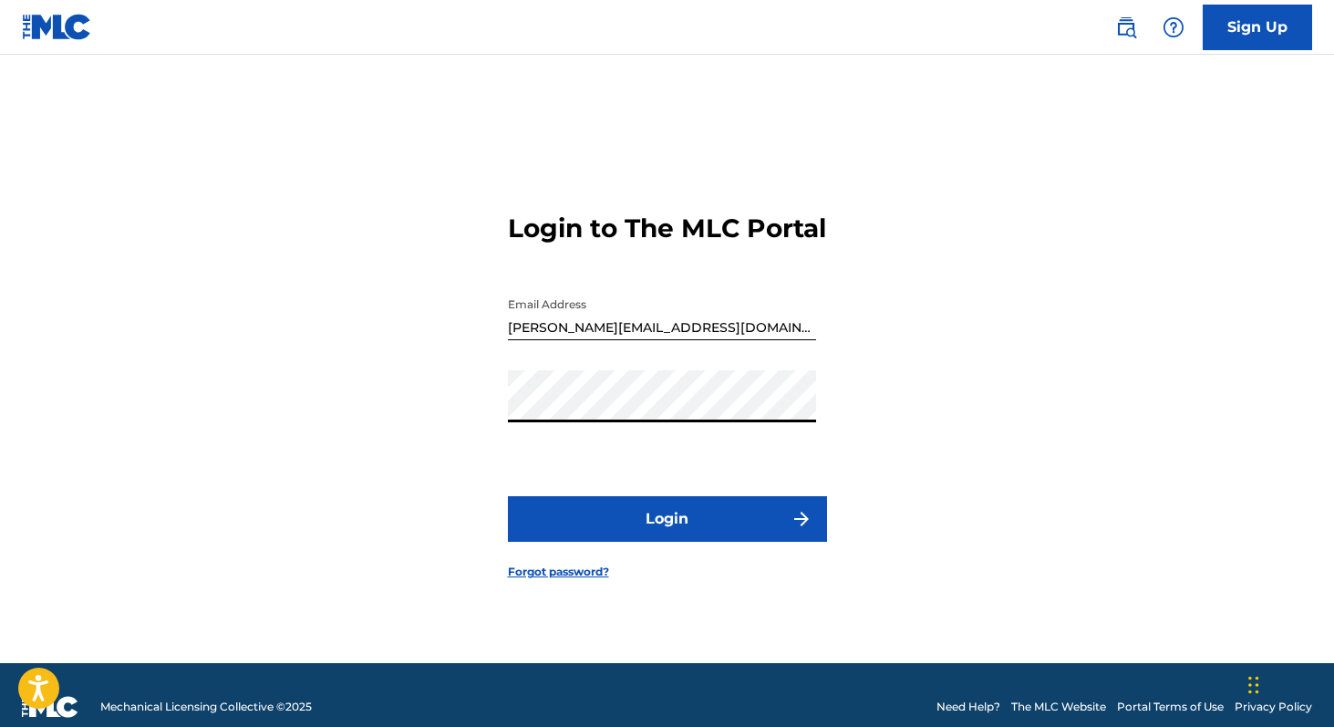
click at [508, 496] on button "Login" at bounding box center [667, 519] width 319 height 46
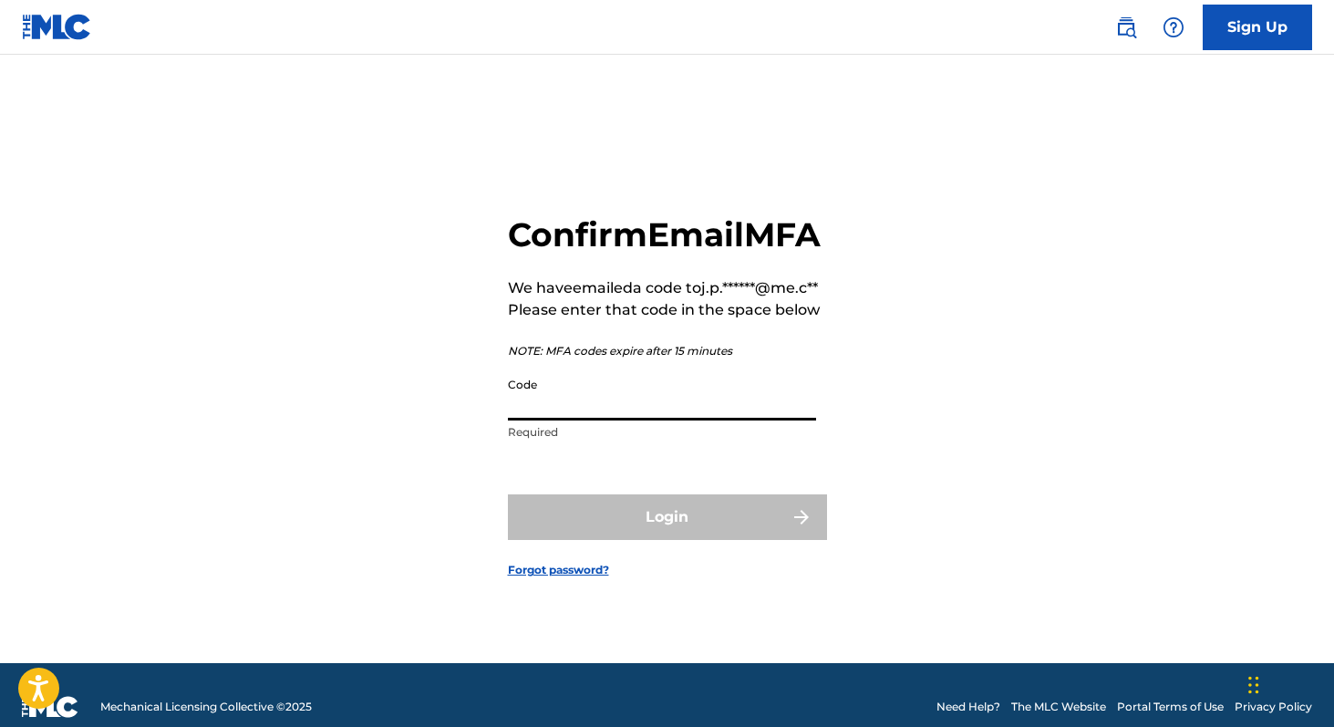
click at [678, 420] on input "Code" at bounding box center [662, 394] width 308 height 52
click at [908, 309] on div "Confirm Email MFA We have emailed a code to j.p.******@me.c** Please enter that…" at bounding box center [667, 381] width 1277 height 563
click at [606, 420] on input "Code" at bounding box center [662, 394] width 308 height 52
paste input "724762"
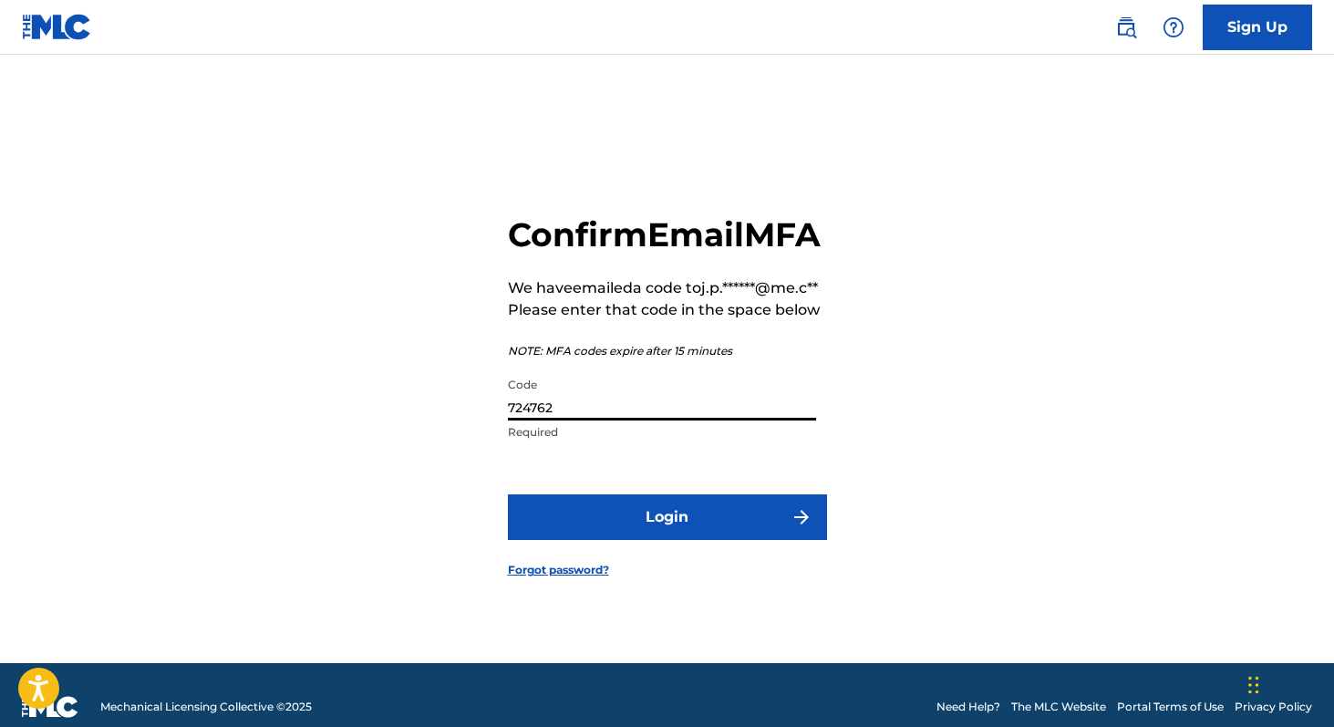
type input "724762"
click at [666, 540] on button "Login" at bounding box center [667, 517] width 319 height 46
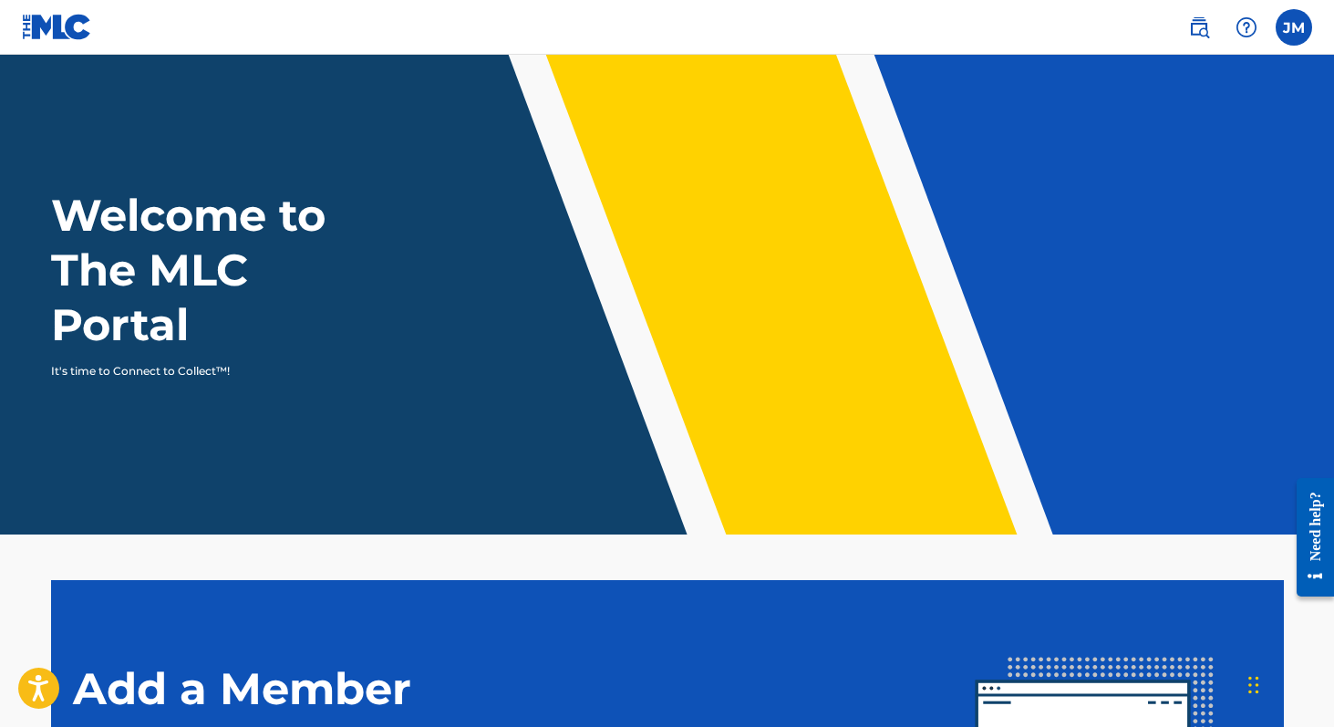
click at [1209, 26] on img at bounding box center [1199, 27] width 22 height 22
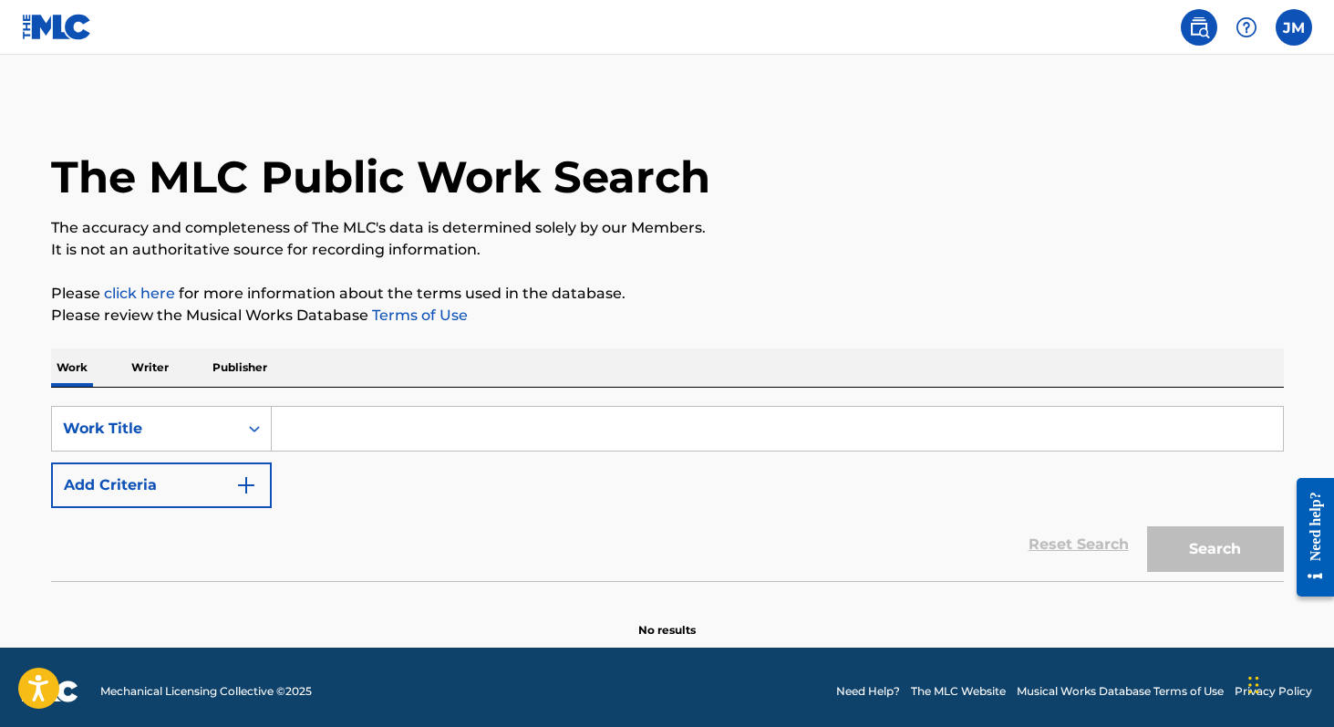
click at [364, 420] on input "Search Form" at bounding box center [777, 429] width 1011 height 44
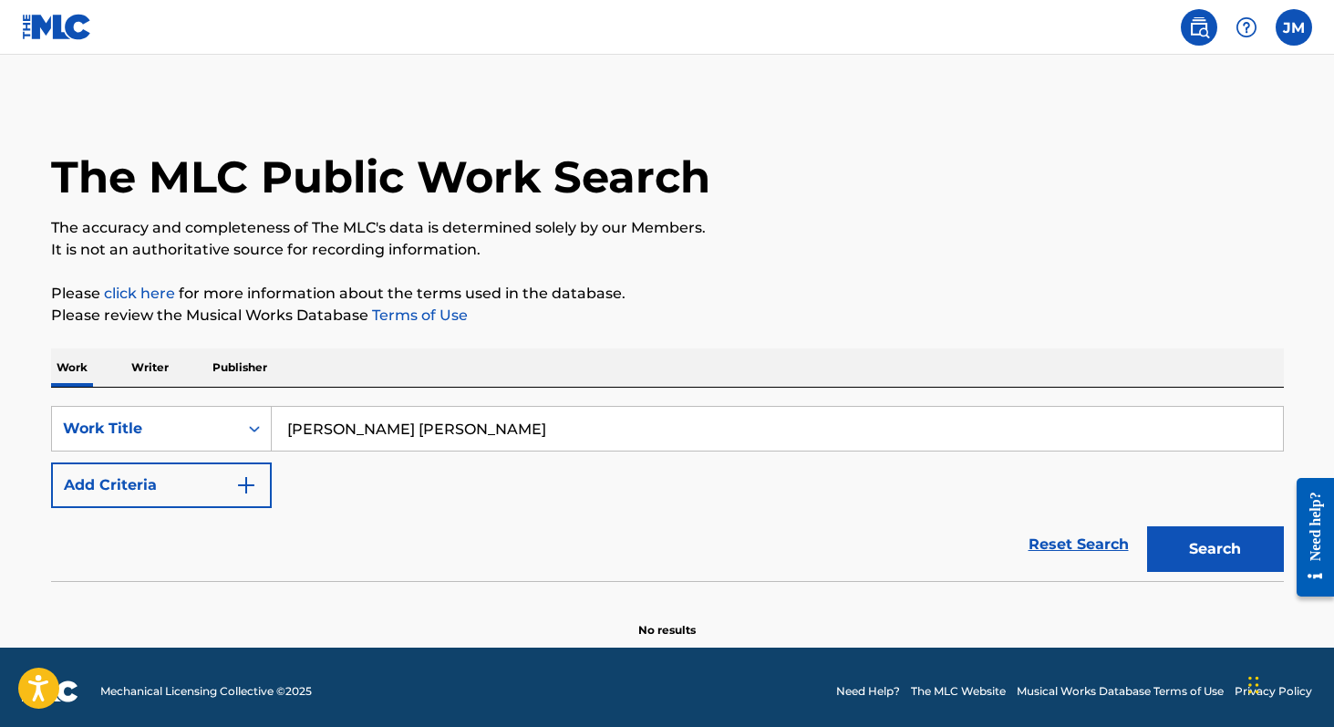
type input "[PERSON_NAME] [PERSON_NAME]"
click at [149, 368] on p "Writer" at bounding box center [150, 367] width 48 height 38
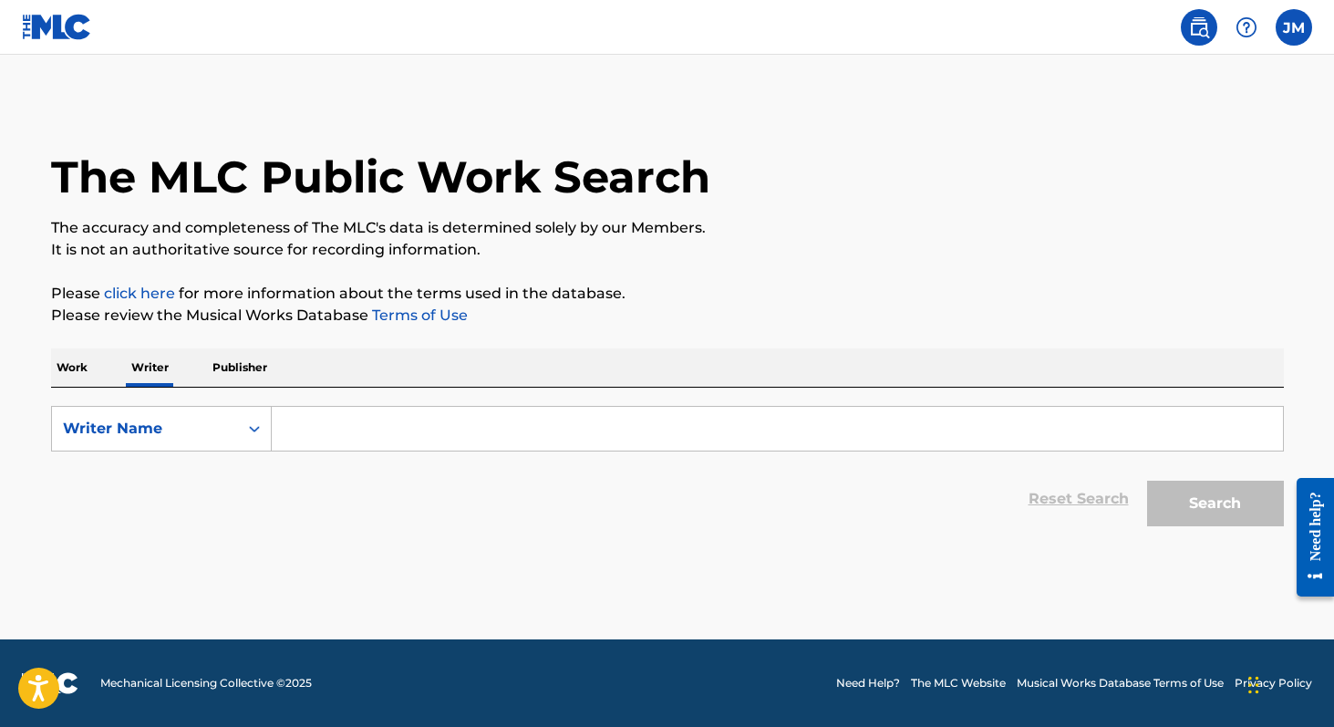
click at [311, 428] on input "Search Form" at bounding box center [777, 429] width 1011 height 44
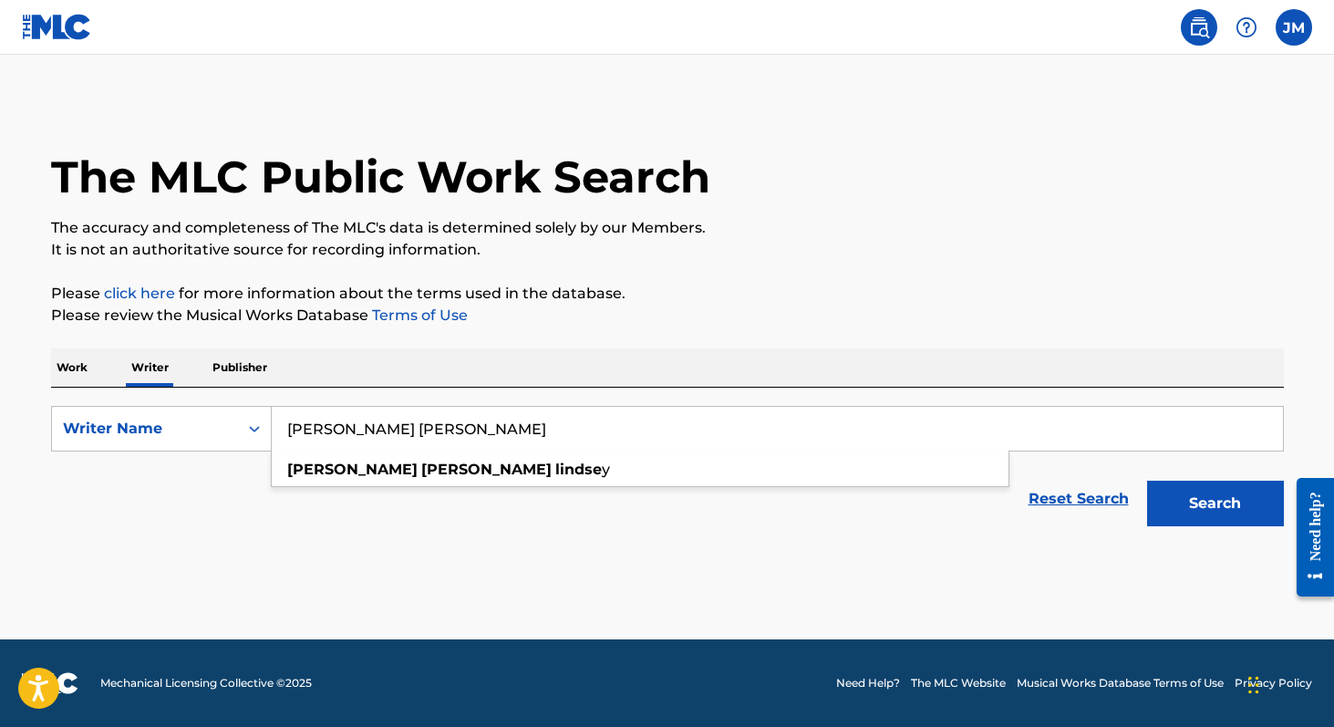
type input "[PERSON_NAME] [PERSON_NAME]"
click at [1147, 481] on button "Search" at bounding box center [1215, 504] width 137 height 46
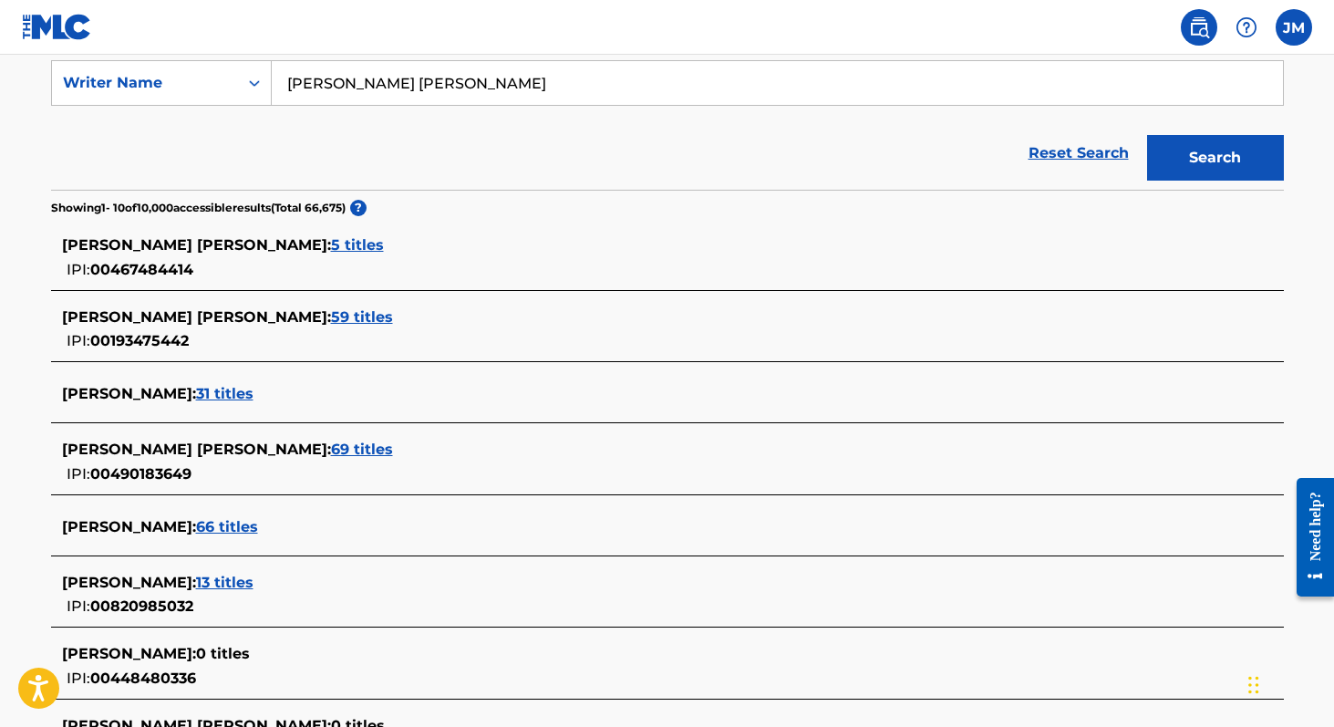
scroll to position [348, 0]
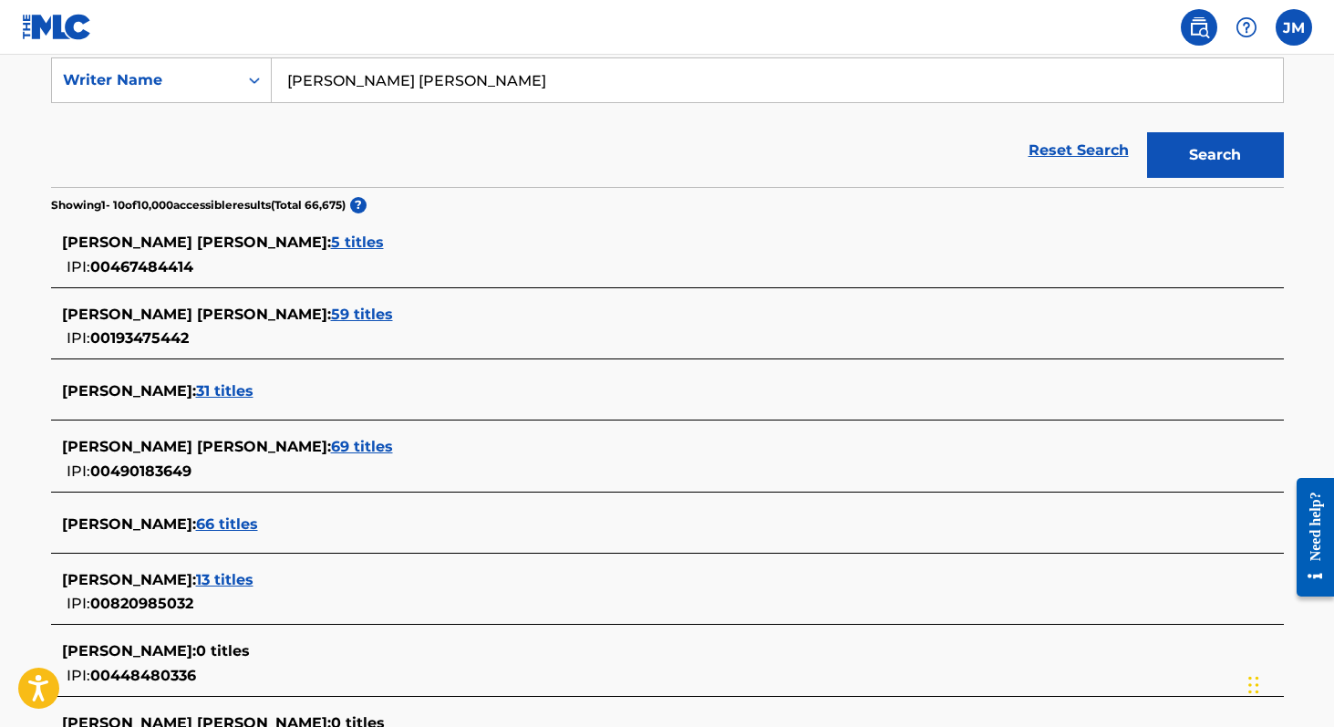
click at [185, 441] on span "[PERSON_NAME] [PERSON_NAME] :" at bounding box center [196, 446] width 269 height 17
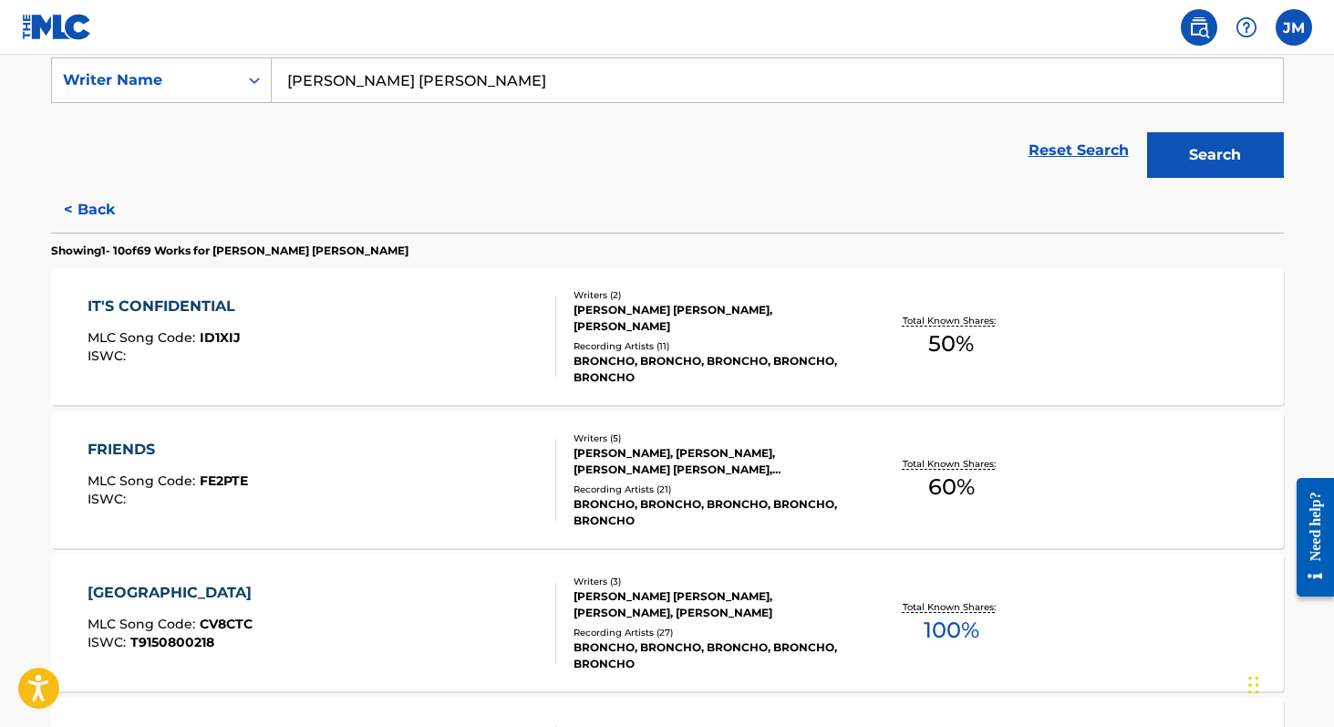
click at [635, 353] on div "BRONCHO, BRONCHO, BRONCHO, BRONCHO, BRONCHO" at bounding box center [711, 369] width 275 height 33
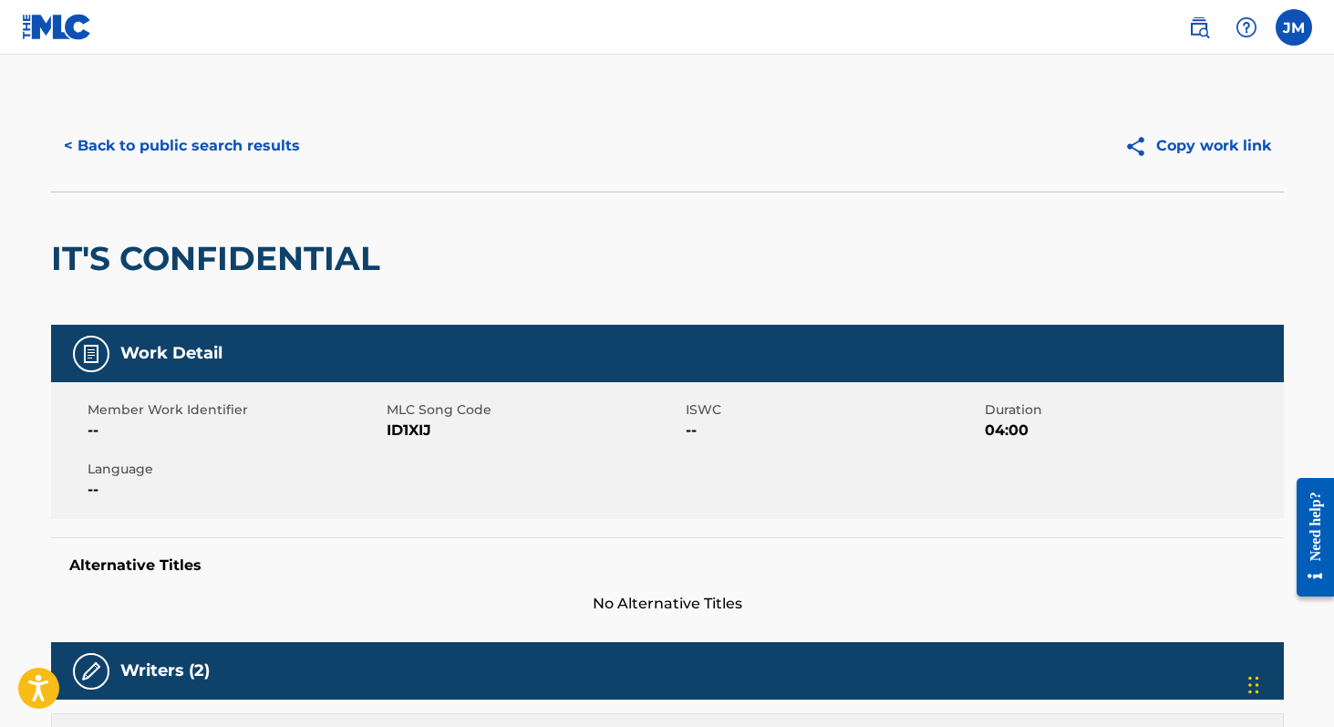
click at [191, 139] on button "< Back to public search results" at bounding box center [182, 146] width 262 height 46
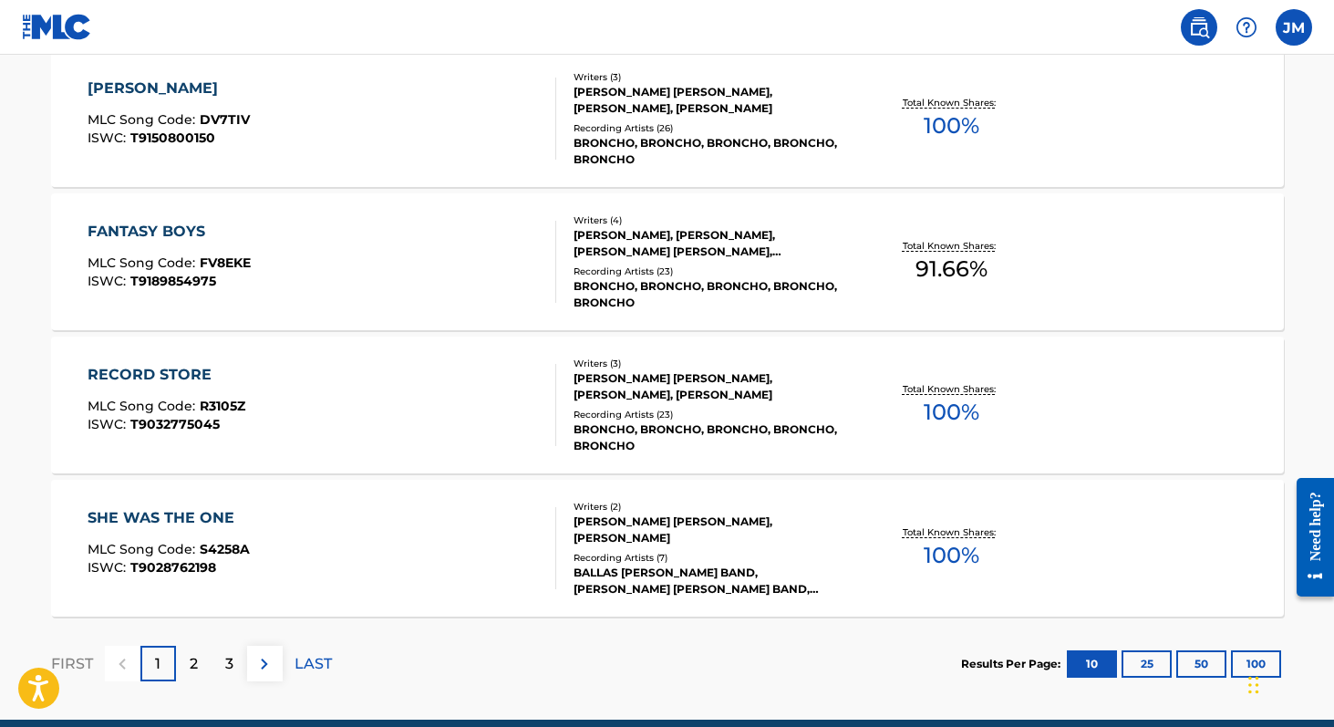
scroll to position [1506, 0]
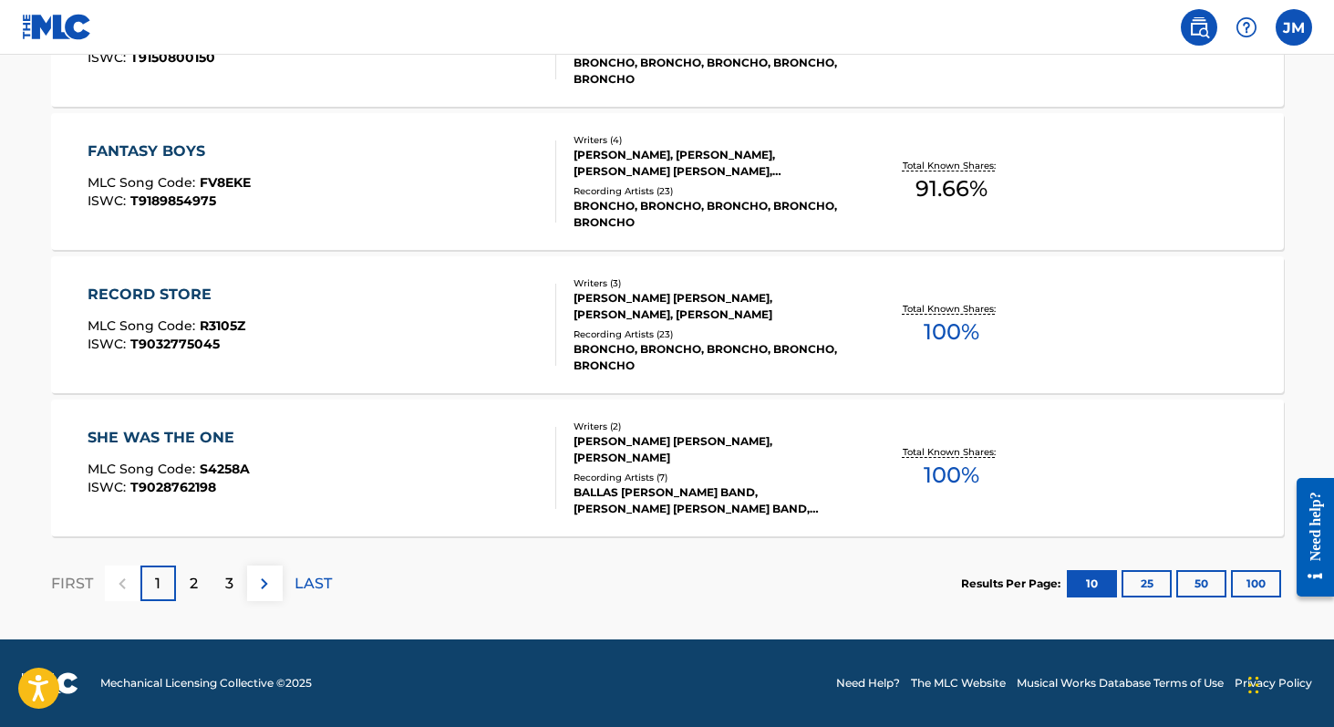
click at [1240, 576] on button "100" at bounding box center [1256, 583] width 50 height 27
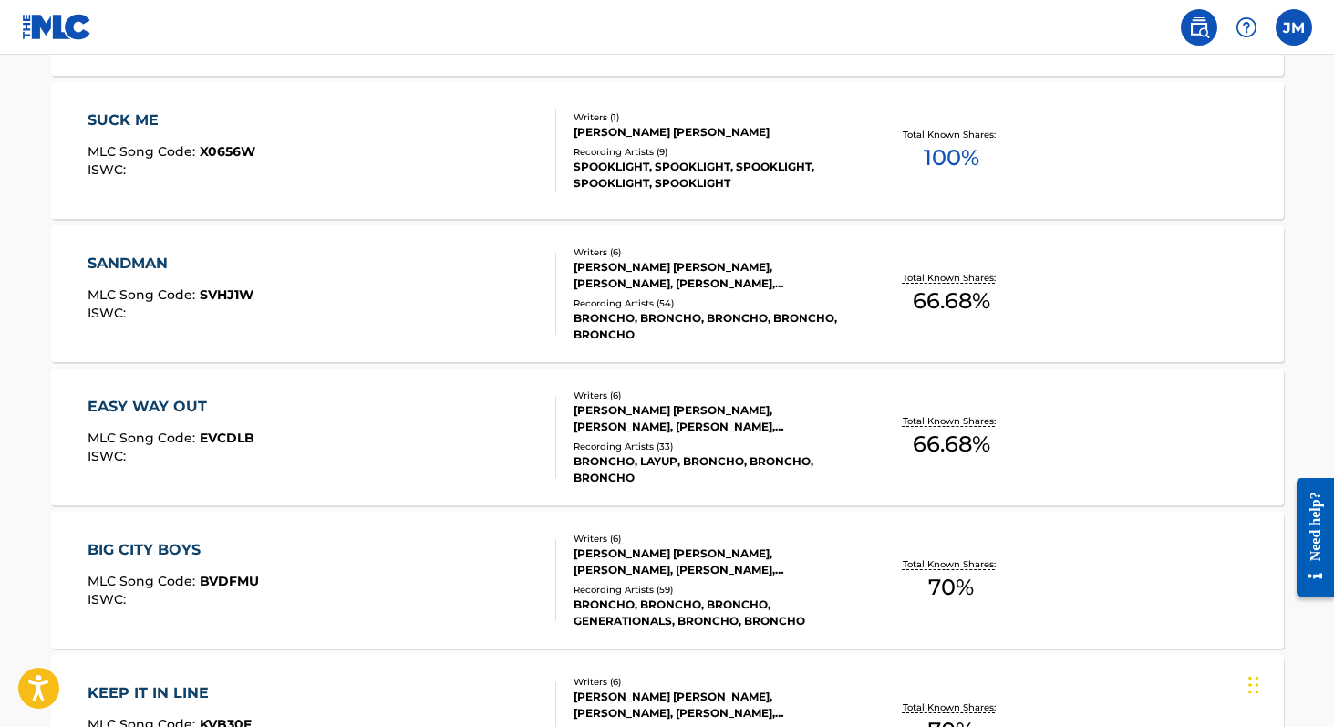
scroll to position [6403, 0]
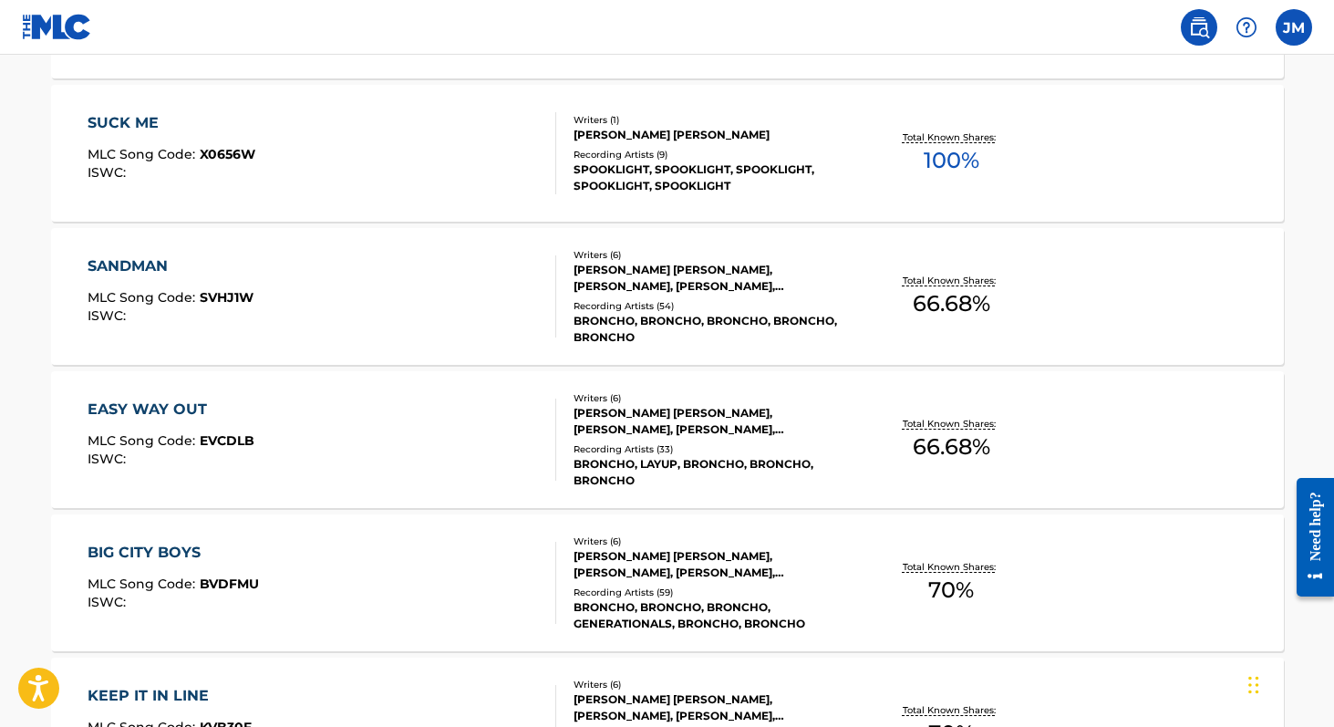
click at [774, 263] on div "RYAN MICHAEL LINDSEY, CHAD COPELIN, BENJAMIN EUGENE KING, JARROD EVANS, HILARY …" at bounding box center [711, 278] width 275 height 33
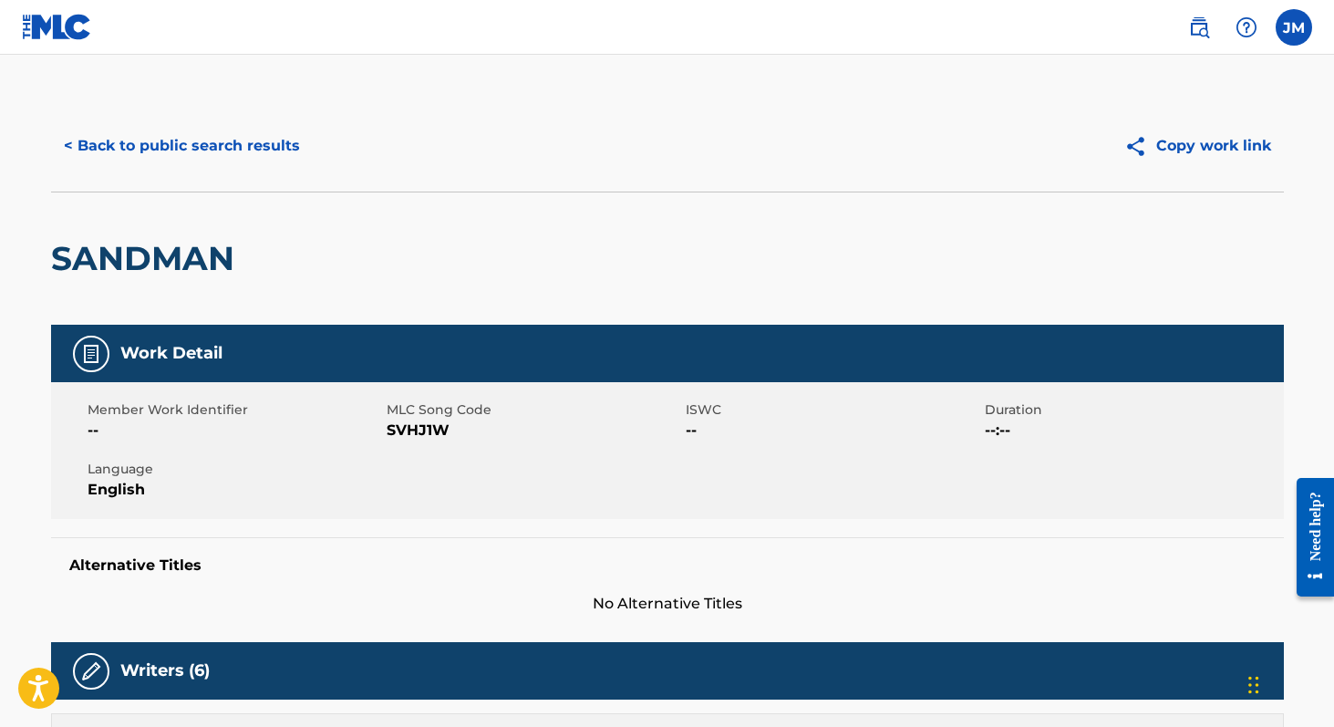
click at [272, 139] on button "< Back to public search results" at bounding box center [182, 146] width 262 height 46
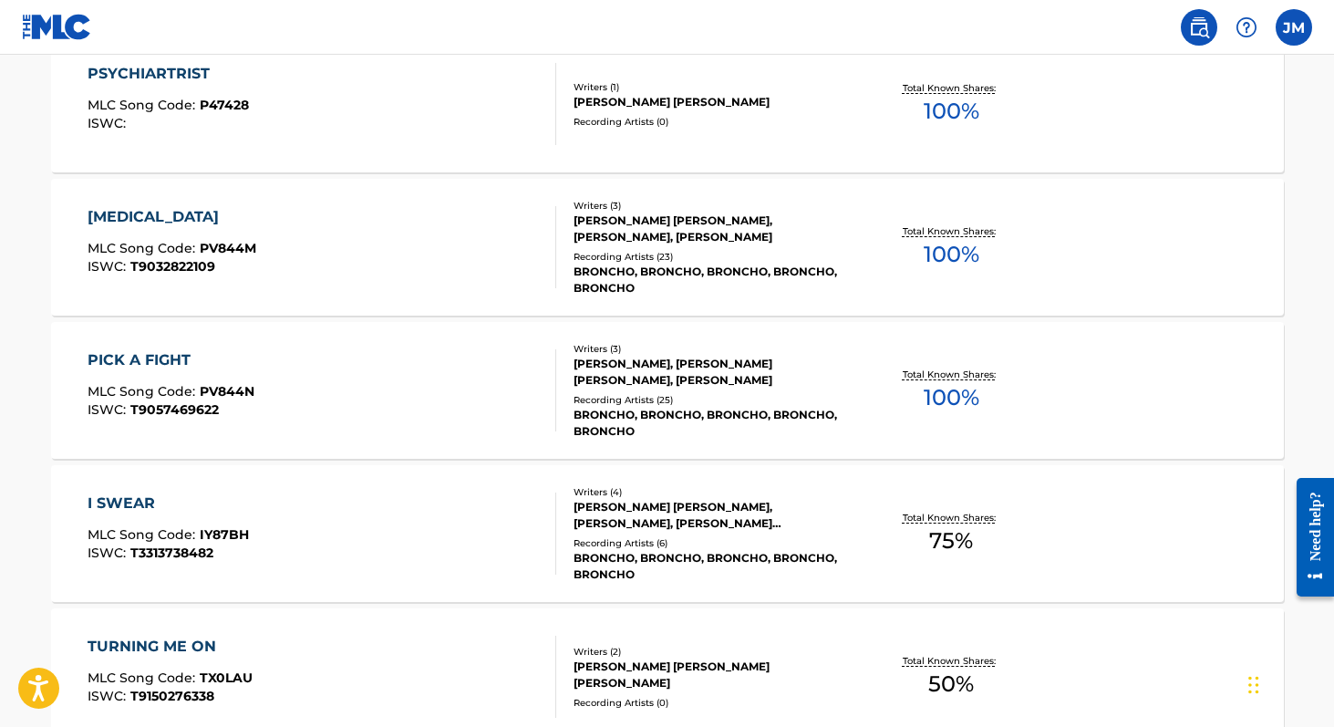
scroll to position [9946, 0]
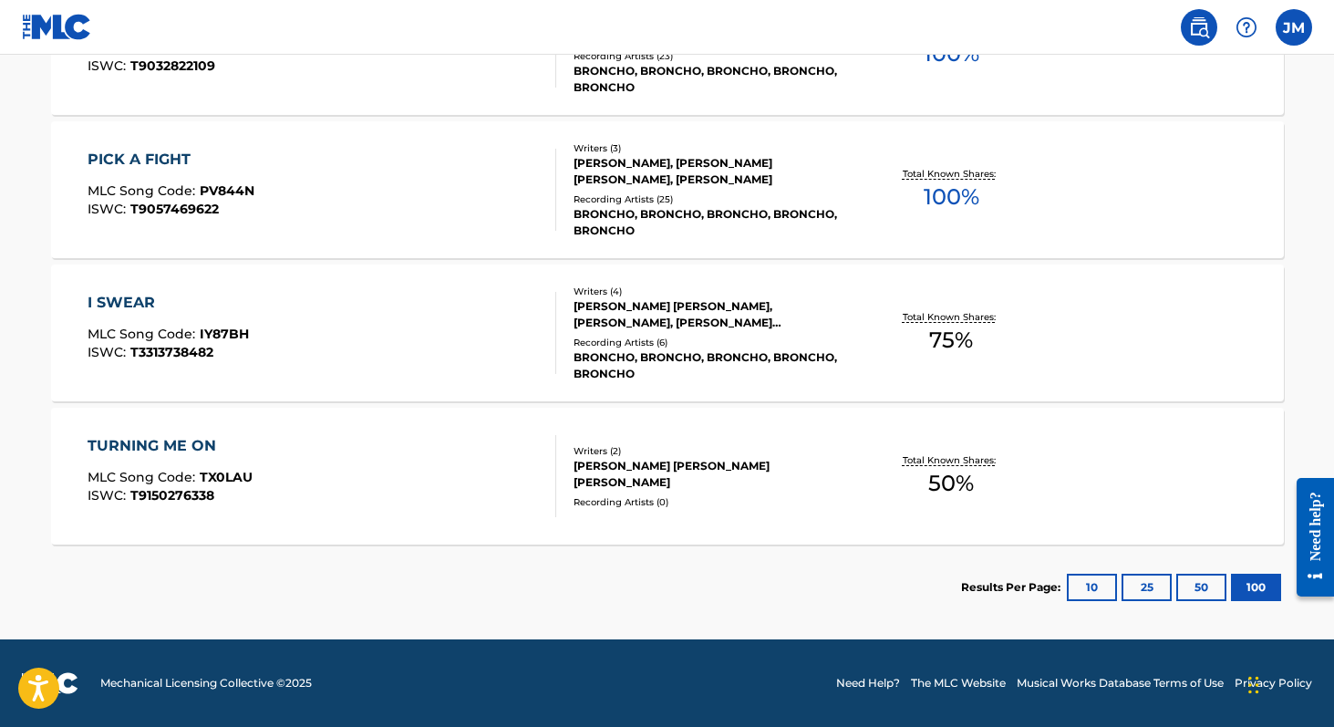
click at [736, 315] on div "RYAN MICHAEL LINDSEY, NATHAN PRICE, BENJAMIN EUGENE KING, HILARY MARGARET PITCH…" at bounding box center [711, 314] width 275 height 33
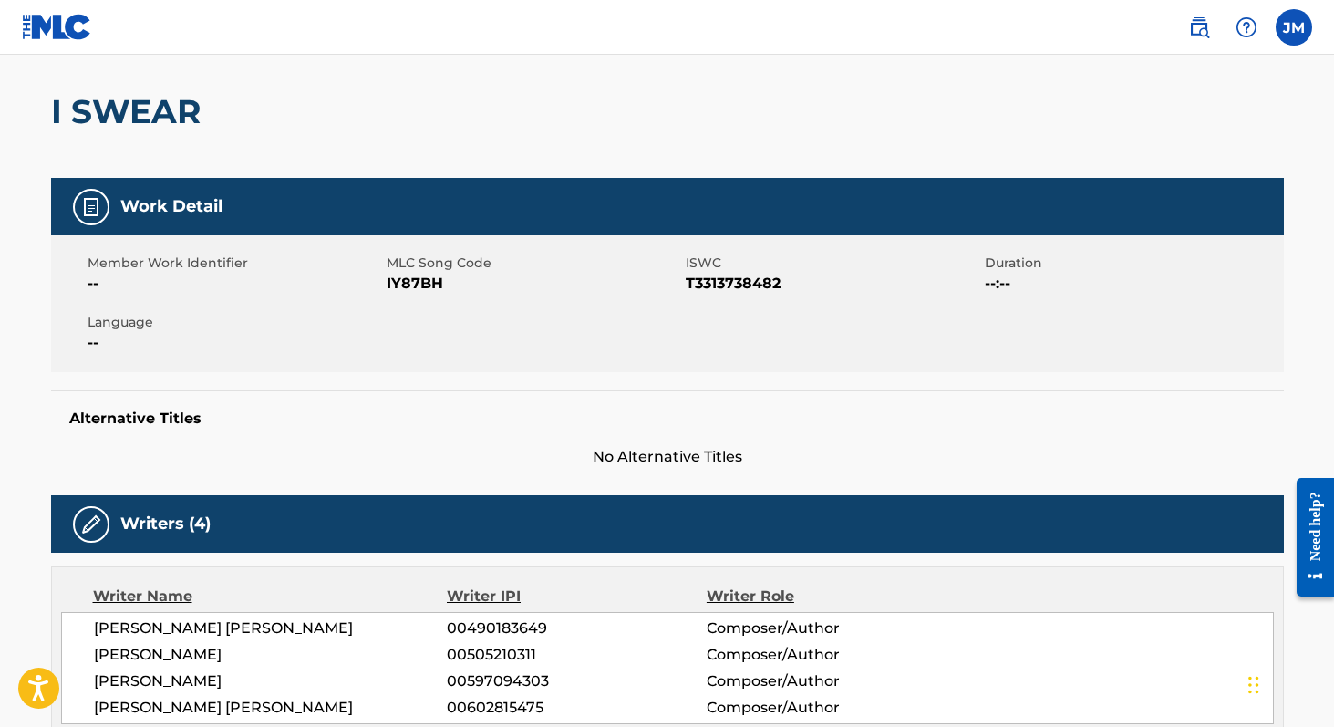
scroll to position [117, 0]
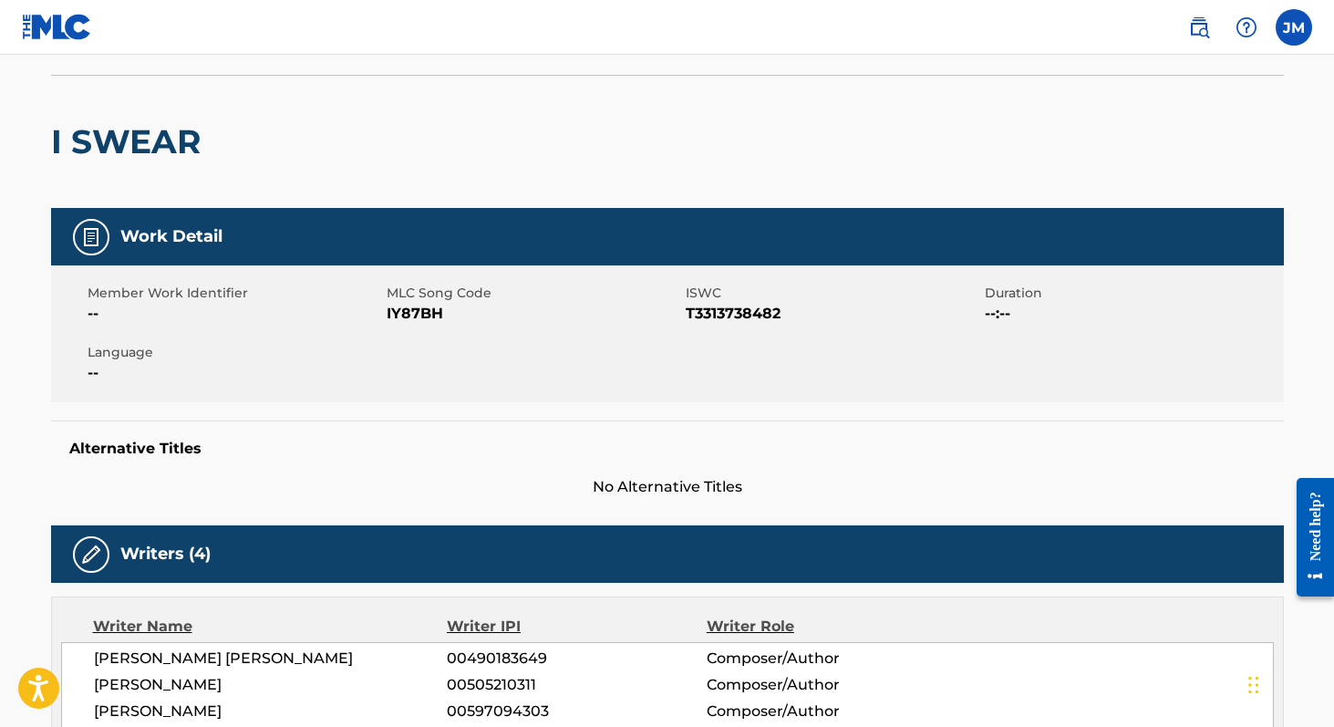
click at [178, 144] on h2 "I SWEAR" at bounding box center [130, 141] width 159 height 41
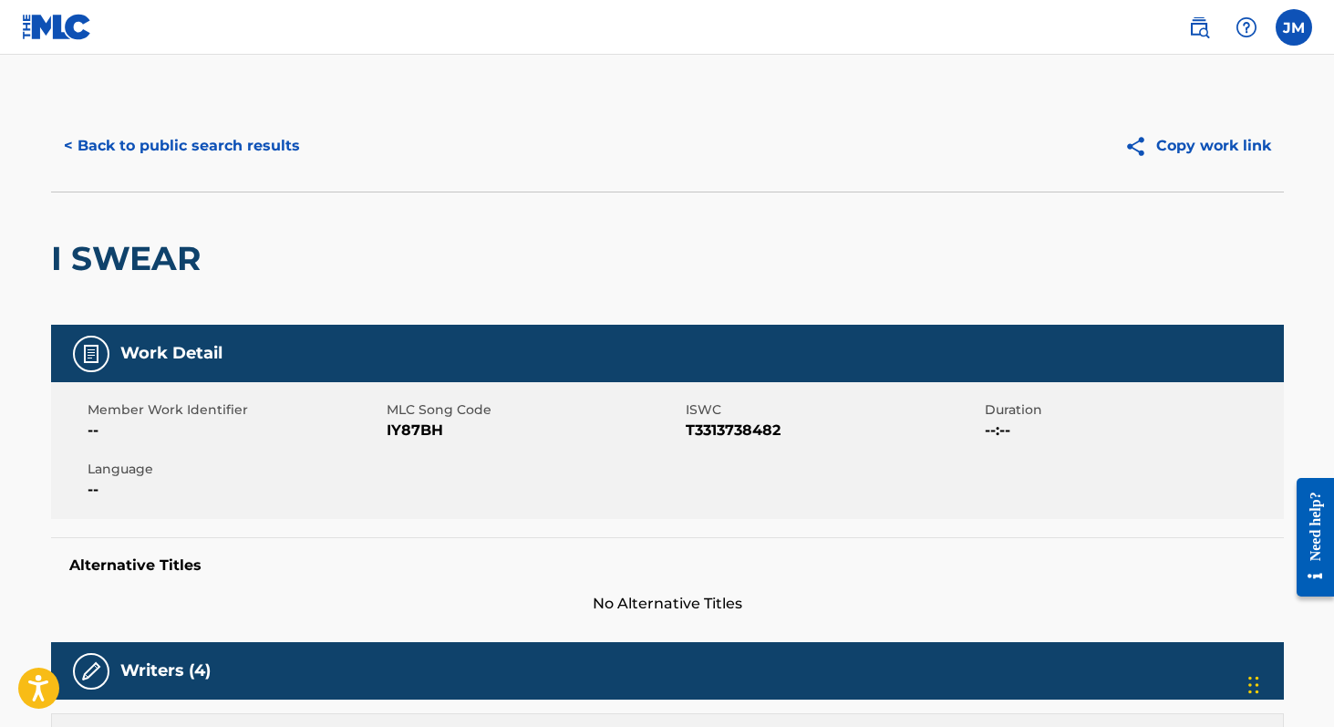
click at [170, 150] on button "< Back to public search results" at bounding box center [182, 146] width 262 height 46
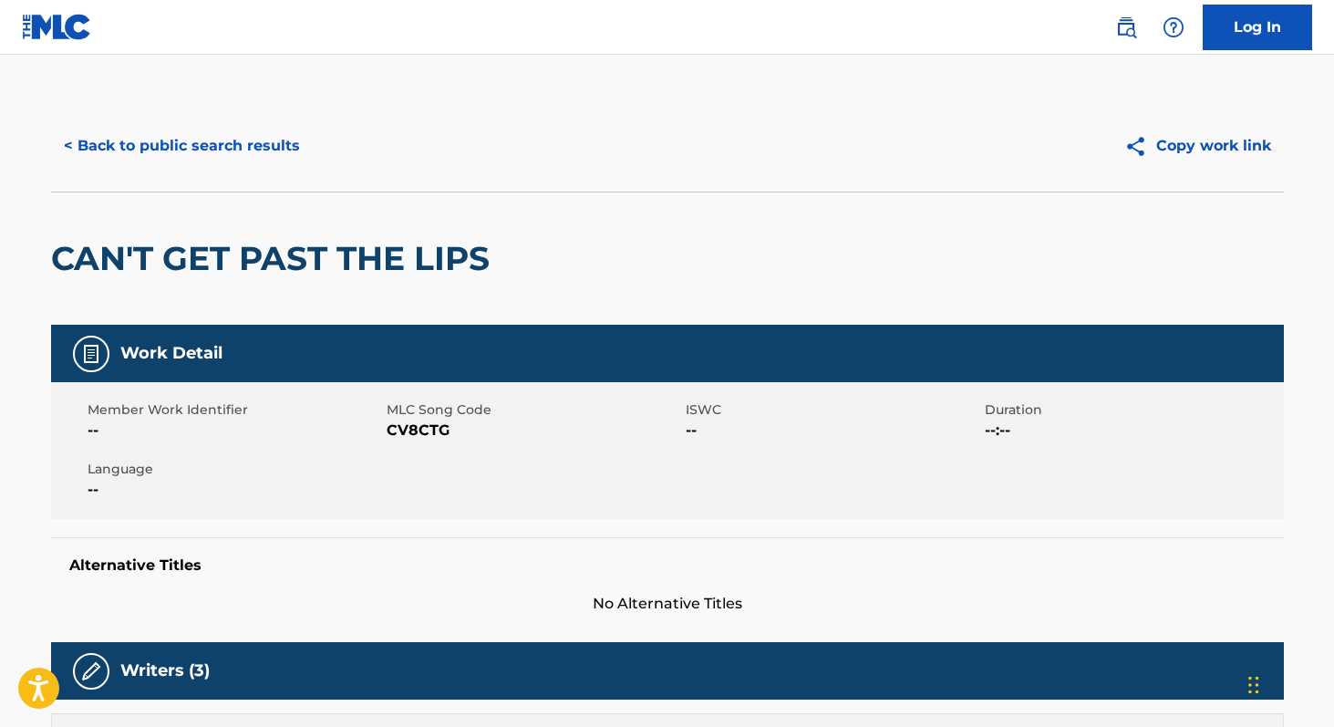
click at [262, 148] on button "< Back to public search results" at bounding box center [182, 146] width 262 height 46
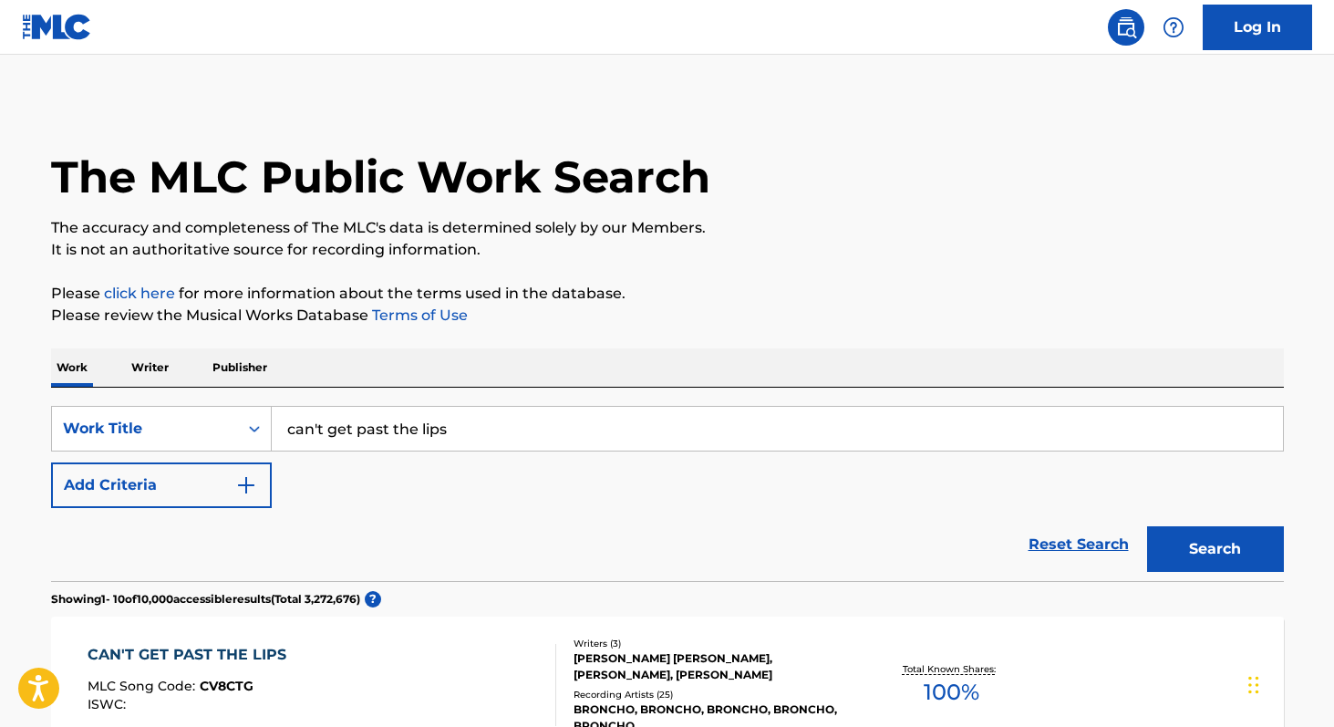
scroll to position [279, 0]
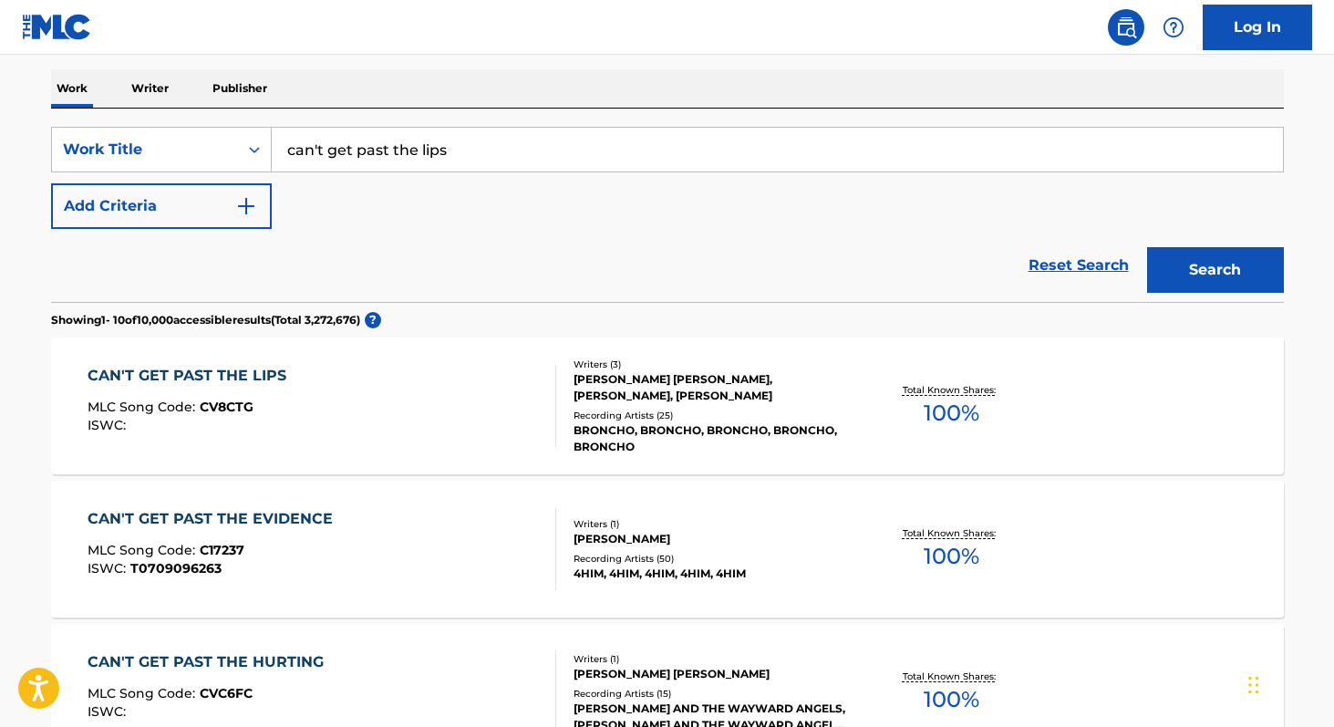
click at [154, 100] on p "Writer" at bounding box center [150, 88] width 48 height 38
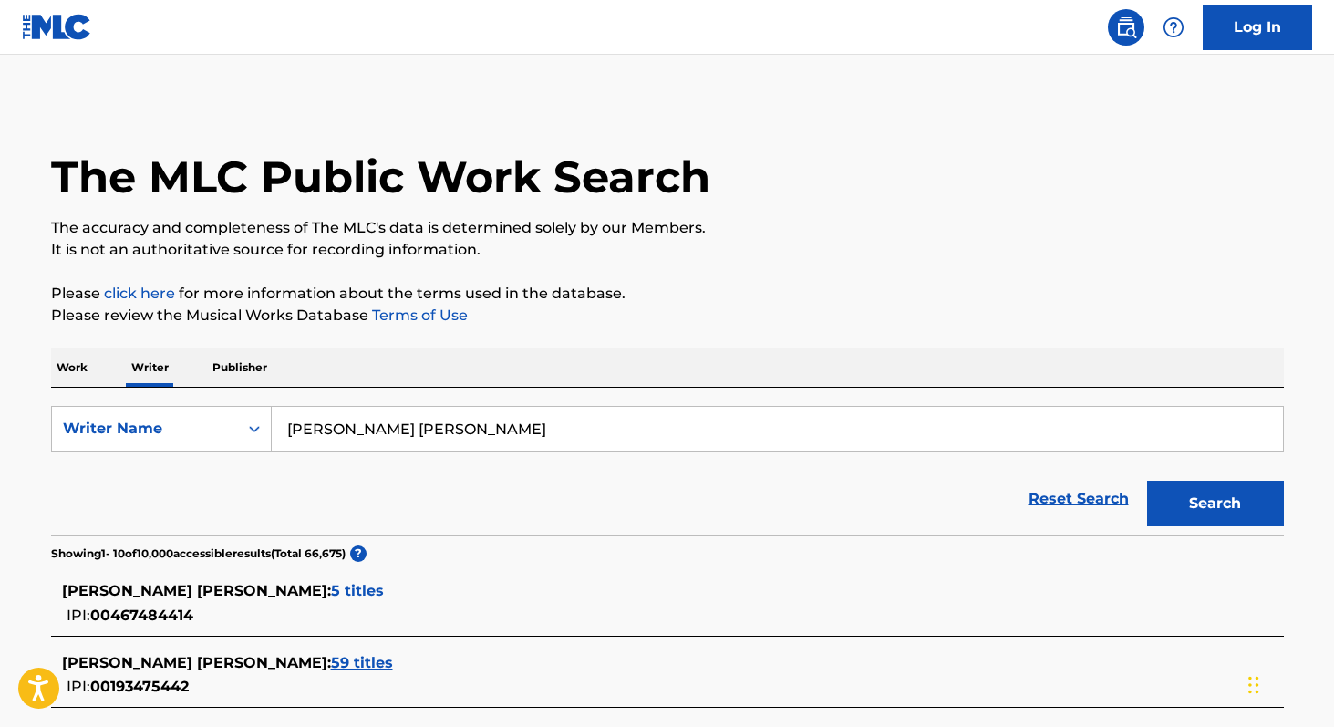
click at [383, 429] on input "[PERSON_NAME] [PERSON_NAME]" at bounding box center [777, 429] width 1011 height 44
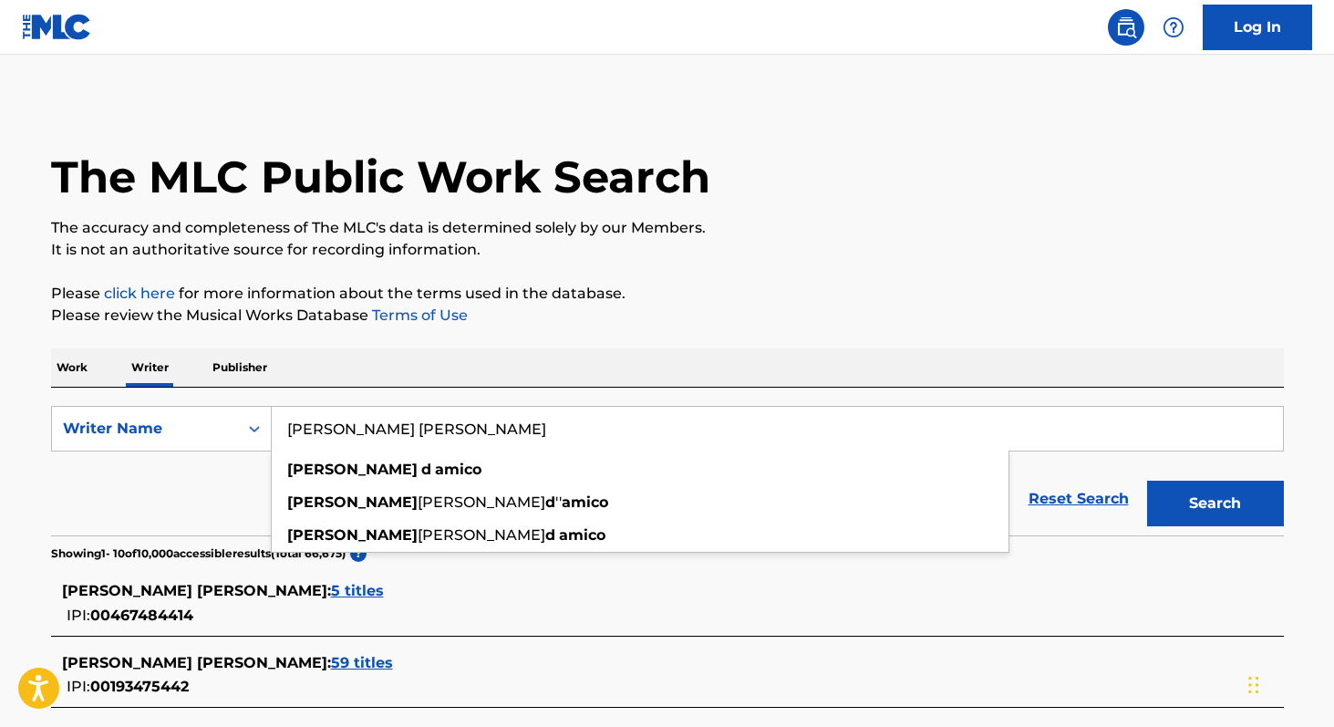
click at [1147, 481] on button "Search" at bounding box center [1215, 504] width 137 height 46
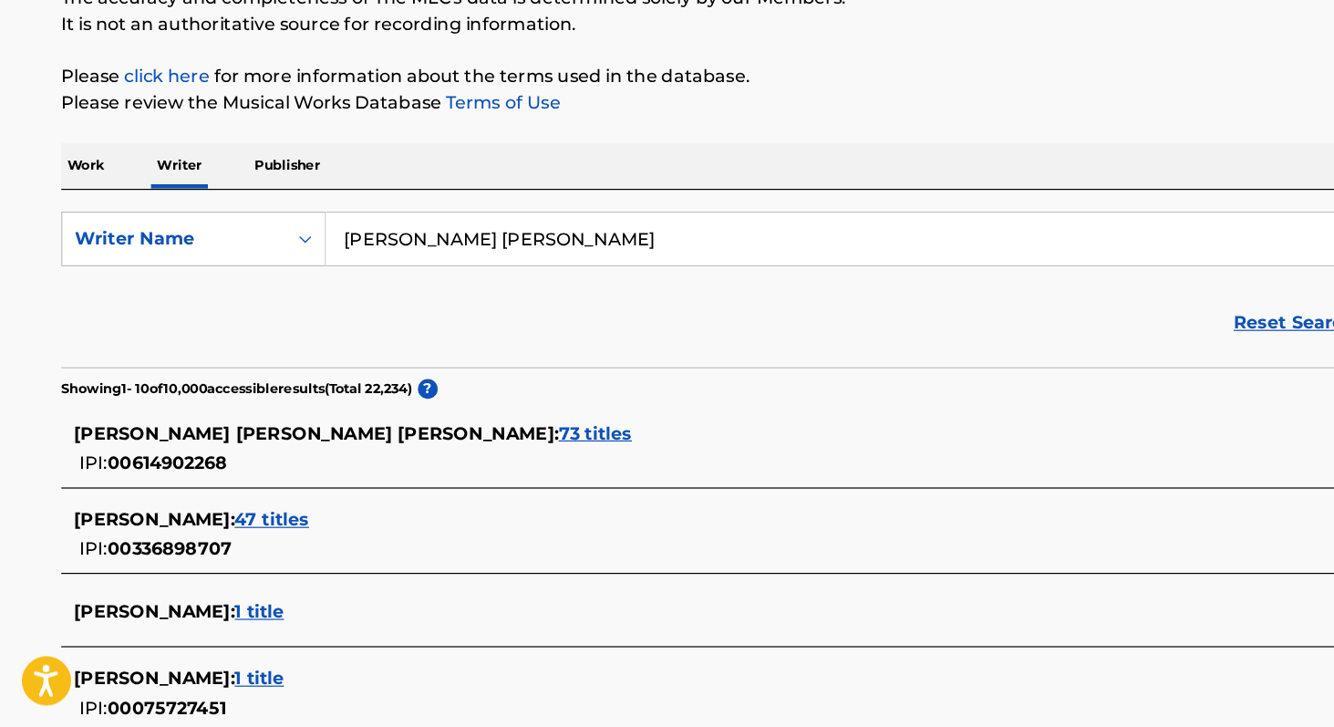
scroll to position [161, 0]
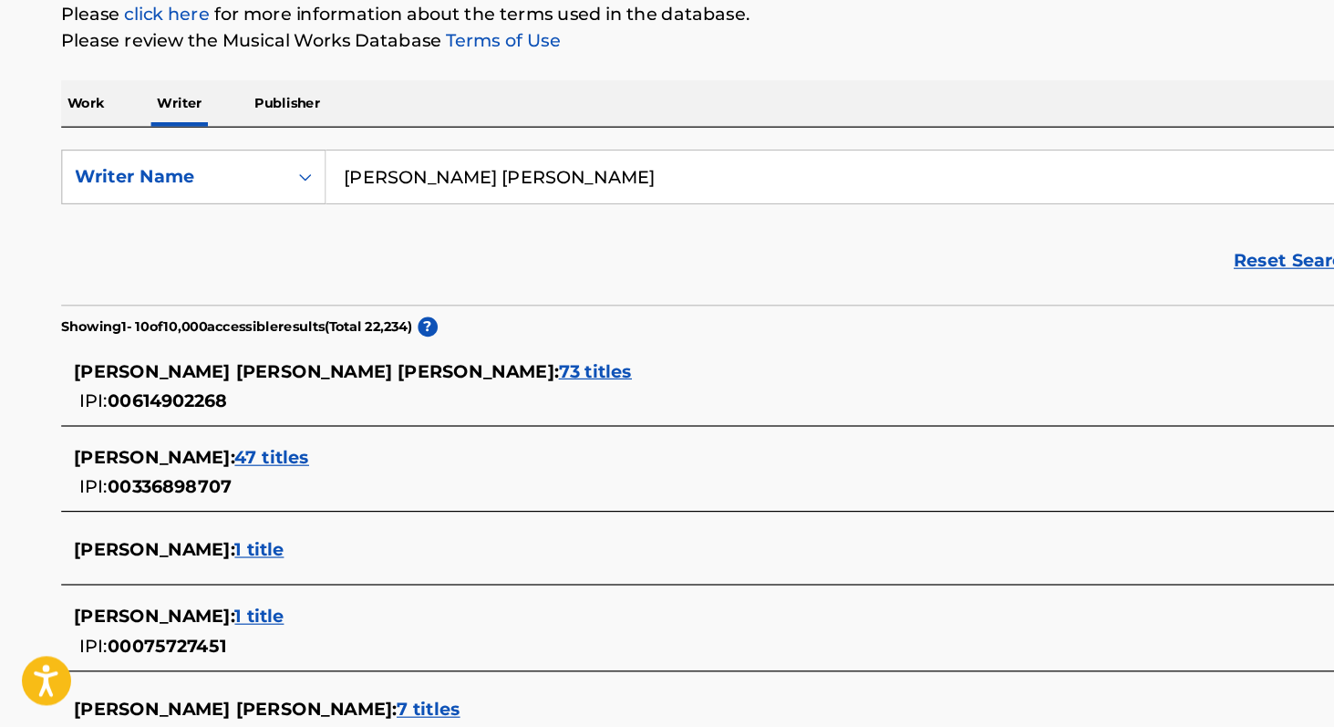
click at [466, 423] on span "73 titles" at bounding box center [496, 429] width 61 height 17
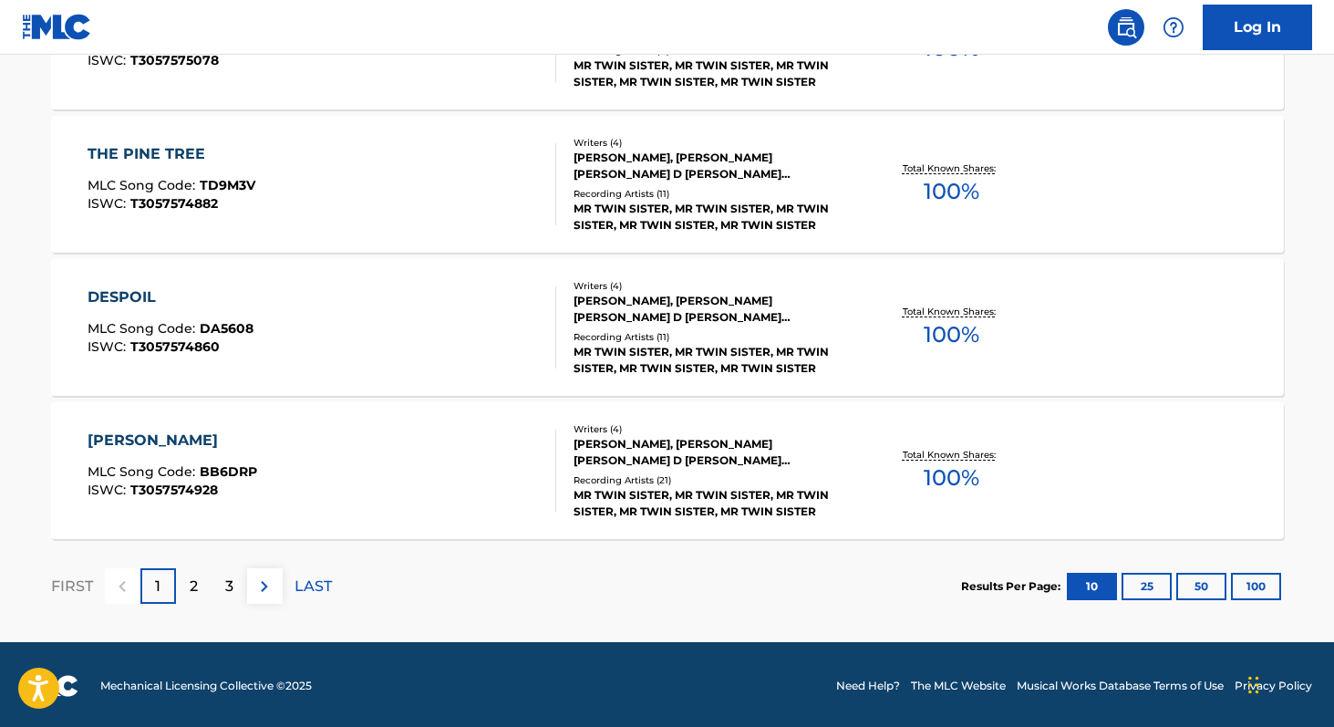
scroll to position [1506, 0]
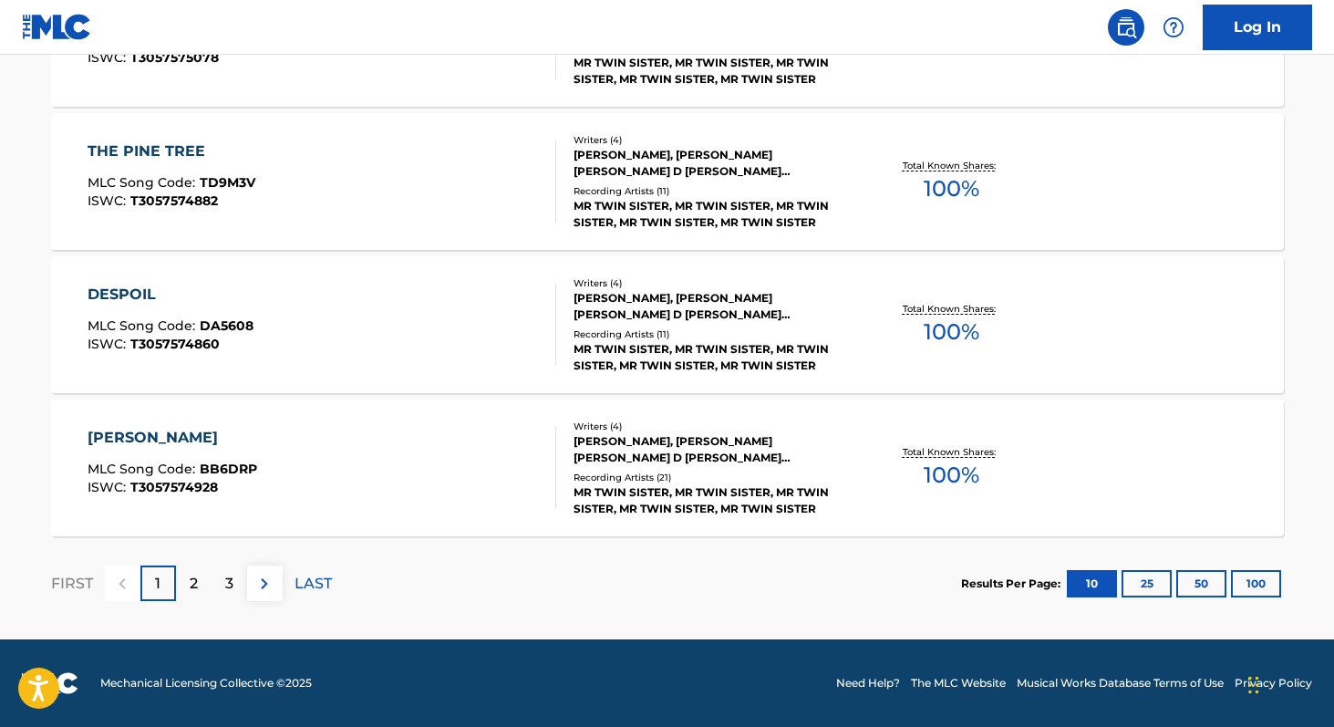
click at [1272, 592] on button "100" at bounding box center [1256, 583] width 50 height 27
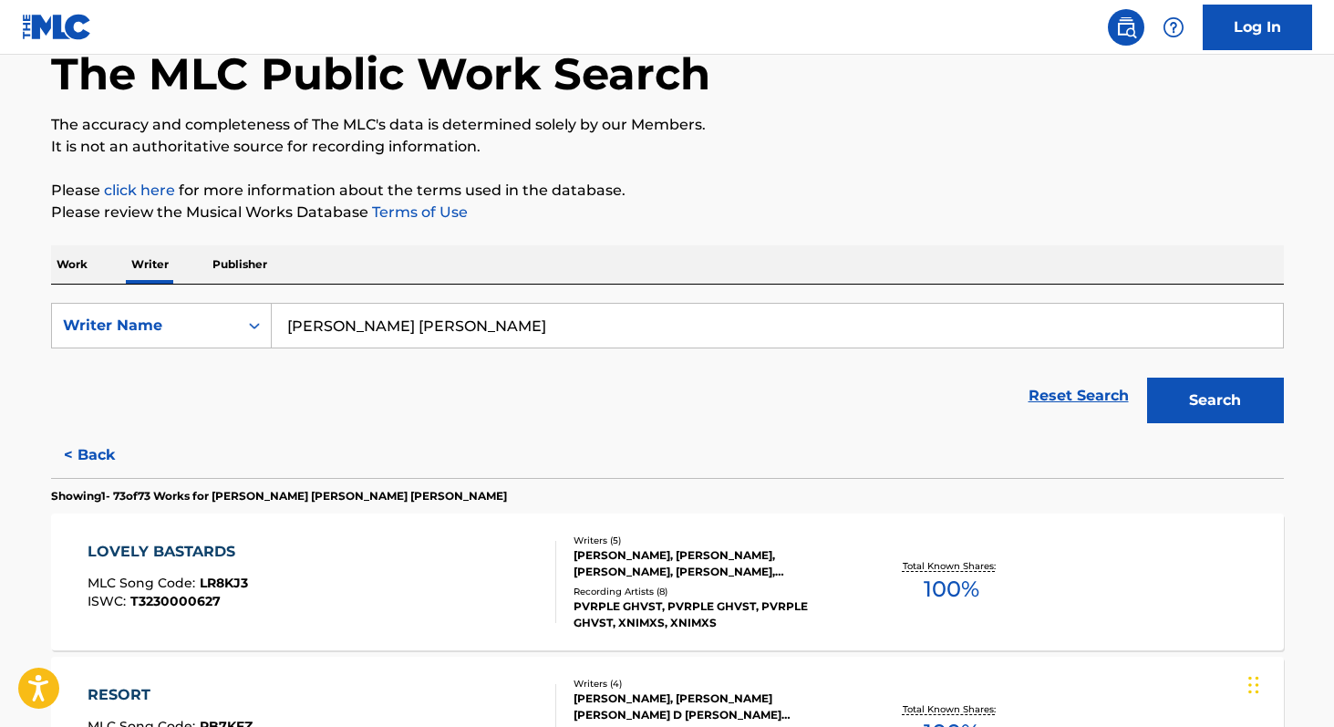
scroll to position [0, 0]
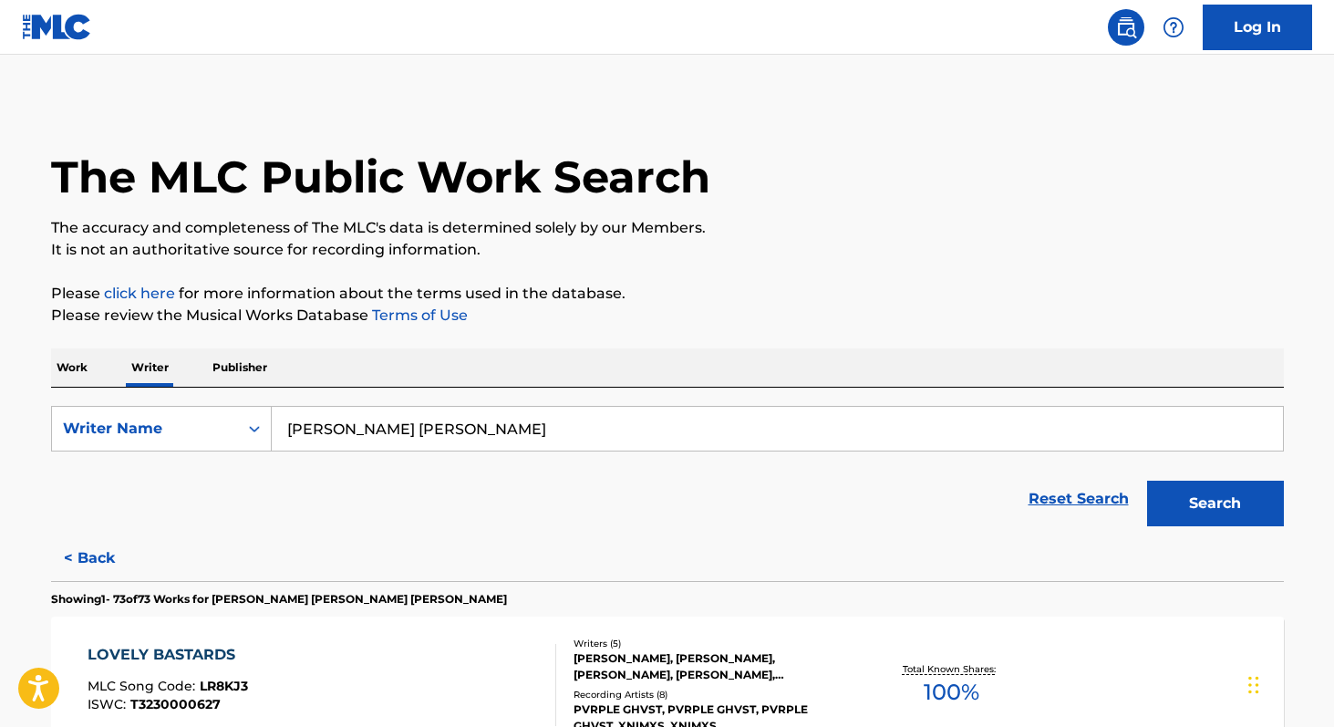
click at [350, 430] on input "[PERSON_NAME] [PERSON_NAME]" at bounding box center [777, 429] width 1011 height 44
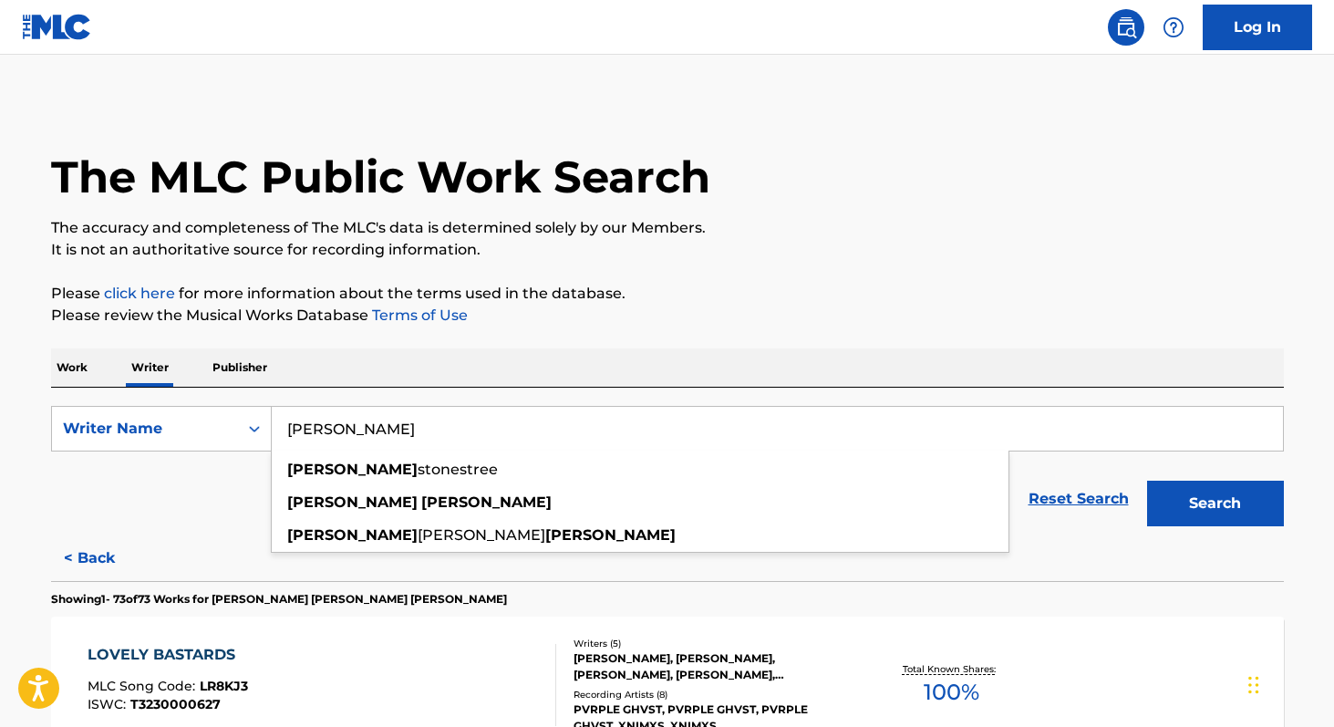
type input "[PERSON_NAME]"
click at [1147, 481] on button "Search" at bounding box center [1215, 504] width 137 height 46
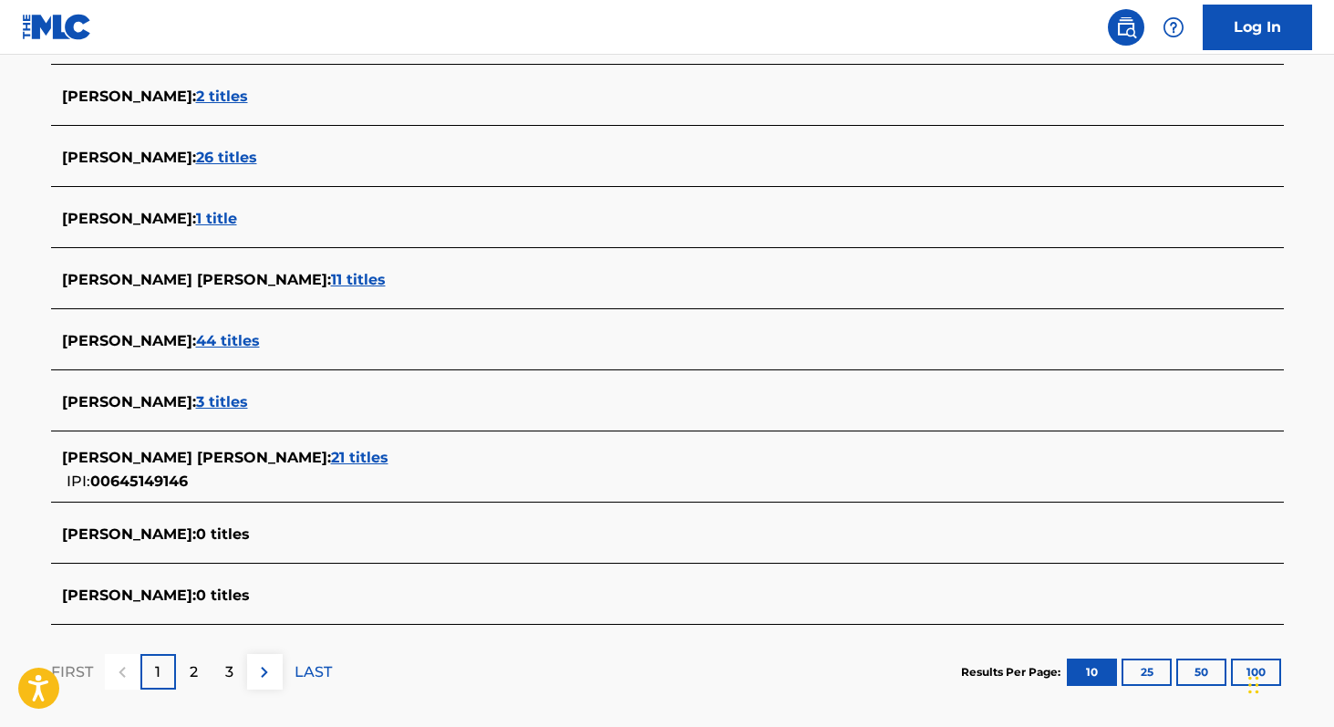
scroll to position [660, 0]
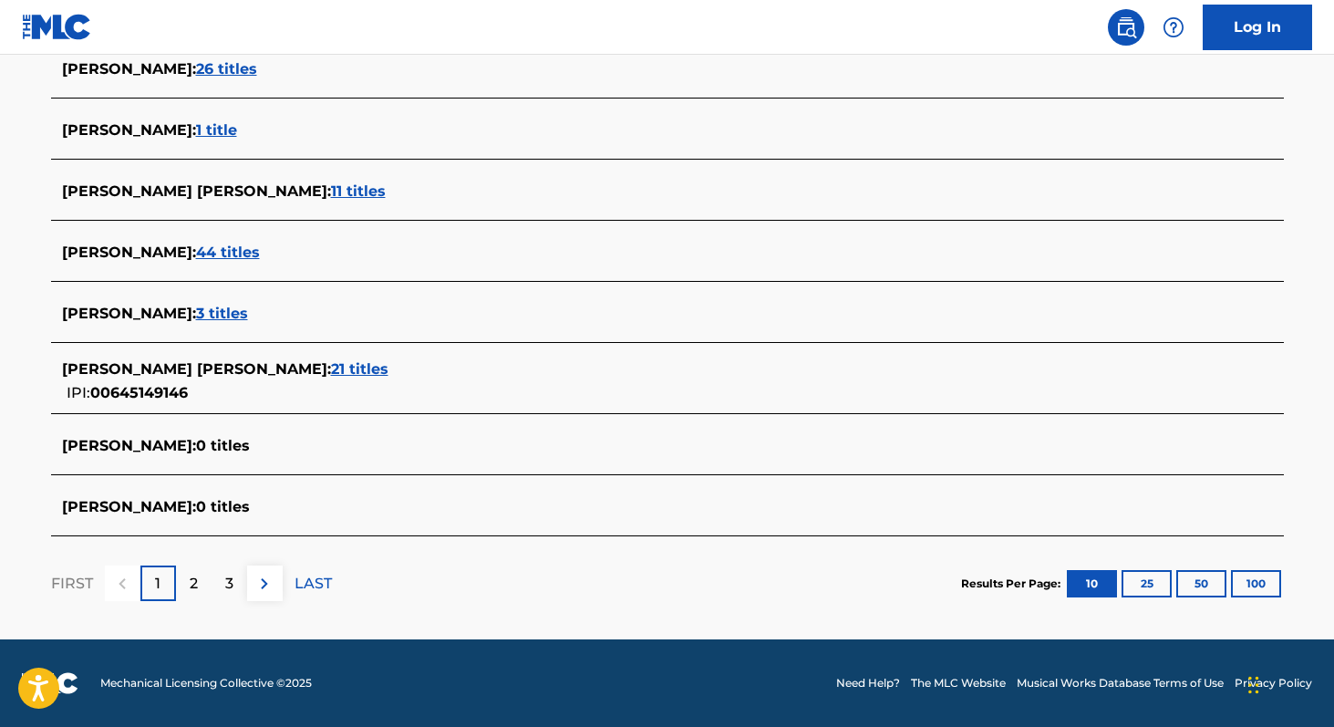
click at [376, 370] on span "21 titles" at bounding box center [359, 368] width 57 height 17
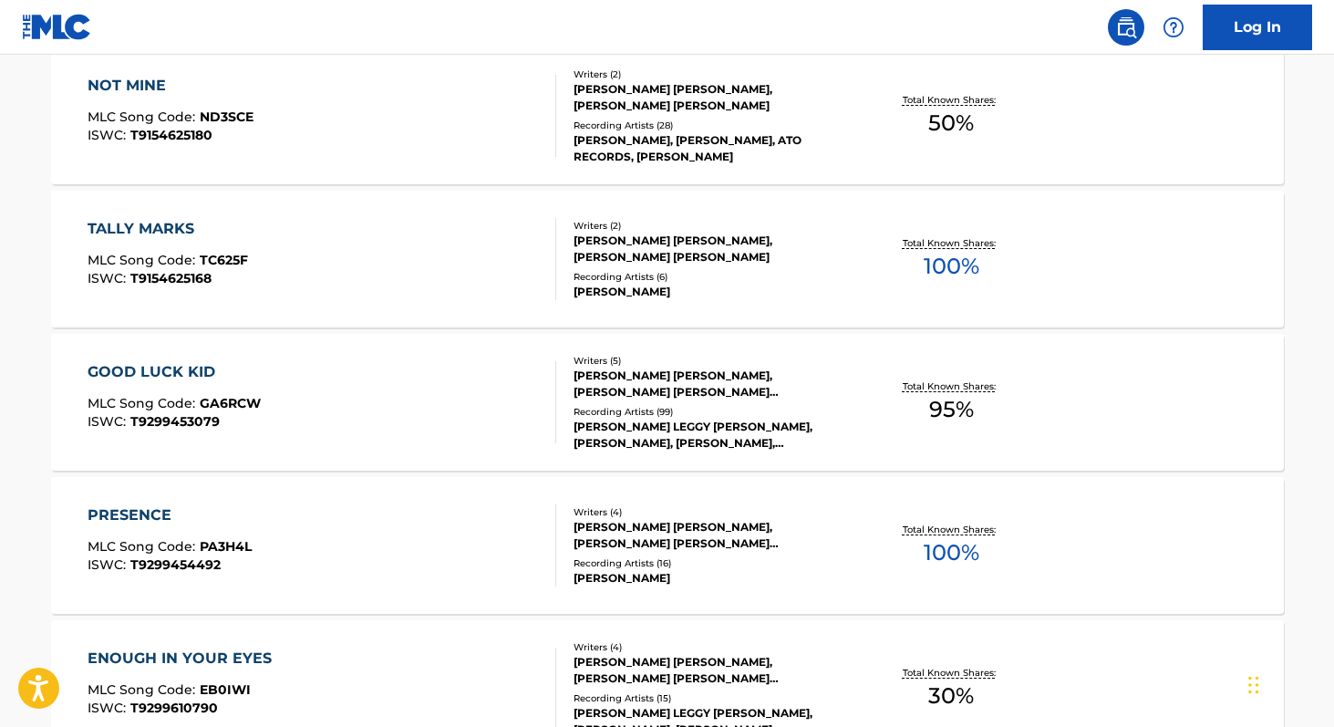
scroll to position [1506, 0]
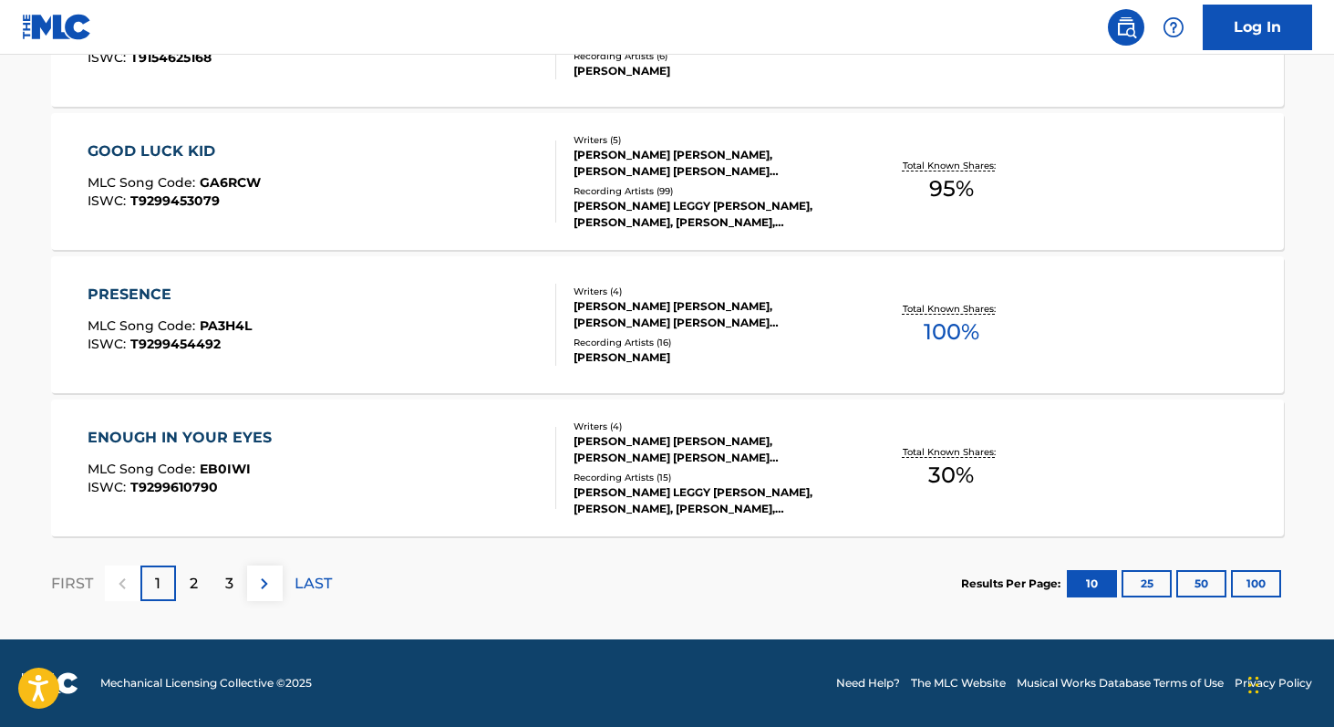
click at [1245, 581] on button "100" at bounding box center [1256, 583] width 50 height 27
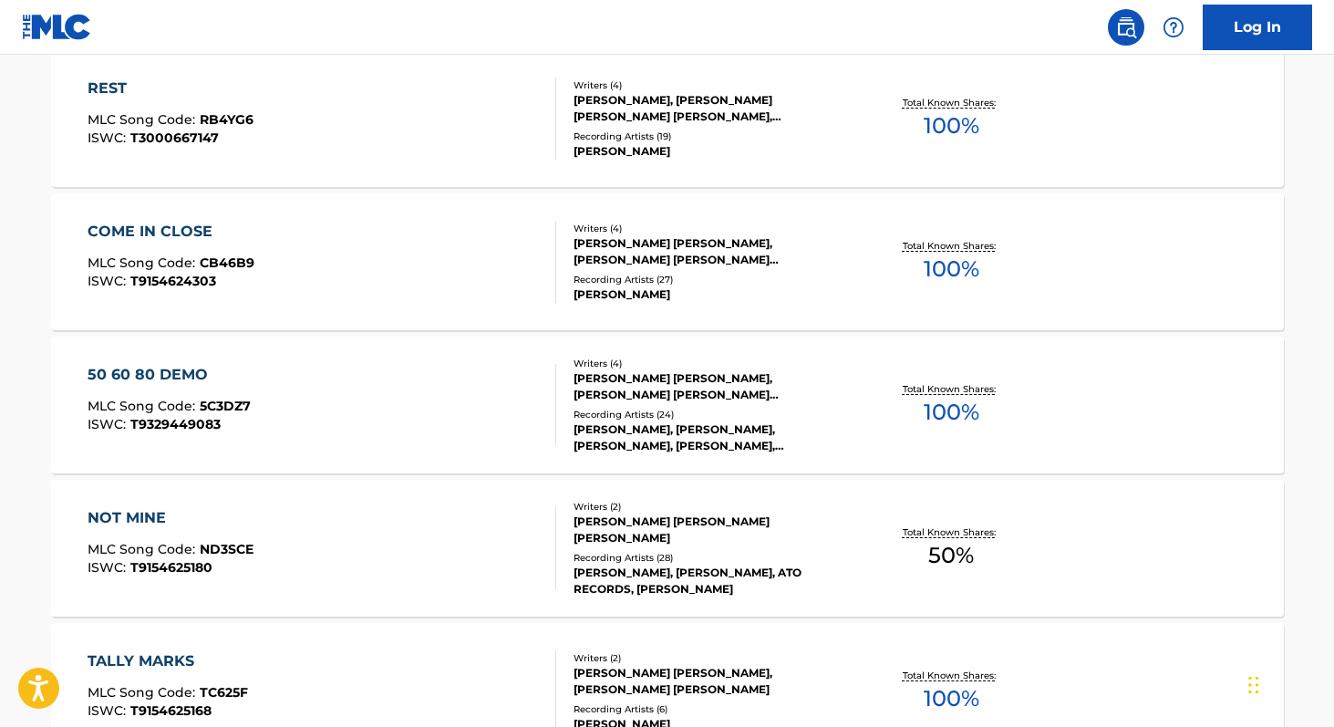
scroll to position [854, 0]
click at [671, 523] on div "[PERSON_NAME] [PERSON_NAME] [PERSON_NAME]" at bounding box center [711, 529] width 275 height 33
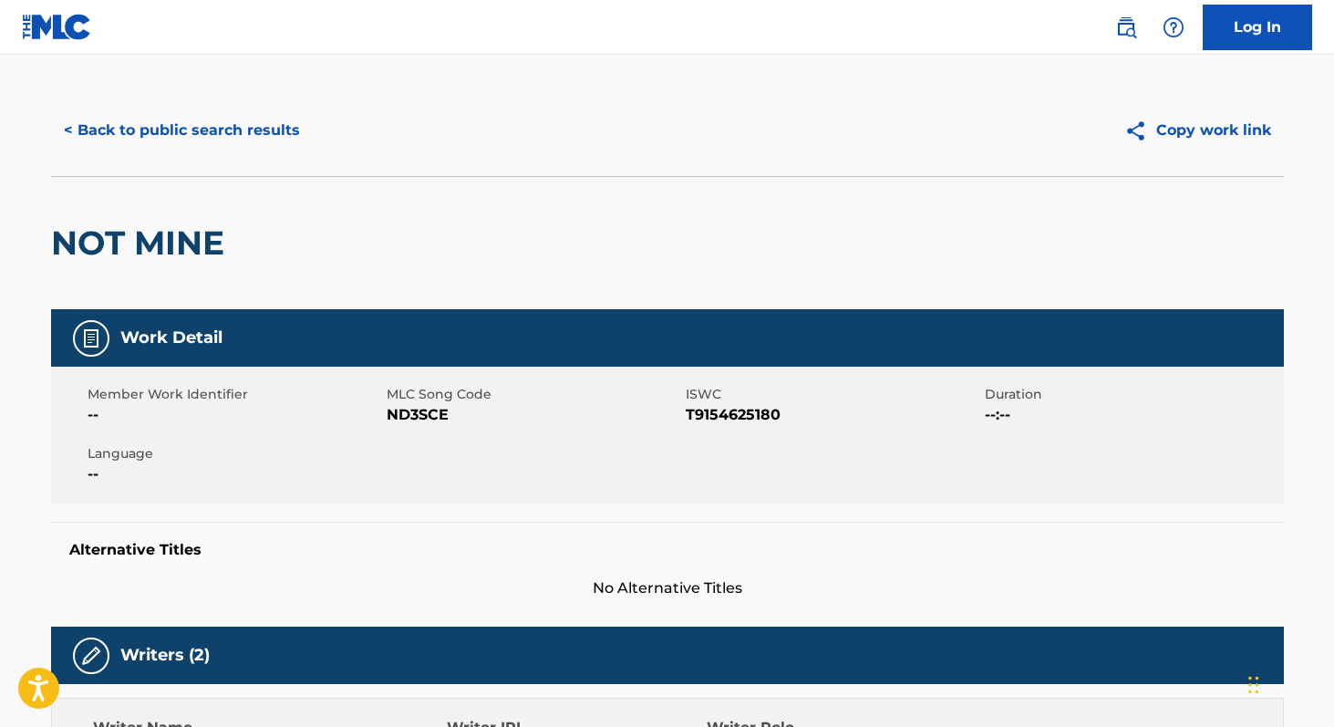
scroll to position [24, 0]
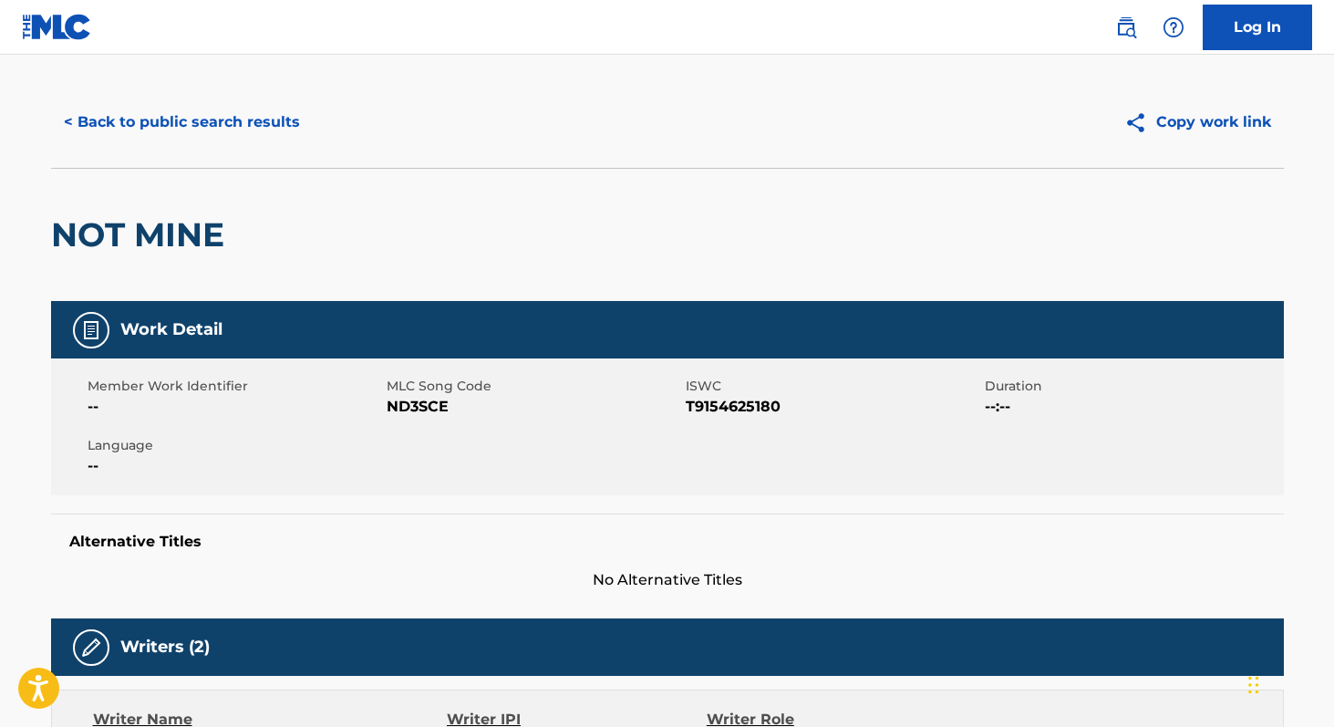
click at [215, 120] on button "< Back to public search results" at bounding box center [182, 122] width 262 height 46
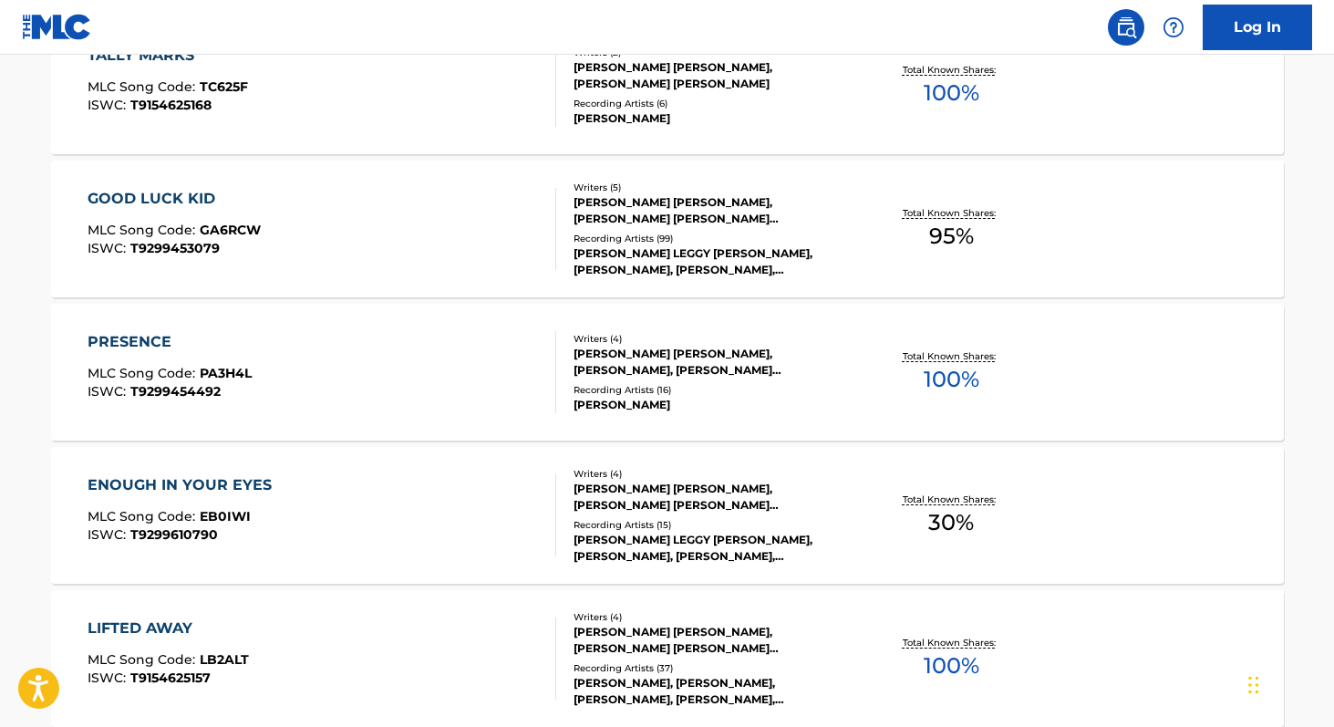
scroll to position [1320, 0]
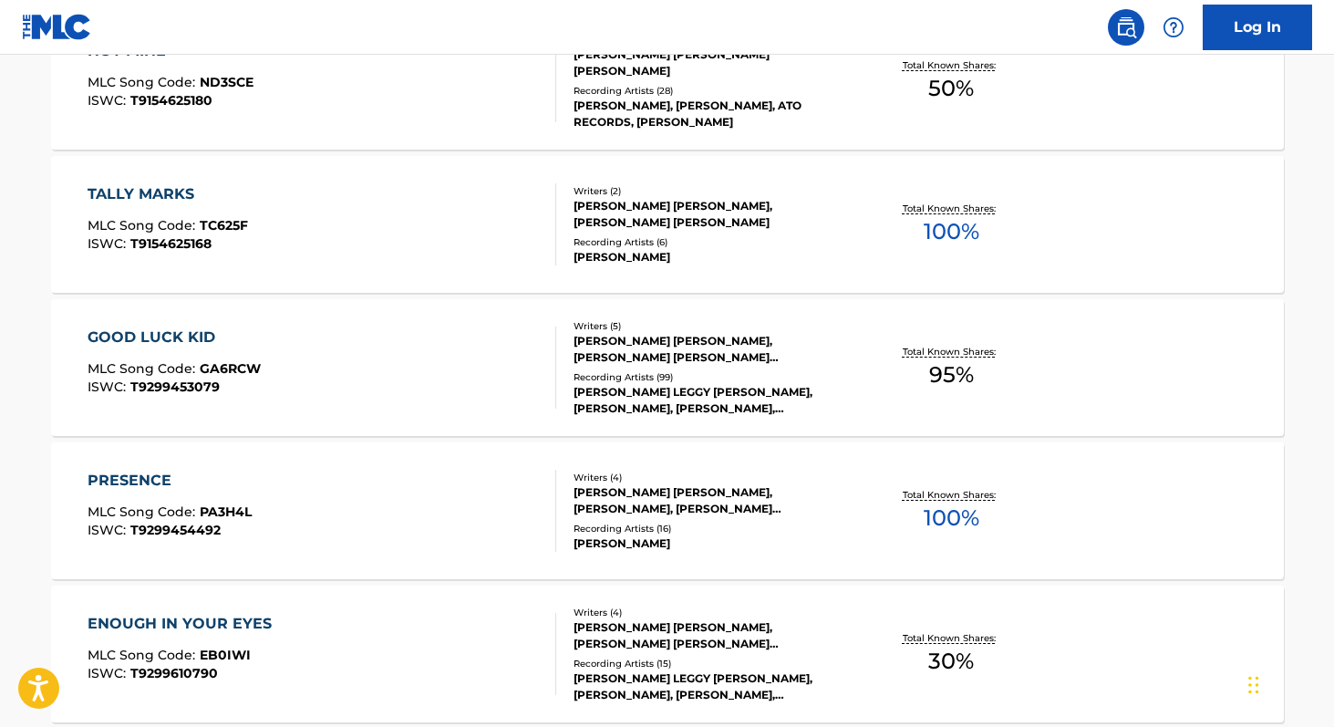
click at [654, 215] on div "[PERSON_NAME] [PERSON_NAME], [PERSON_NAME] [PERSON_NAME]" at bounding box center [711, 214] width 275 height 33
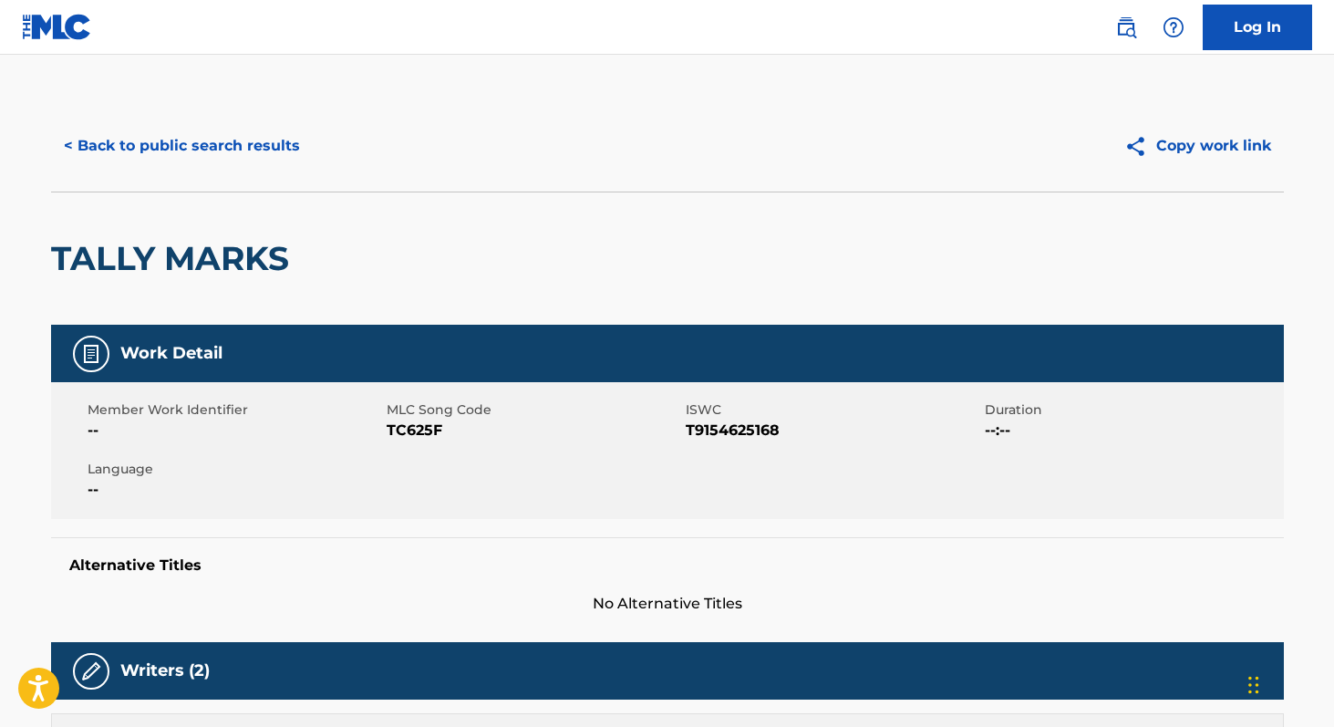
click at [236, 139] on button "< Back to public search results" at bounding box center [182, 146] width 262 height 46
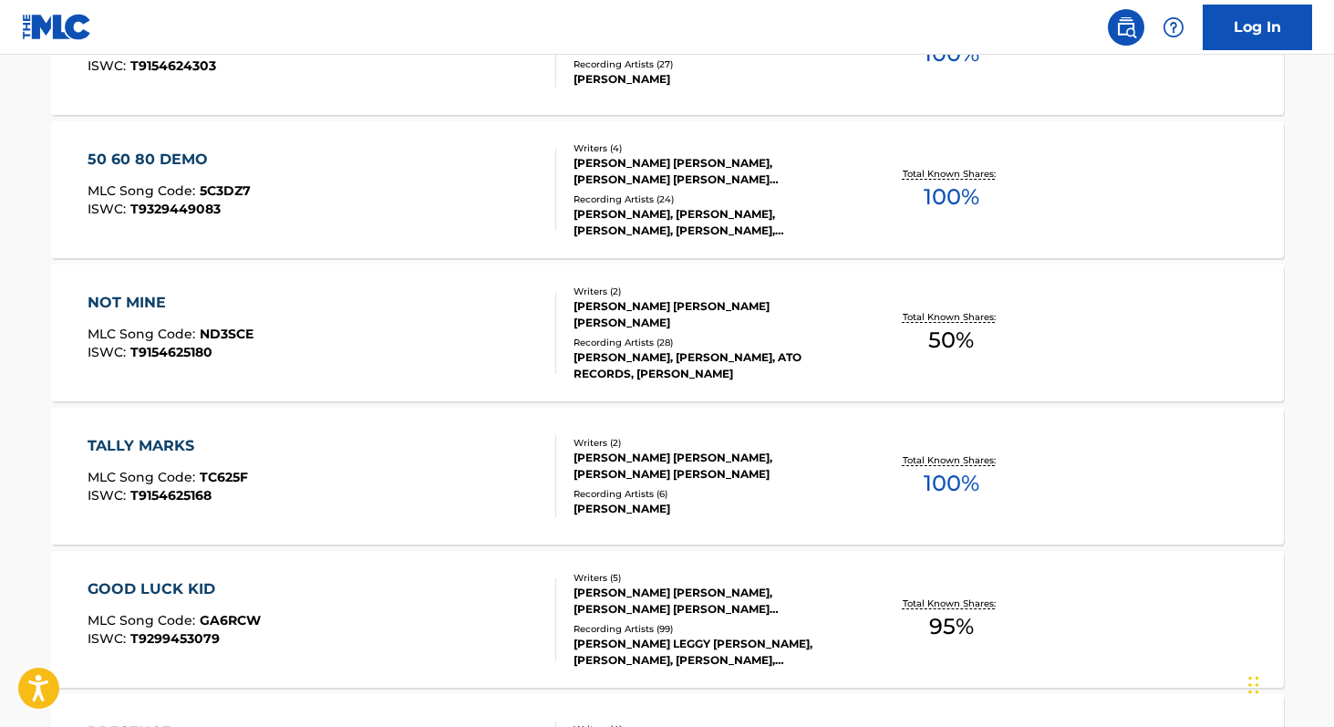
scroll to position [1481, 0]
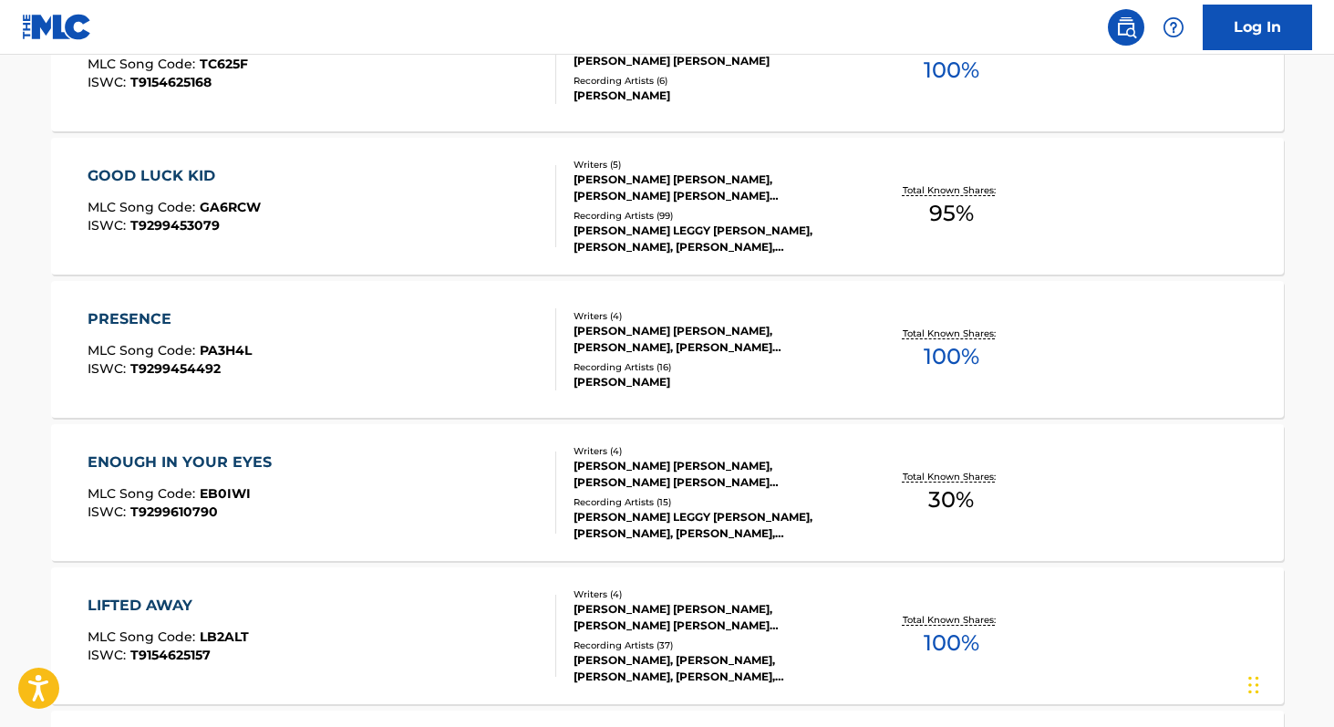
click at [765, 472] on div "[PERSON_NAME] [PERSON_NAME], [PERSON_NAME] [PERSON_NAME] [PERSON_NAME], [PERSON…" at bounding box center [711, 474] width 275 height 33
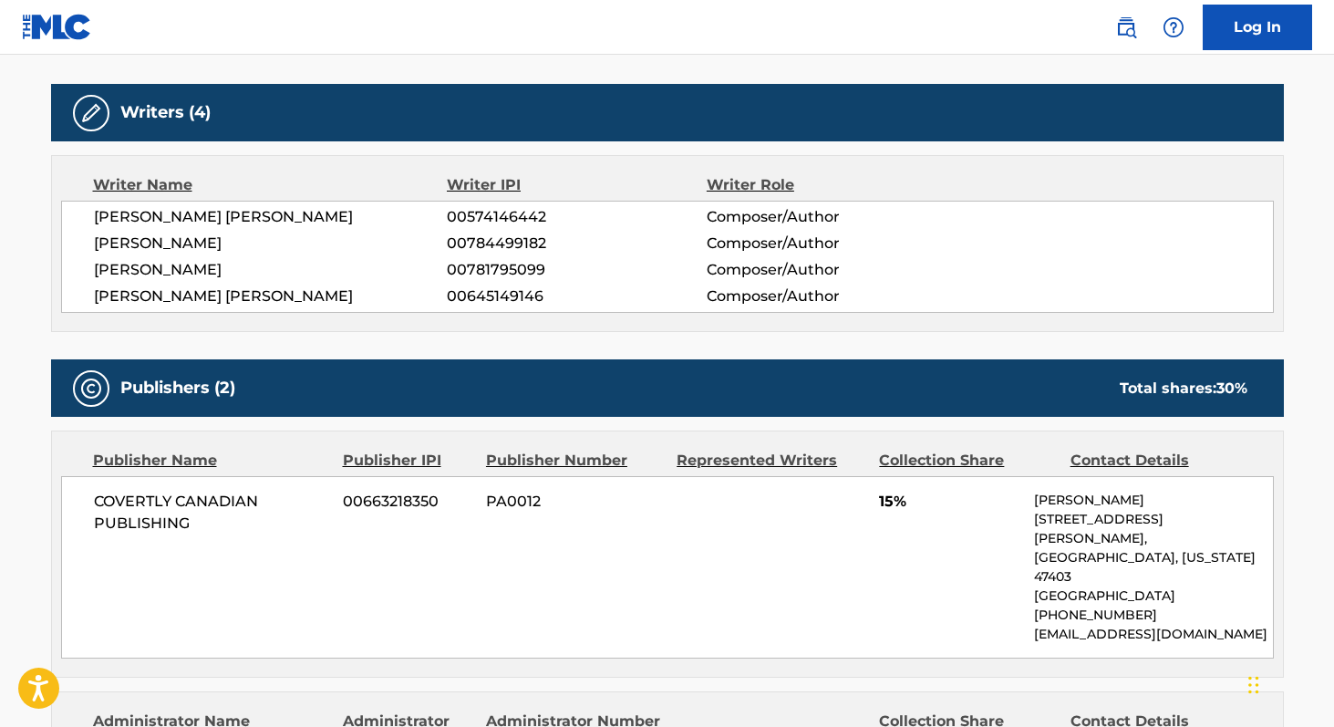
scroll to position [492, 0]
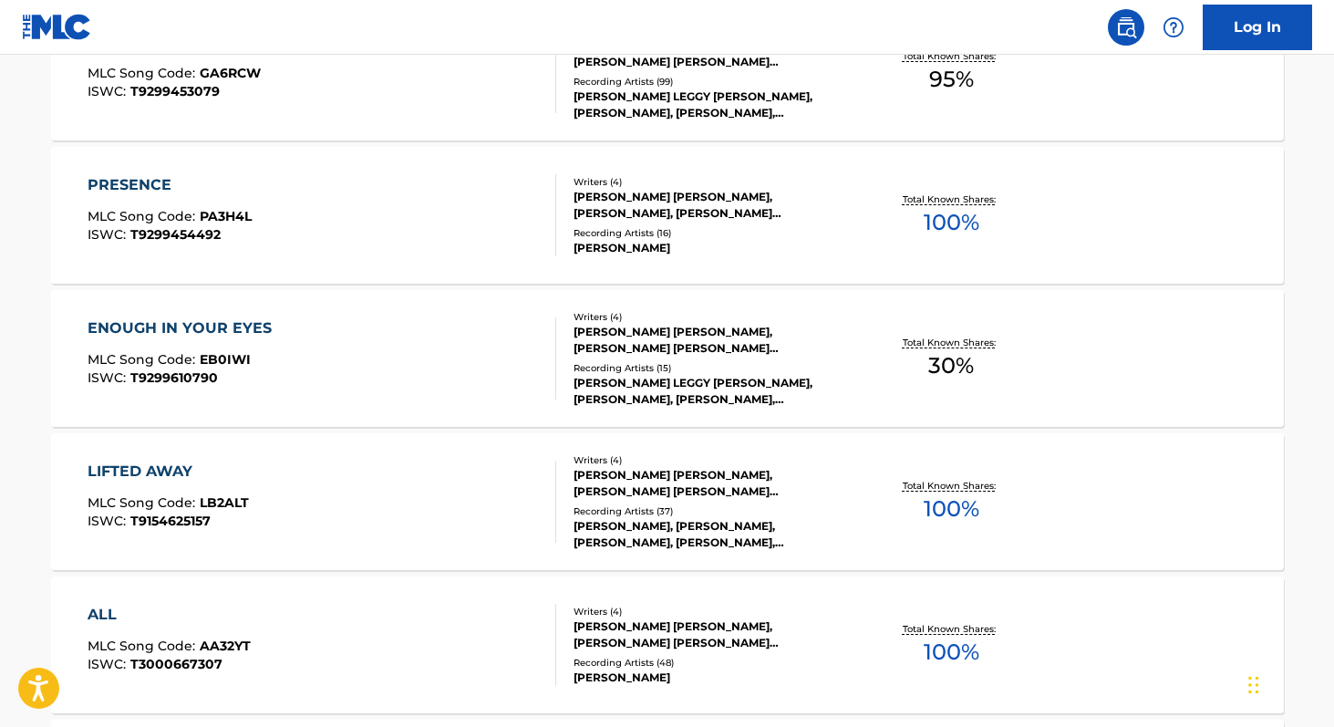
scroll to position [1608, 0]
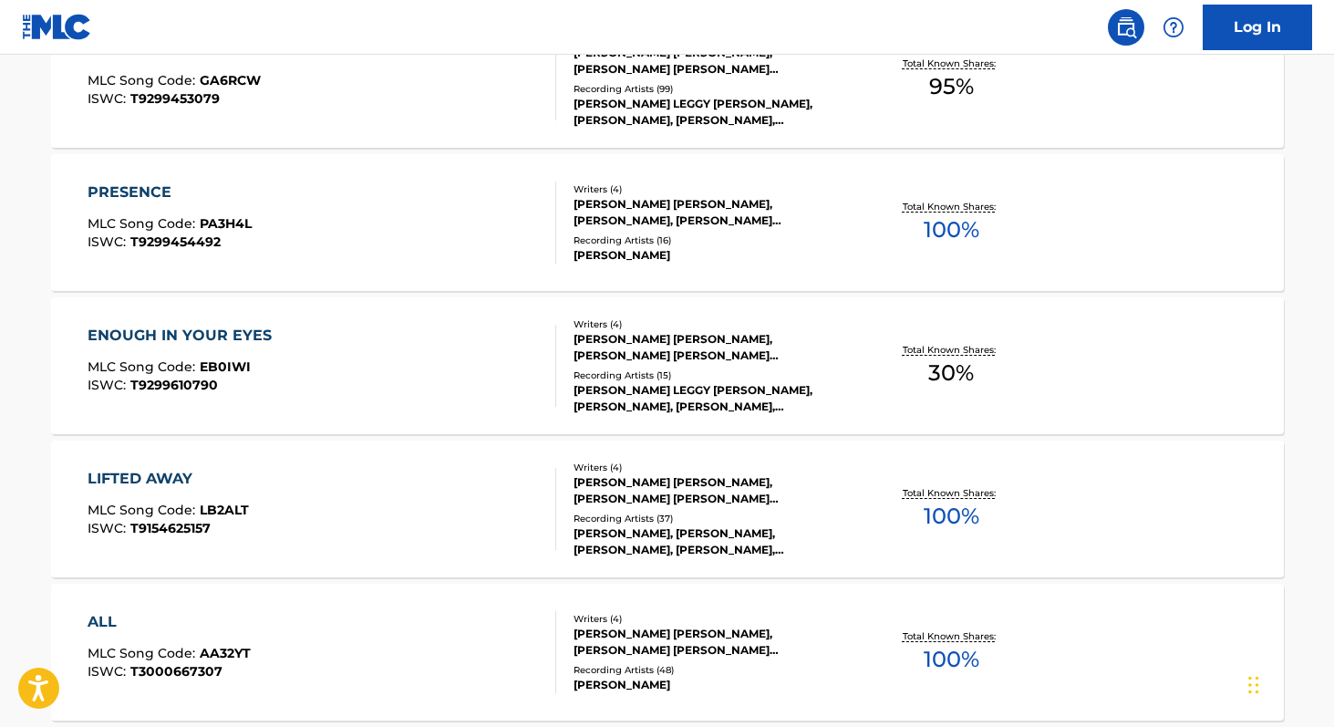
click at [701, 340] on div "[PERSON_NAME] [PERSON_NAME], [PERSON_NAME] [PERSON_NAME] [PERSON_NAME], [PERSON…" at bounding box center [711, 347] width 275 height 33
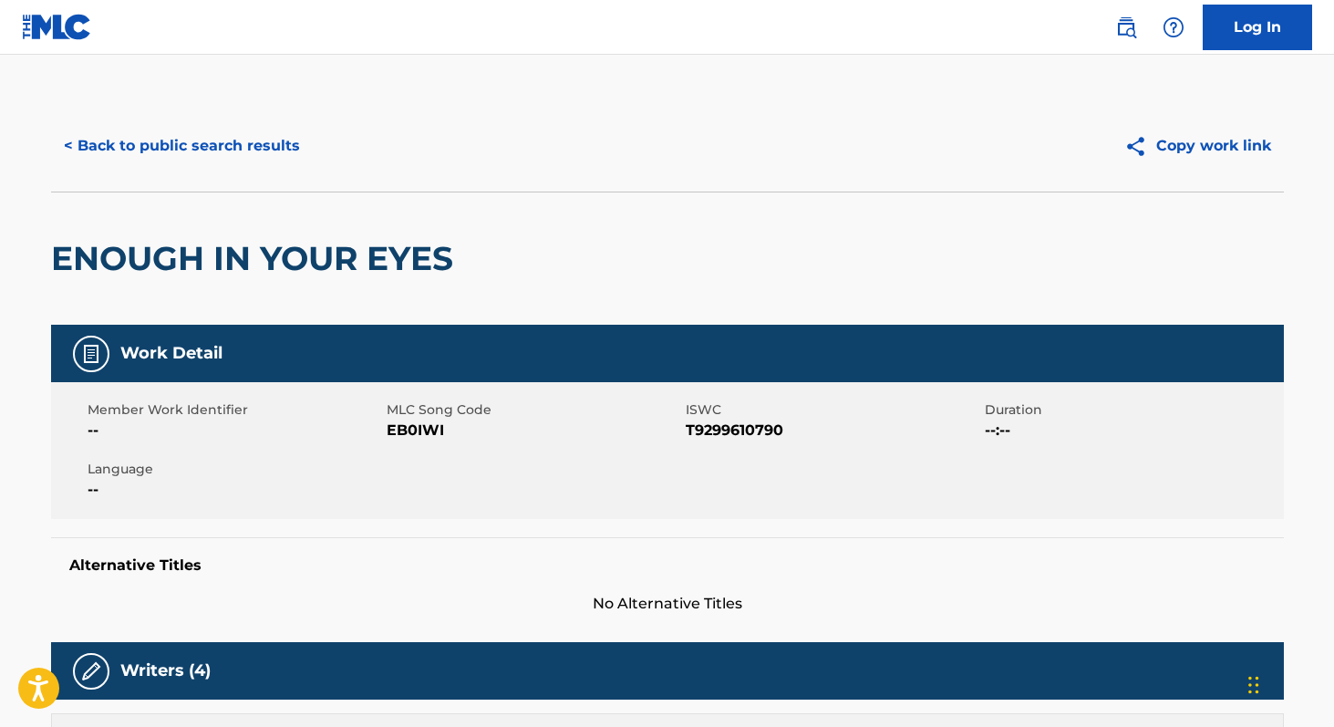
click at [155, 150] on button "< Back to public search results" at bounding box center [182, 146] width 262 height 46
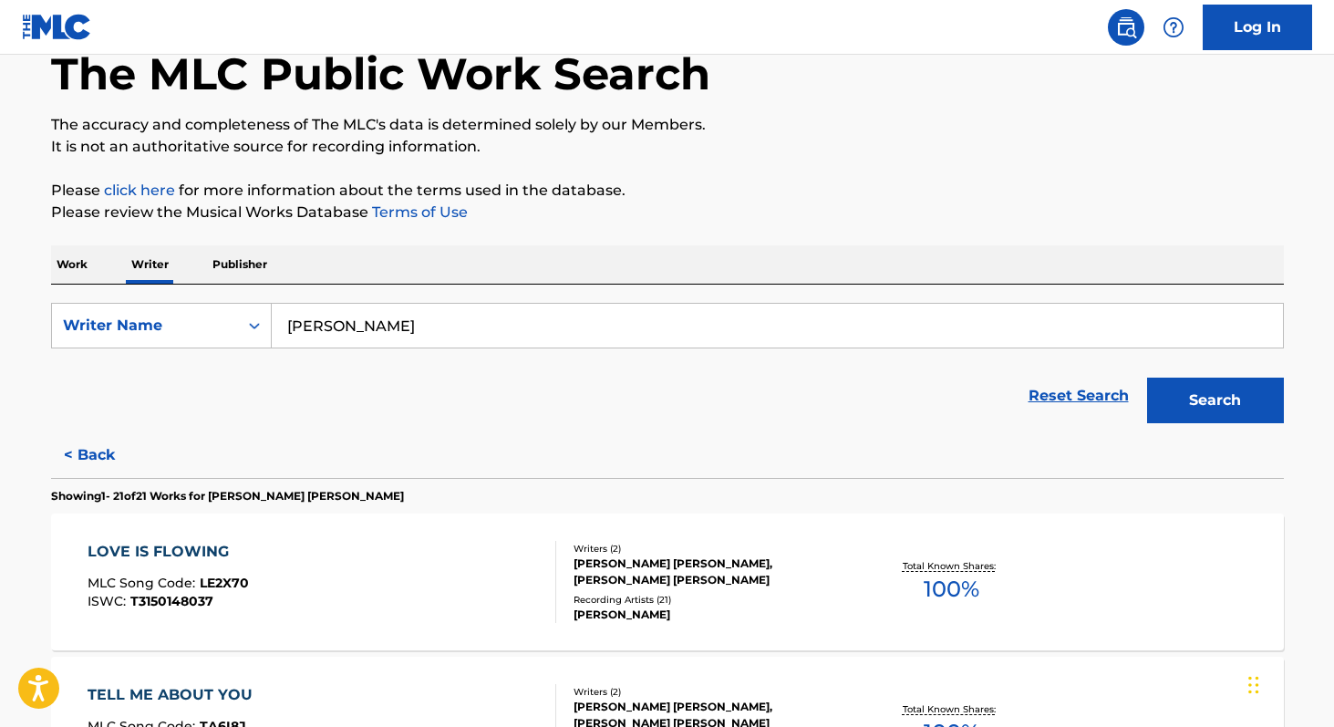
scroll to position [248, 0]
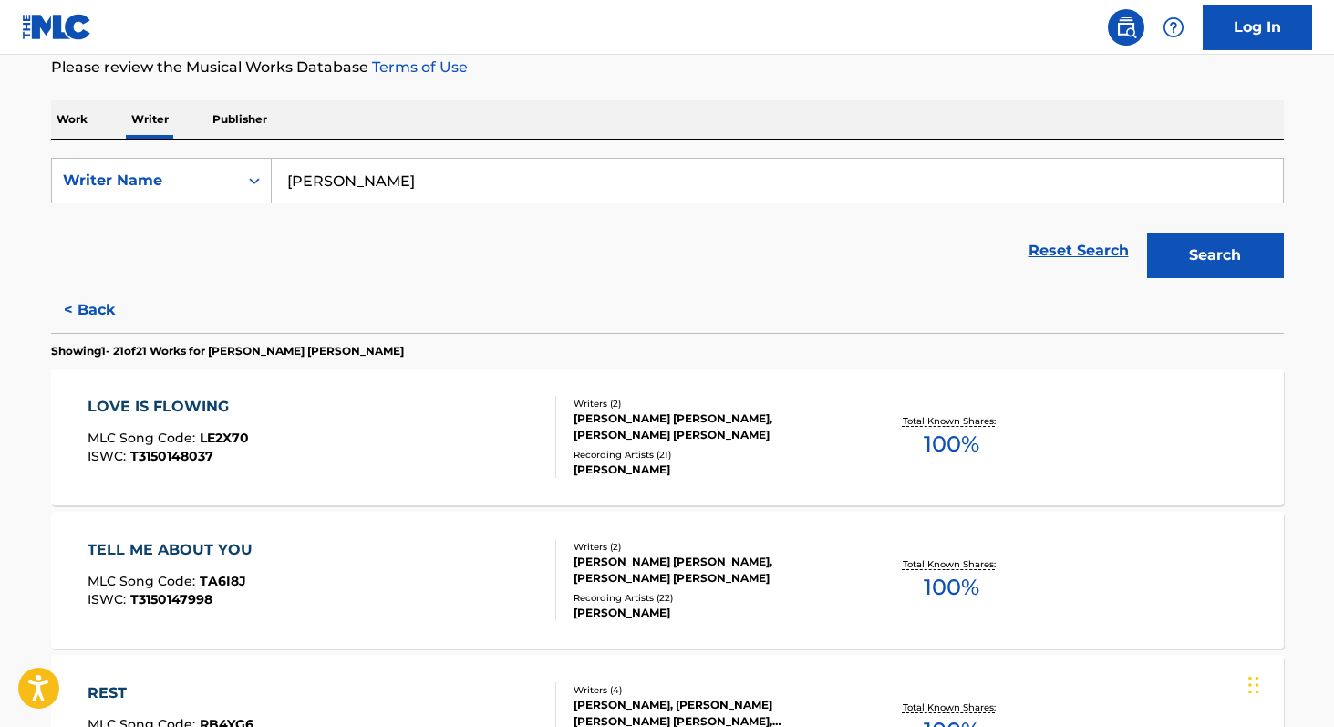
click at [677, 444] on div "Writers ( 2 ) [PERSON_NAME] [PERSON_NAME], [PERSON_NAME] [PERSON_NAME] Recordin…" at bounding box center [702, 437] width 293 height 81
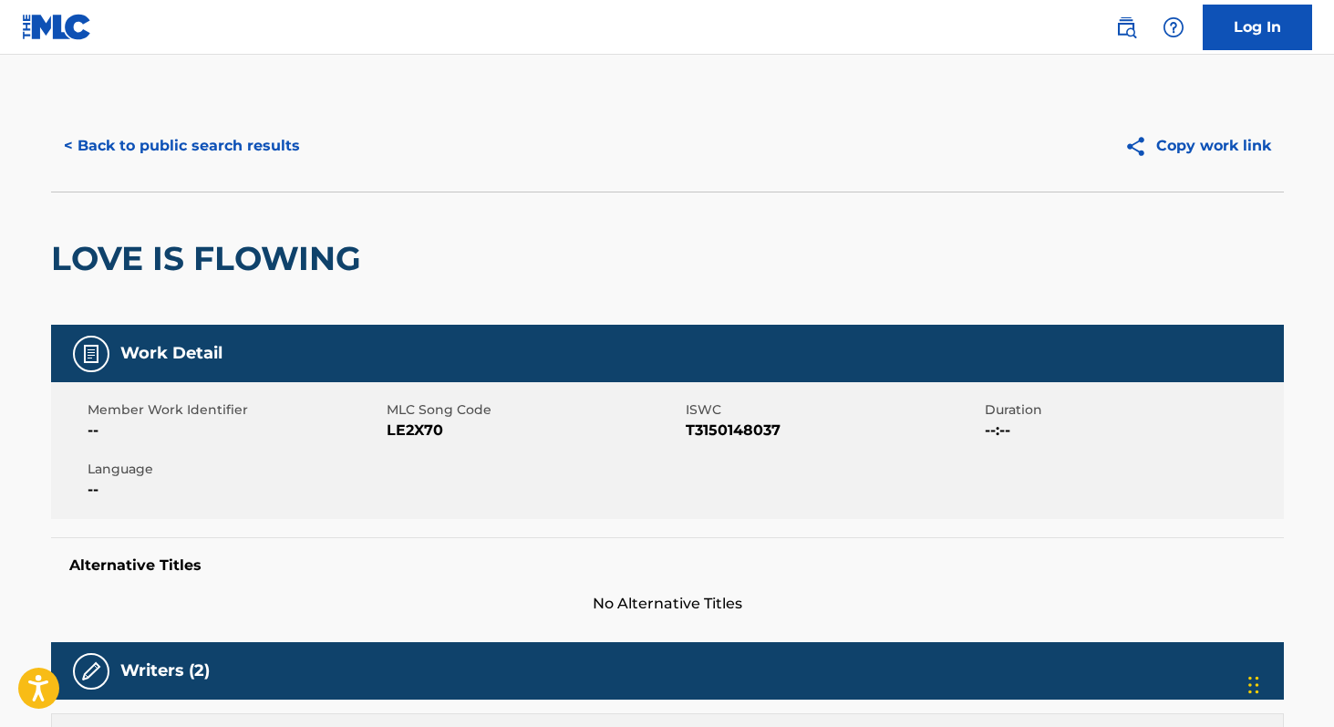
click at [233, 141] on button "< Back to public search results" at bounding box center [182, 146] width 262 height 46
